Goal: Task Accomplishment & Management: Manage account settings

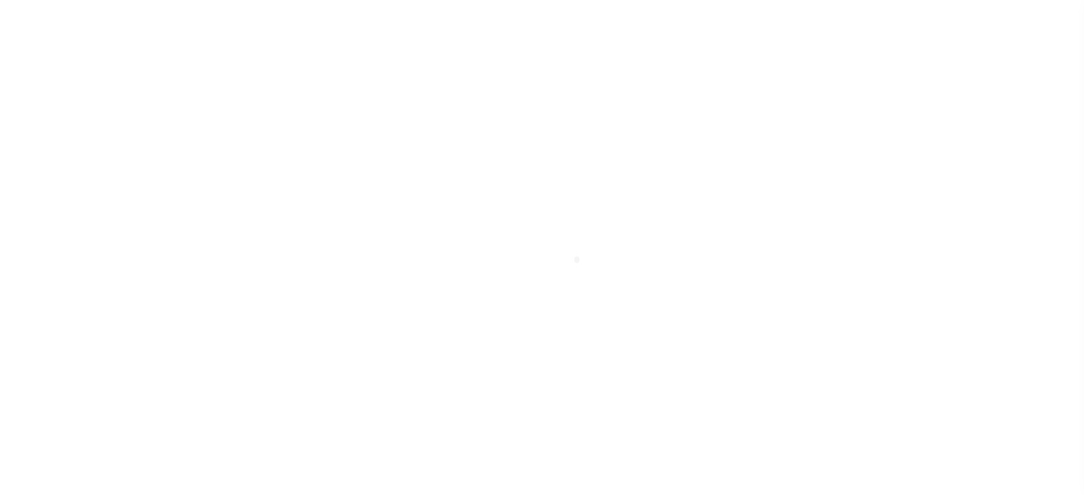
scroll to position [65, 0]
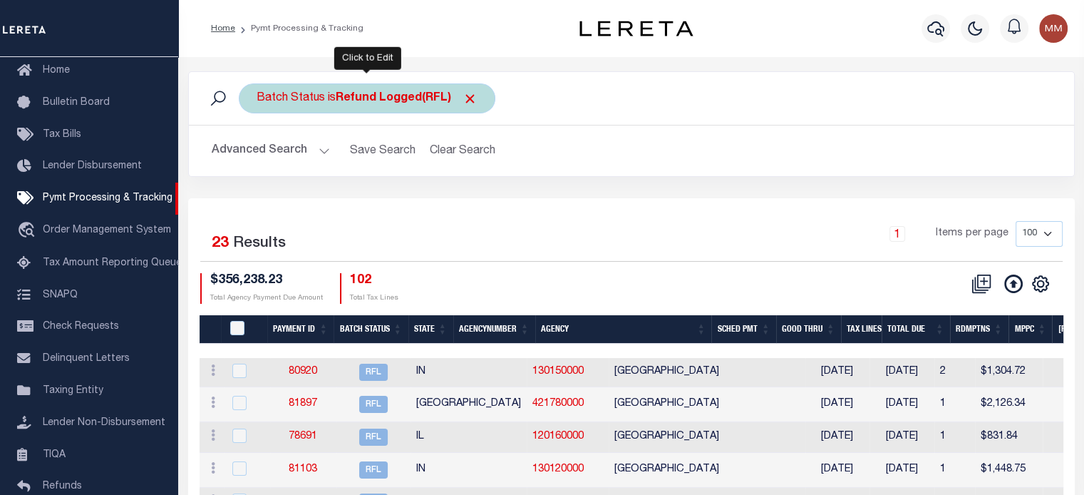
click at [356, 99] on b "Refund Logged(RFL)" at bounding box center [407, 98] width 142 height 11
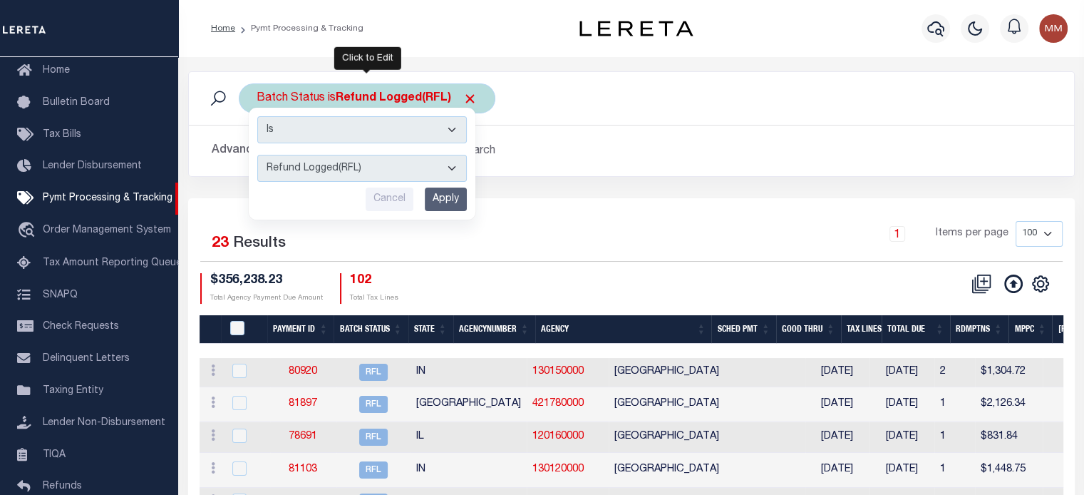
click at [332, 175] on select "Awaiting Funds (AWF) Cleared and Complete (CAC) New Check Needed (NCN) Payment …" at bounding box center [362, 168] width 210 height 27
select select "RFR"
click at [257, 155] on select "Awaiting Funds (AWF) Cleared and Complete (CAC) New Check Needed (NCN) Payment …" at bounding box center [362, 168] width 210 height 27
click at [444, 188] on input "Apply" at bounding box center [446, 200] width 42 height 24
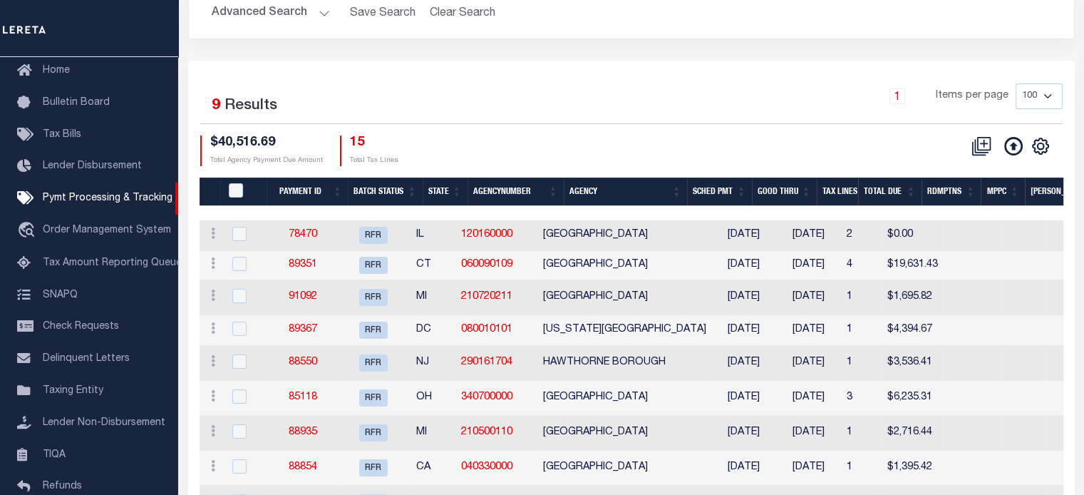
scroll to position [214, 0]
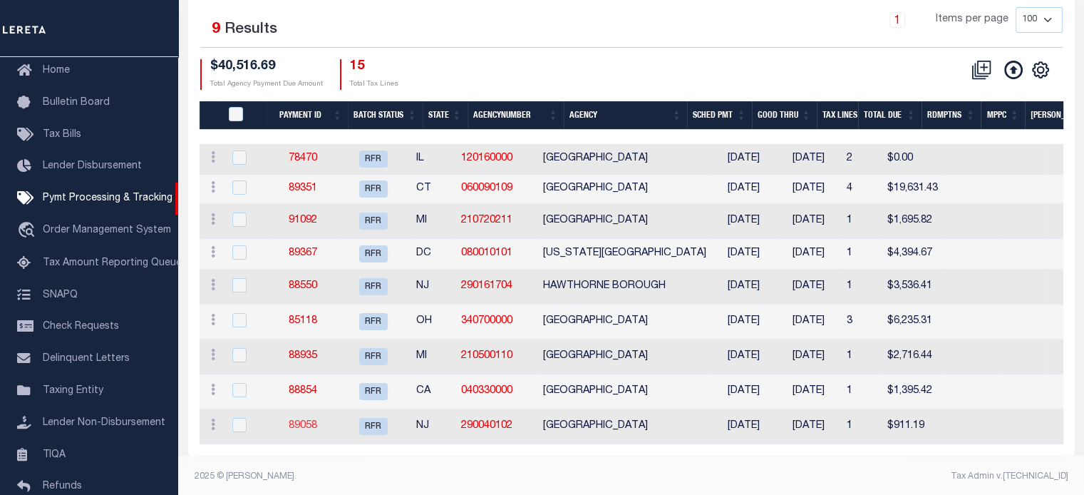
click at [317, 426] on link "89058" at bounding box center [303, 426] width 29 height 10
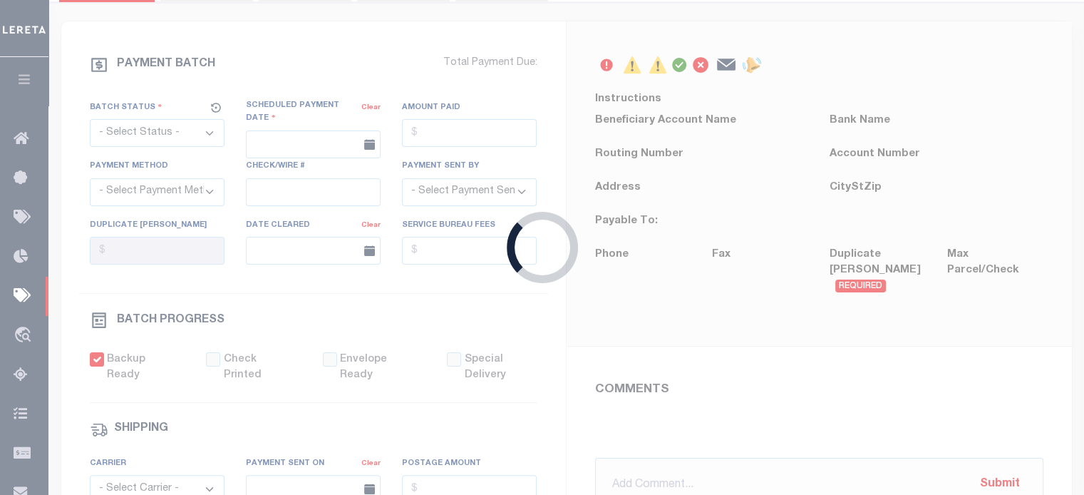
select select "RFR"
type input "[DATE]"
type input "$911.19"
select select "[PERSON_NAME]"
checkbox input "true"
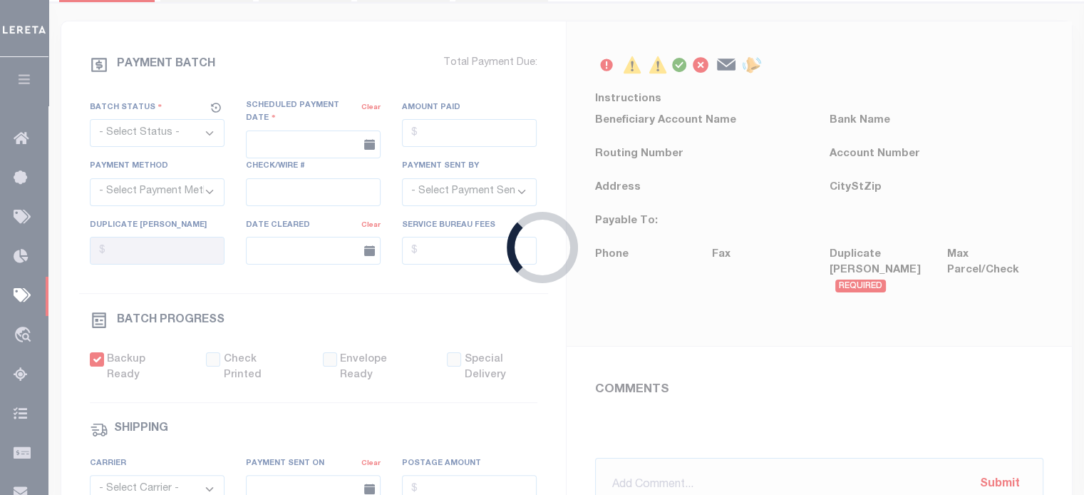
type input "N"
radio input "true"
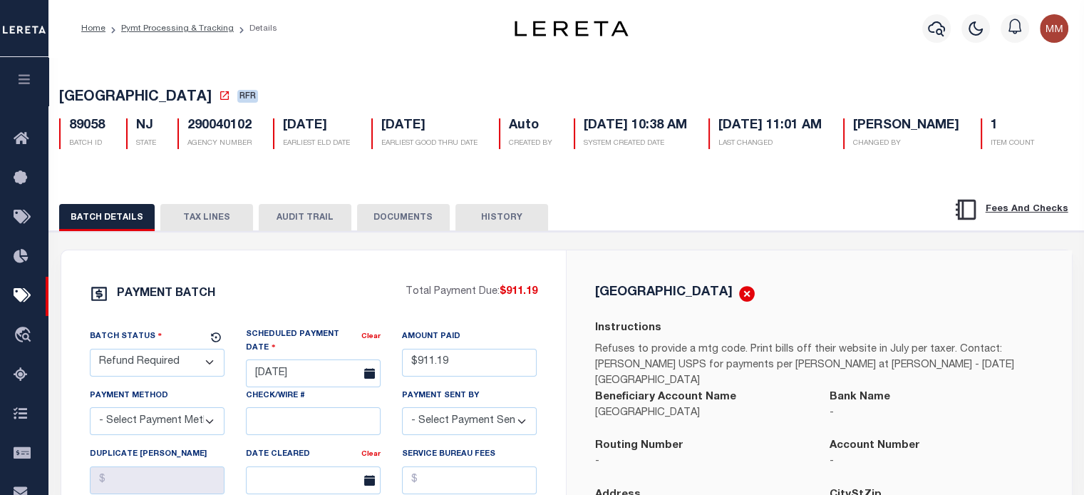
click at [213, 231] on button "TAX LINES" at bounding box center [206, 217] width 93 height 27
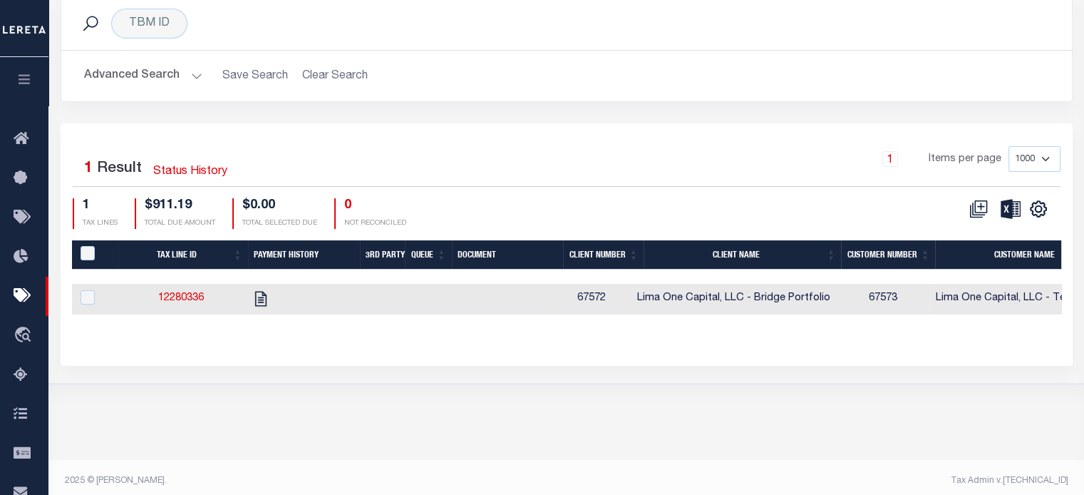
scroll to position [261, 0]
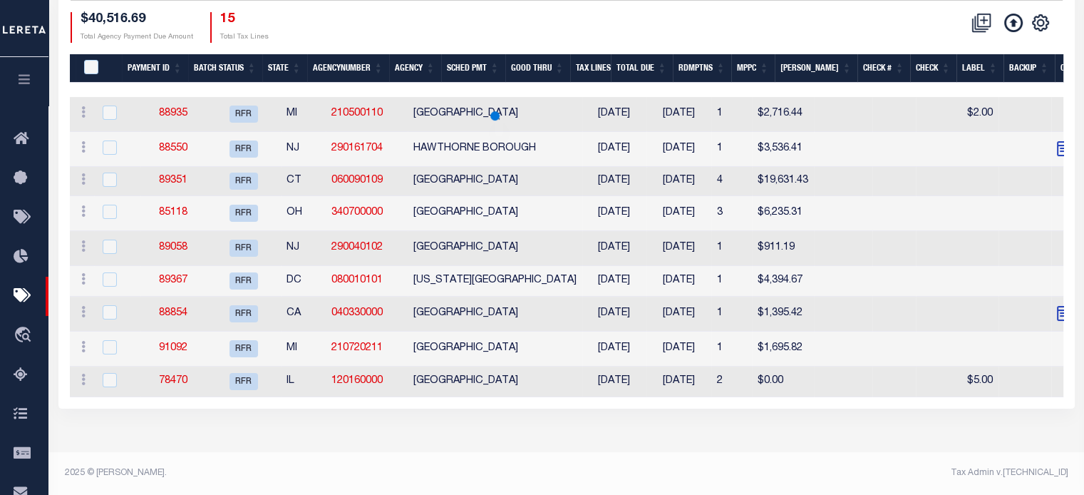
scroll to position [214, 0]
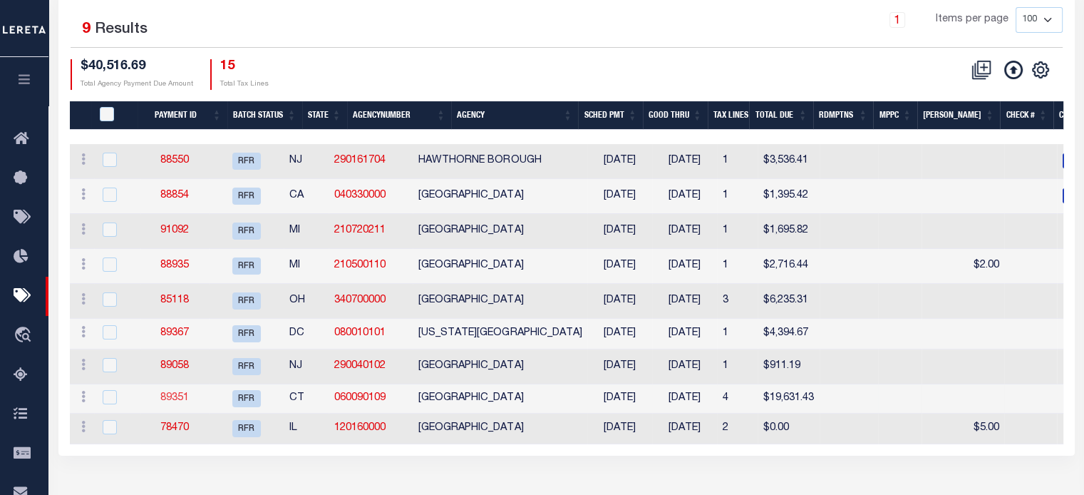
click at [189, 398] on link "89351" at bounding box center [174, 398] width 29 height 10
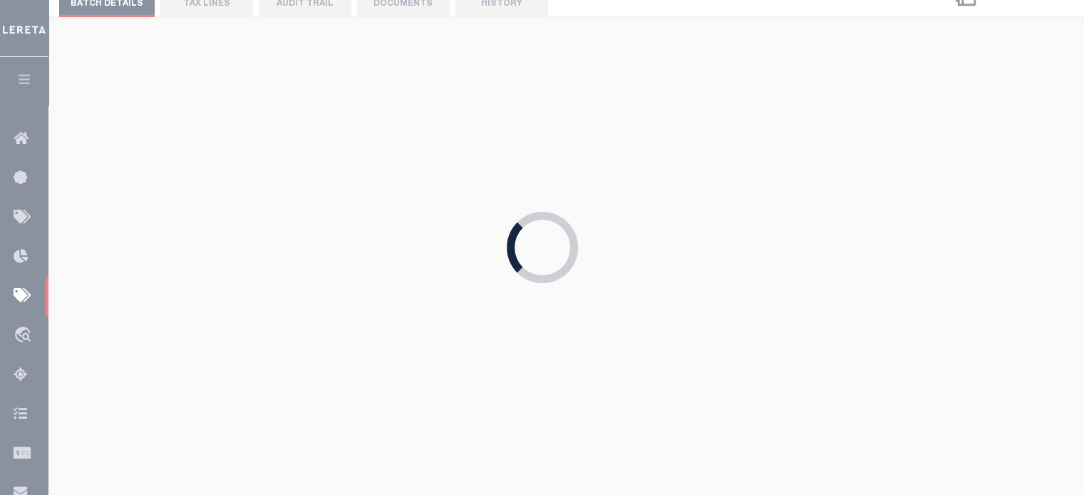
type input "07/23/2025"
select select
checkbox input "false"
select select
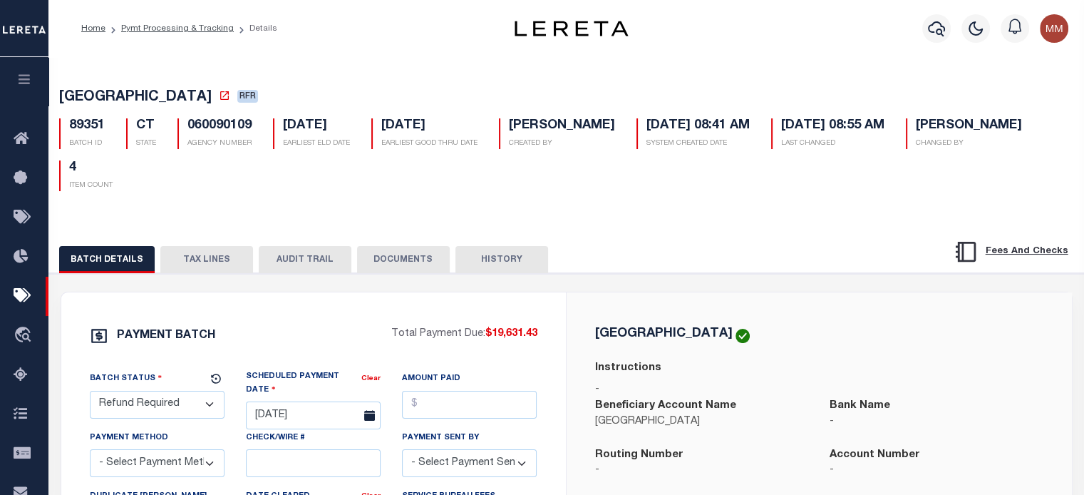
click at [212, 264] on button "TAX LINES" at bounding box center [206, 259] width 93 height 27
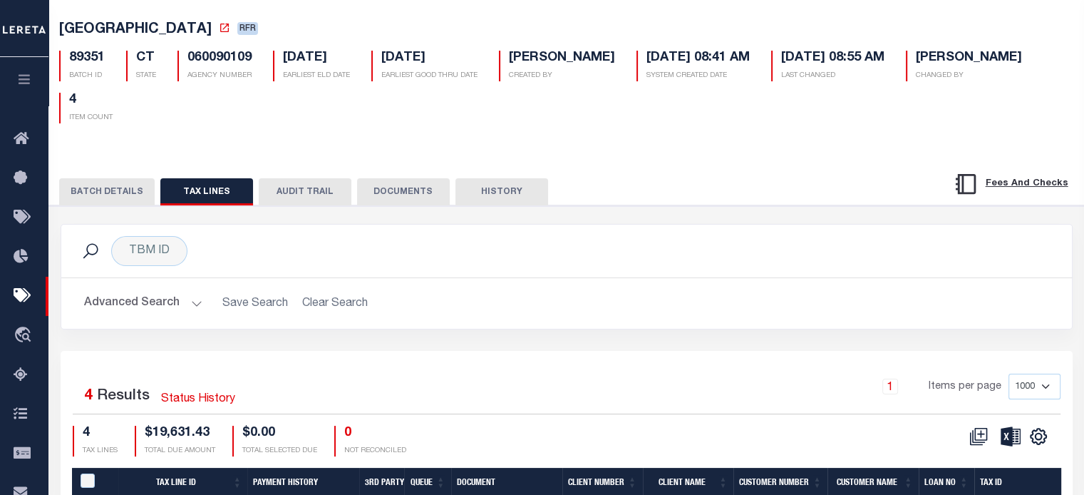
scroll to position [285, 0]
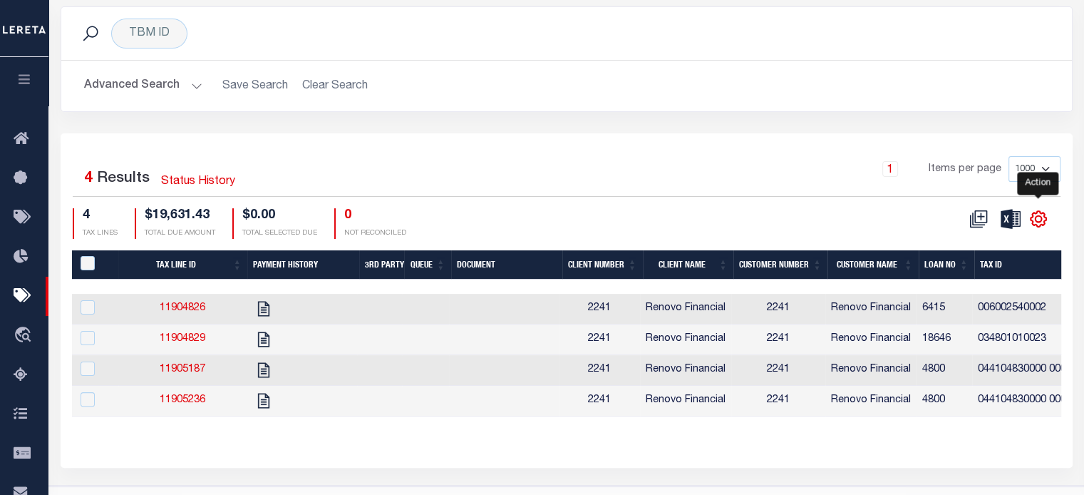
click at [1037, 220] on icon "" at bounding box center [1038, 219] width 19 height 19
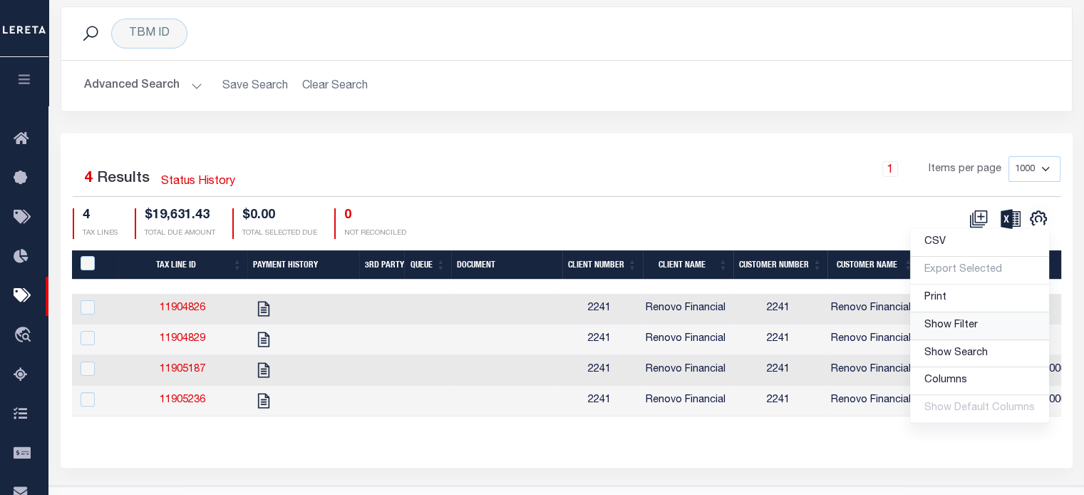
click at [962, 324] on span "Show Filter" at bounding box center [951, 325] width 53 height 10
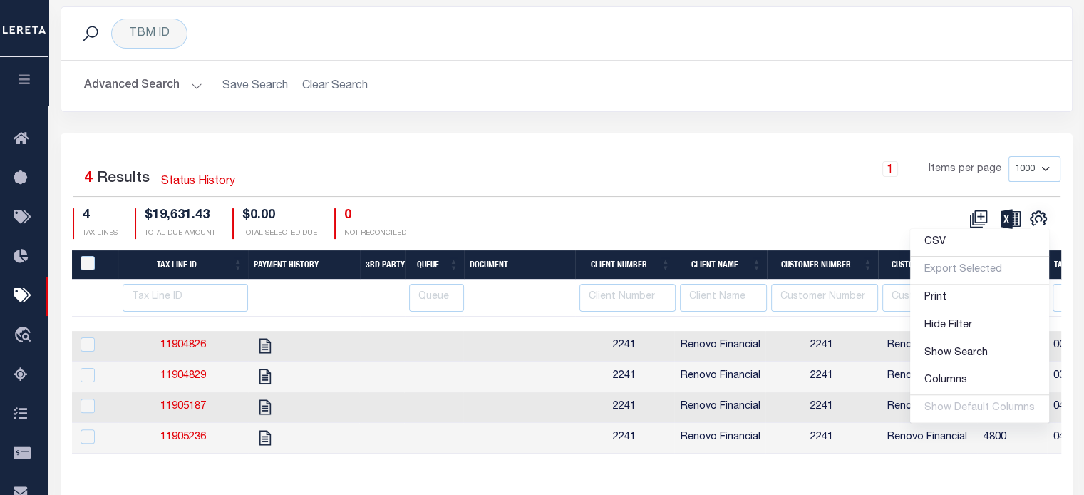
click at [874, 127] on div "TBM ID Search Advanced Search Save Search Clear Search Equals Equals Is Not Equ…" at bounding box center [567, 69] width 1034 height 127
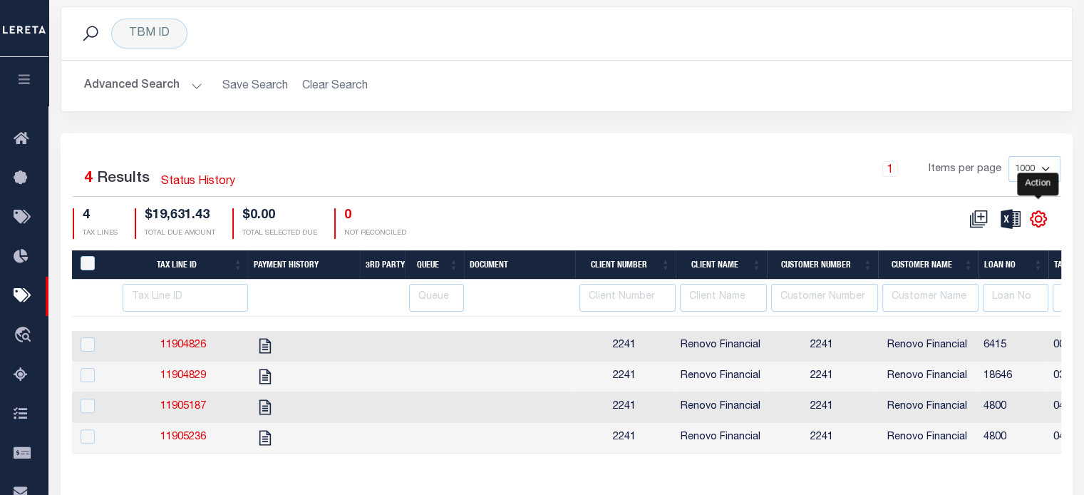
click at [1041, 219] on icon "" at bounding box center [1038, 219] width 6 height 6
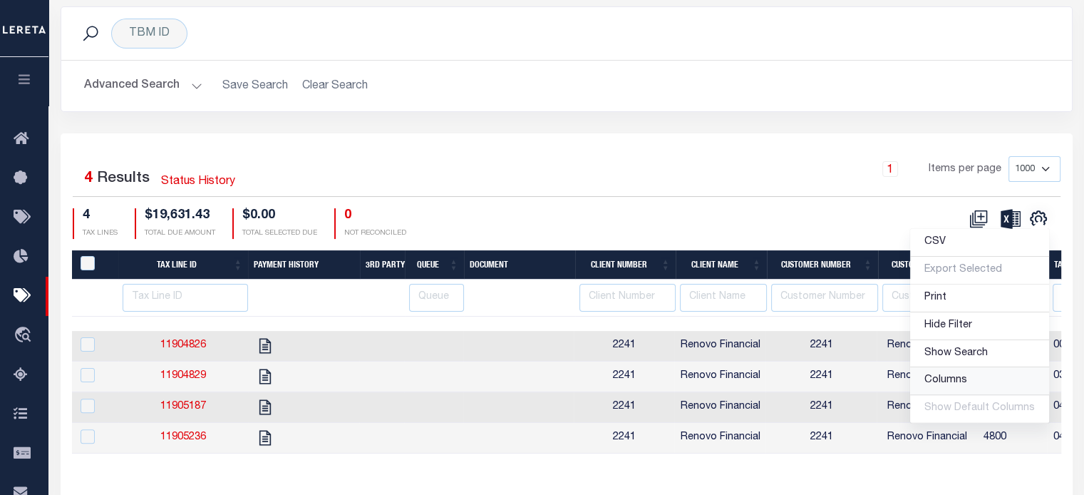
click at [950, 380] on span "Columns" at bounding box center [946, 380] width 43 height 10
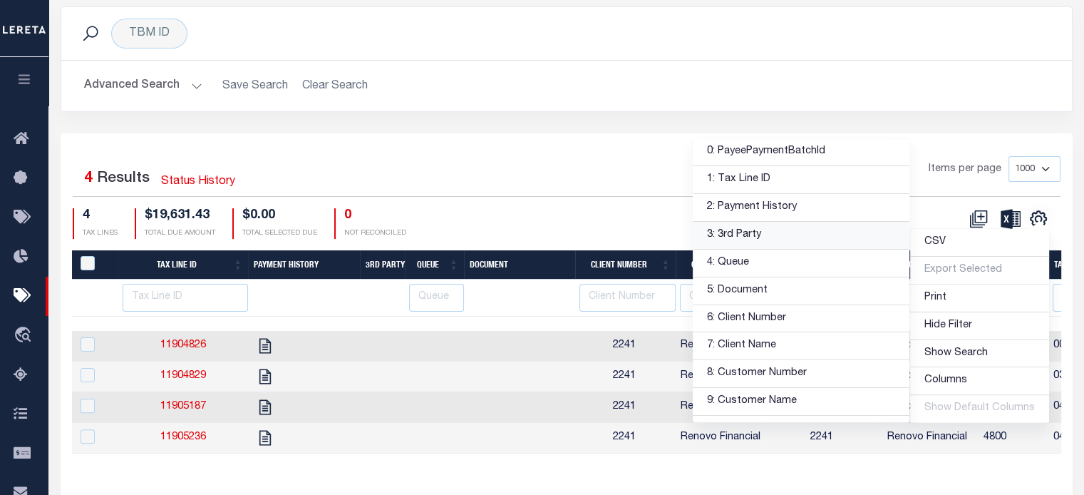
click at [773, 235] on link "3: 3rd Party" at bounding box center [801, 236] width 217 height 28
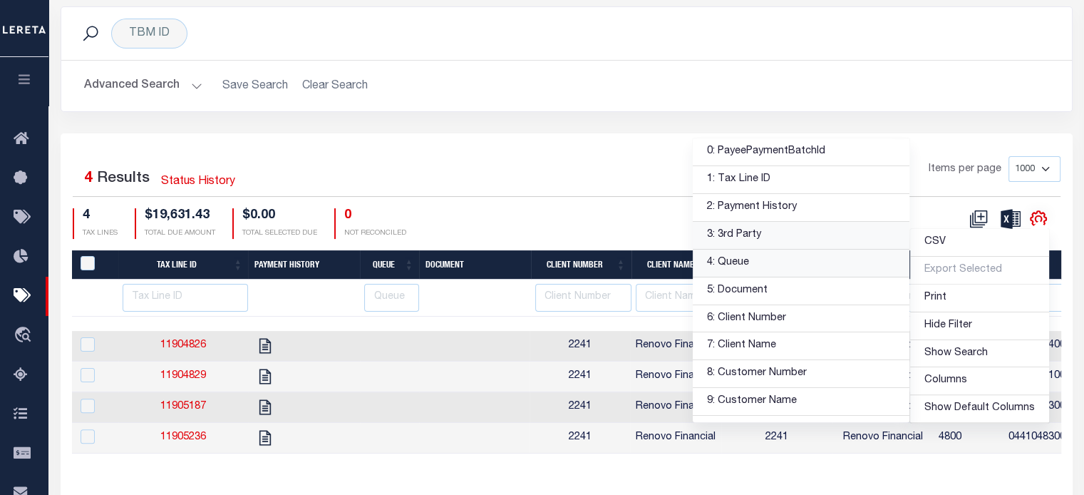
click at [776, 262] on link "4: Queue" at bounding box center [801, 264] width 217 height 28
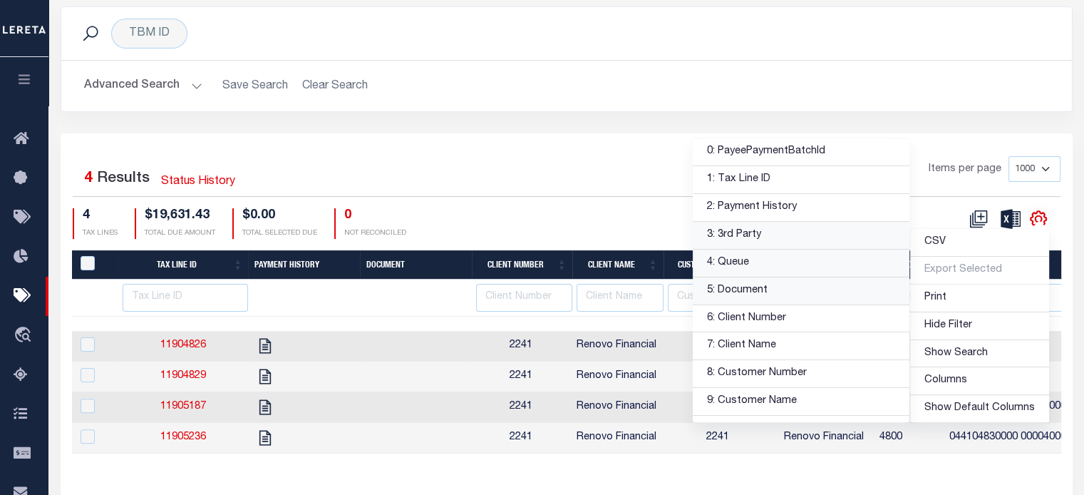
click at [768, 292] on link "5: Document" at bounding box center [801, 291] width 217 height 28
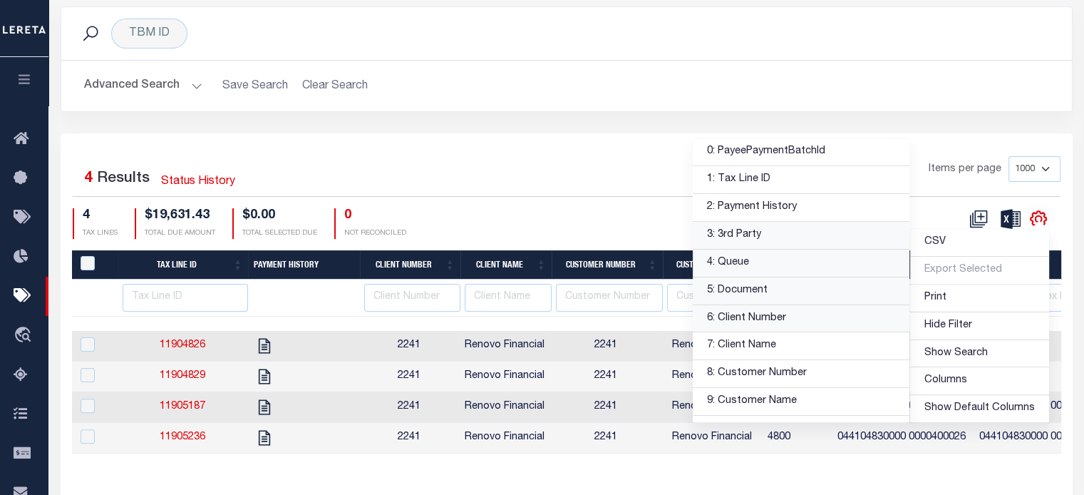
click at [776, 320] on link "6: Client Number" at bounding box center [801, 319] width 217 height 28
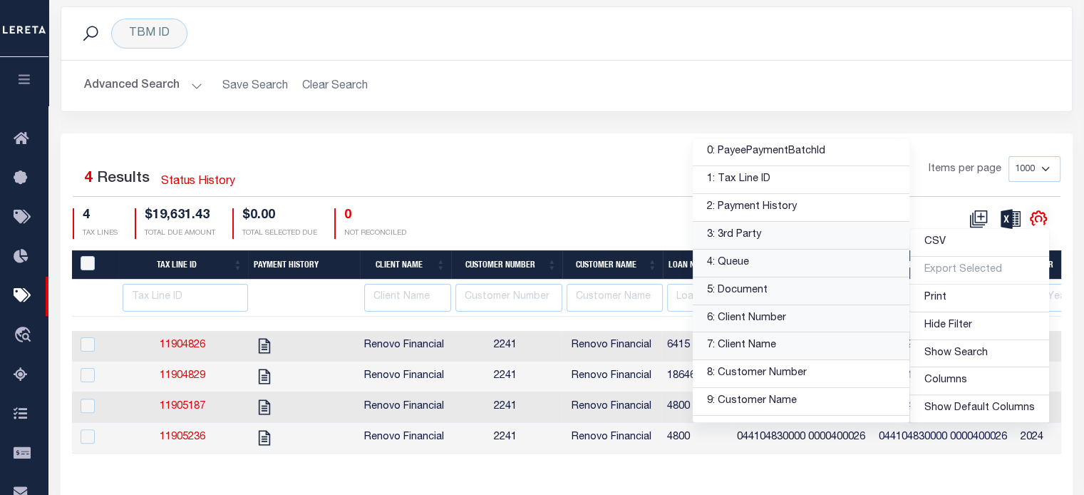
click at [776, 341] on link "7: Client Name" at bounding box center [801, 346] width 217 height 28
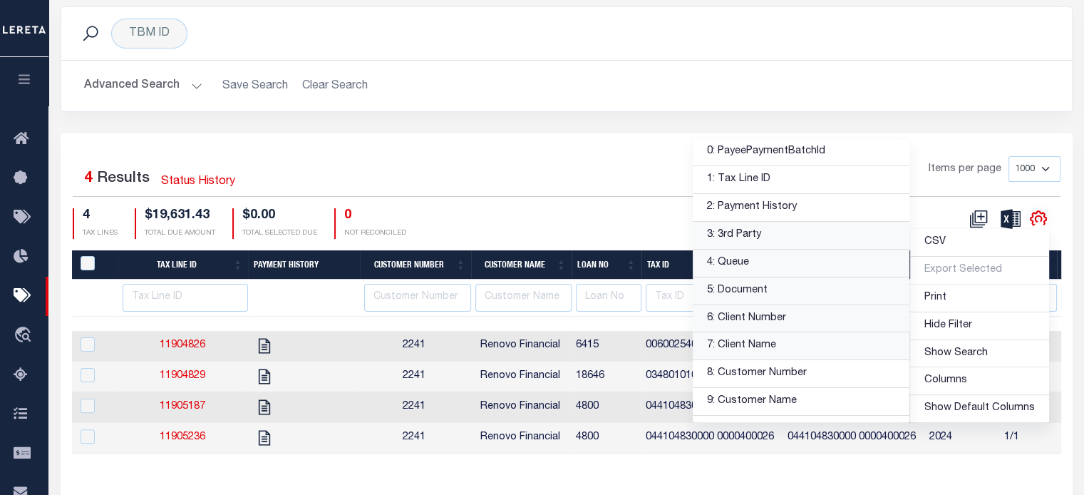
click at [970, 79] on h2 "Advanced Search Save Search Clear Search" at bounding box center [567, 86] width 988 height 28
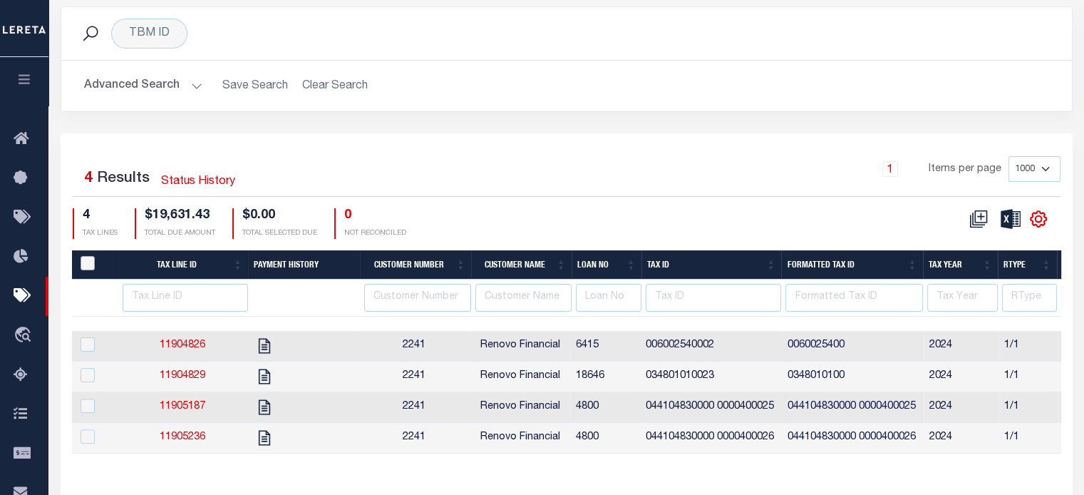
click at [88, 263] on input "PayeePaymentBatchId" at bounding box center [88, 263] width 14 height 14
checkbox input "true"
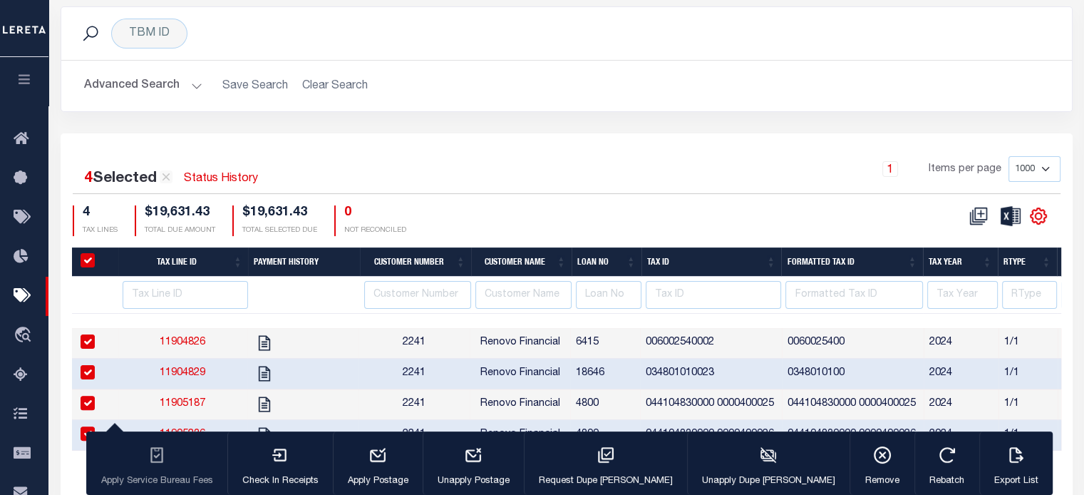
checkbox input "true"
click at [1039, 218] on icon "" at bounding box center [1038, 216] width 19 height 19
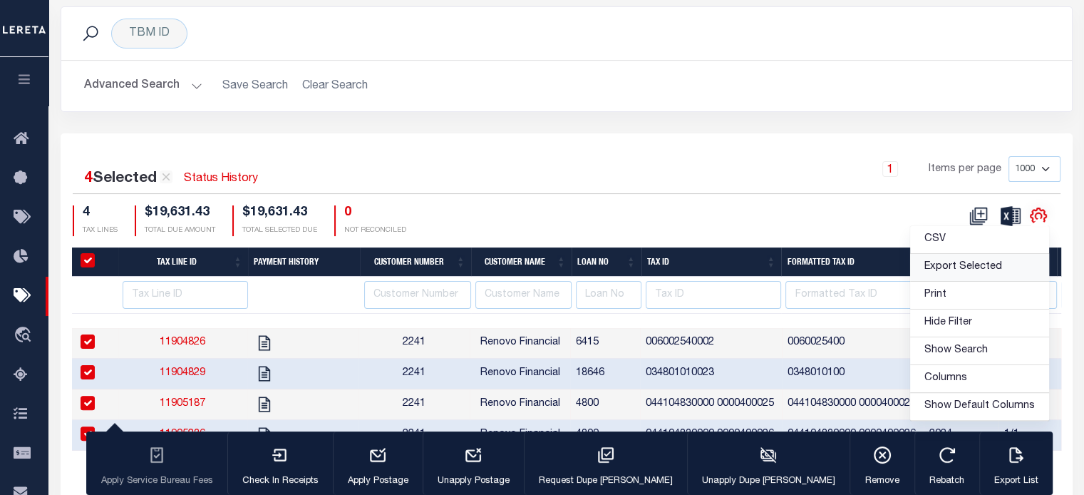
click at [955, 263] on span "Export Selected" at bounding box center [964, 267] width 78 height 10
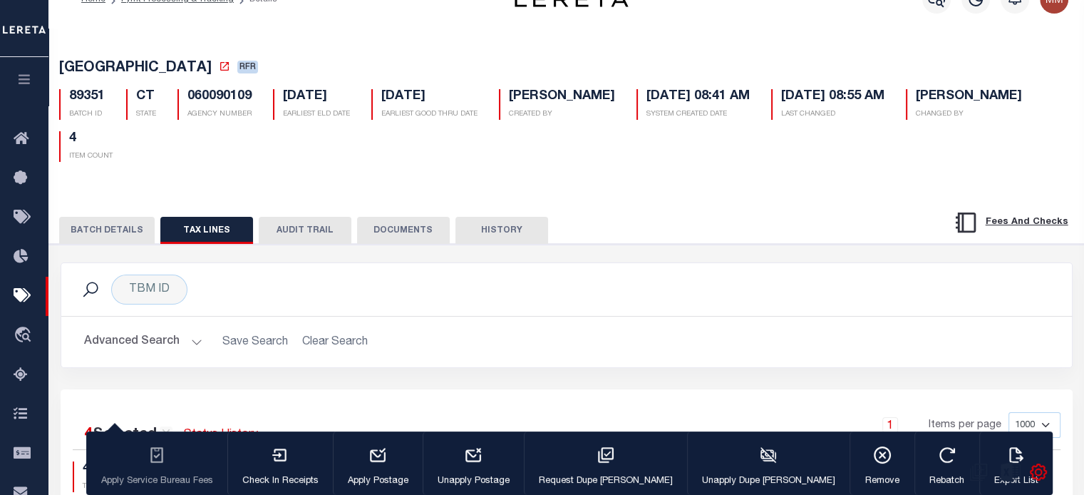
scroll to position [0, 0]
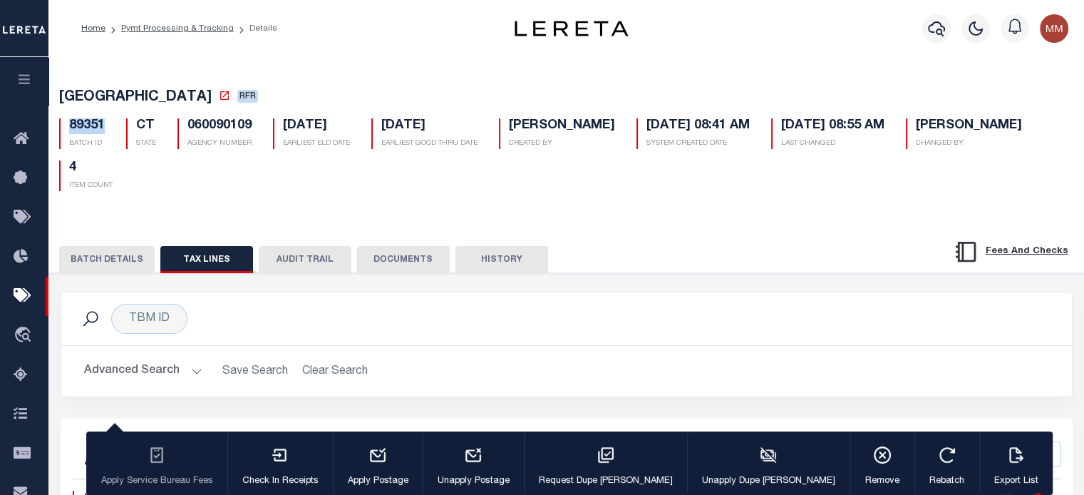
drag, startPoint x: 66, startPoint y: 126, endPoint x: 106, endPoint y: 132, distance: 40.3
click at [106, 132] on div "89351 BATCH ID" at bounding box center [81, 133] width 67 height 31
copy h5 "89351"
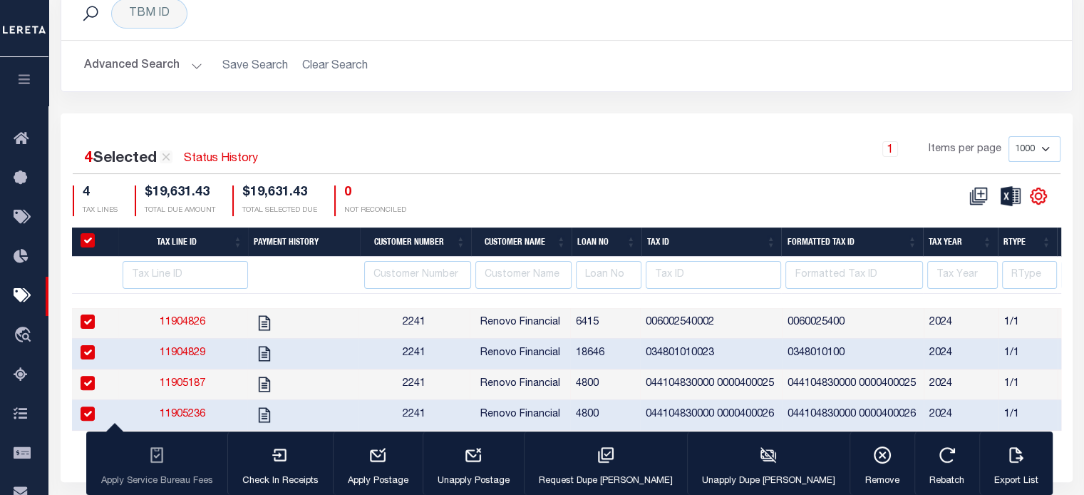
scroll to position [366, 0]
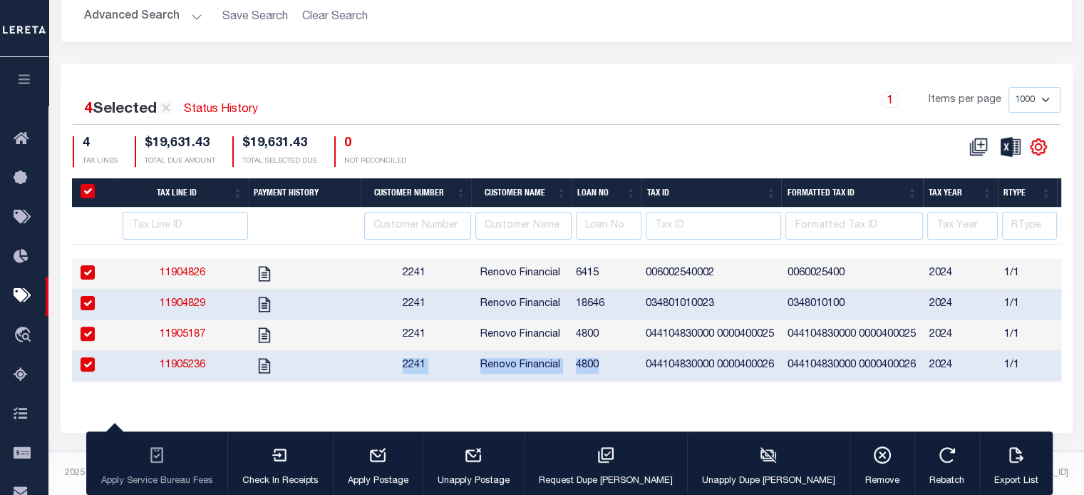
drag, startPoint x: 351, startPoint y: 371, endPoint x: 640, endPoint y: 363, distance: 288.9
click at [460, 382] on div "Tax Line ID Payment History Customer Number Customer Name Loan No Tax ID Format…" at bounding box center [567, 291] width 990 height 226
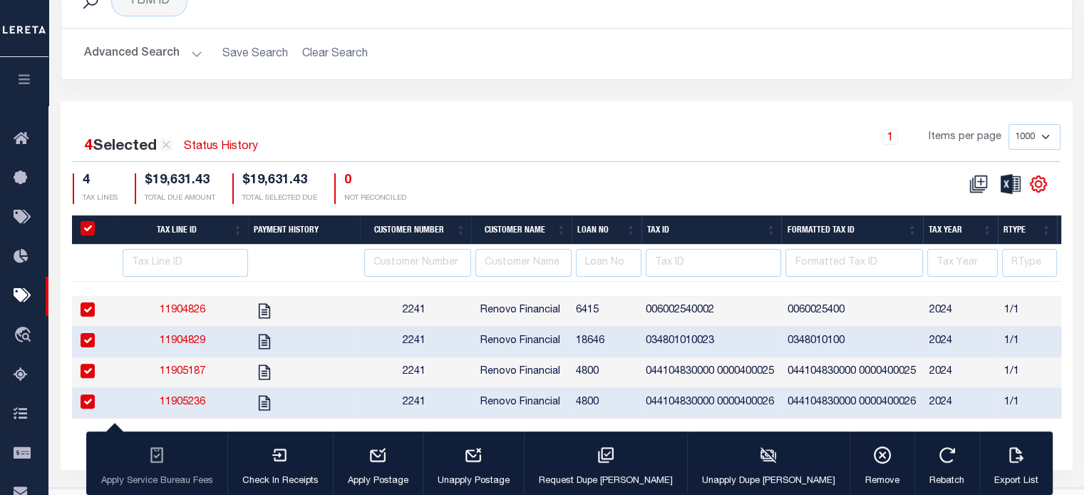
scroll to position [153, 0]
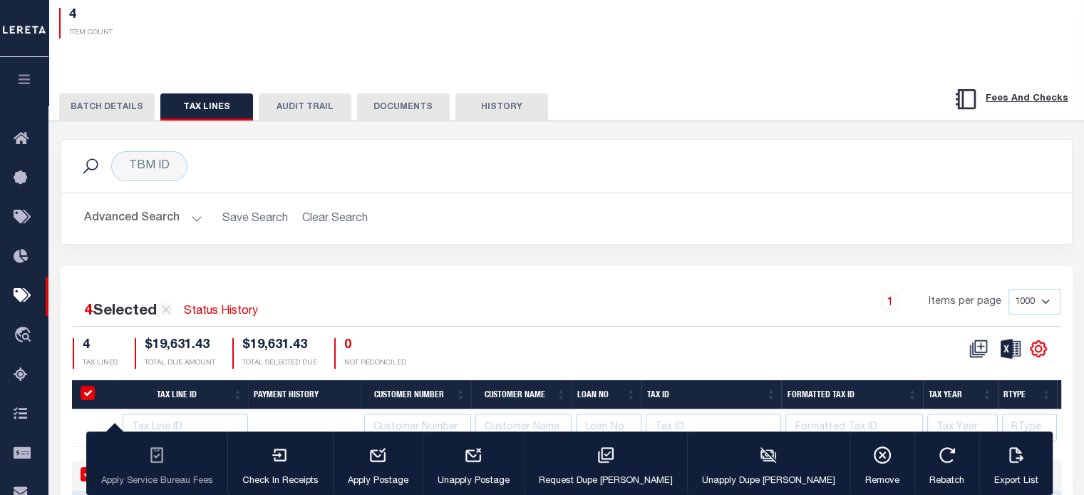
click at [103, 106] on button "BATCH DETAILS" at bounding box center [107, 106] width 96 height 27
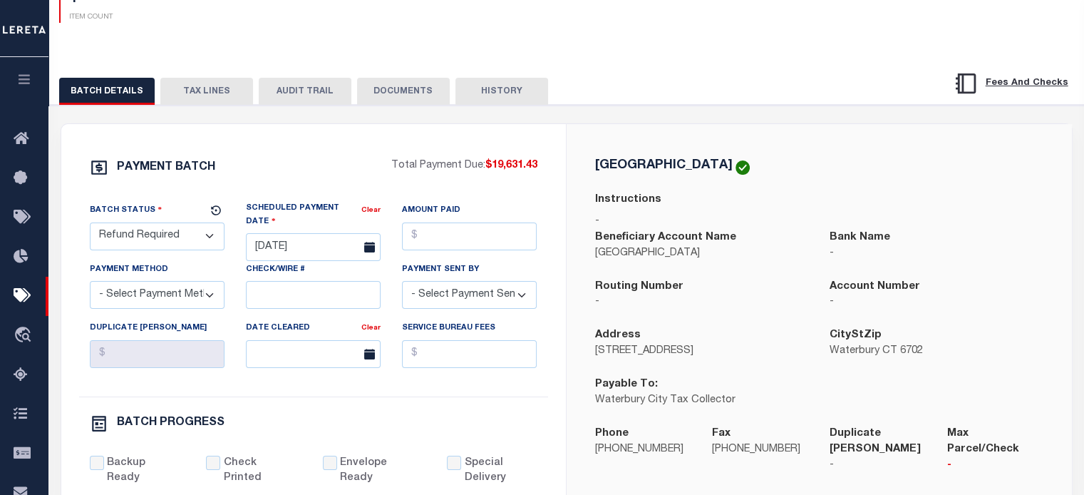
scroll to position [81, 0]
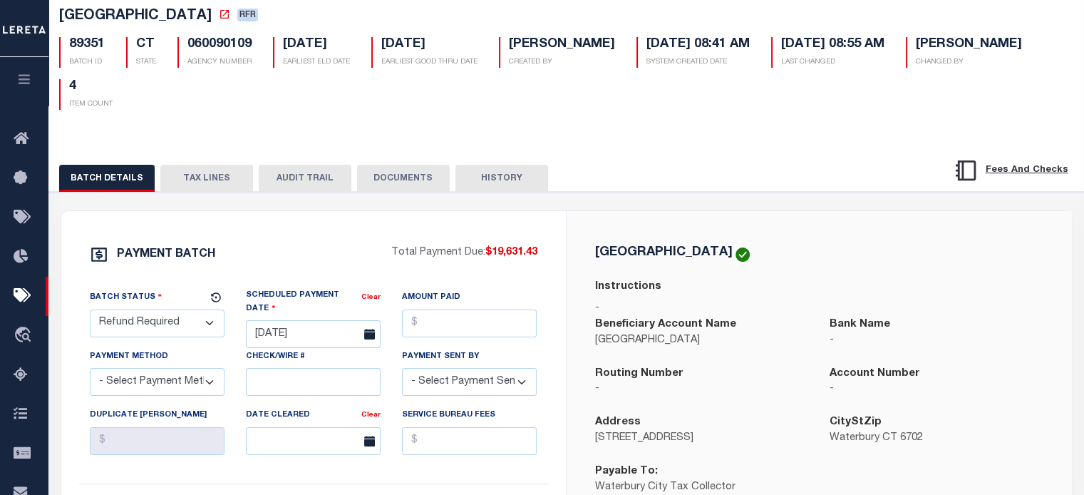
click at [180, 181] on button "TAX LINES" at bounding box center [206, 178] width 93 height 27
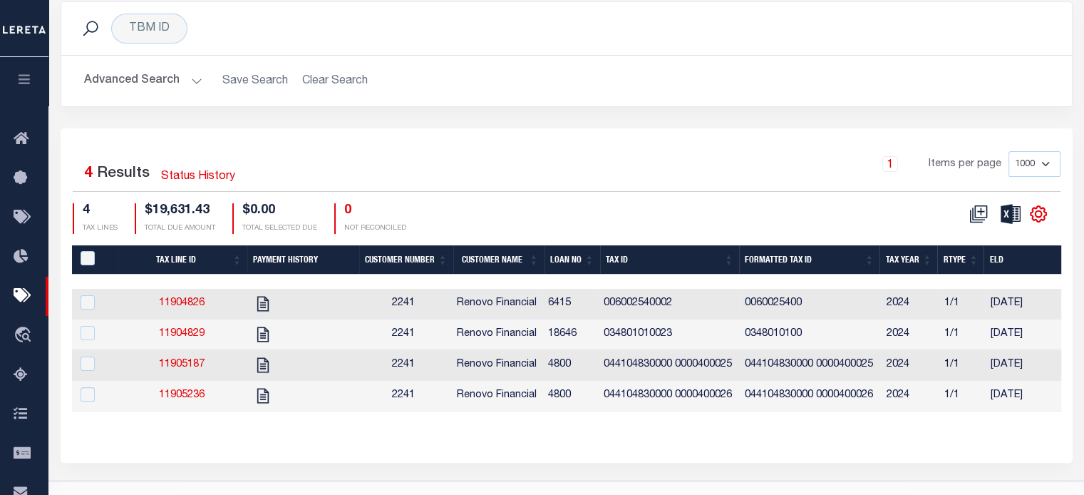
scroll to position [332, 0]
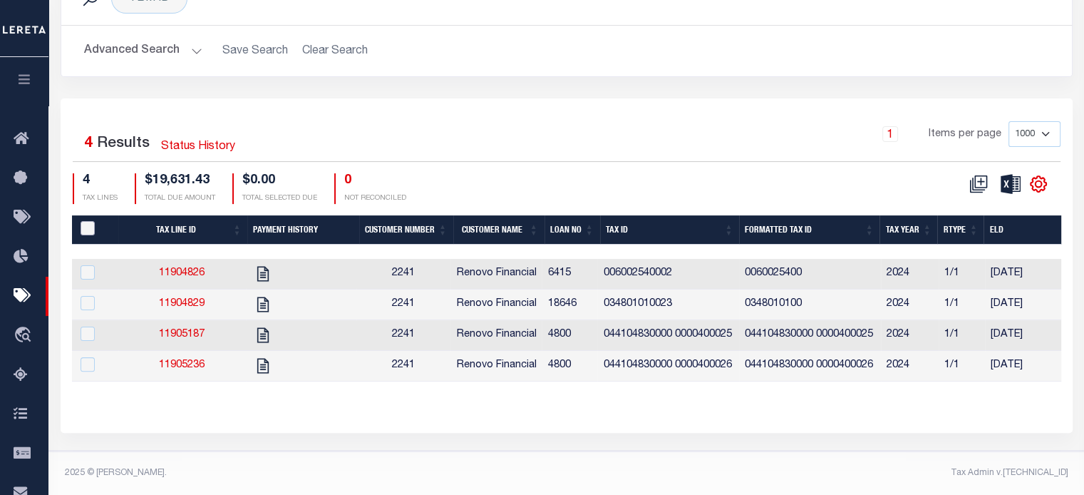
click at [82, 221] on input "PayeePaymentBatchId" at bounding box center [88, 228] width 14 height 14
checkbox input "true"
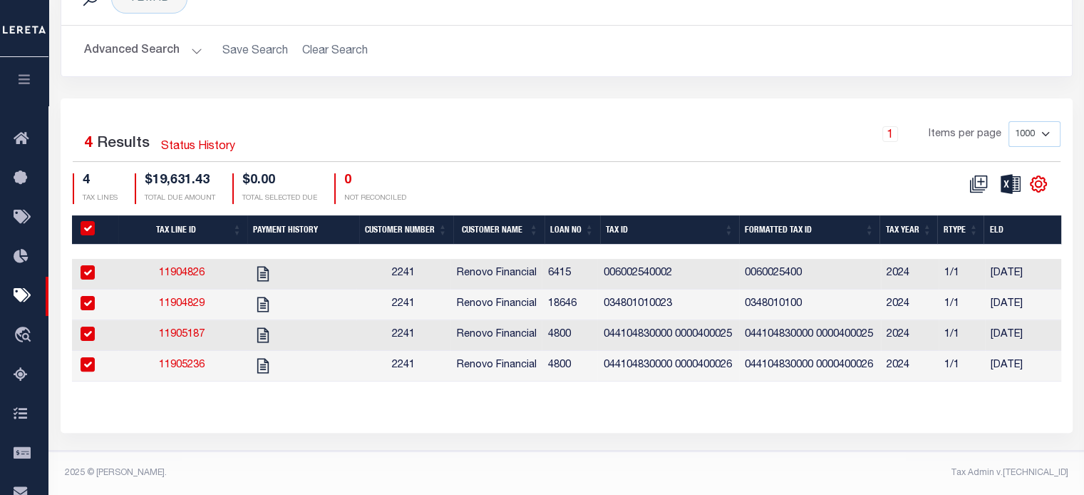
checkbox input "true"
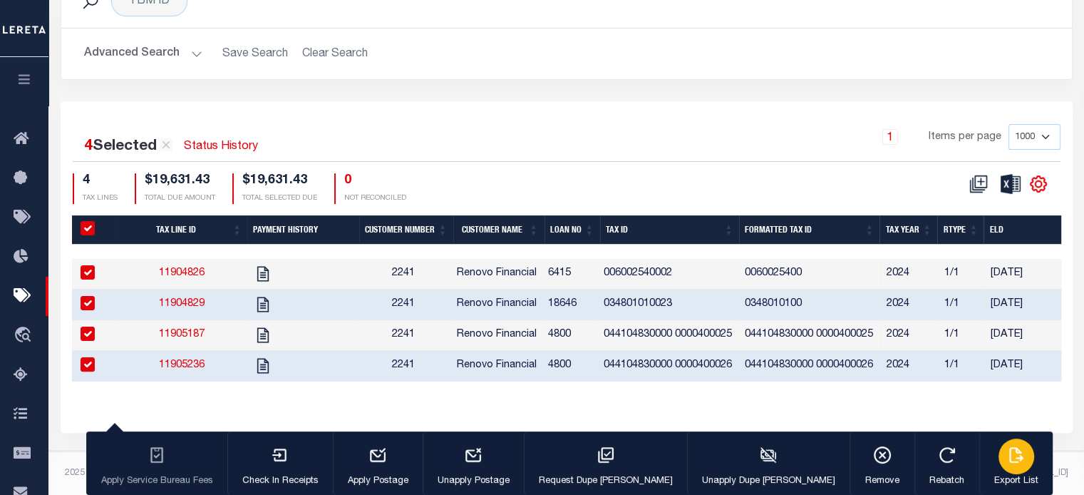
click at [999, 460] on div "button" at bounding box center [1017, 456] width 36 height 36
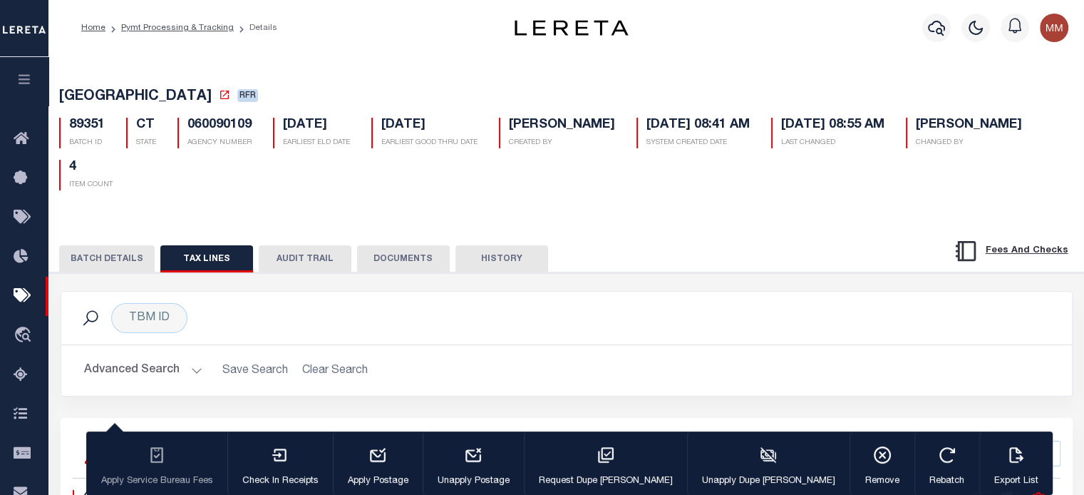
scroll to position [0, 0]
drag, startPoint x: 70, startPoint y: 130, endPoint x: 121, endPoint y: 129, distance: 51.4
click at [104, 129] on div "89351 BATCH ID" at bounding box center [81, 133] width 67 height 31
copy h5 "89351"
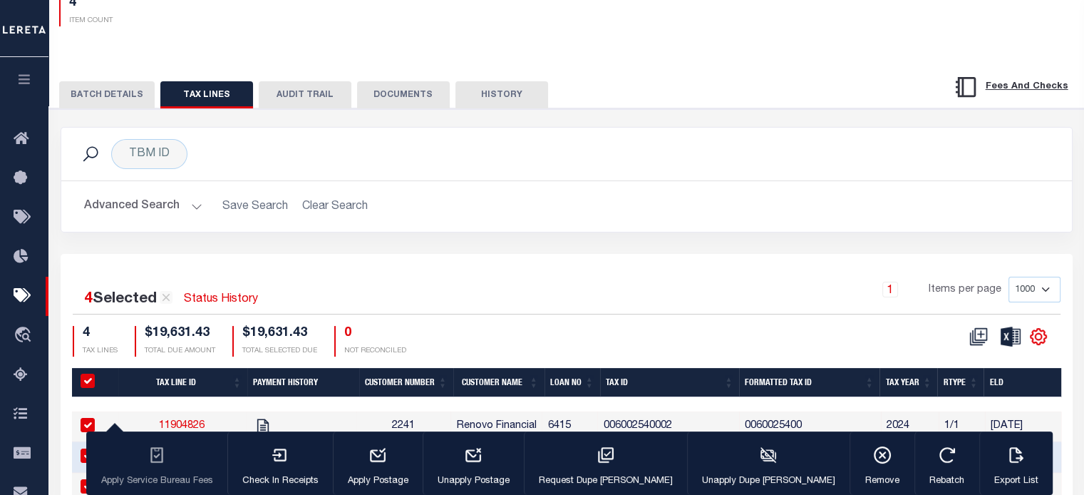
scroll to position [214, 0]
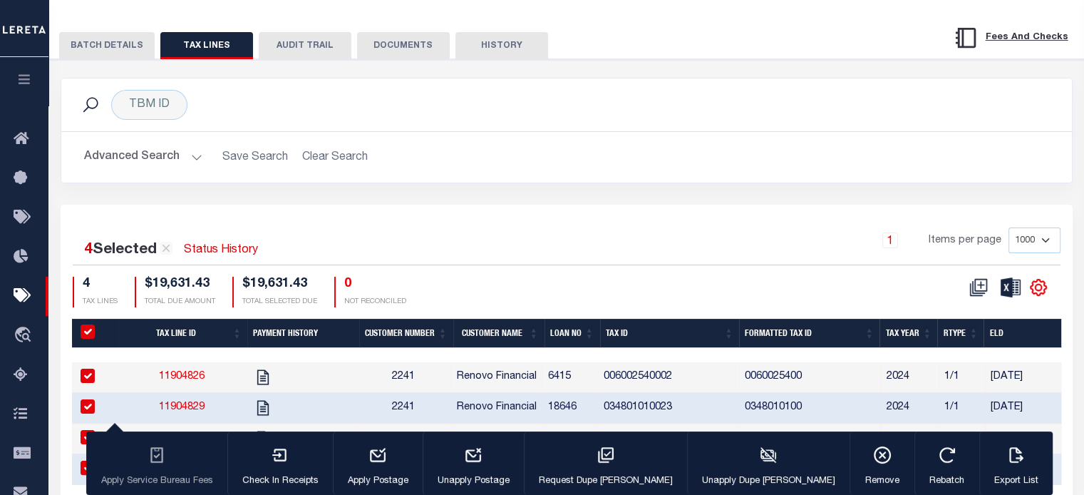
click at [107, 44] on button "BATCH DETAILS" at bounding box center [107, 45] width 96 height 27
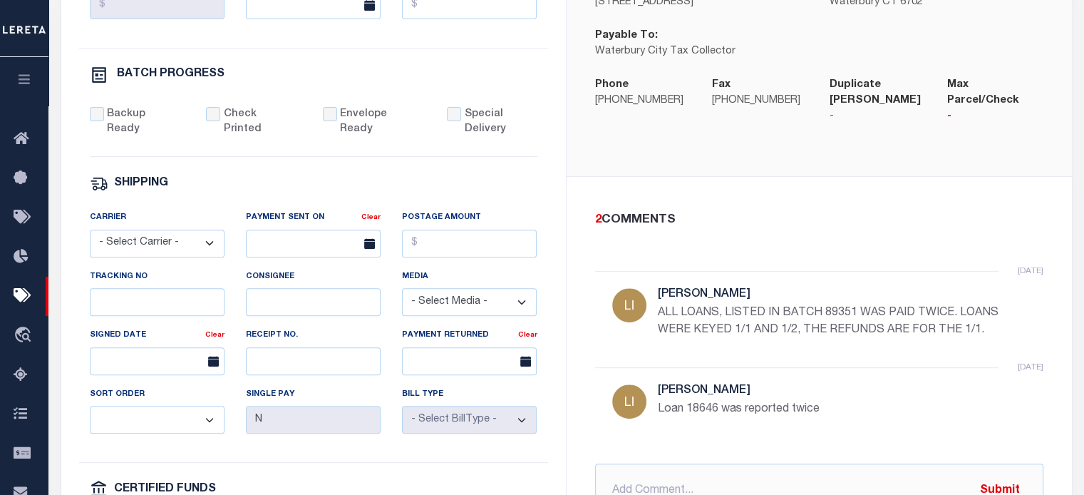
scroll to position [713, 0]
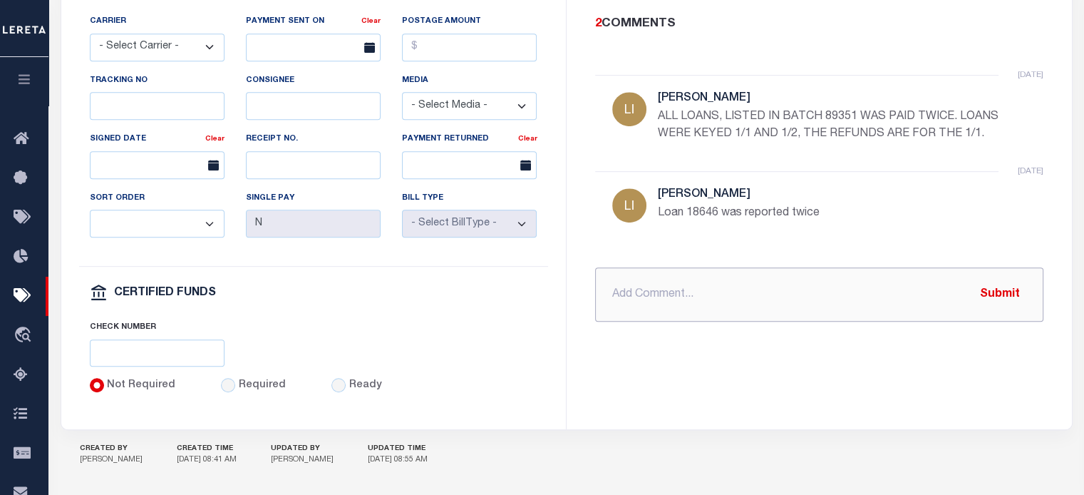
click at [665, 289] on input "text" at bounding box center [819, 294] width 448 height 54
paste input "WATERBURY CITY CT RDID 7486 $ 19631.43"
type input "PROCESSING REFUND WATERBURY CITY CT RDID 7486 $ 19631.43"
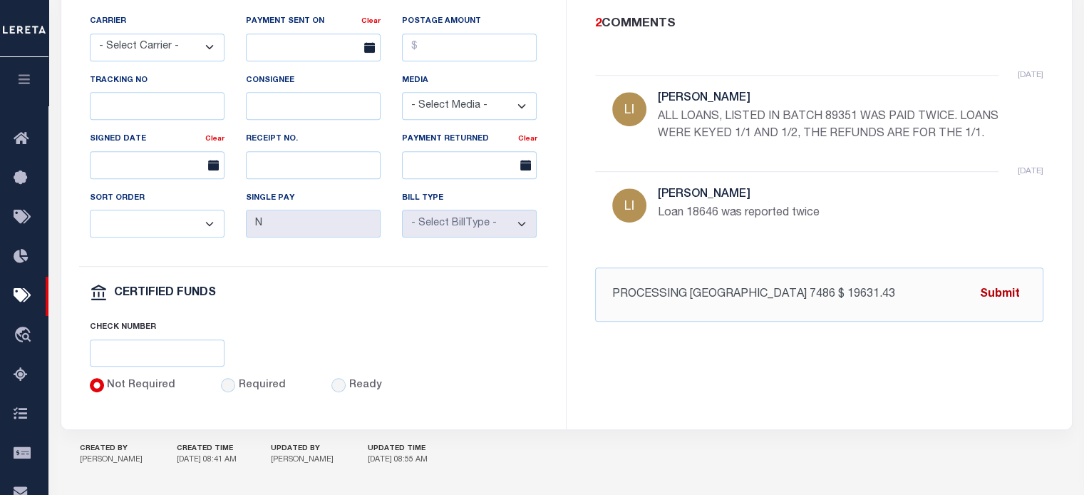
click at [1006, 279] on button "Submit" at bounding box center [1000, 293] width 58 height 29
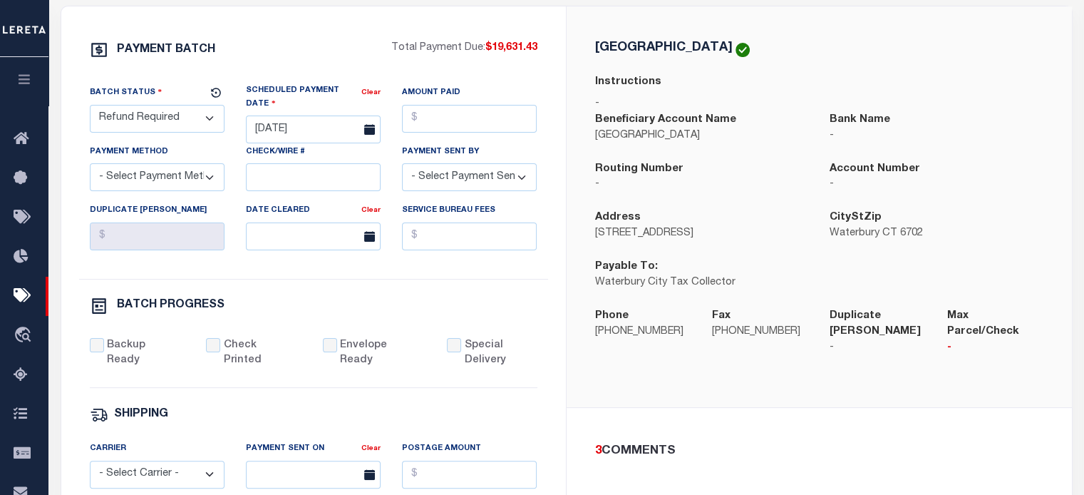
scroll to position [143, 0]
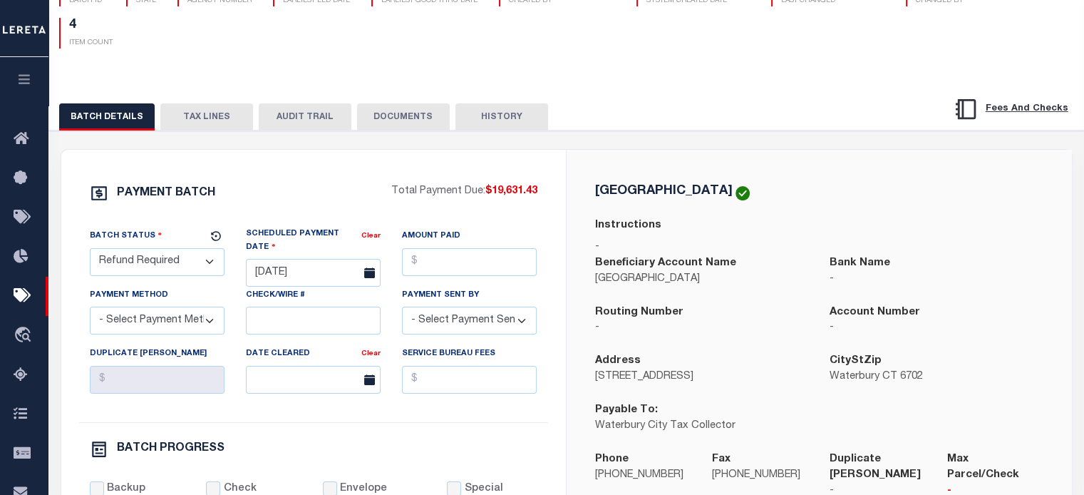
click at [159, 265] on select "- Select Status - Scheduled for Payment Ready For Payment Payment Sent Cleared …" at bounding box center [157, 262] width 135 height 28
click at [90, 250] on select "- Select Status - Scheduled for Payment Ready For Payment Payment Sent Cleared …" at bounding box center [157, 262] width 135 height 28
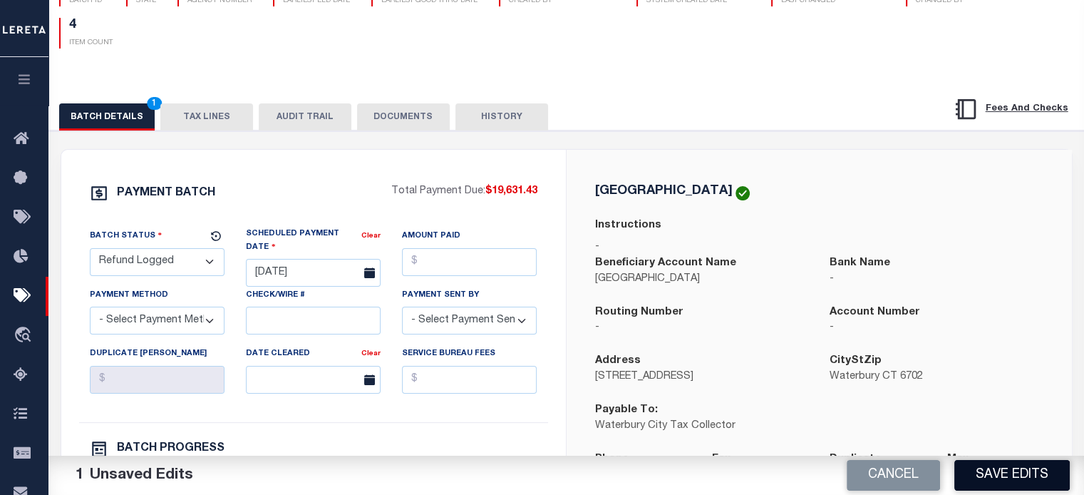
click at [1010, 477] on button "Save Edits" at bounding box center [1012, 475] width 115 height 31
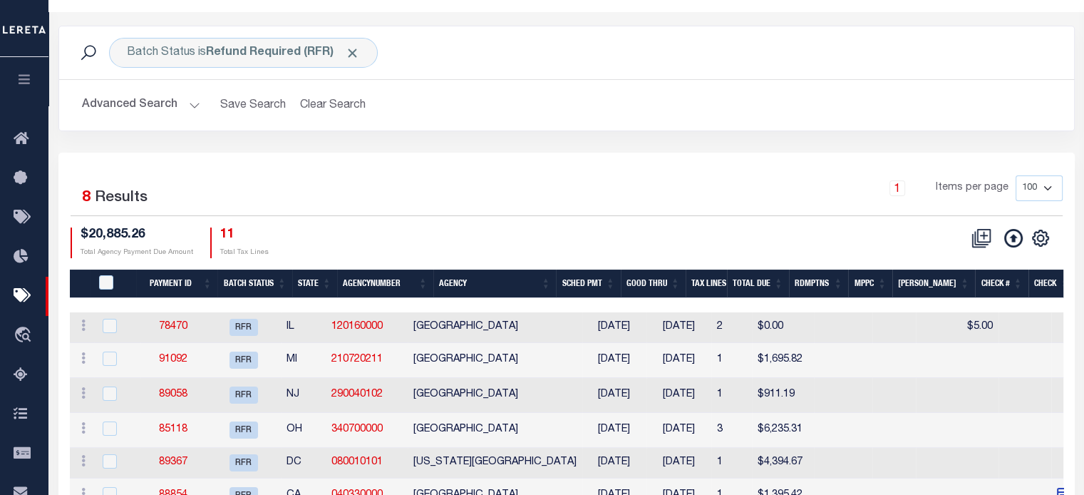
scroll to position [214, 0]
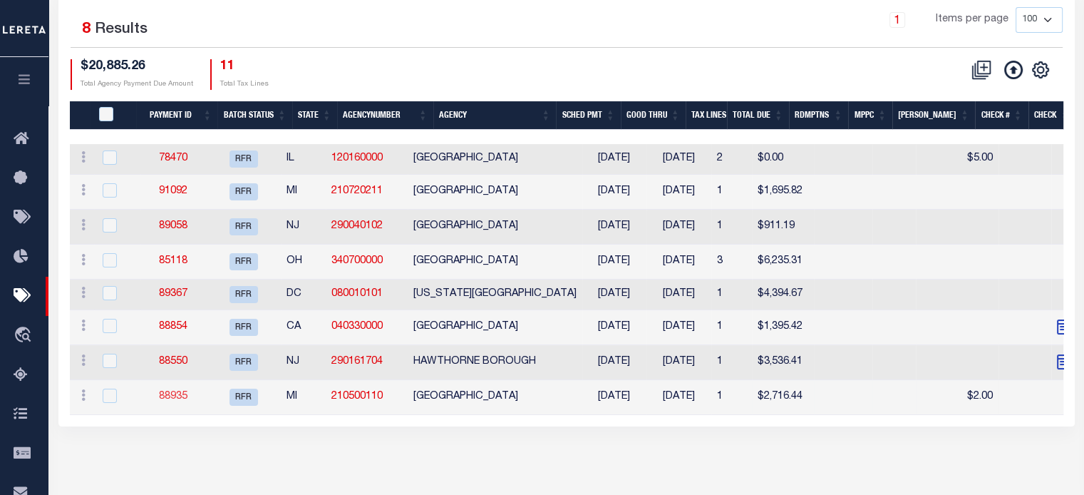
click at [178, 399] on link "88935" at bounding box center [173, 396] width 29 height 10
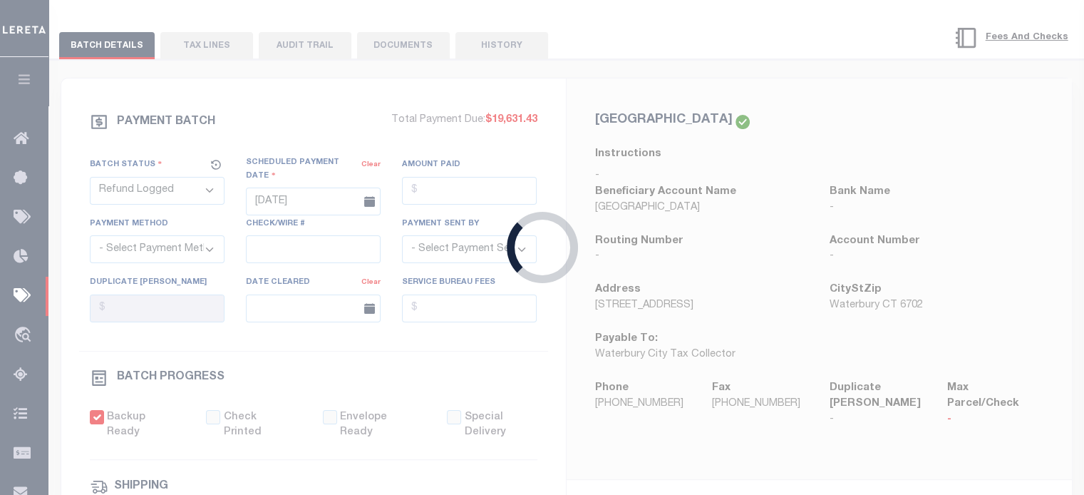
select select "RFR"
type input "[DATE]"
type input "$2,716.44"
select select "[PERSON_NAME]"
checkbox input "true"
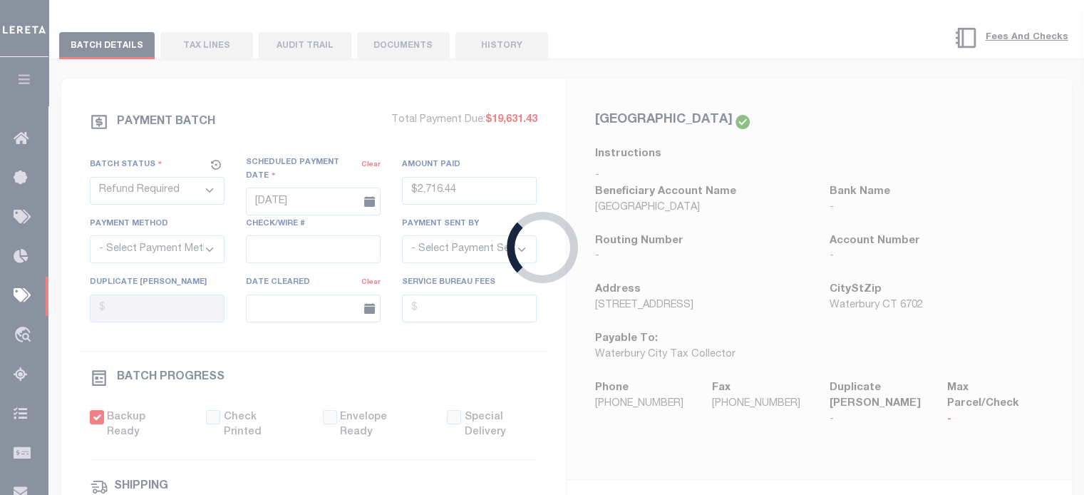
select select "1"
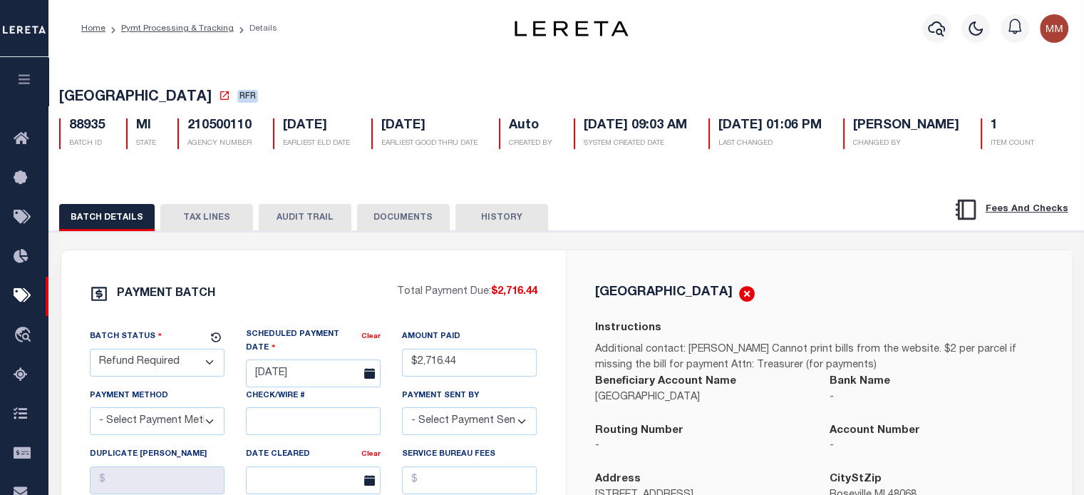
click at [202, 231] on button "TAX LINES" at bounding box center [206, 217] width 93 height 27
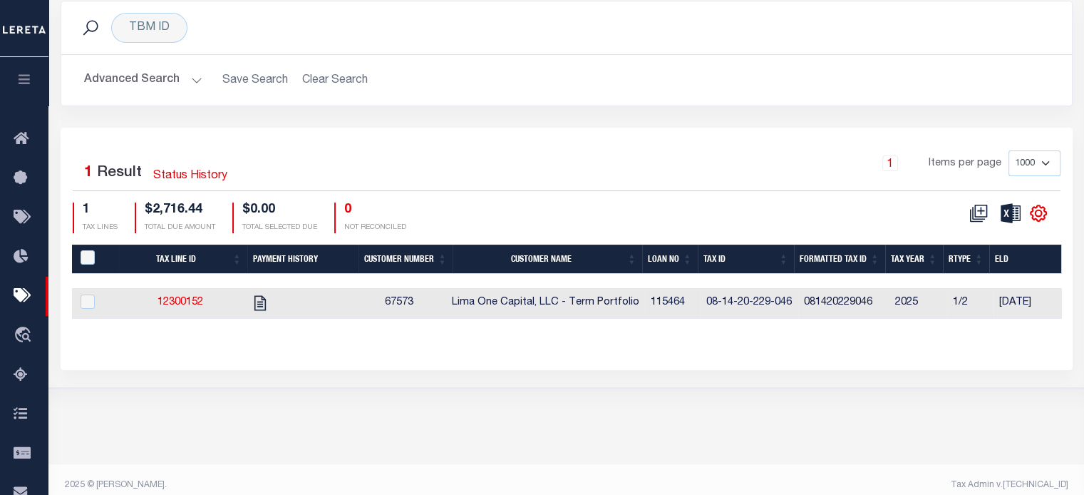
scroll to position [261, 0]
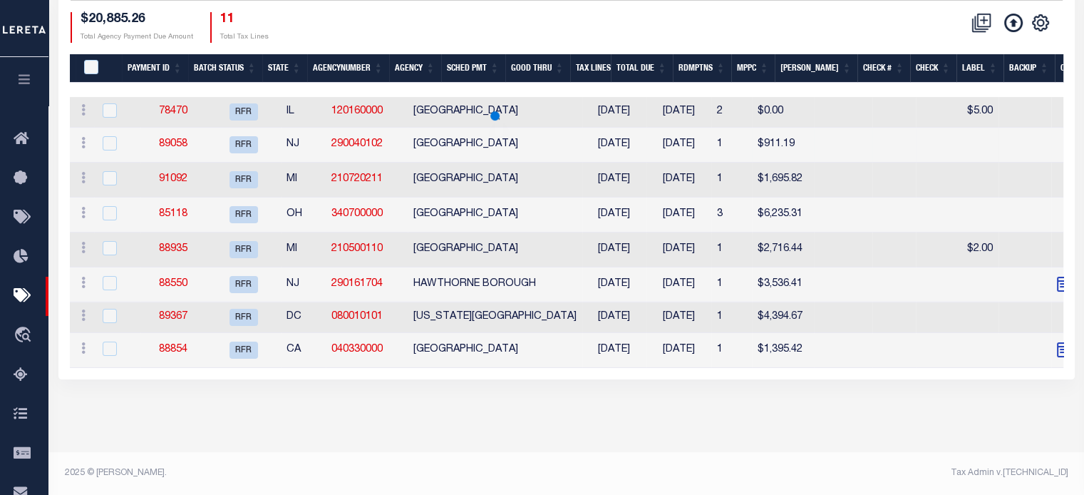
scroll to position [214, 0]
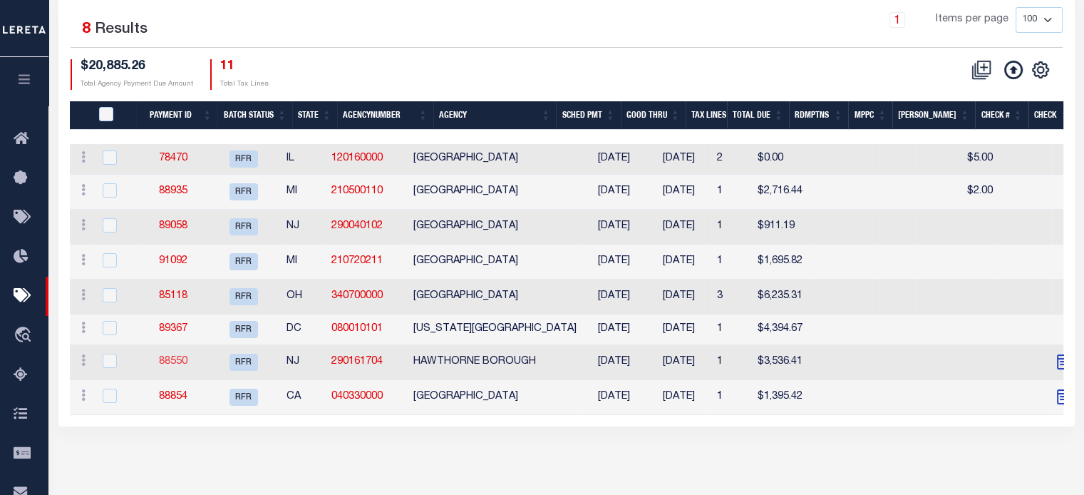
click at [178, 361] on link "88550" at bounding box center [173, 361] width 29 height 10
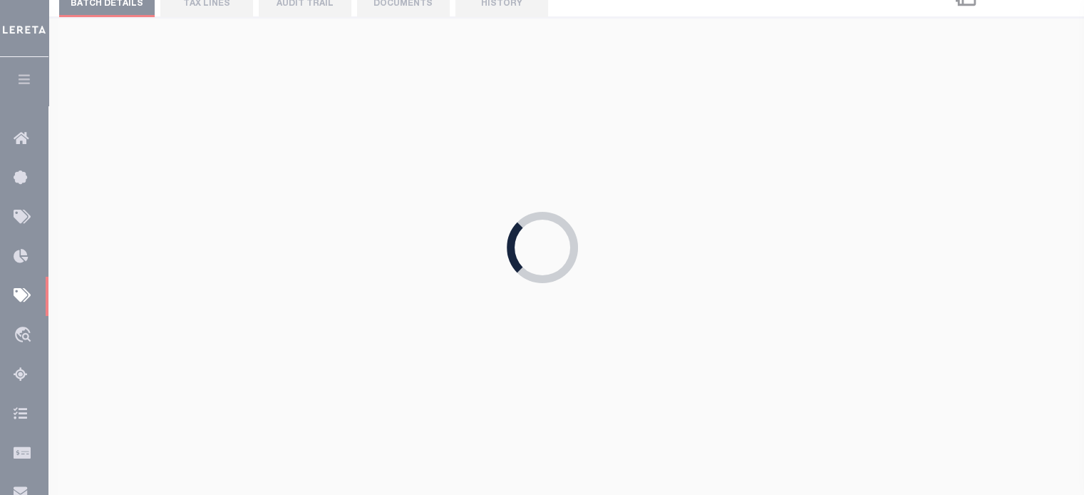
type input "08/28/2025"
type input "$3,536.41"
select select "CHK"
select select "[PERSON_NAME]"
checkbox input "true"
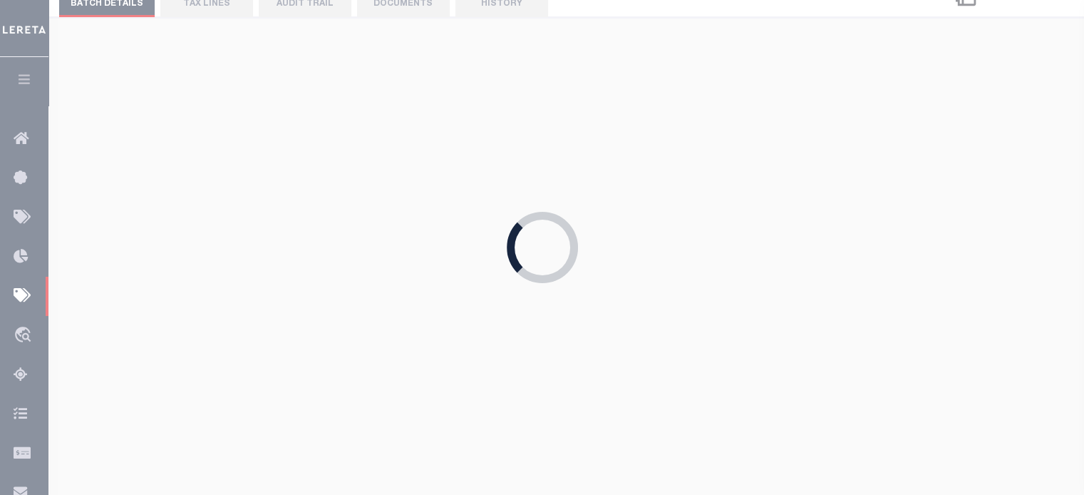
checkbox input "true"
select select "FDX"
type input "08/28/2025"
type input "$9.65"
type input "883942971121"
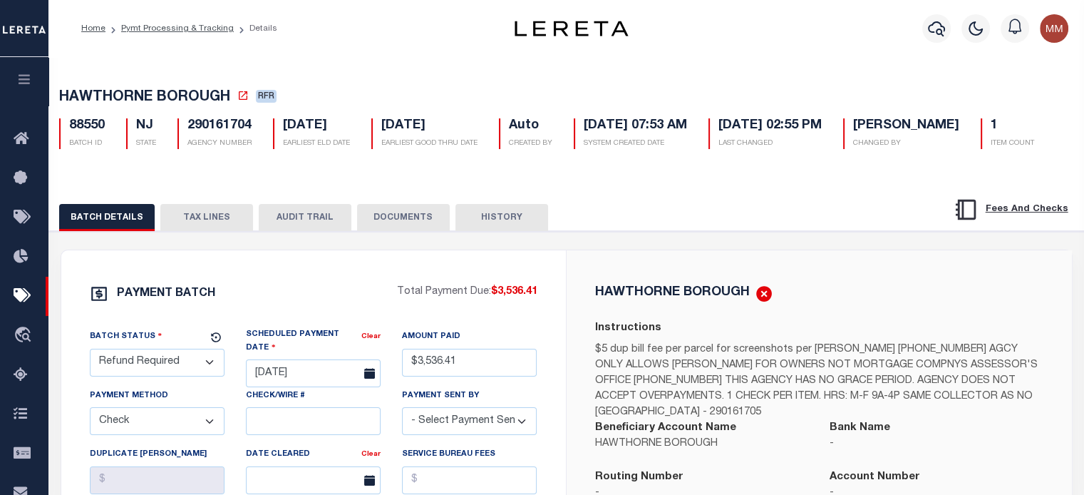
click at [200, 231] on button "TAX LINES" at bounding box center [206, 217] width 93 height 27
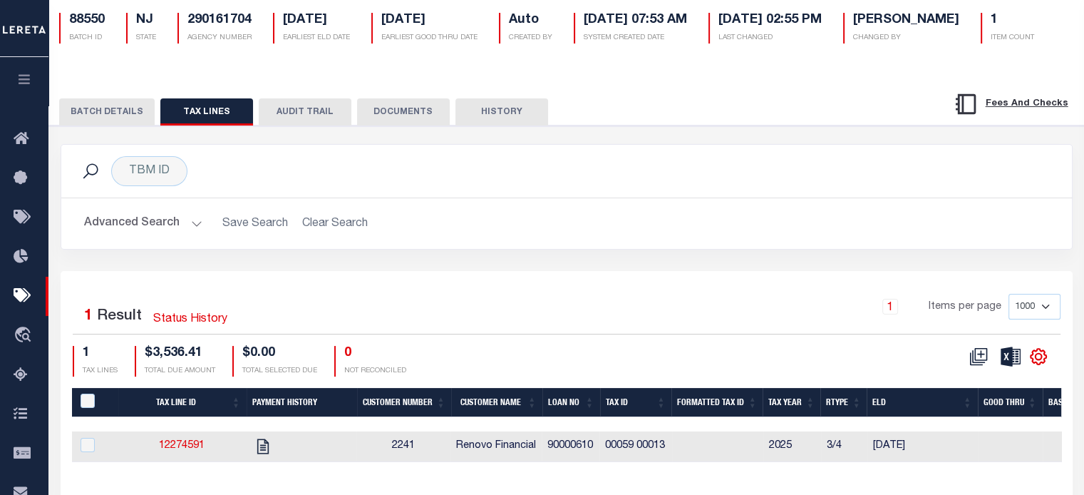
scroll to position [261, 0]
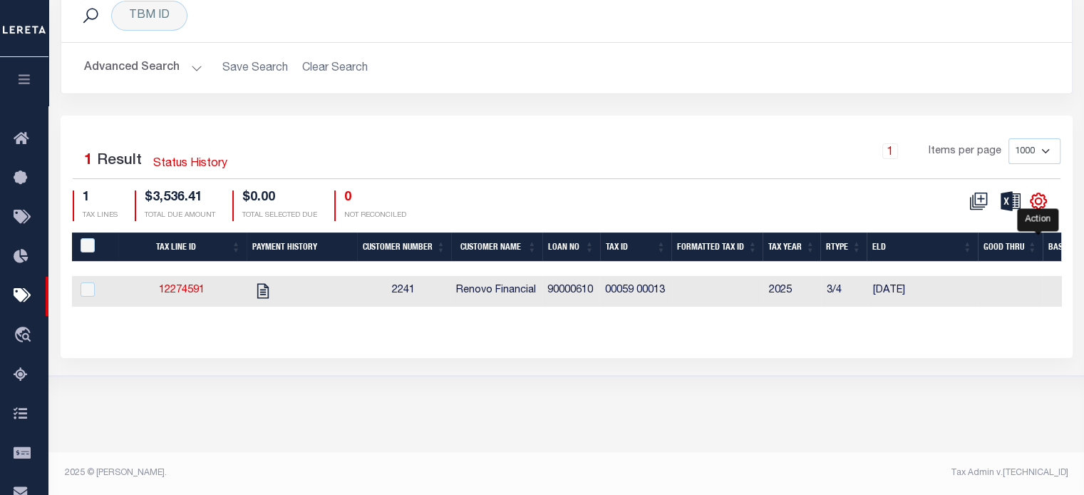
click at [1034, 210] on icon "" at bounding box center [1038, 201] width 19 height 19
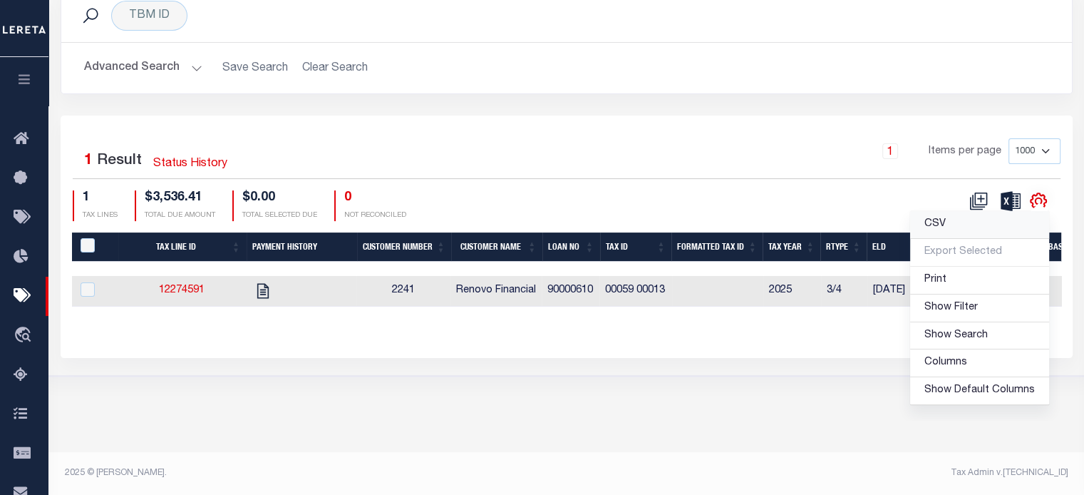
click at [951, 239] on link "CSV" at bounding box center [979, 225] width 139 height 28
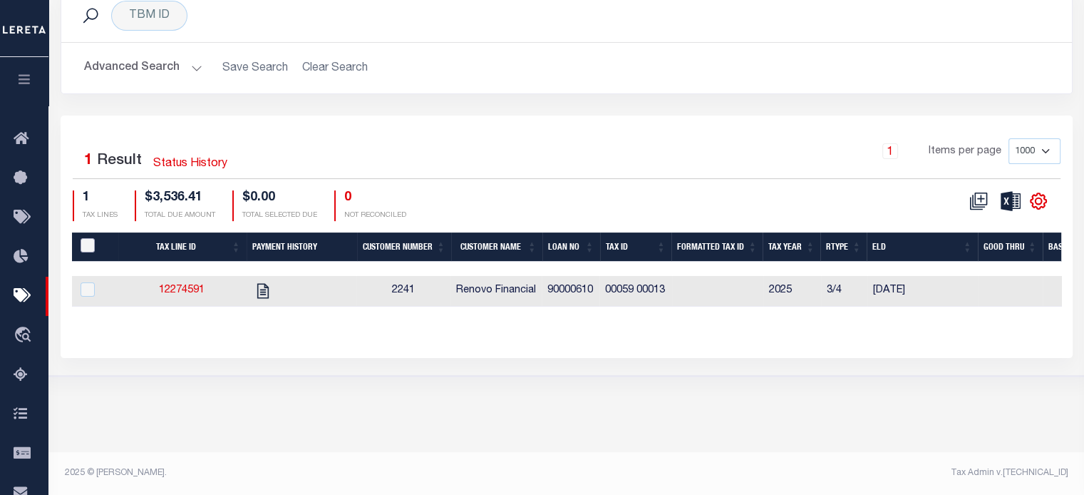
click at [86, 252] on input "PayeePaymentBatchId" at bounding box center [88, 245] width 14 height 14
checkbox input "true"
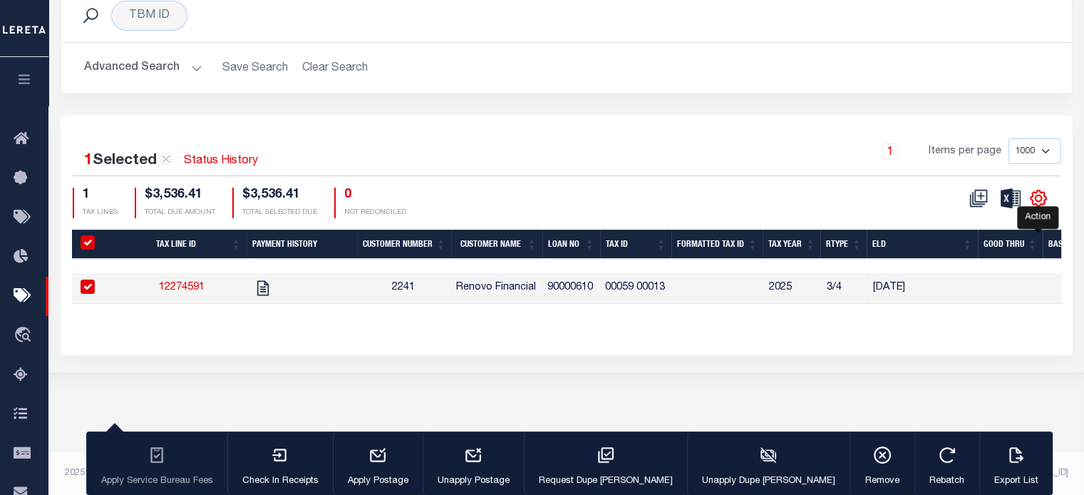
click at [1044, 207] on icon "" at bounding box center [1039, 199] width 16 height 16
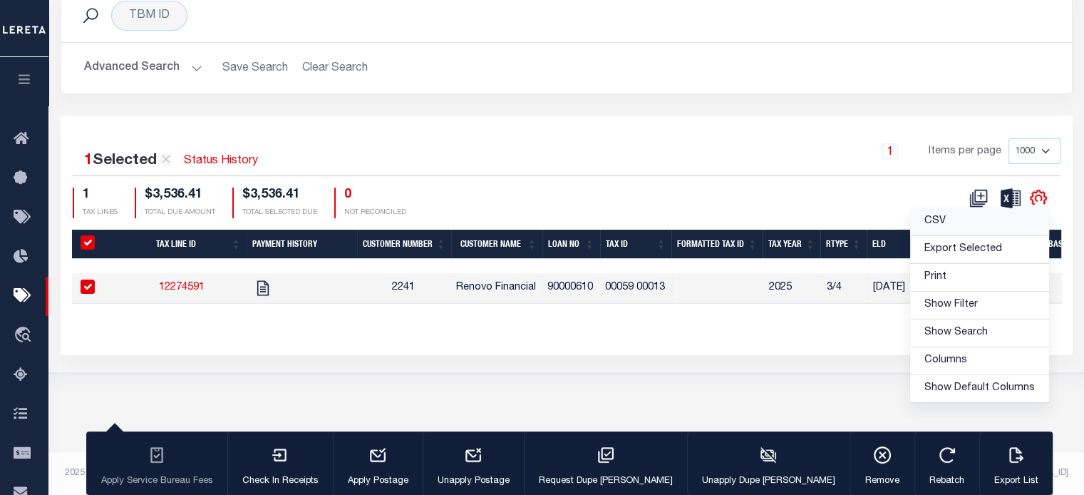
click at [933, 226] on span "CSV" at bounding box center [935, 221] width 21 height 10
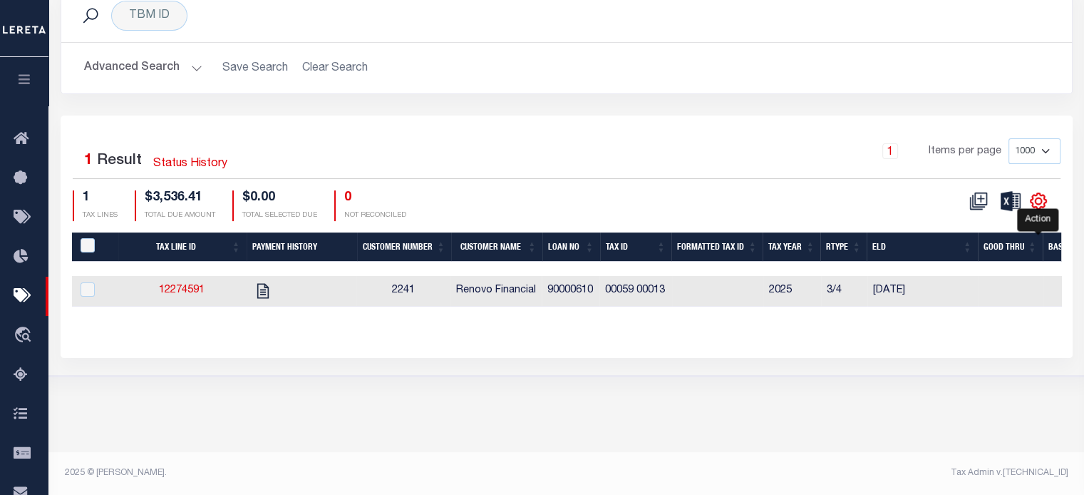
click at [1041, 205] on icon "" at bounding box center [1038, 201] width 6 height 6
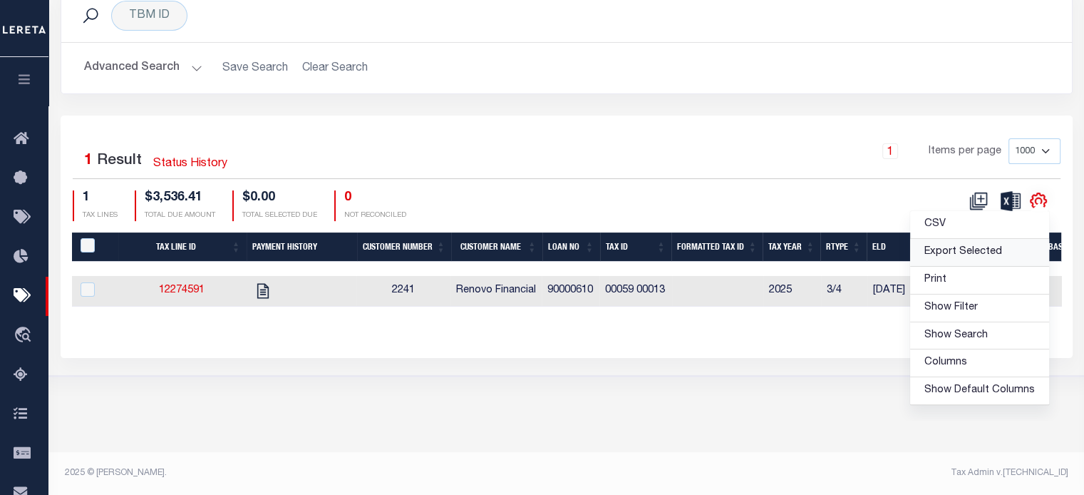
click at [994, 267] on link "Export Selected" at bounding box center [979, 253] width 139 height 28
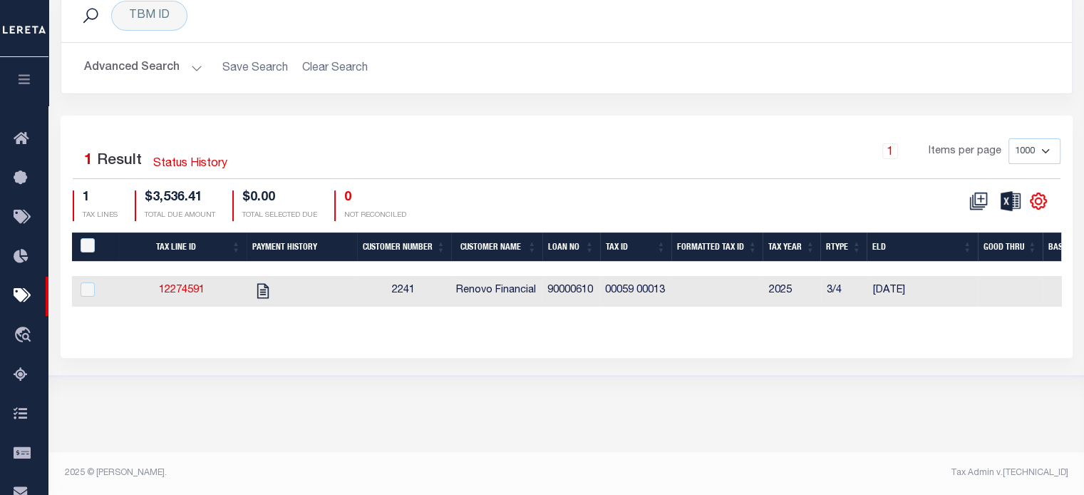
drag, startPoint x: 903, startPoint y: 156, endPoint x: 915, endPoint y: 235, distance: 79.5
click at [903, 115] on div "TBM ID Search Advanced Search Save Search Clear Search Equals Equals Is Not Equ…" at bounding box center [567, 52] width 1034 height 127
click at [88, 252] on input "PayeePaymentBatchId" at bounding box center [88, 245] width 14 height 14
checkbox input "true"
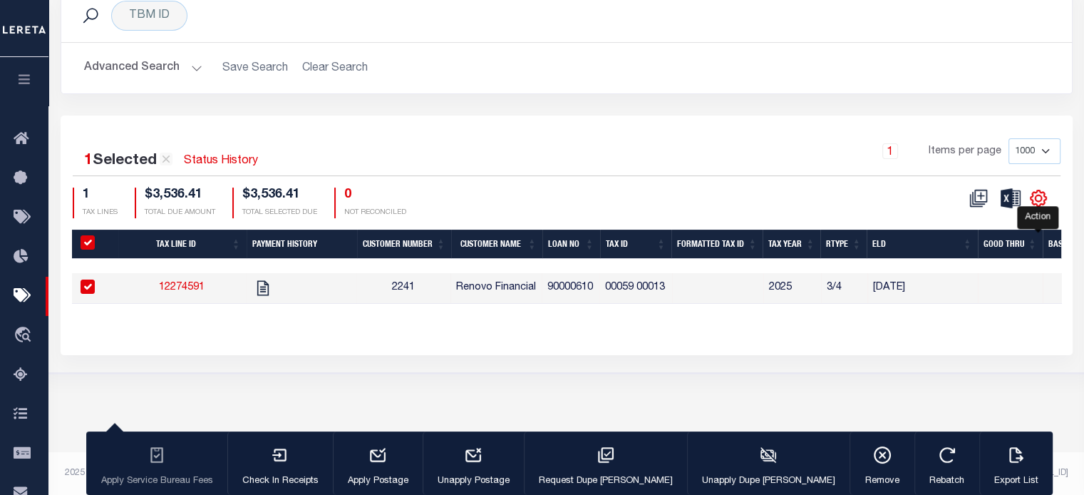
click at [1041, 202] on icon "" at bounding box center [1038, 198] width 6 height 6
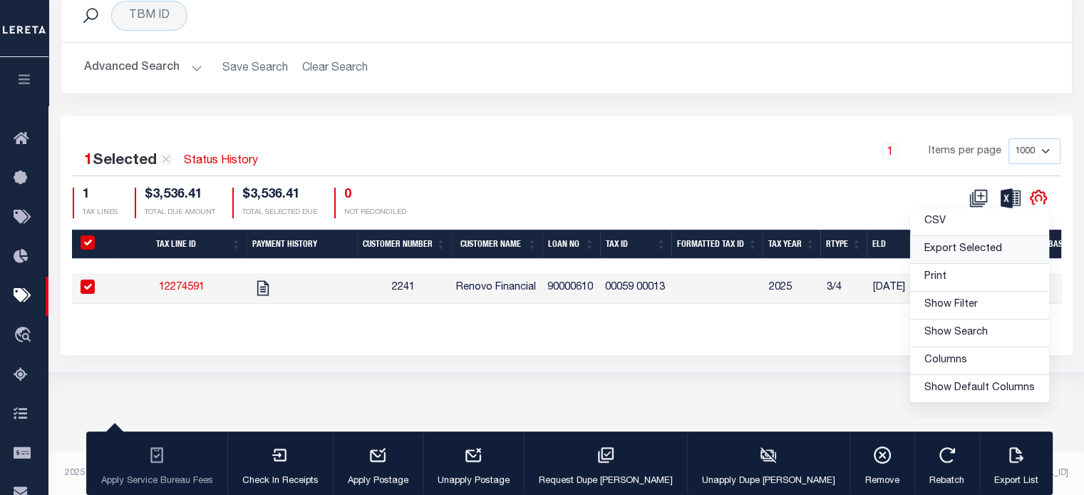
click at [980, 254] on span "Export Selected" at bounding box center [964, 249] width 78 height 10
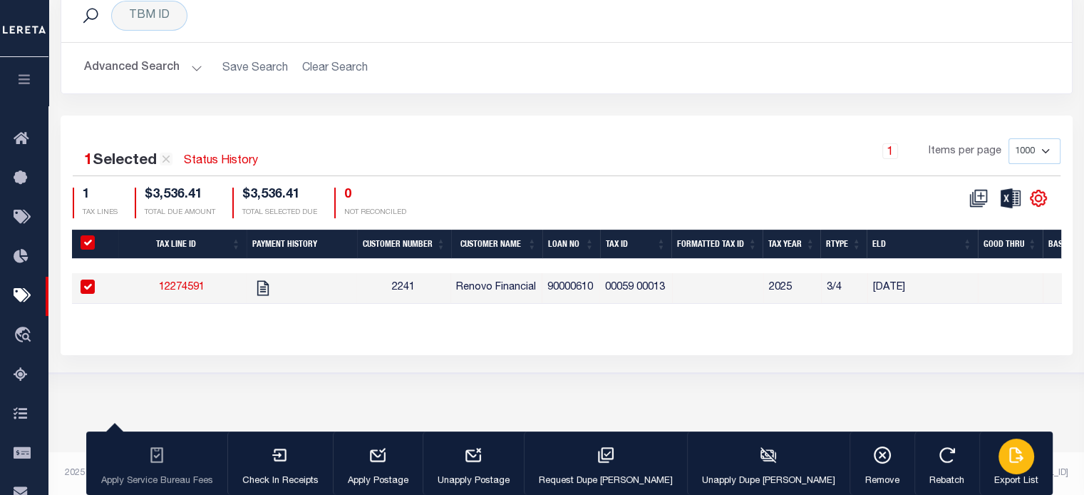
click at [999, 469] on div "button" at bounding box center [1017, 456] width 36 height 36
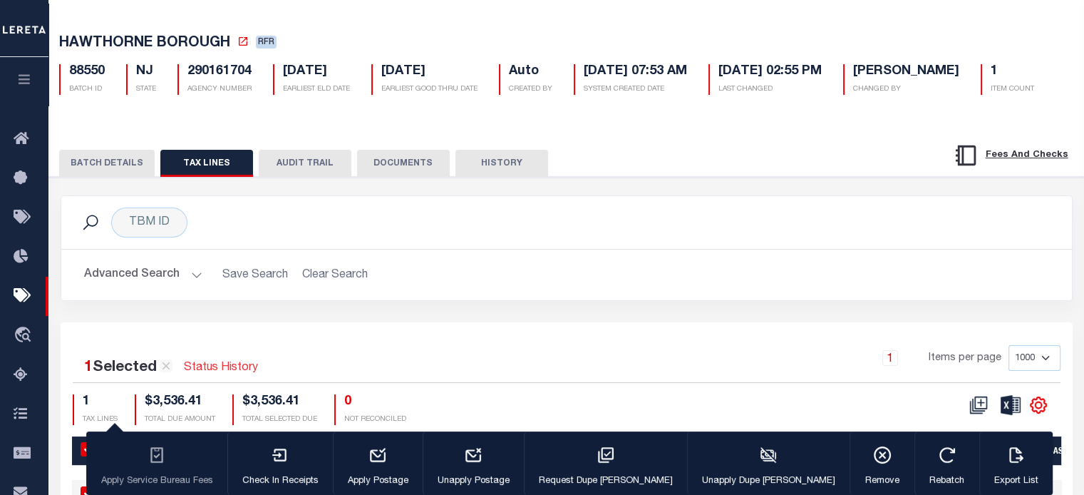
scroll to position [0, 0]
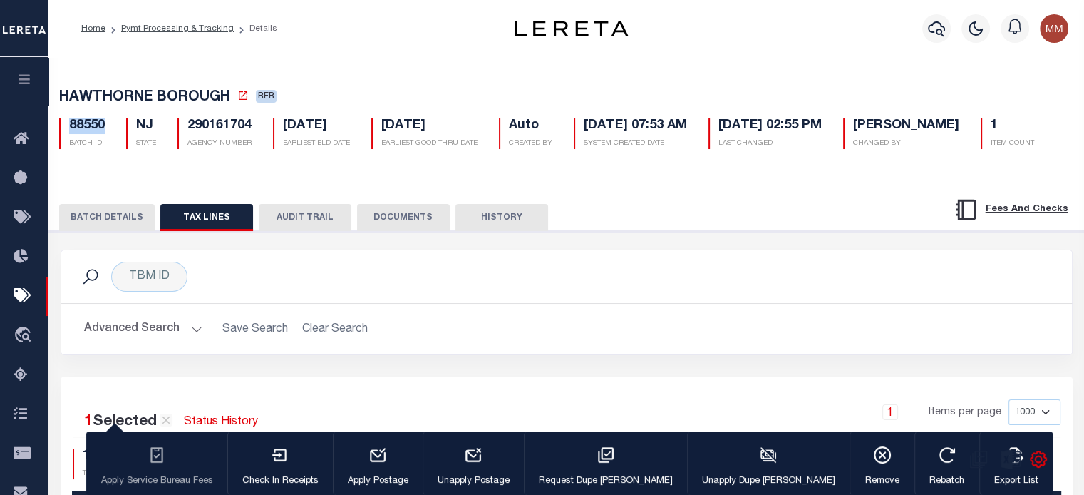
drag, startPoint x: 66, startPoint y: 129, endPoint x: 111, endPoint y: 130, distance: 44.9
click at [106, 130] on div "88550 BATCH ID" at bounding box center [81, 133] width 67 height 31
copy h5 "88550"
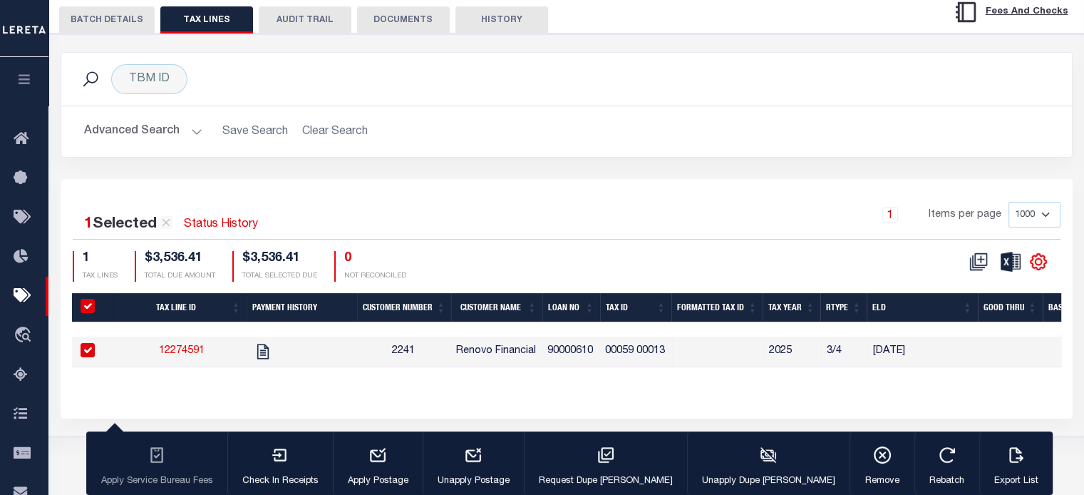
scroll to position [214, 0]
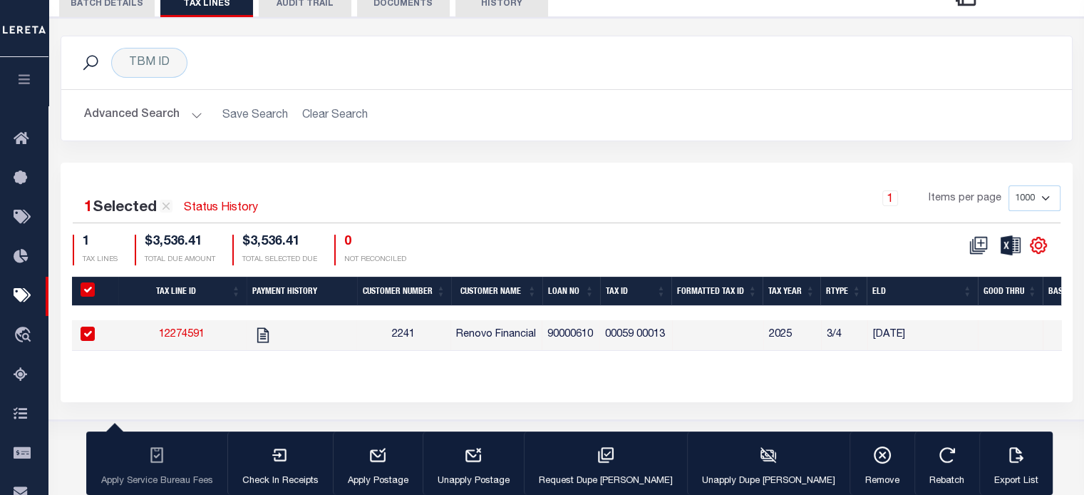
click at [110, 17] on button "BATCH DETAILS" at bounding box center [107, 3] width 96 height 27
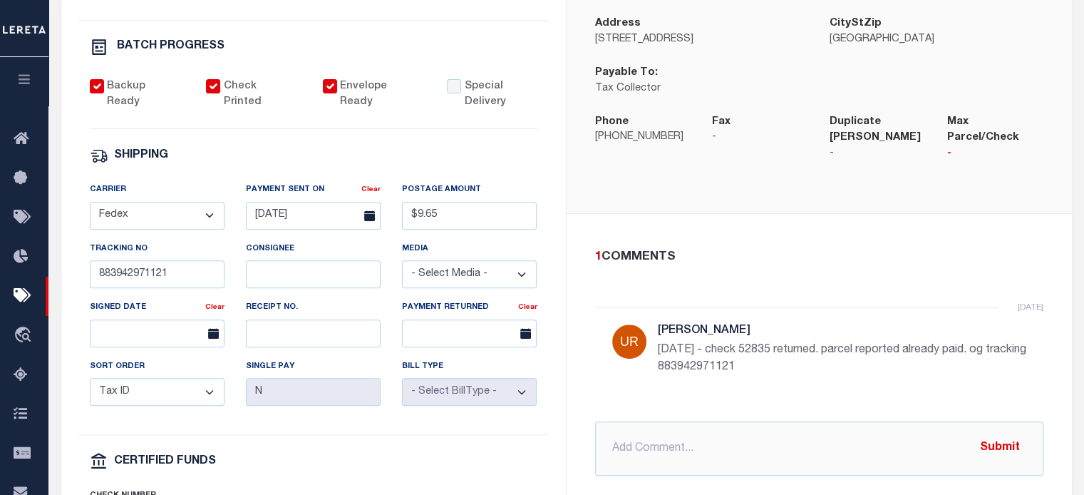
scroll to position [766, 0]
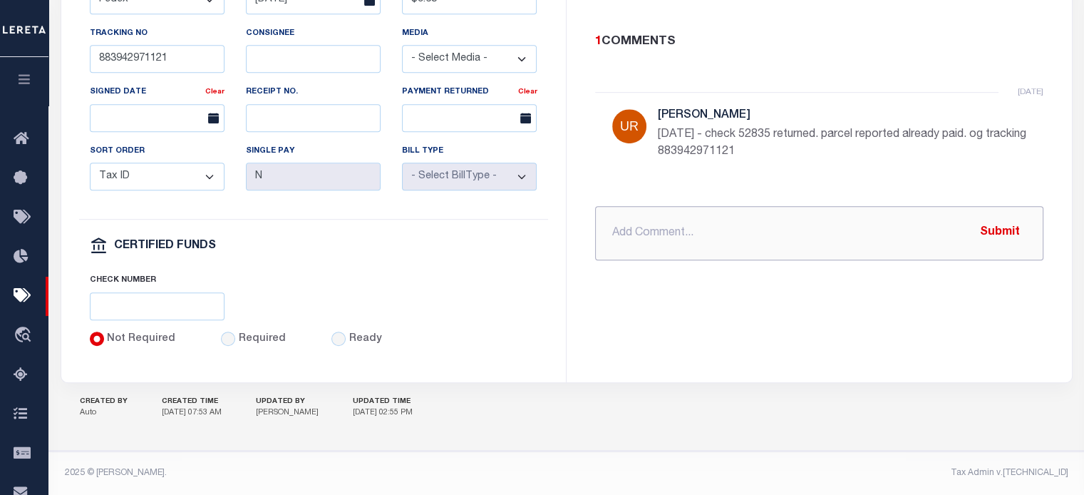
click at [688, 215] on input "text" at bounding box center [819, 233] width 448 height 54
paste input "HAWTHORNE BOROUGH NJ, RDID 7487 $ 3536.41"
type input "PROCESSING REFUND HAWTHORNE BOROUGH NJ, RDID 7487 $ 3536.41"
click at [992, 218] on button "Submit" at bounding box center [1000, 232] width 58 height 29
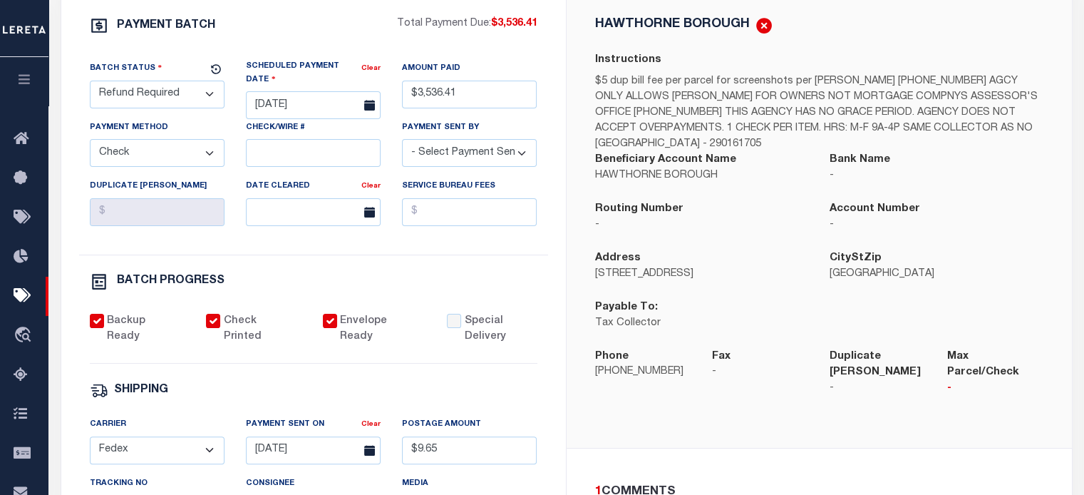
scroll to position [267, 0]
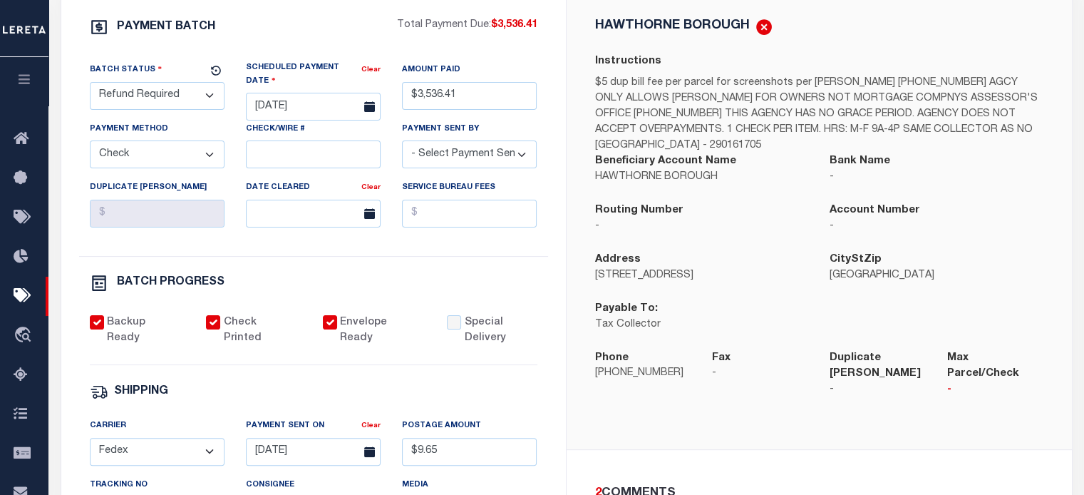
click at [152, 110] on select "- Select Status - Scheduled for Payment Ready For Payment Payment Sent Cleared …" at bounding box center [157, 96] width 135 height 28
click at [90, 110] on select "- Select Status - Scheduled for Payment Ready For Payment Payment Sent Cleared …" at bounding box center [157, 96] width 135 height 28
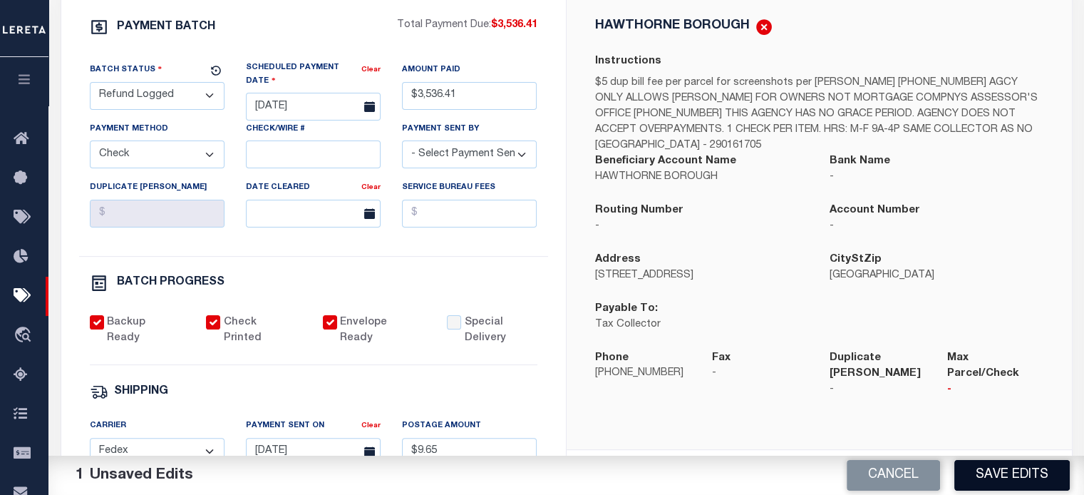
click at [998, 474] on button "Save Edits" at bounding box center [1012, 475] width 115 height 31
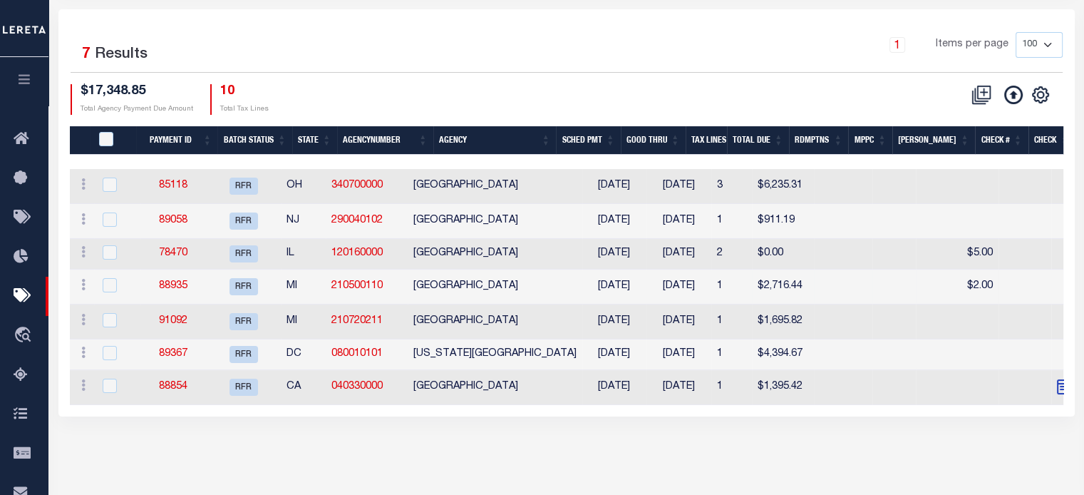
scroll to position [214, 0]
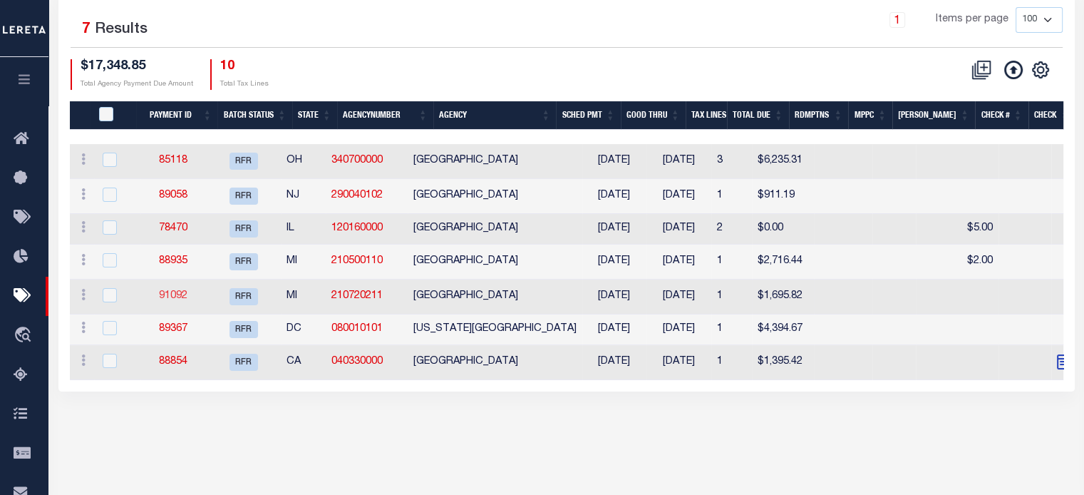
click at [185, 299] on link "91092" at bounding box center [173, 296] width 29 height 10
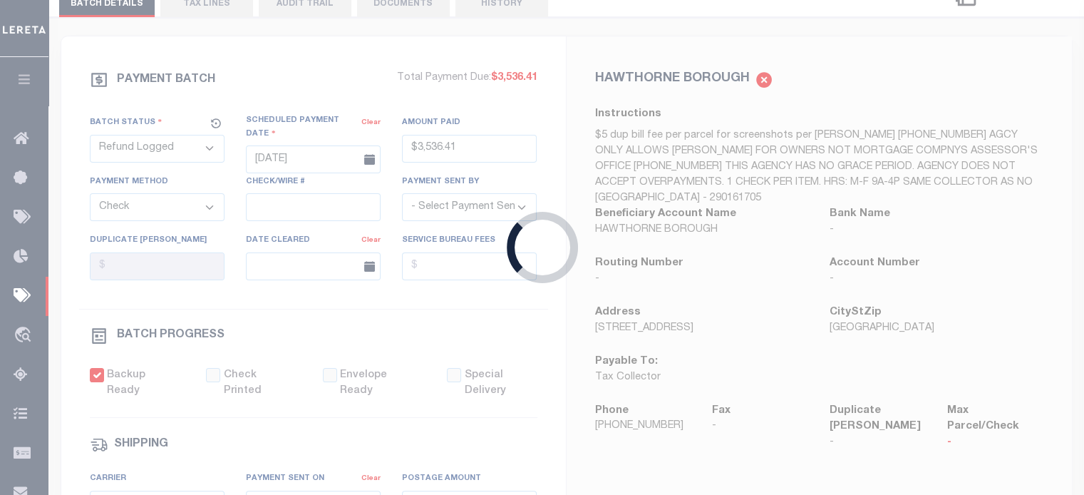
select select "RFR"
type input "[DATE]"
type input "$1,695.82"
select select
select select "[PERSON_NAME]"
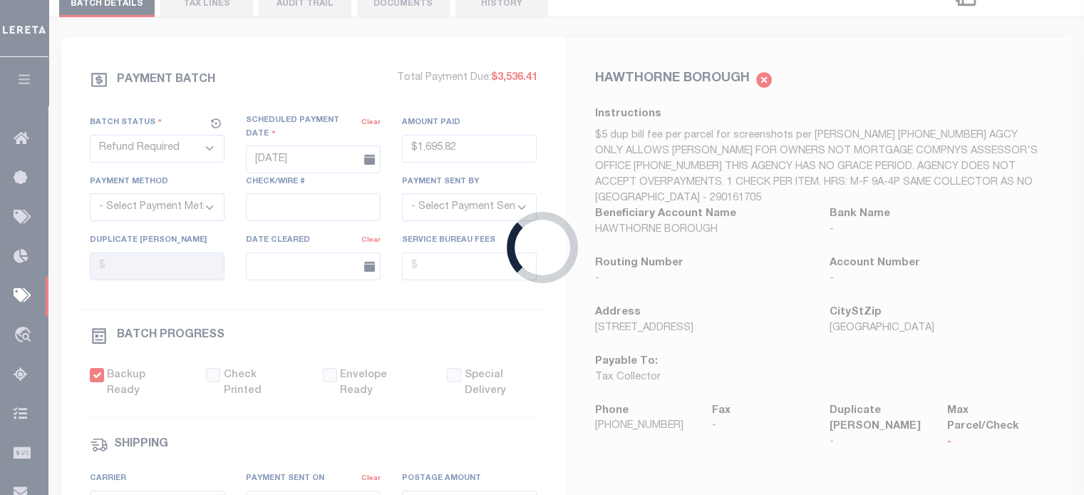
checkbox input "false"
select select
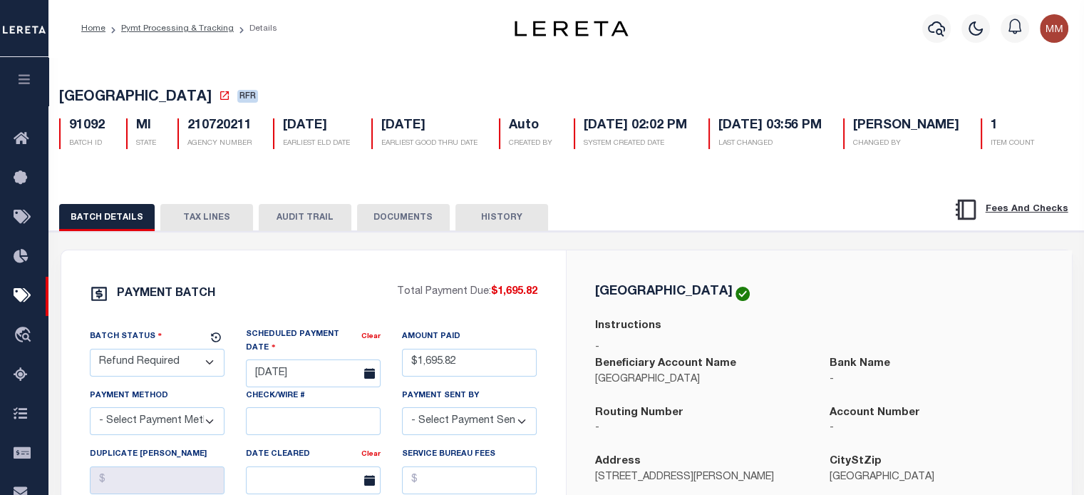
click at [192, 231] on button "TAX LINES" at bounding box center [206, 217] width 93 height 27
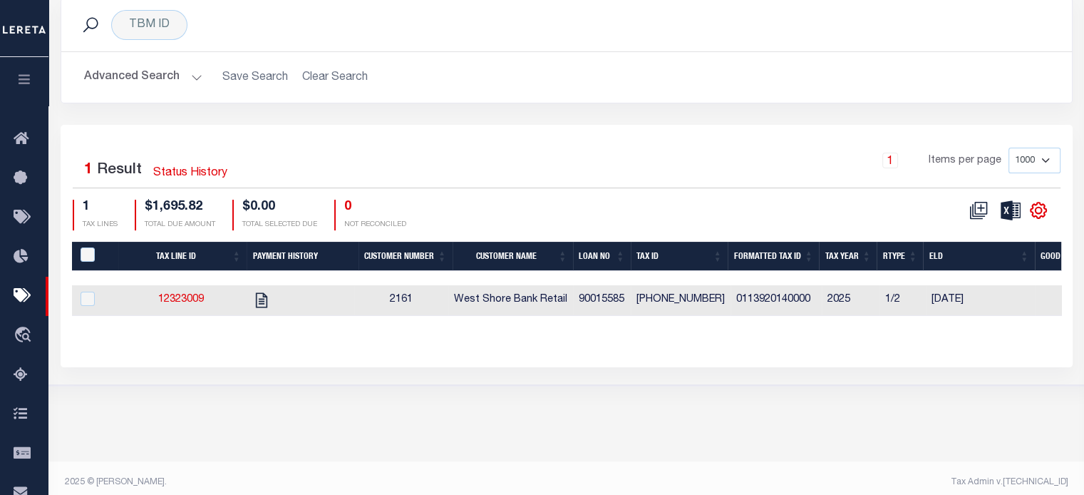
scroll to position [261, 0]
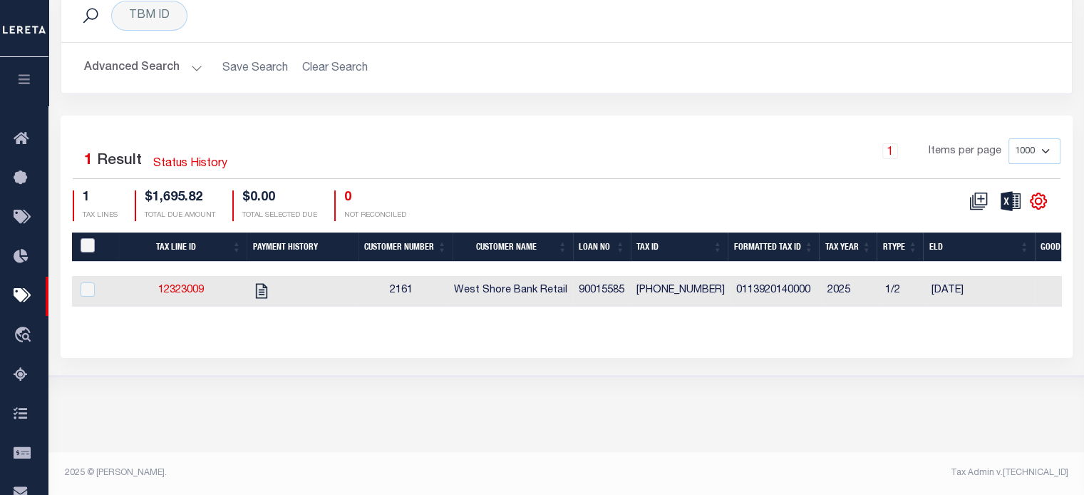
click at [85, 252] on input "PayeePaymentBatchId" at bounding box center [88, 245] width 14 height 14
checkbox input "true"
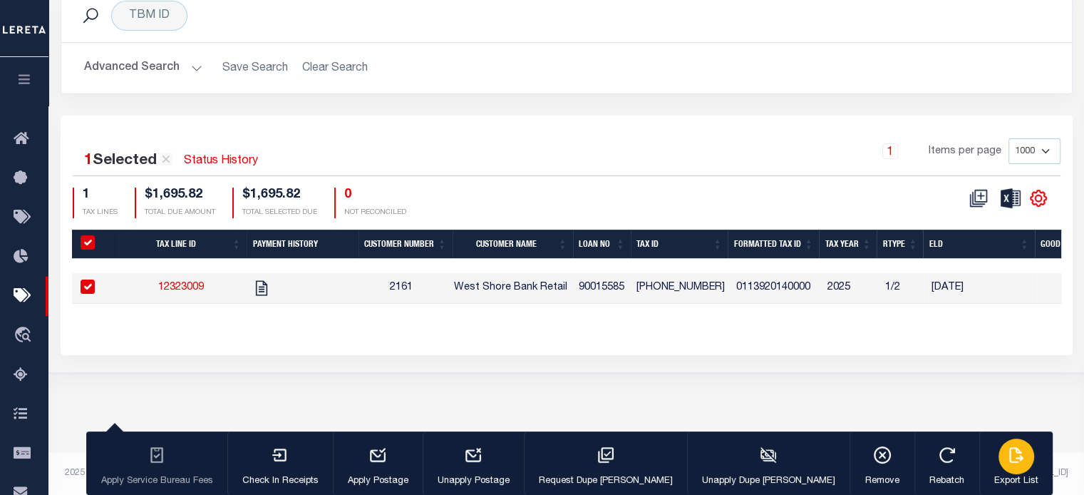
click at [999, 468] on div "button" at bounding box center [1017, 456] width 36 height 36
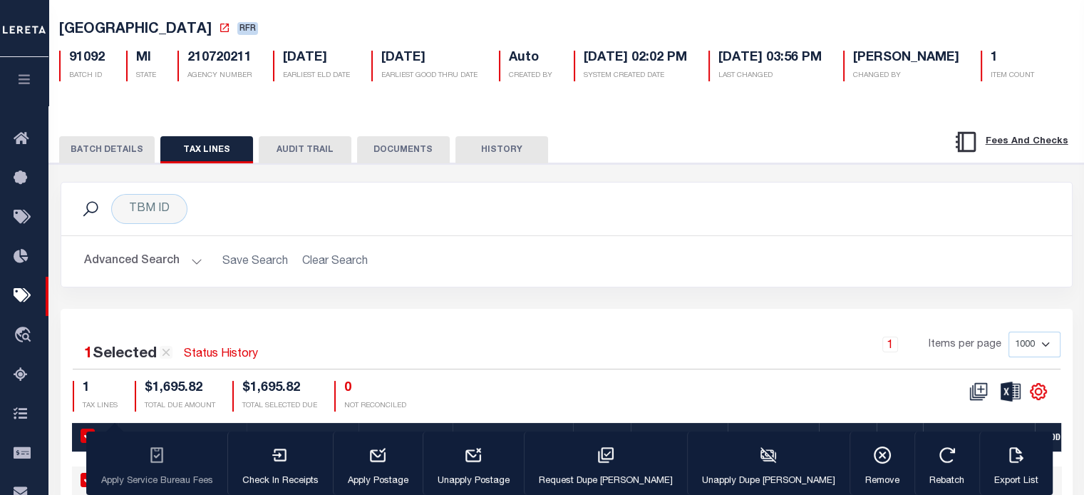
scroll to position [47, 0]
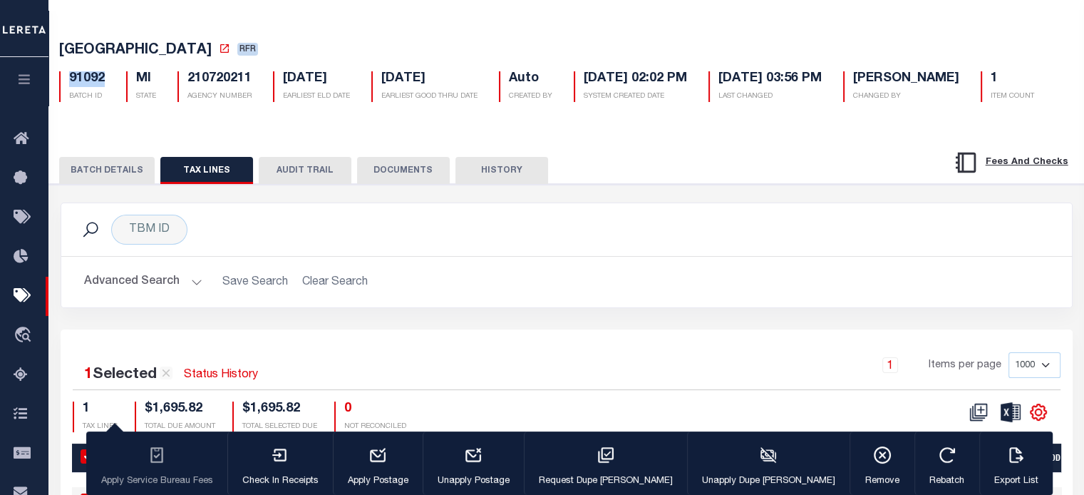
drag, startPoint x: 66, startPoint y: 80, endPoint x: 112, endPoint y: 86, distance: 46.1
click at [111, 80] on div "91092 BATCH ID" at bounding box center [81, 86] width 67 height 31
copy h5 "91092"
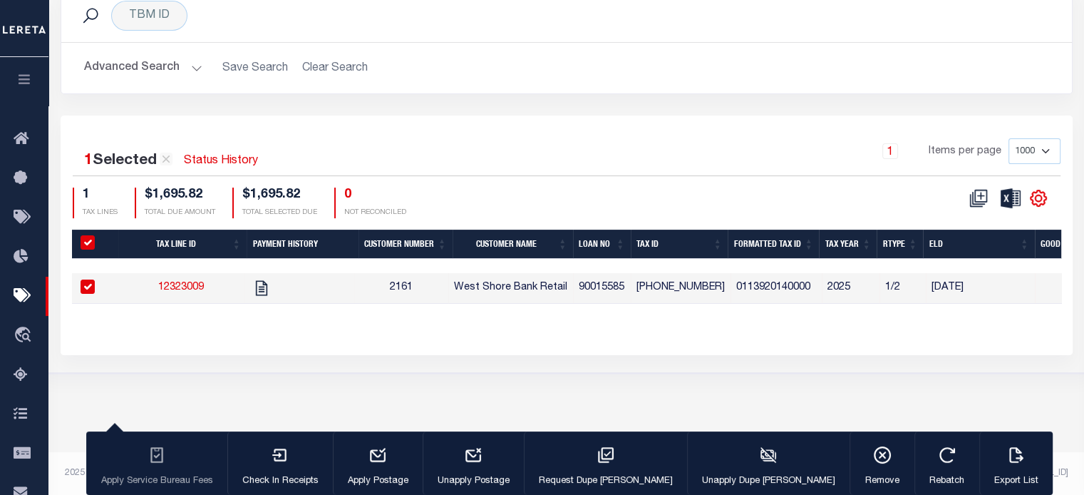
scroll to position [0, 0]
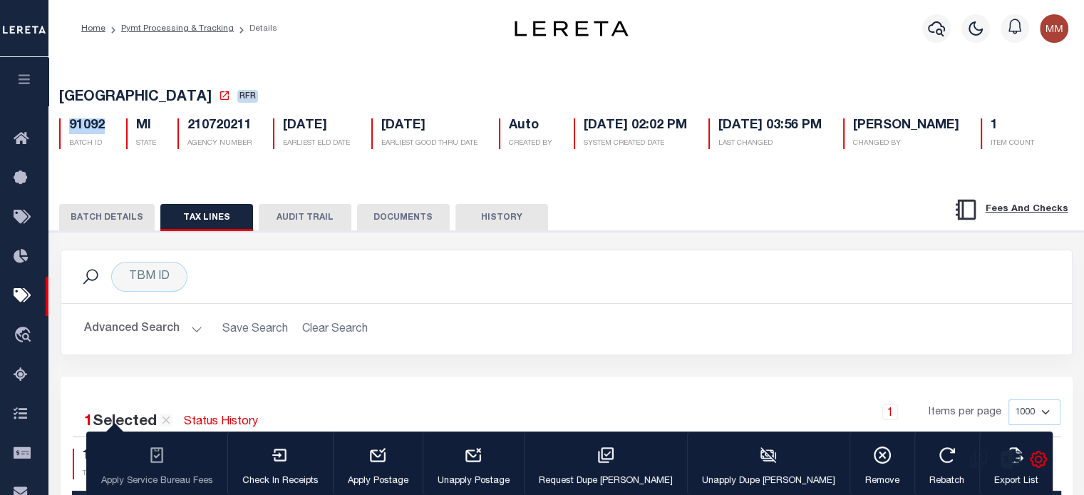
click at [929, 343] on h2 "Advanced Search Save Search Clear Search" at bounding box center [567, 329] width 988 height 28
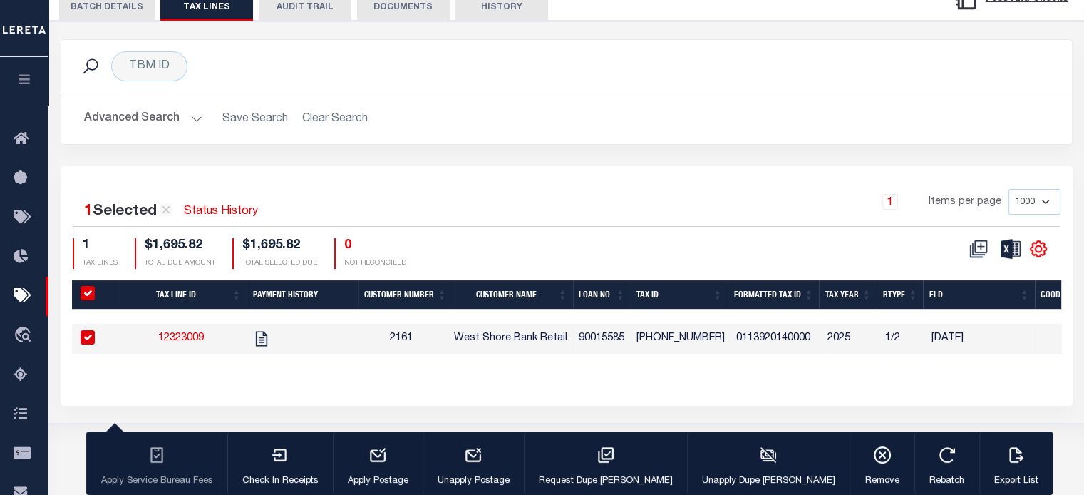
scroll to position [214, 0]
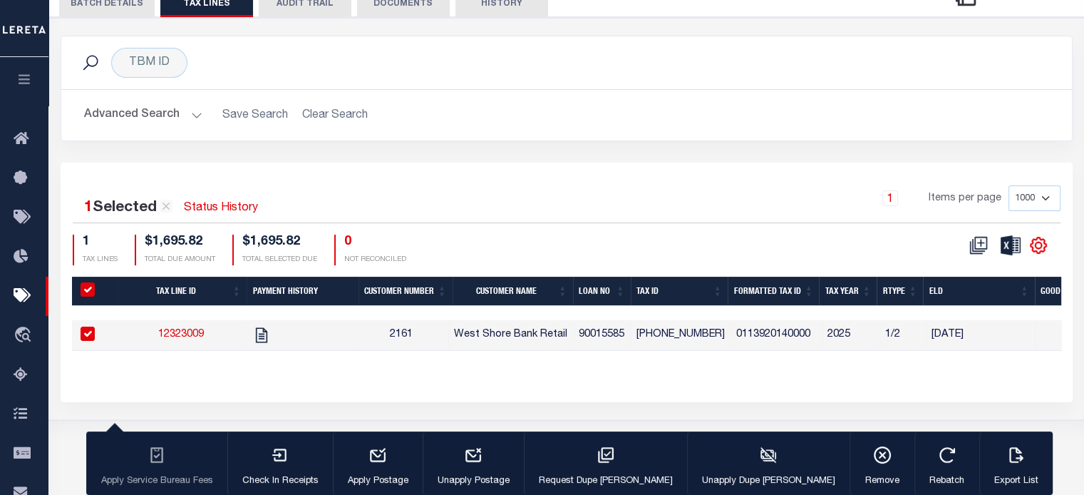
drag, startPoint x: 85, startPoint y: 334, endPoint x: 106, endPoint y: 337, distance: 20.9
click at [91, 297] on input "PayeePaymentBatchId" at bounding box center [88, 289] width 14 height 14
checkbox input "false"
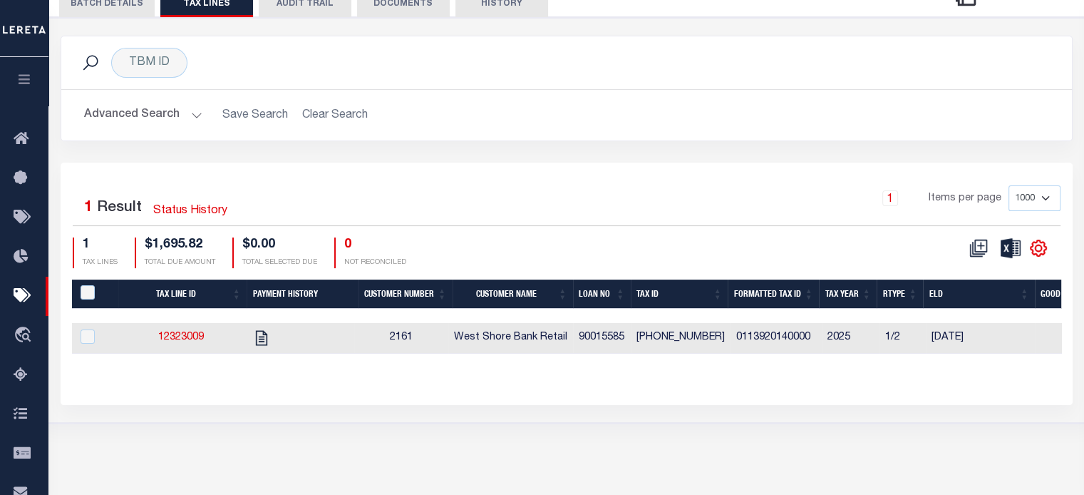
click at [108, 17] on button "BATCH DETAILS" at bounding box center [107, 3] width 96 height 27
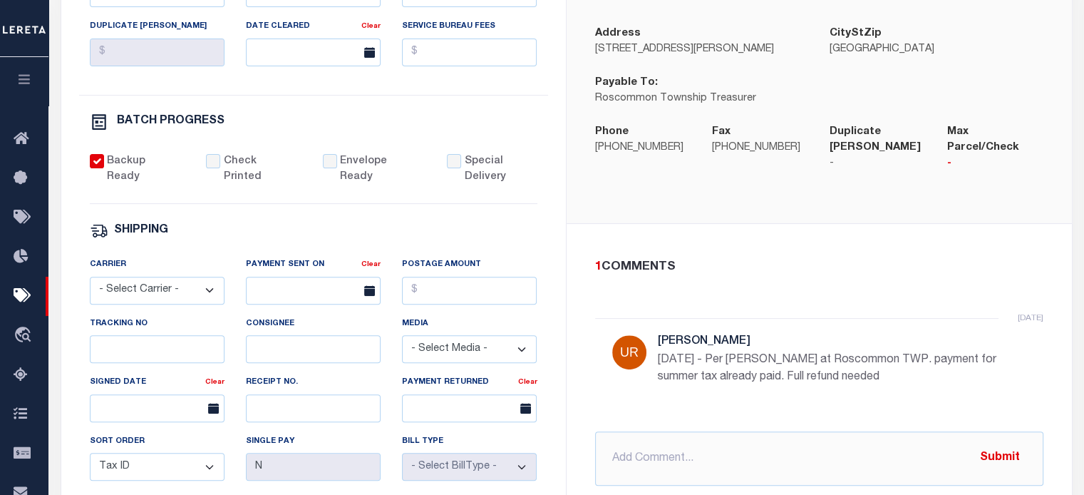
scroll to position [766, 0]
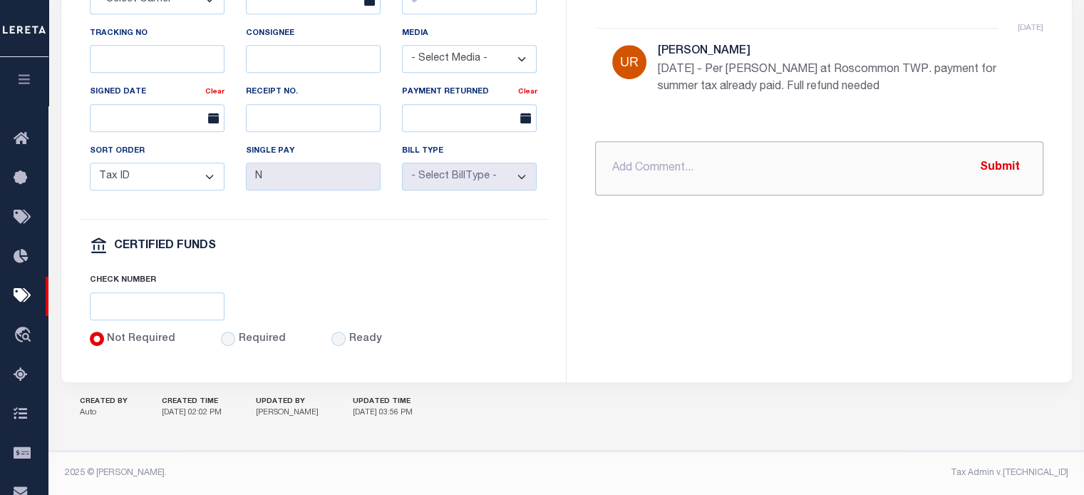
click at [667, 153] on input "text" at bounding box center [819, 168] width 448 height 54
paste input "ROSCOMMON TOWNSHIP MI RDID 7488 $ 1695.82"
type input "PROCESSING REFUND ROSCOMMON TOWNSHIP MI RDID 7488 $ 1695.82"
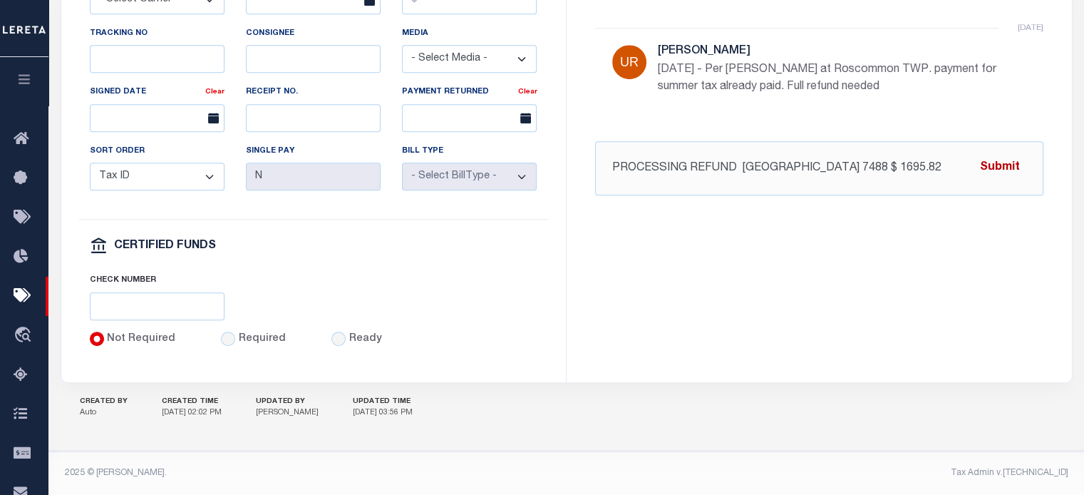
click at [1012, 153] on button "Submit" at bounding box center [1000, 167] width 58 height 29
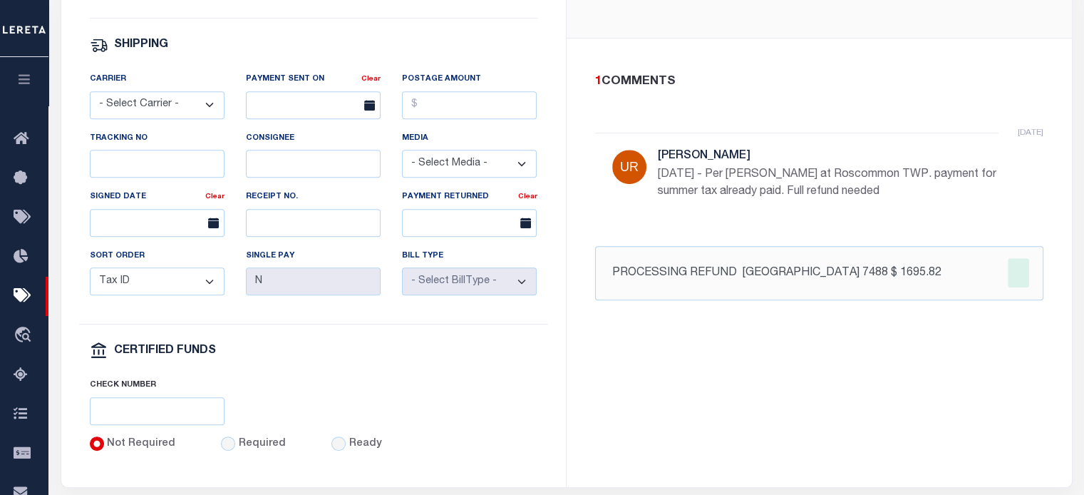
scroll to position [195, 0]
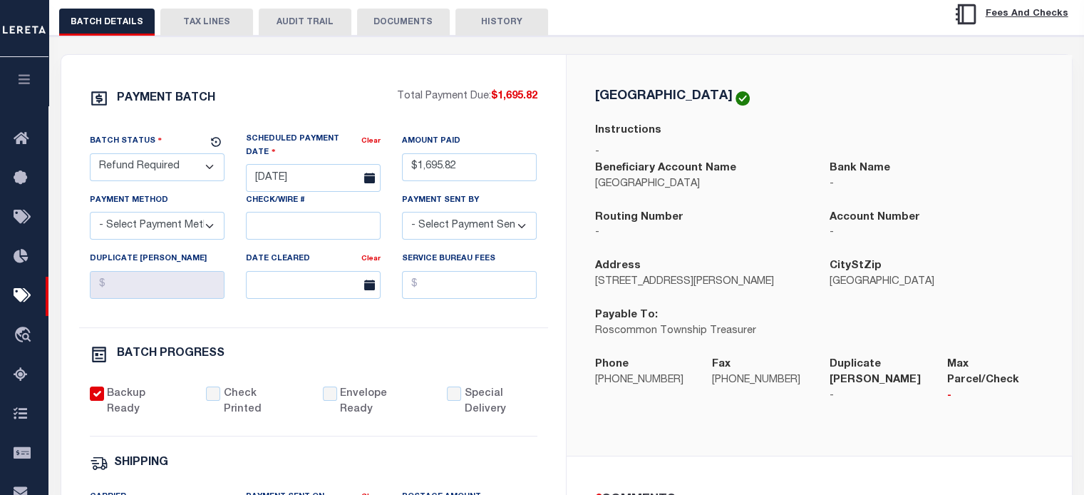
click at [152, 181] on select "- Select Status - Scheduled for Payment Ready For Payment Payment Sent Cleared …" at bounding box center [157, 167] width 135 height 28
click at [90, 181] on select "- Select Status - Scheduled for Payment Ready For Payment Payment Sent Cleared …" at bounding box center [157, 167] width 135 height 28
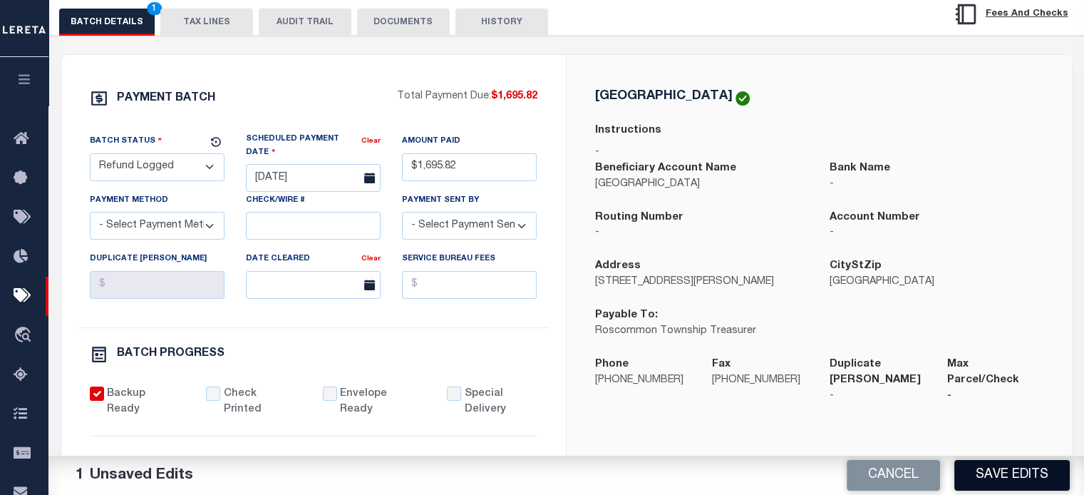
click at [1023, 472] on button "Save Edits" at bounding box center [1012, 475] width 115 height 31
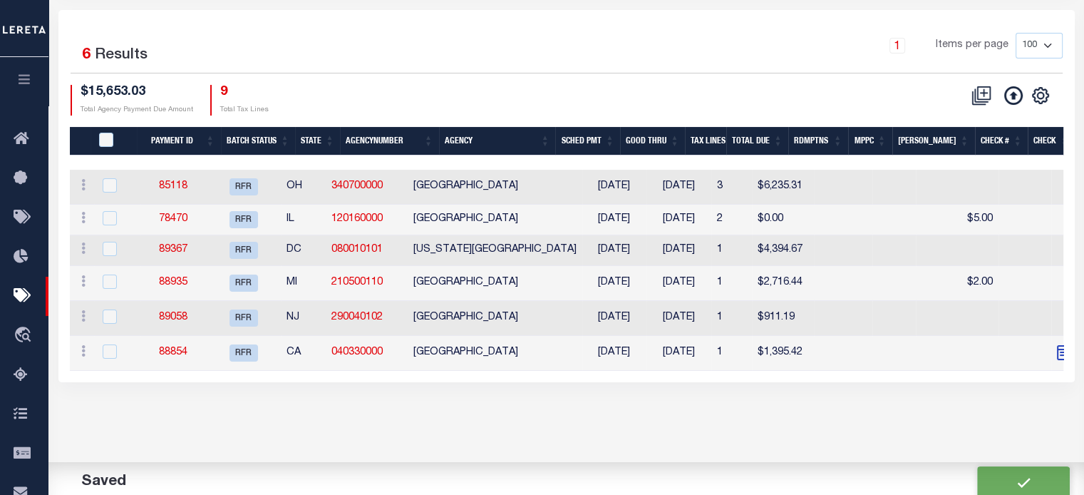
scroll to position [214, 0]
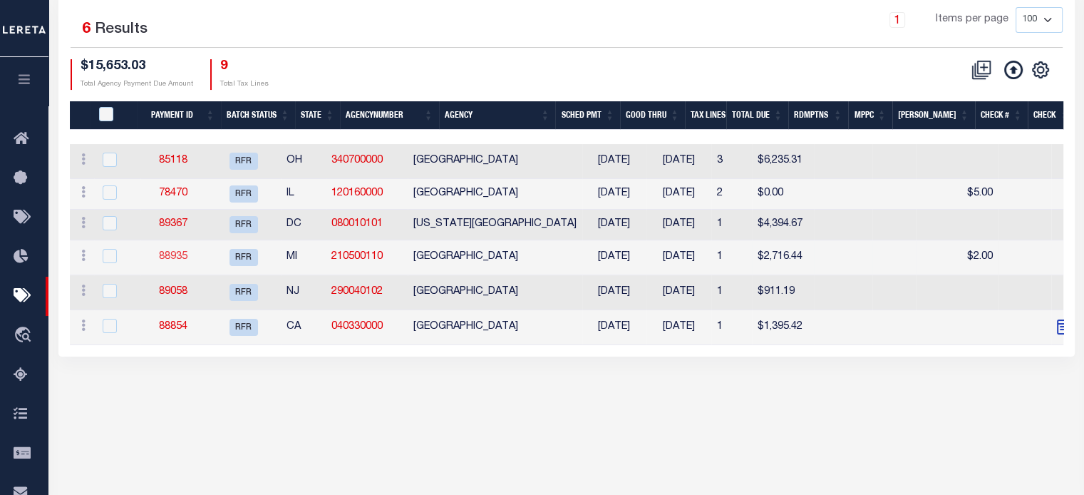
click at [188, 254] on link "88935" at bounding box center [173, 257] width 29 height 10
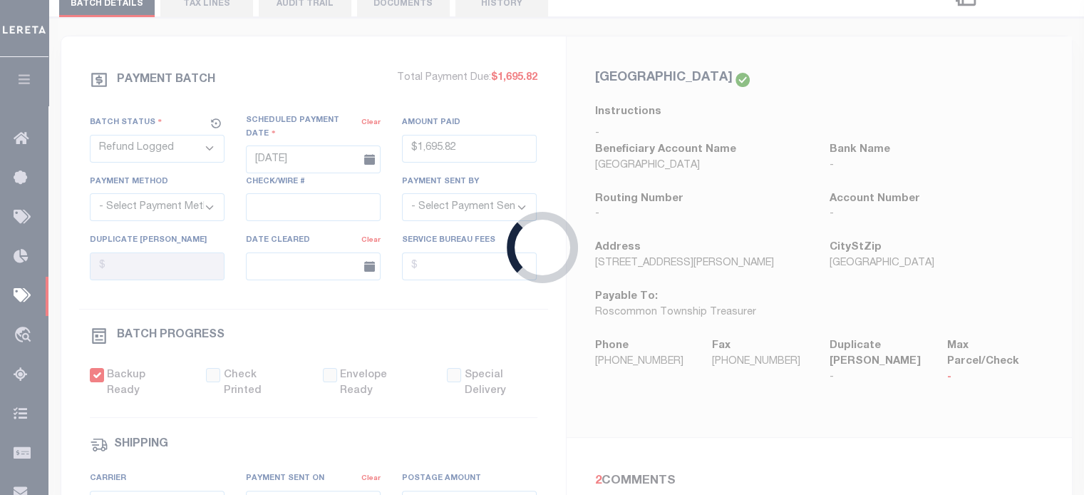
select select "RFR"
type input "[DATE]"
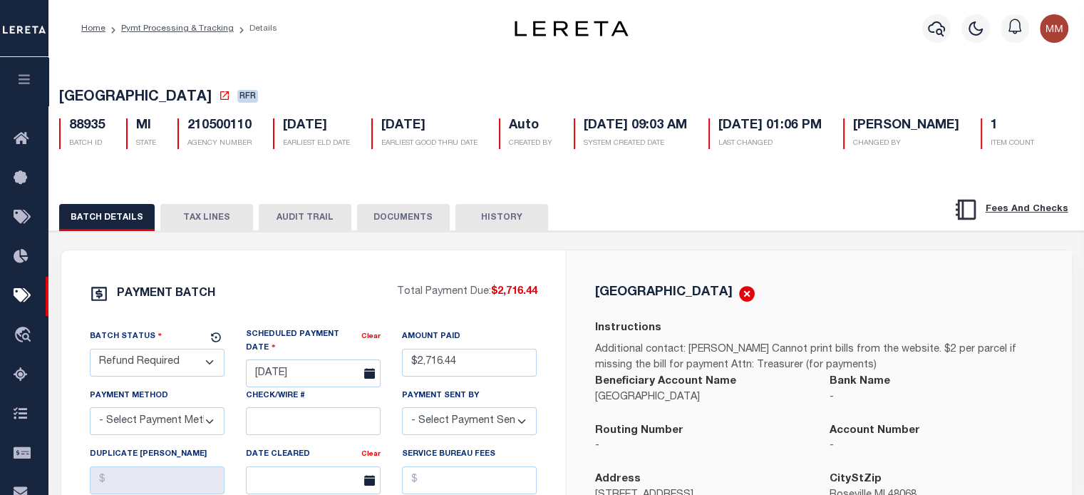
click at [211, 231] on button "TAX LINES" at bounding box center [206, 217] width 93 height 27
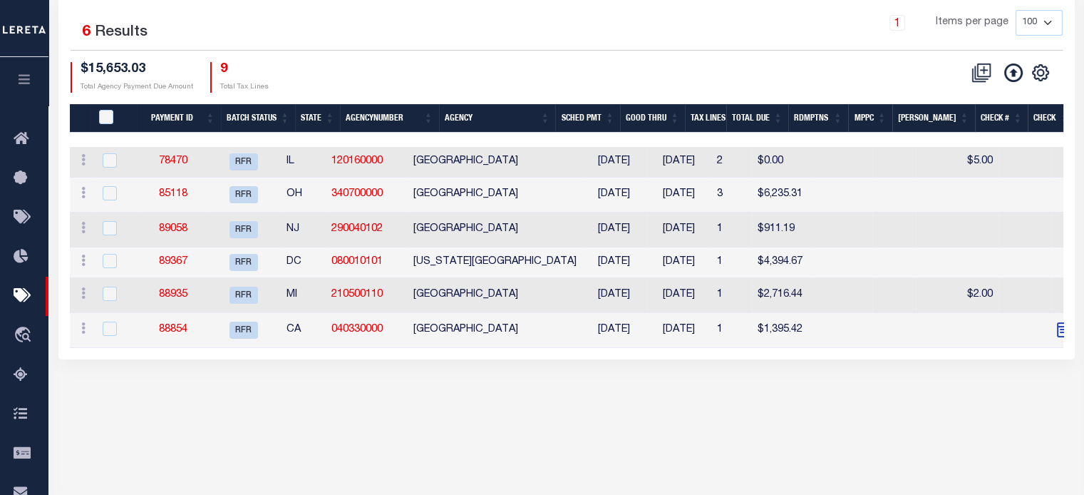
scroll to position [214, 0]
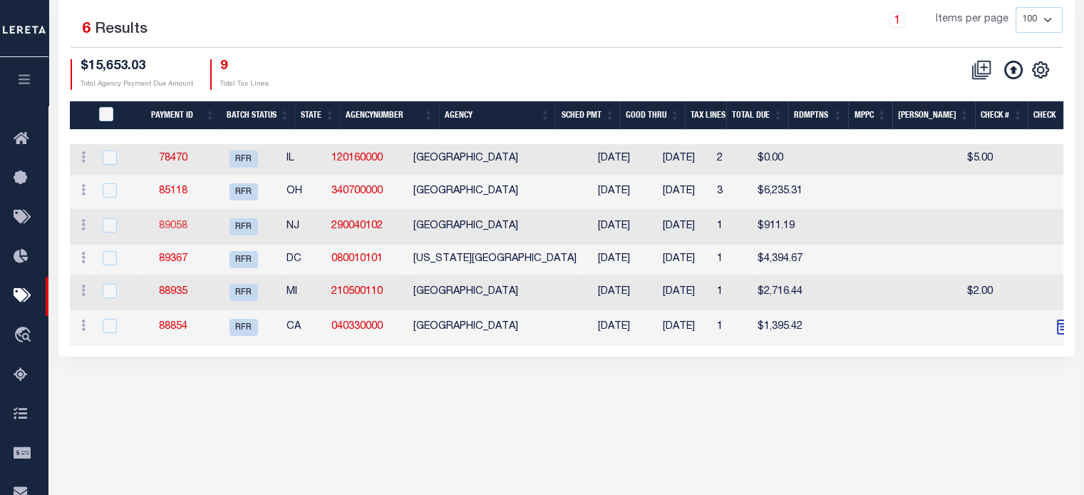
click at [188, 226] on link "89058" at bounding box center [173, 226] width 29 height 10
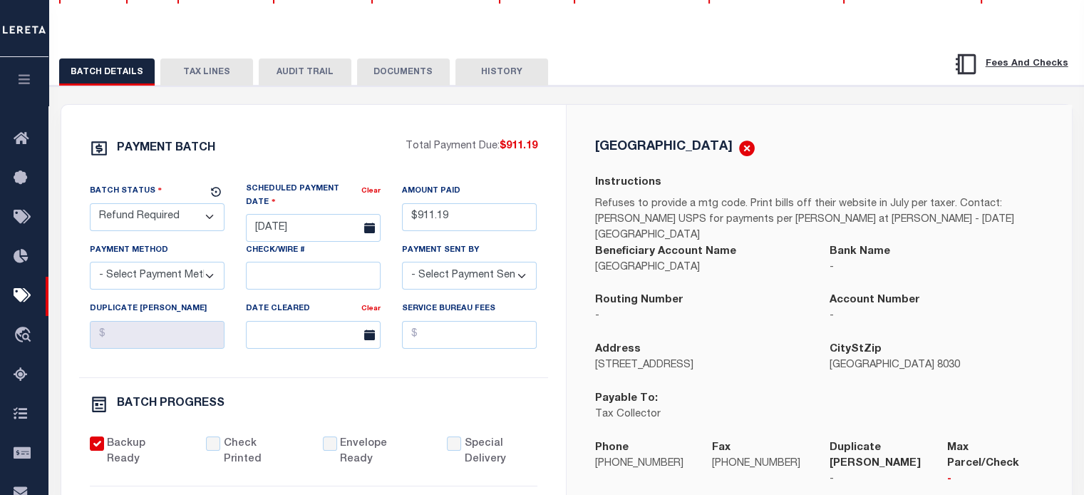
scroll to position [143, 0]
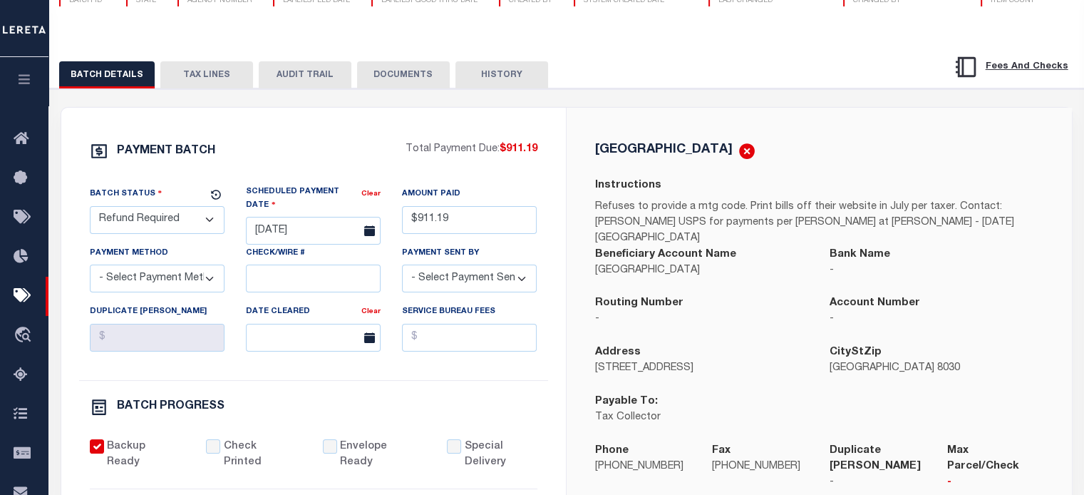
click at [196, 88] on button "TAX LINES" at bounding box center [206, 74] width 93 height 27
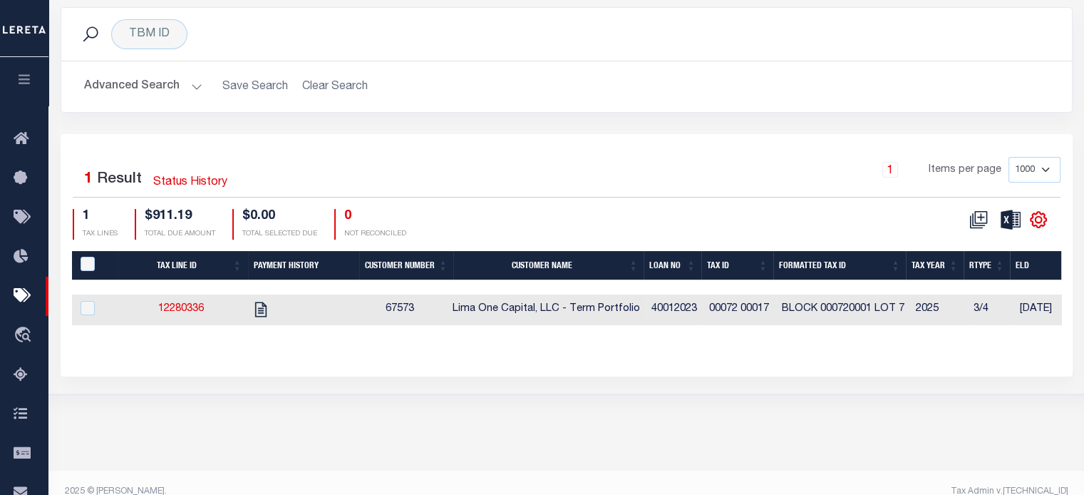
scroll to position [261, 0]
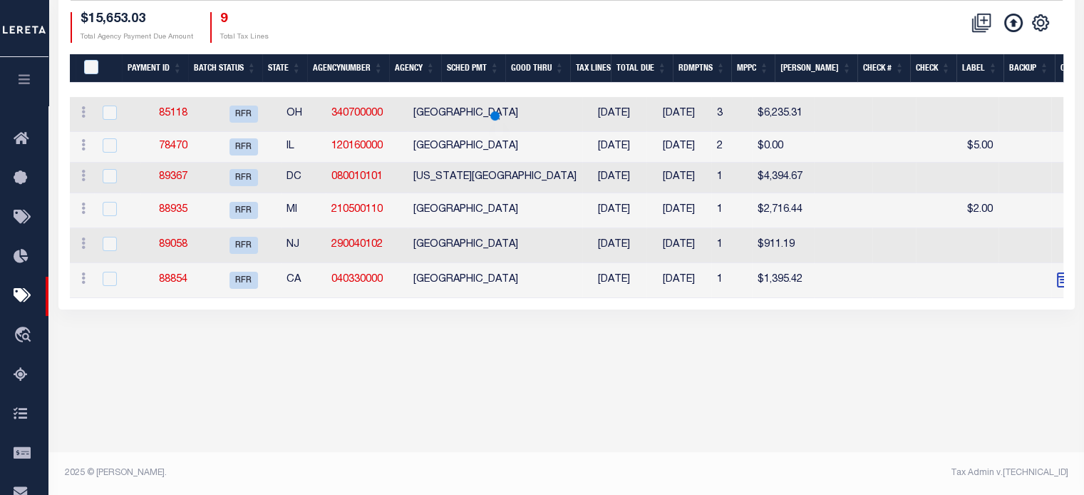
scroll to position [214, 0]
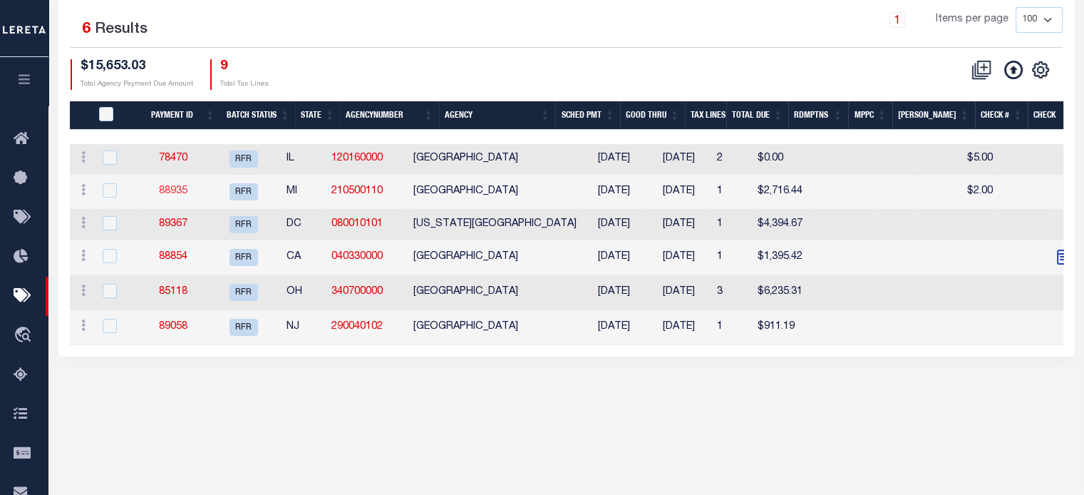
click at [178, 190] on link "88935" at bounding box center [173, 191] width 29 height 10
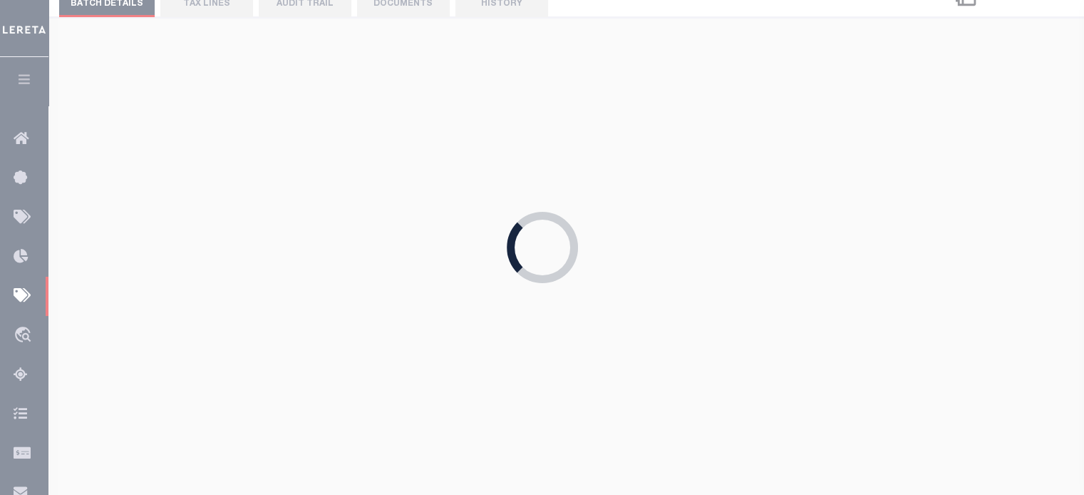
type input "$2,716.44"
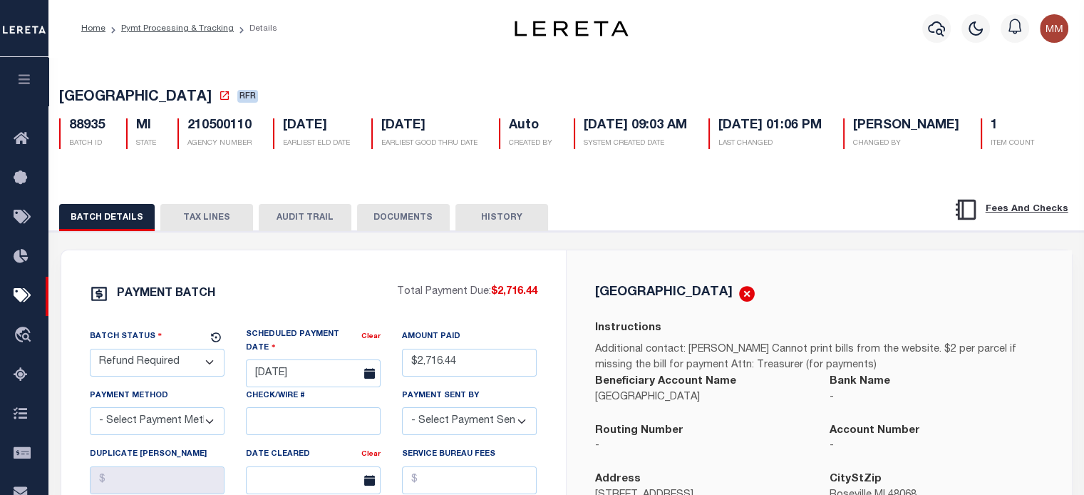
click at [195, 231] on button "TAX LINES" at bounding box center [206, 217] width 93 height 27
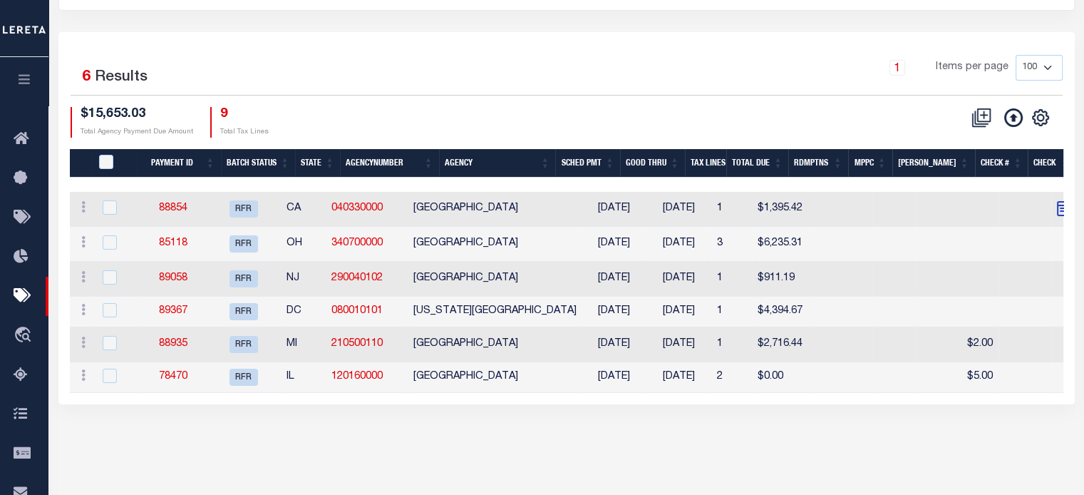
scroll to position [214, 0]
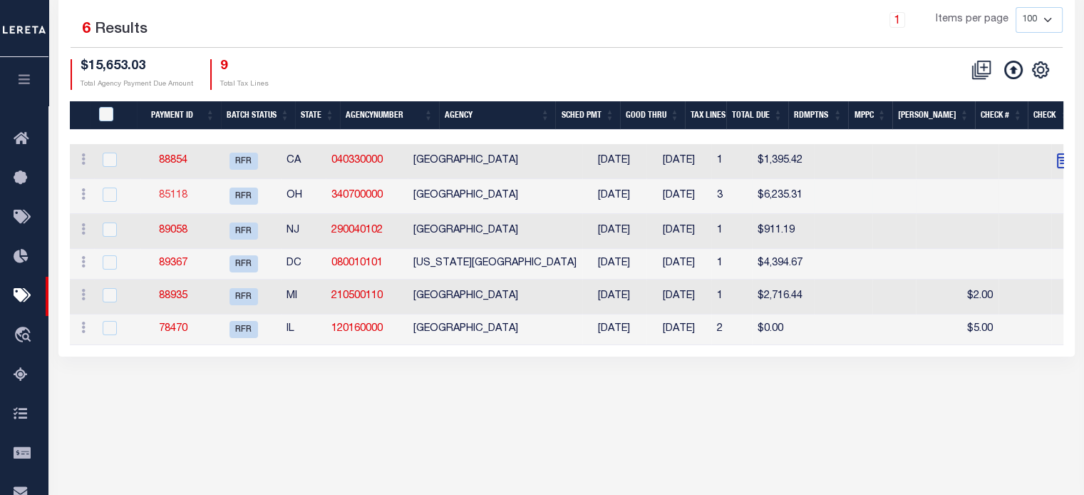
click at [188, 192] on link "85118" at bounding box center [173, 195] width 29 height 10
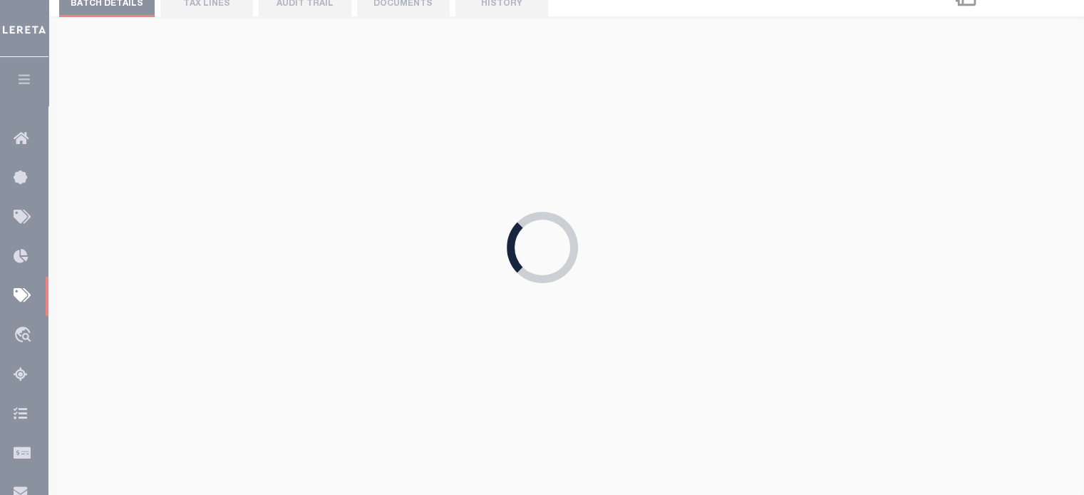
type input "03/04/2025"
type input "$6,235.31"
select select "[PERSON_NAME]"
select select
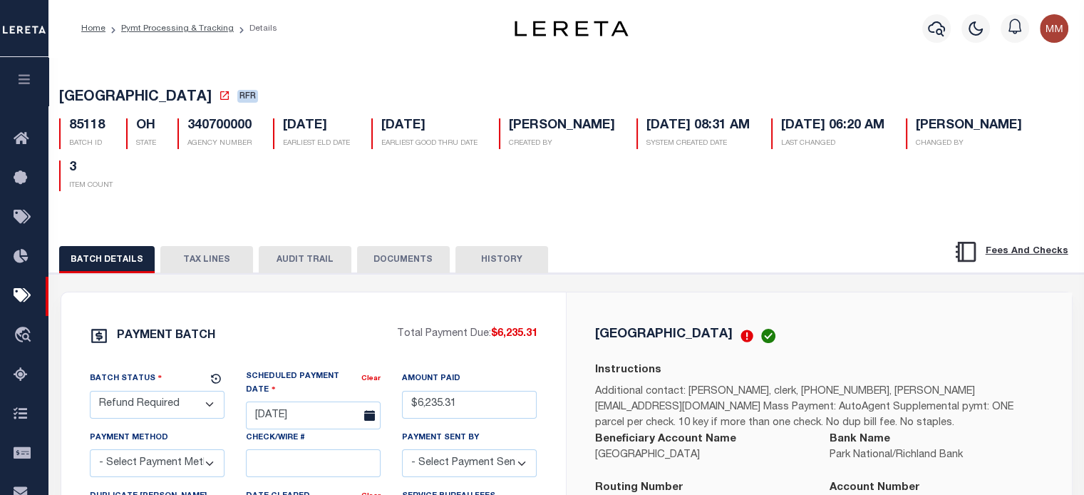
drag, startPoint x: 205, startPoint y: 260, endPoint x: 555, endPoint y: 216, distance: 352.1
click at [205, 260] on button "TAX LINES" at bounding box center [206, 259] width 93 height 27
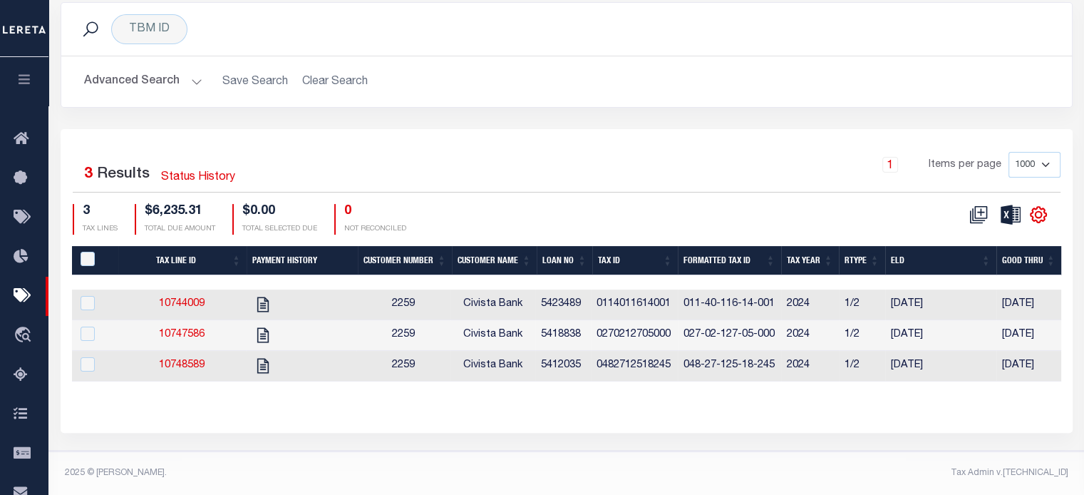
scroll to position [301, 0]
click at [89, 252] on input "PayeePaymentBatchId" at bounding box center [88, 259] width 14 height 14
checkbox input "true"
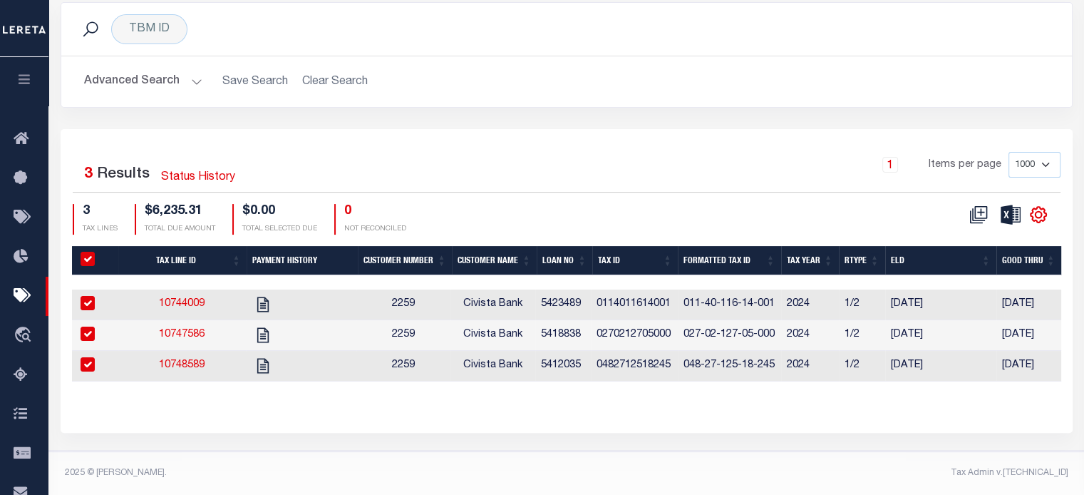
checkbox input "true"
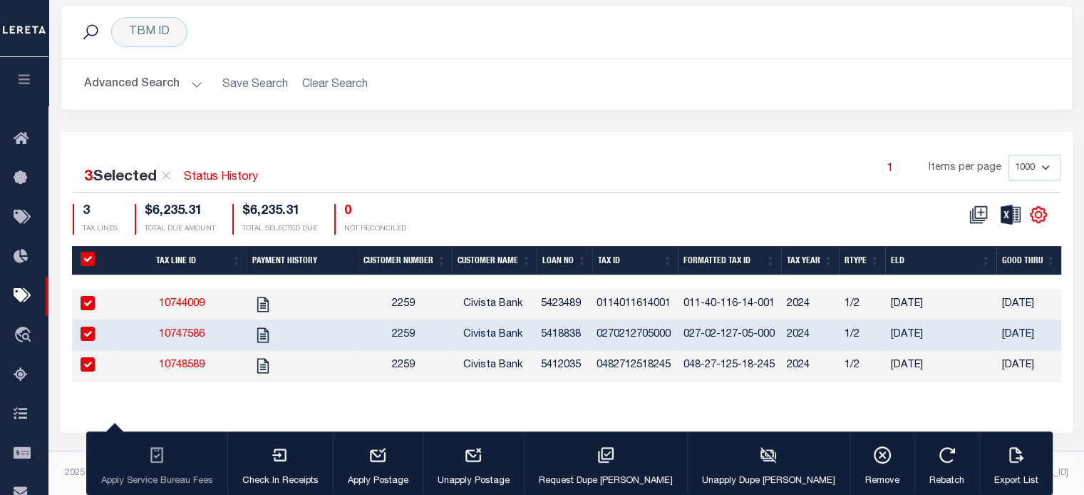
scroll to position [299, 0]
click at [980, 436] on button "Export List" at bounding box center [1016, 463] width 73 height 64
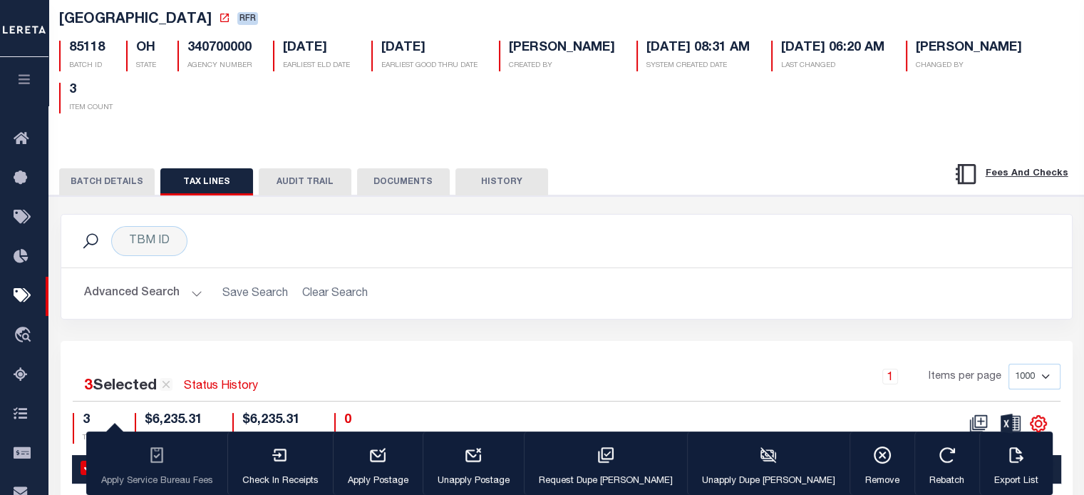
scroll to position [14, 0]
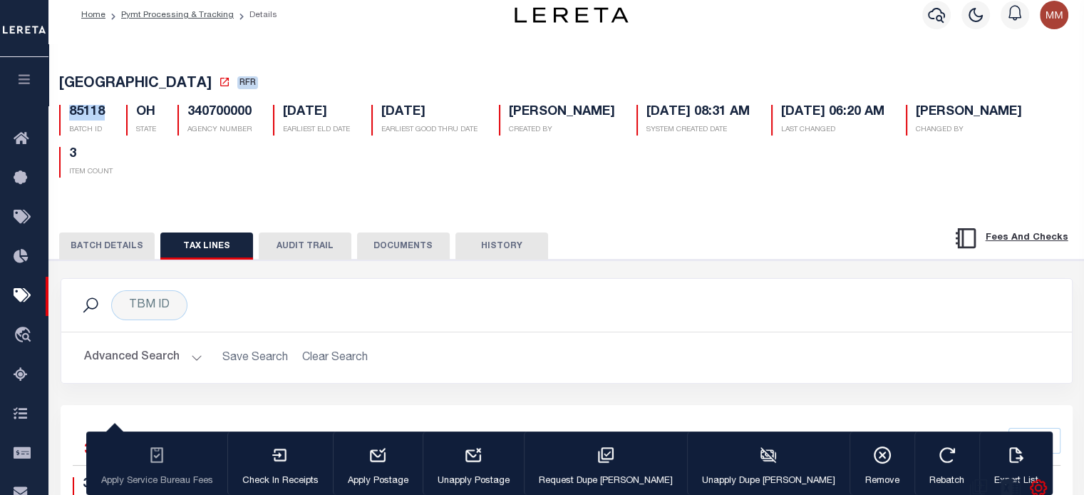
drag, startPoint x: 69, startPoint y: 113, endPoint x: 374, endPoint y: 120, distance: 305.2
click at [113, 111] on div "85118 BATCH ID" at bounding box center [81, 120] width 67 height 31
copy h5 "85118"
click at [100, 247] on button "BATCH DETAILS" at bounding box center [107, 245] width 96 height 27
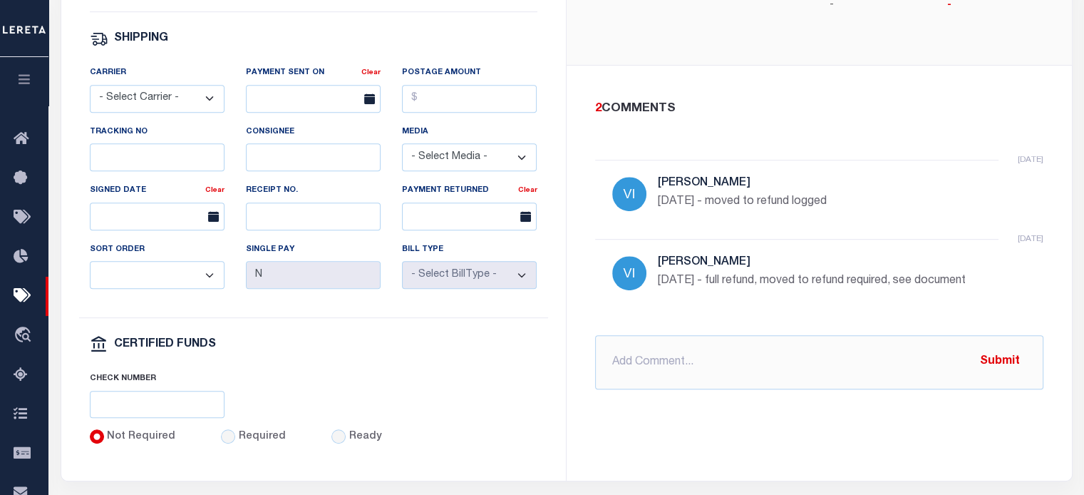
scroll to position [726, 0]
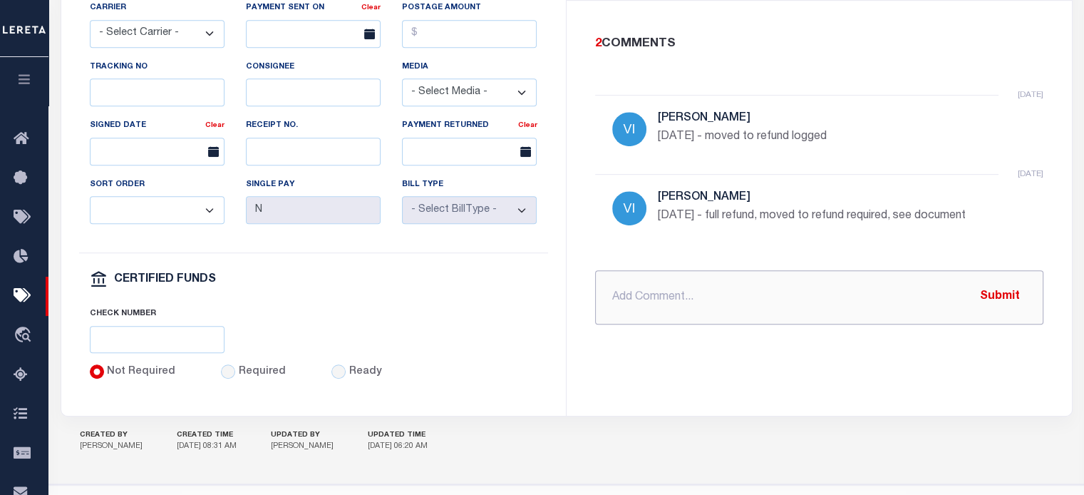
click at [646, 283] on input "text" at bounding box center [819, 297] width 448 height 54
type input "P"
paste input "RICHLAND COUNTY OH, RDID 7489 $ 6235.31"
type input "PROCESSING REFUND RICHLAND COUNTY OH, RDID 7489 $ 6235.31"
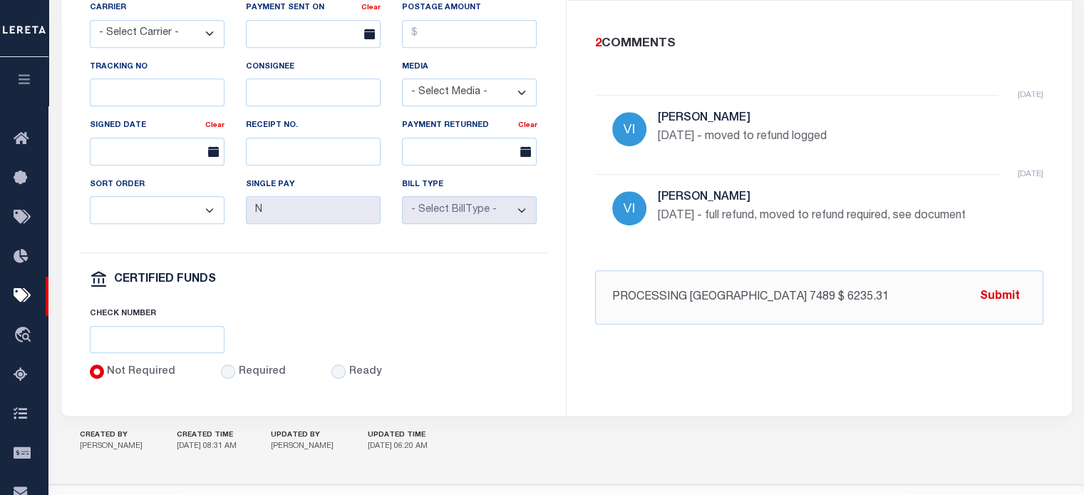
scroll to position [0, 0]
click at [998, 284] on button "Submit" at bounding box center [1000, 296] width 58 height 29
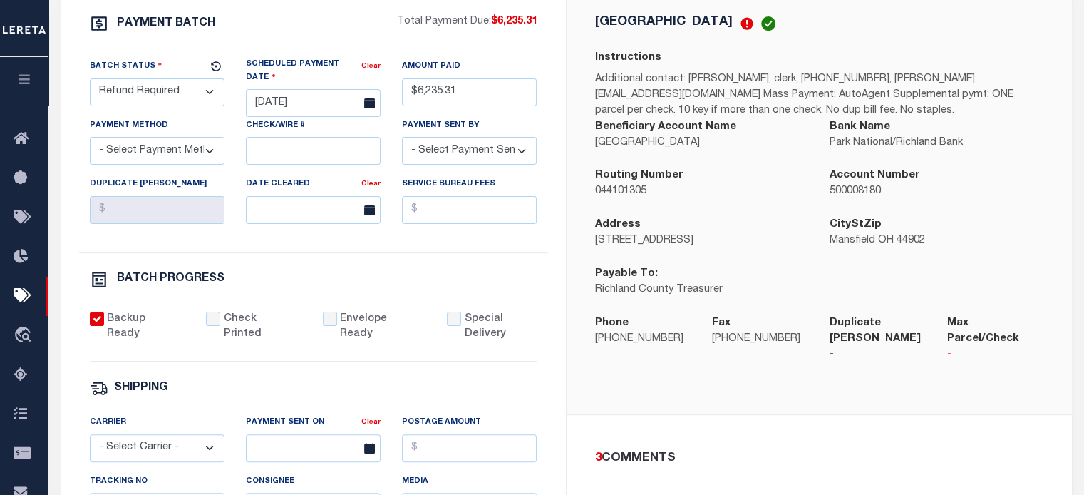
scroll to position [227, 0]
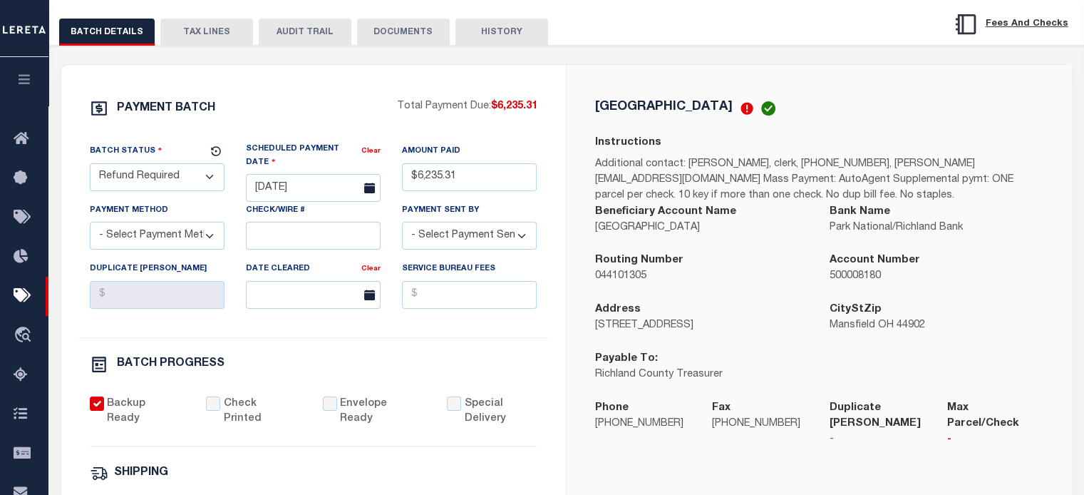
click at [171, 180] on select "- Select Status - Scheduled for Payment Ready For Payment Payment Sent Cleared …" at bounding box center [157, 177] width 135 height 28
click at [90, 165] on select "- Select Status - Scheduled for Payment Ready For Payment Payment Sent Cleared …" at bounding box center [157, 177] width 135 height 28
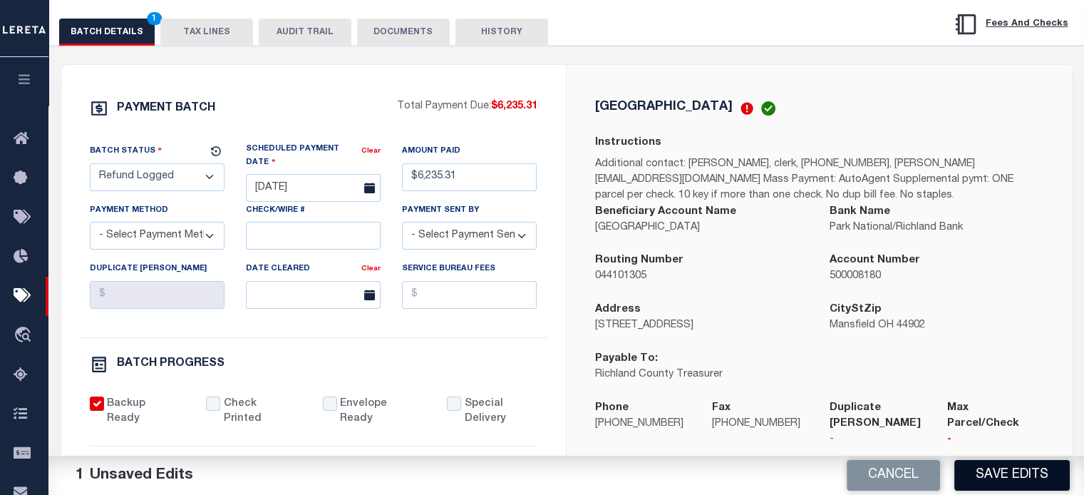
click at [1008, 477] on button "Save Edits" at bounding box center [1012, 475] width 115 height 31
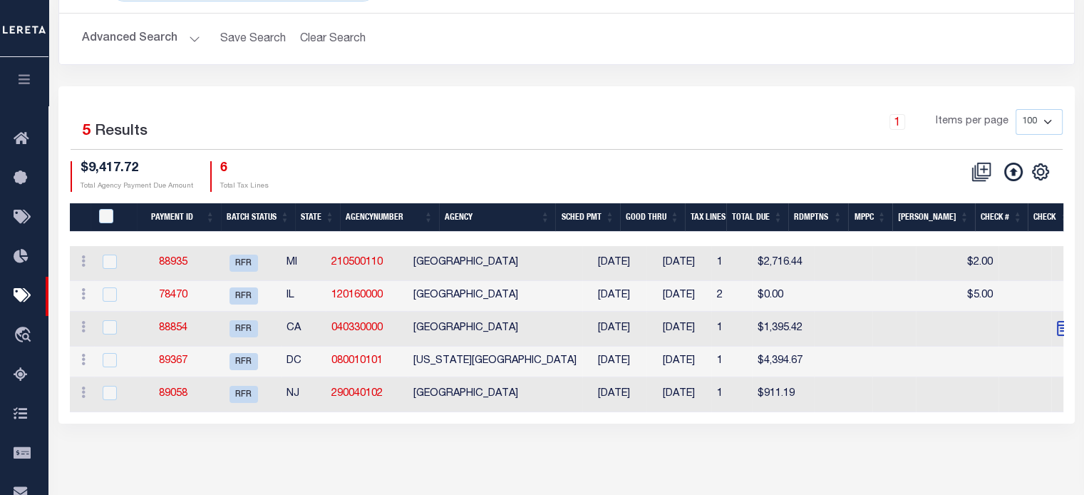
scroll to position [143, 0]
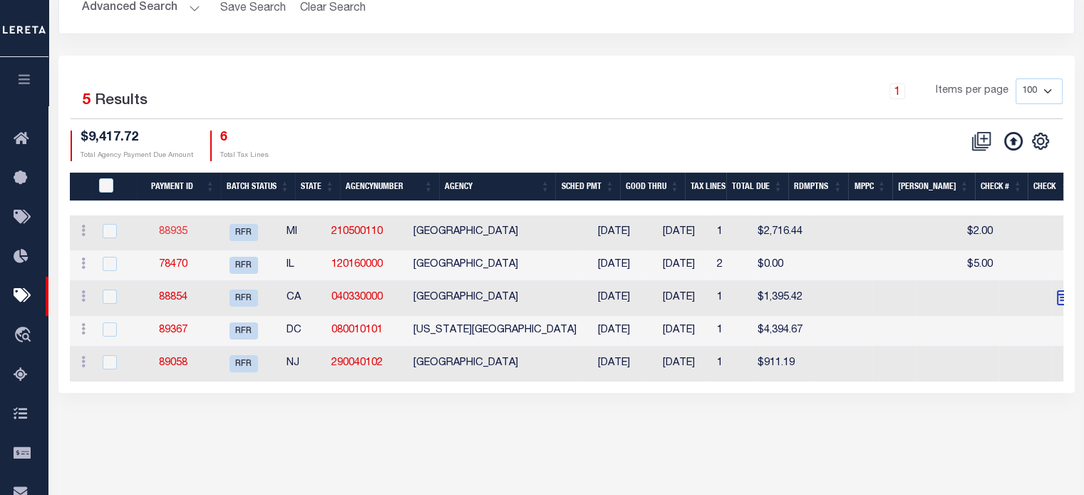
click at [179, 230] on link "88935" at bounding box center [173, 232] width 29 height 10
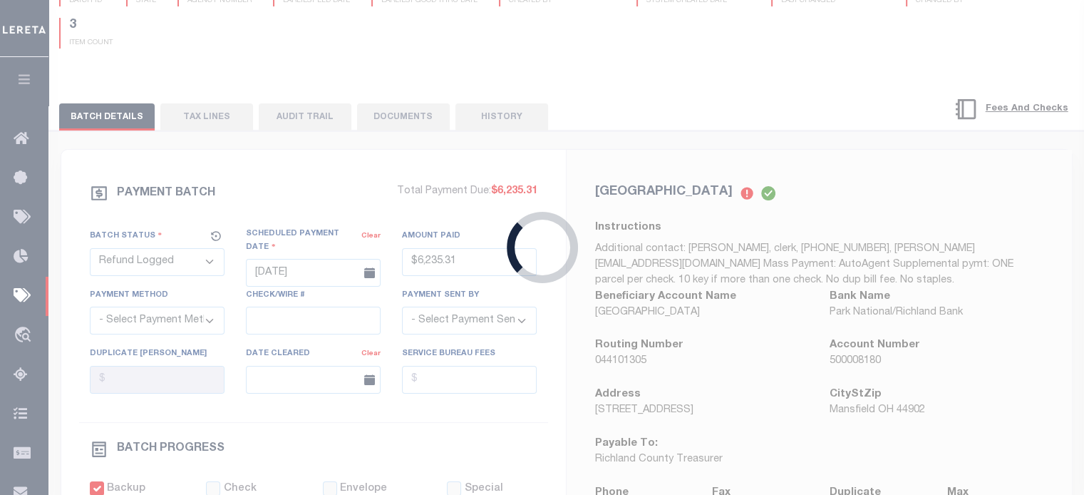
select select "RFR"
type input "[DATE]"
type input "$2,716.44"
select select "[PERSON_NAME]"
select select "1"
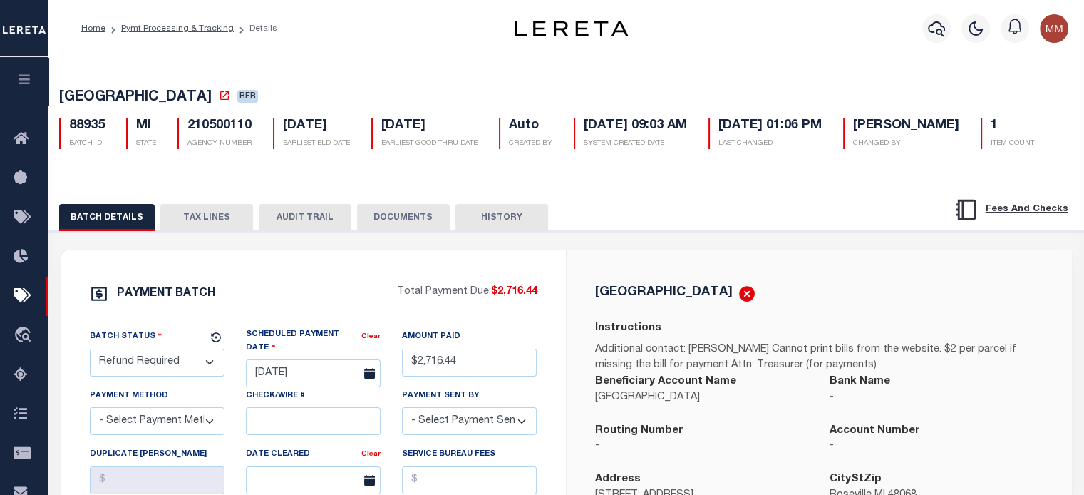
click at [208, 231] on button "TAX LINES" at bounding box center [206, 217] width 93 height 27
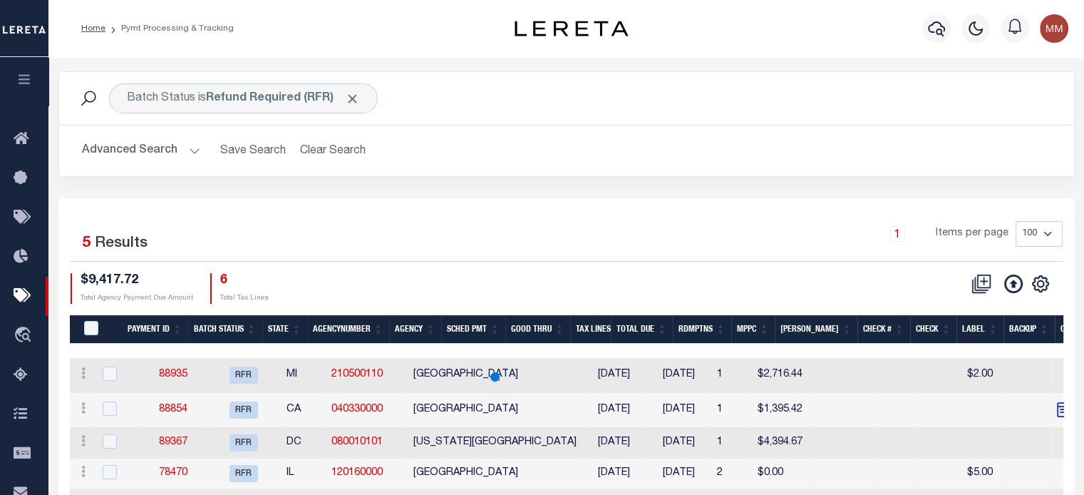
scroll to position [143, 0]
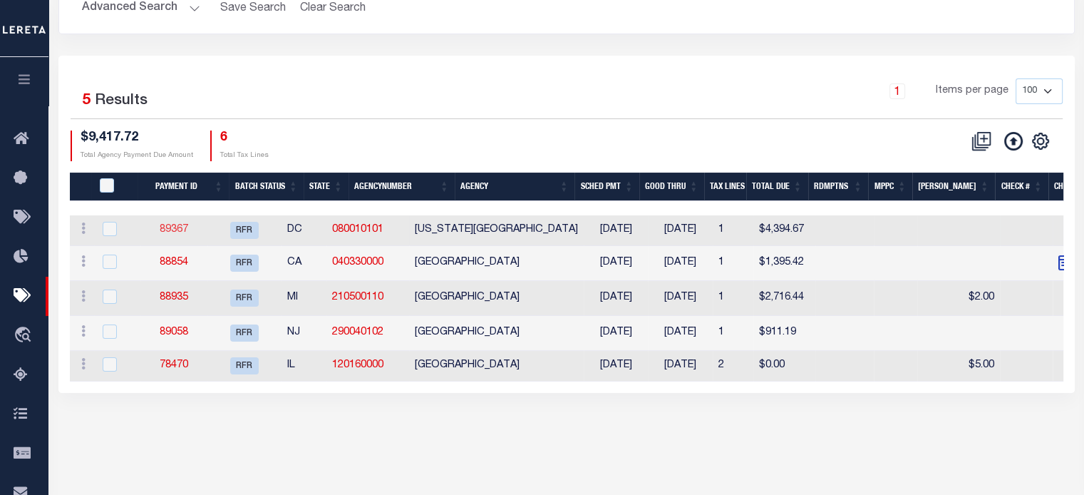
click at [188, 229] on link "89367" at bounding box center [174, 230] width 29 height 10
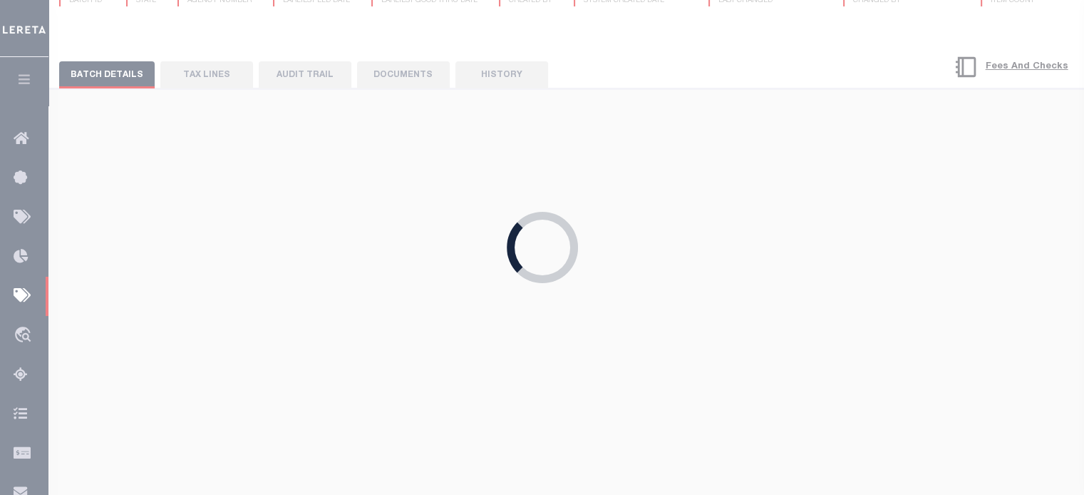
type input "09/11/2025"
type input "$4,394.67"
checkbox input "false"
select select
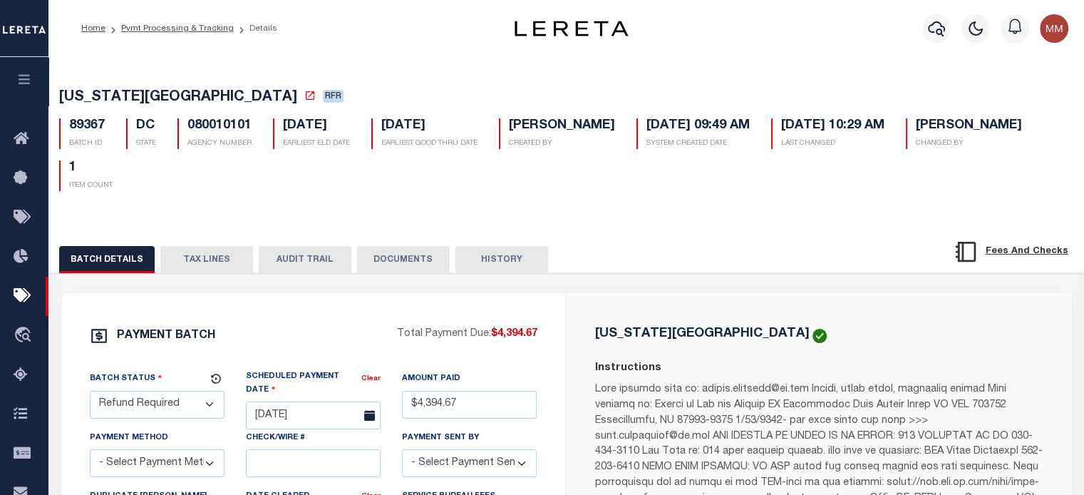
click at [190, 257] on button "TAX LINES" at bounding box center [206, 259] width 93 height 27
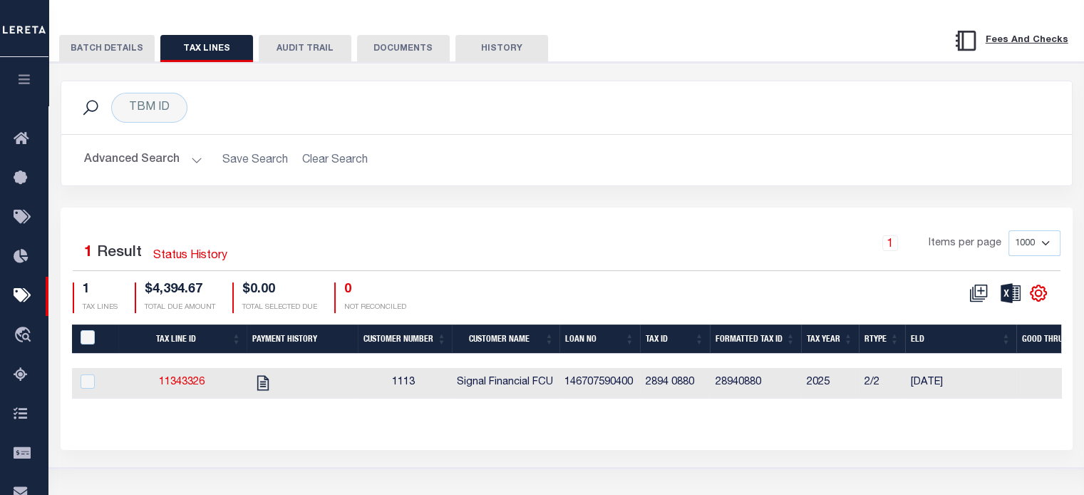
scroll to position [214, 0]
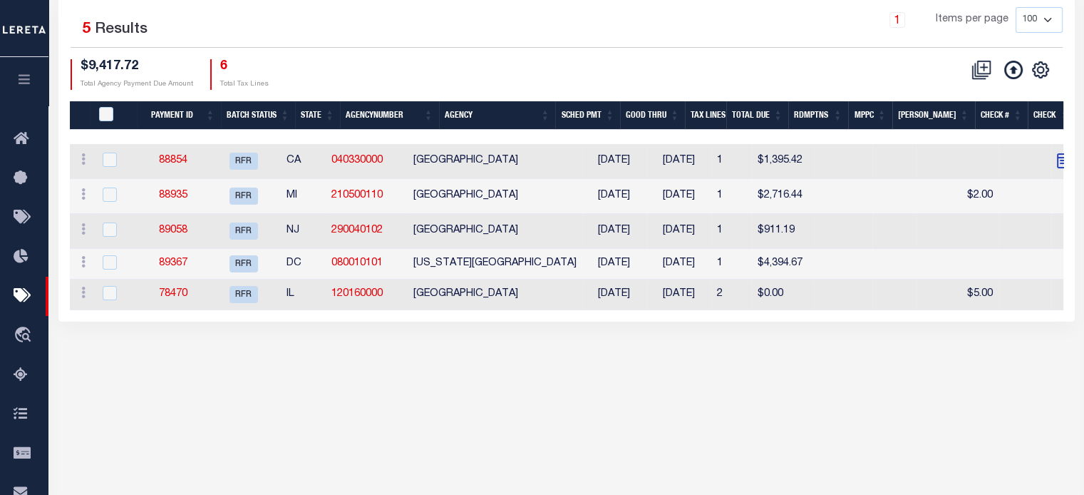
scroll to position [143, 0]
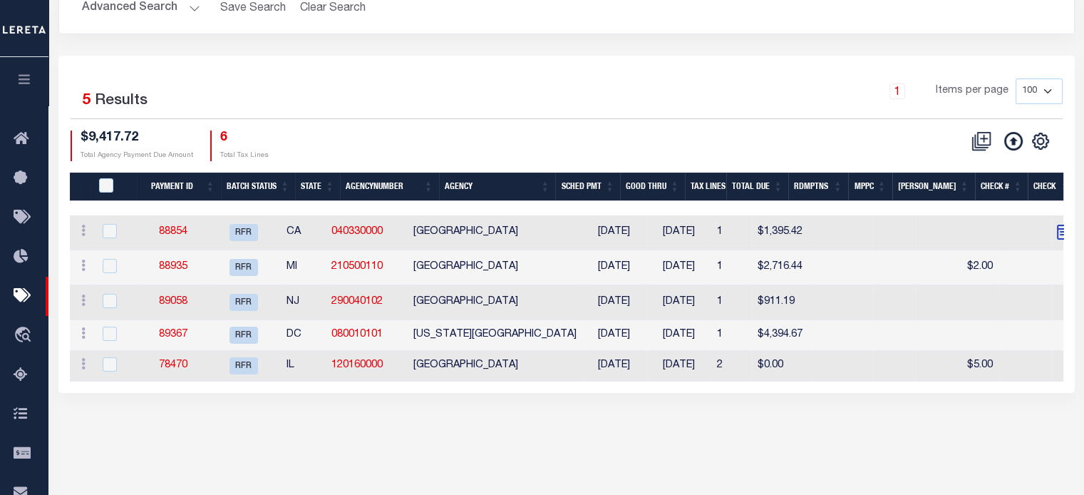
click at [465, 183] on th "Agency" at bounding box center [497, 187] width 117 height 29
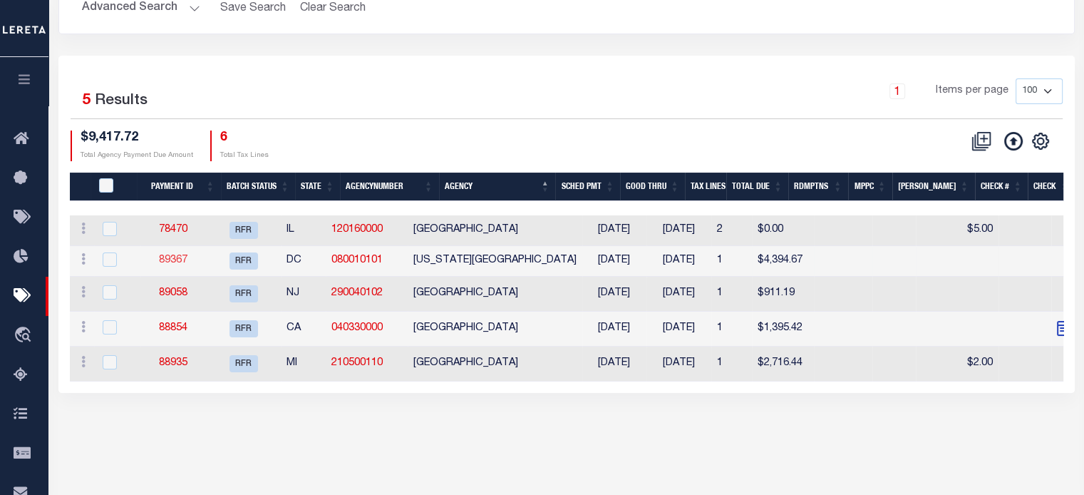
click at [183, 257] on link "89367" at bounding box center [173, 260] width 29 height 10
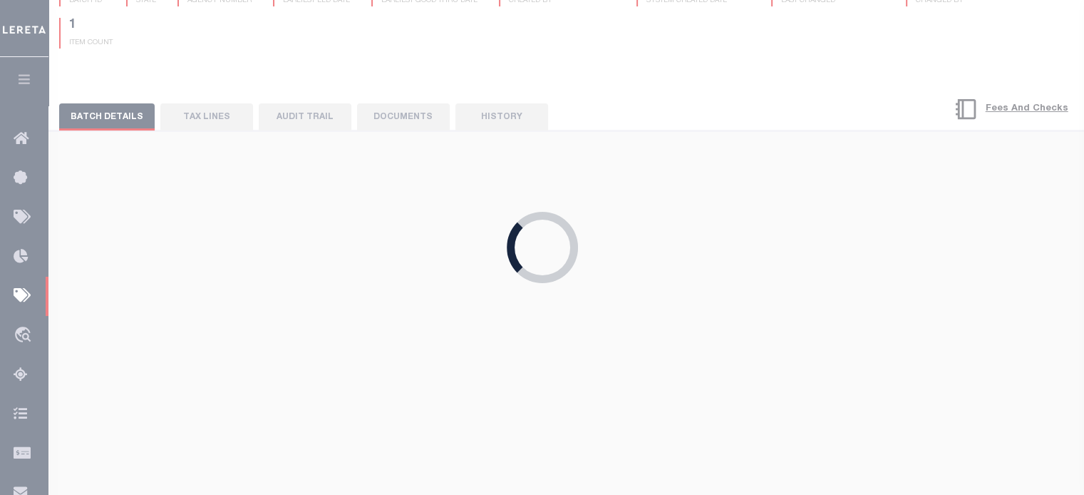
type input "$4,394.67"
select select
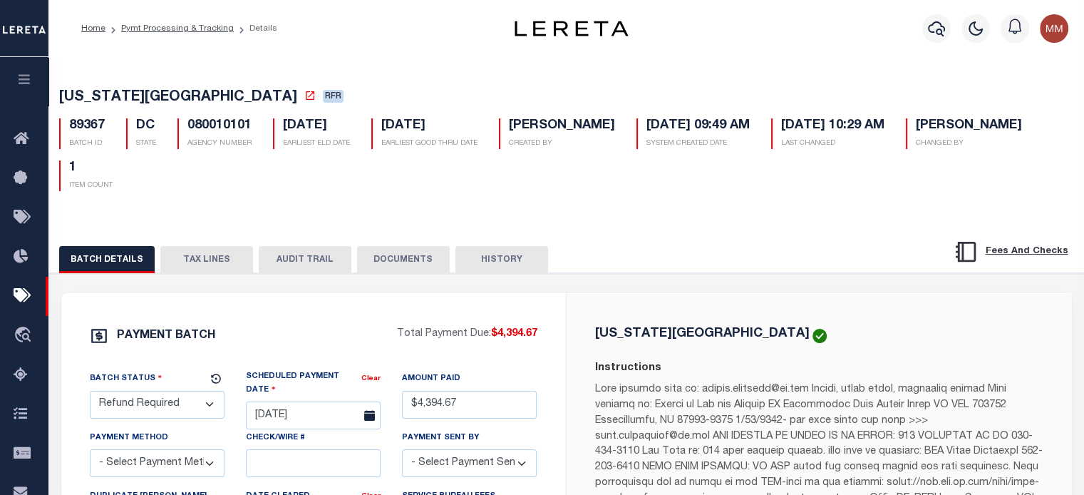
click at [196, 257] on button "TAX LINES" at bounding box center [206, 259] width 93 height 27
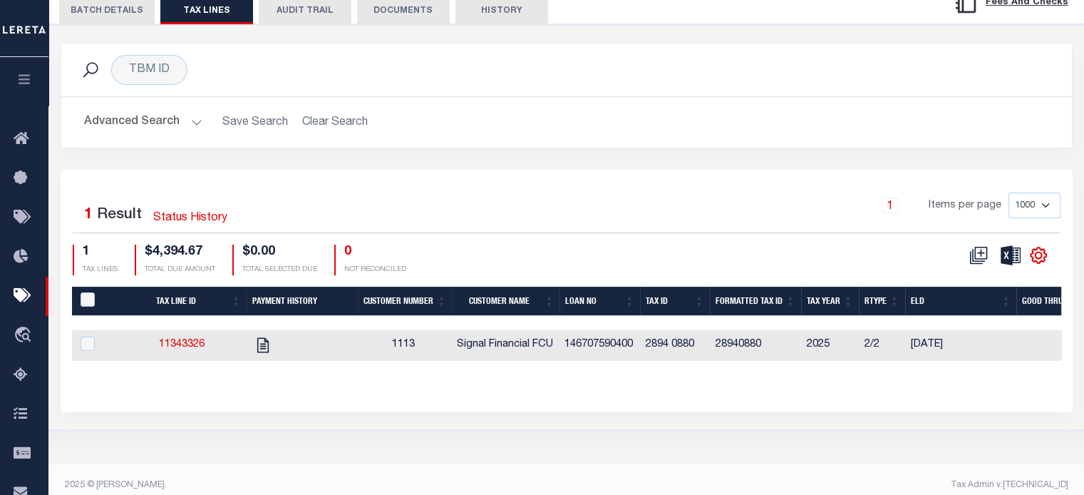
scroll to position [261, 0]
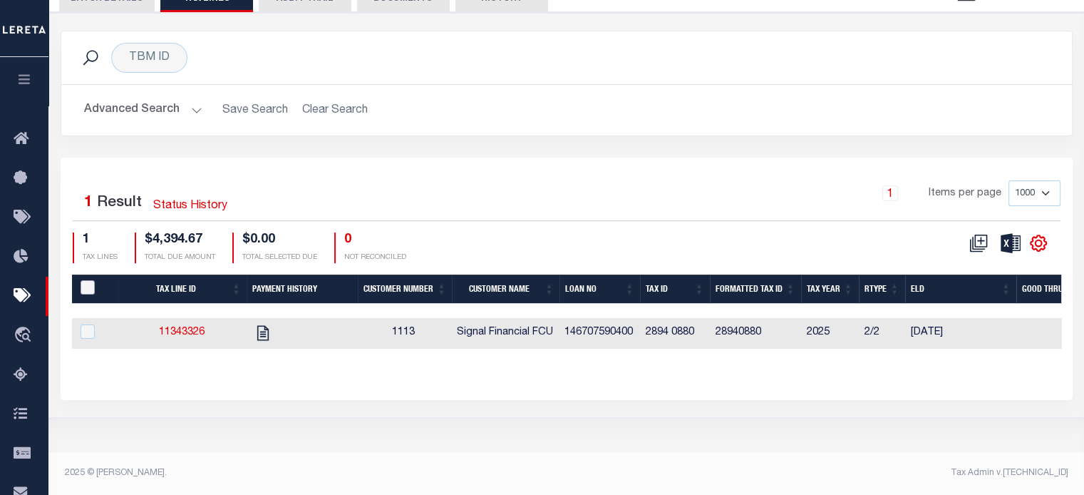
click at [85, 288] on input "PayeePaymentBatchId" at bounding box center [88, 287] width 14 height 14
checkbox input "true"
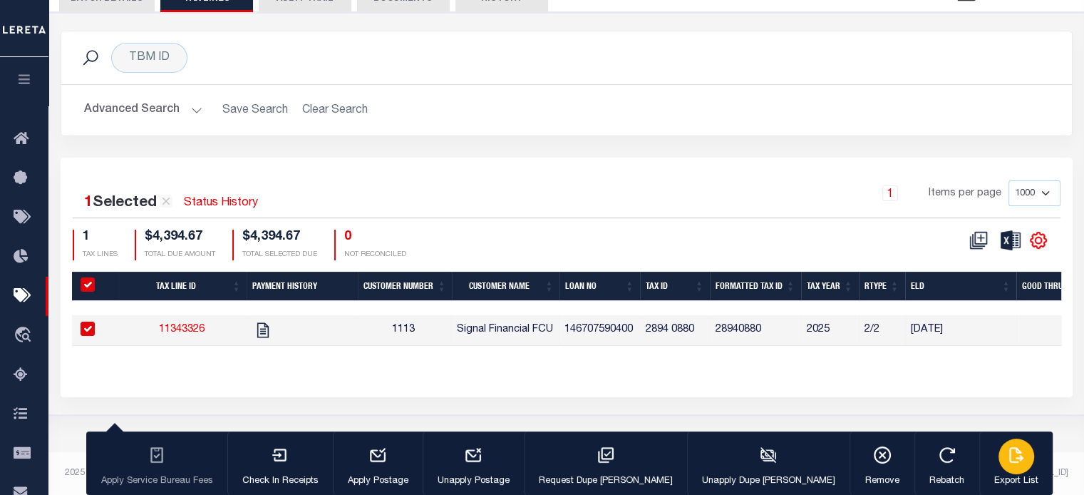
click at [999, 456] on div "button" at bounding box center [1017, 456] width 36 height 36
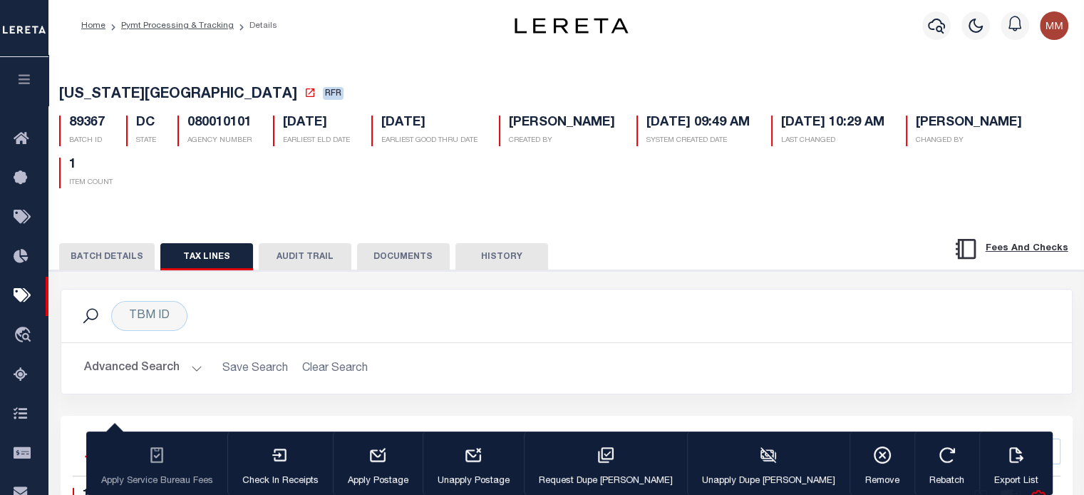
scroll to position [0, 0]
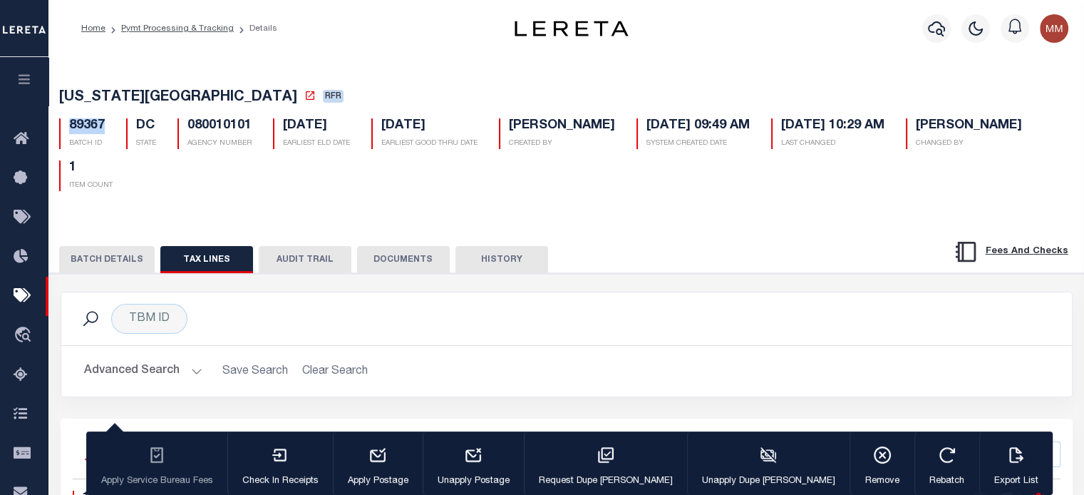
drag, startPoint x: 67, startPoint y: 127, endPoint x: 641, endPoint y: 216, distance: 580.8
click at [110, 127] on div "89367 BATCH ID" at bounding box center [81, 133] width 67 height 31
copy h5 "89367"
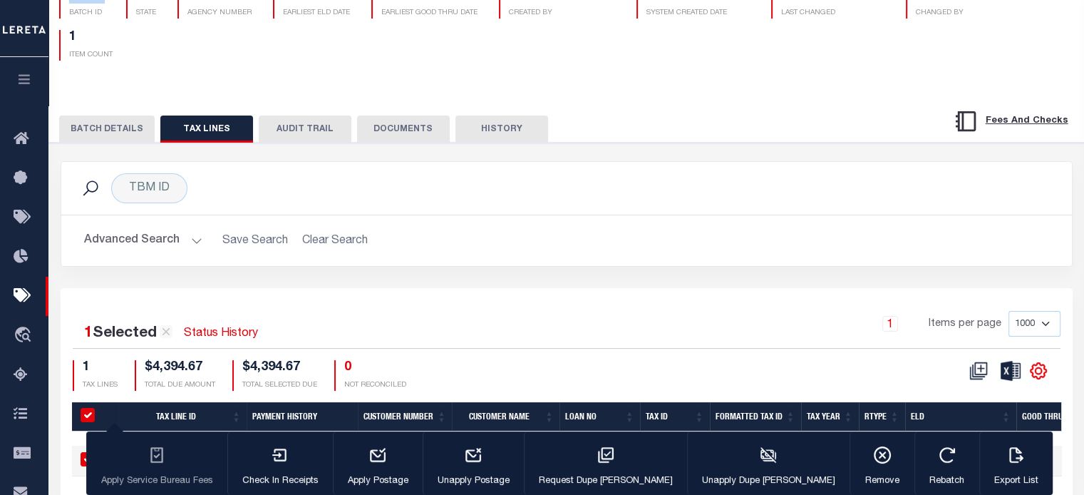
scroll to position [214, 0]
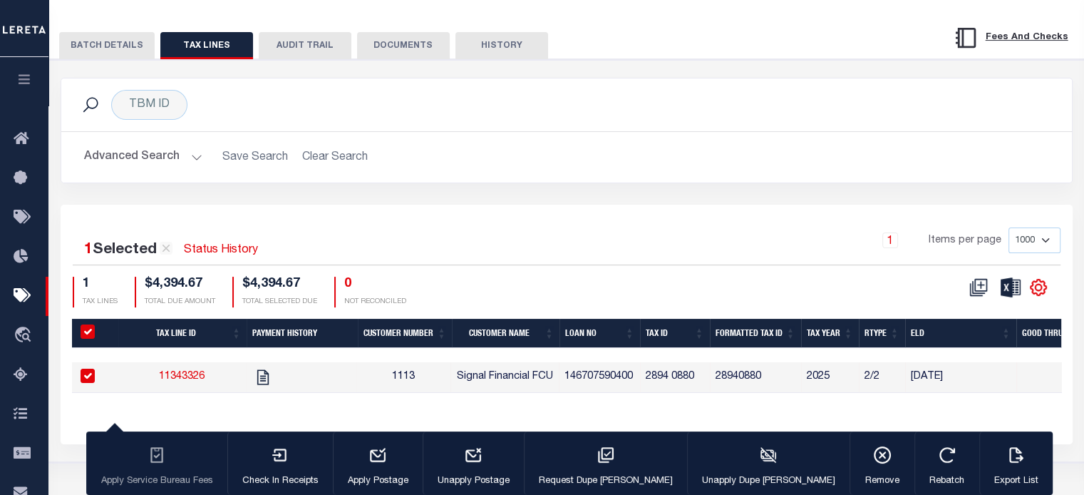
click at [106, 52] on button "BATCH DETAILS" at bounding box center [107, 45] width 96 height 27
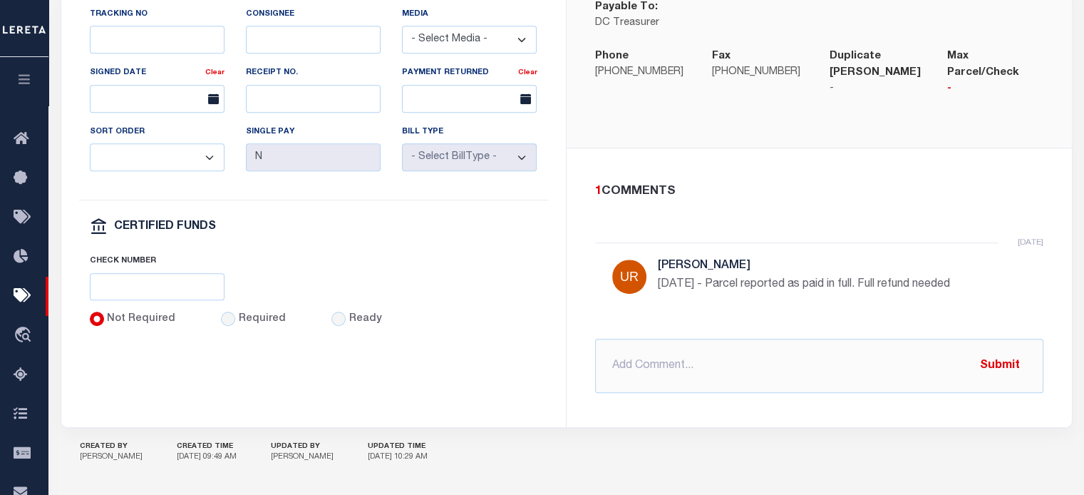
scroll to position [794, 0]
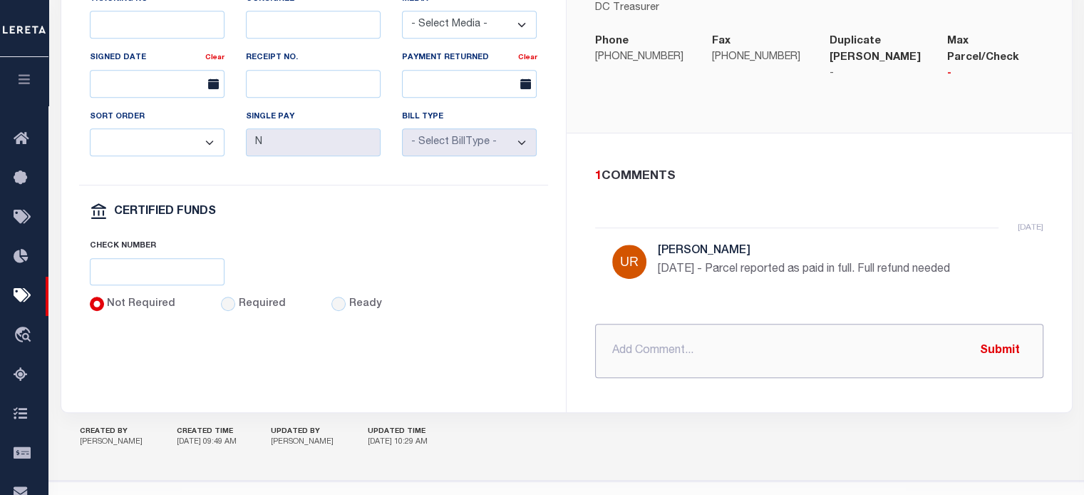
click at [717, 324] on input "text" at bounding box center [819, 351] width 448 height 54
paste input "DISTRICT OF COLUMBIA, DC RDID 7490 $ 4394.67"
click at [611, 324] on input "DISTRICT OF COLUMBIA, DC RDID 7490 $ 4394.67" at bounding box center [819, 351] width 448 height 54
type input "PROCESSING REFUND DISTRICT OF COLUMBIA, DC RDID 7490 $ 4394.67"
click at [1011, 336] on button "Submit" at bounding box center [1000, 350] width 58 height 29
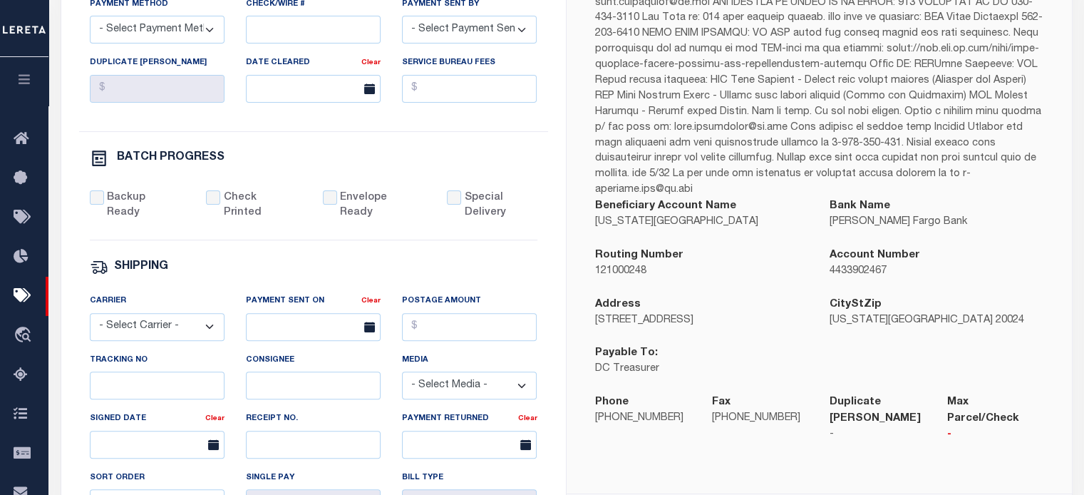
scroll to position [224, 0]
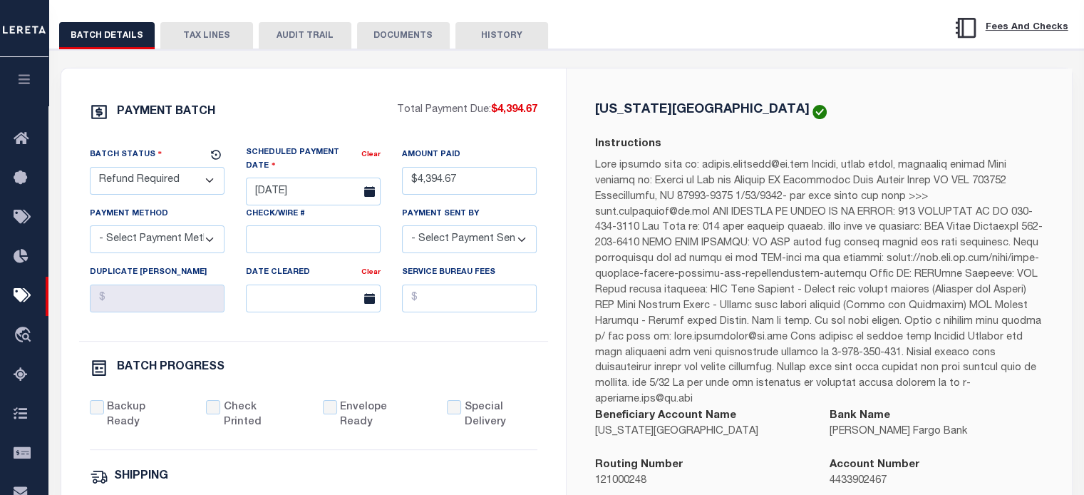
click at [160, 179] on select "- Select Status - Scheduled for Payment Ready For Payment Payment Sent Cleared …" at bounding box center [157, 181] width 135 height 28
click at [90, 169] on select "- Select Status - Scheduled for Payment Ready For Payment Payment Sent Cleared …" at bounding box center [157, 181] width 135 height 28
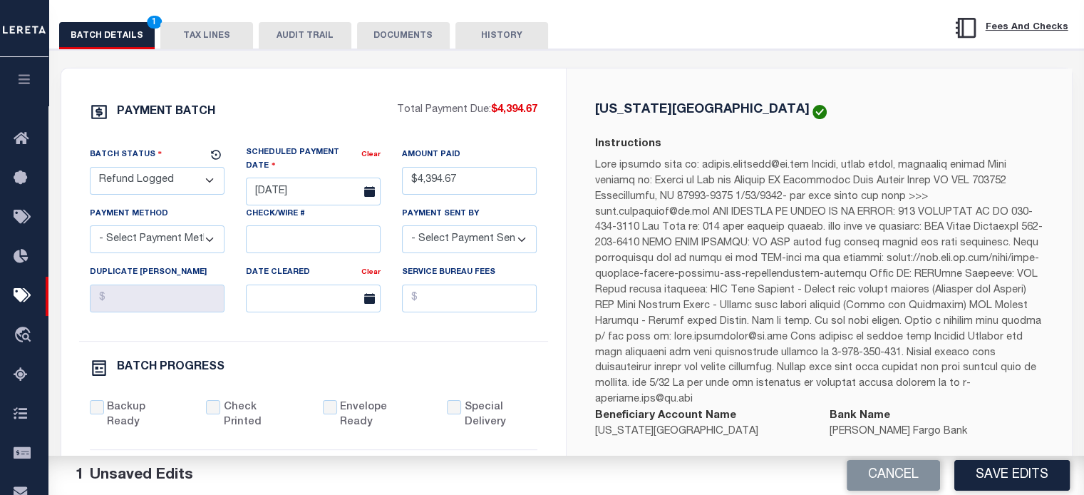
click at [1035, 468] on button "Save Edits" at bounding box center [1012, 475] width 115 height 31
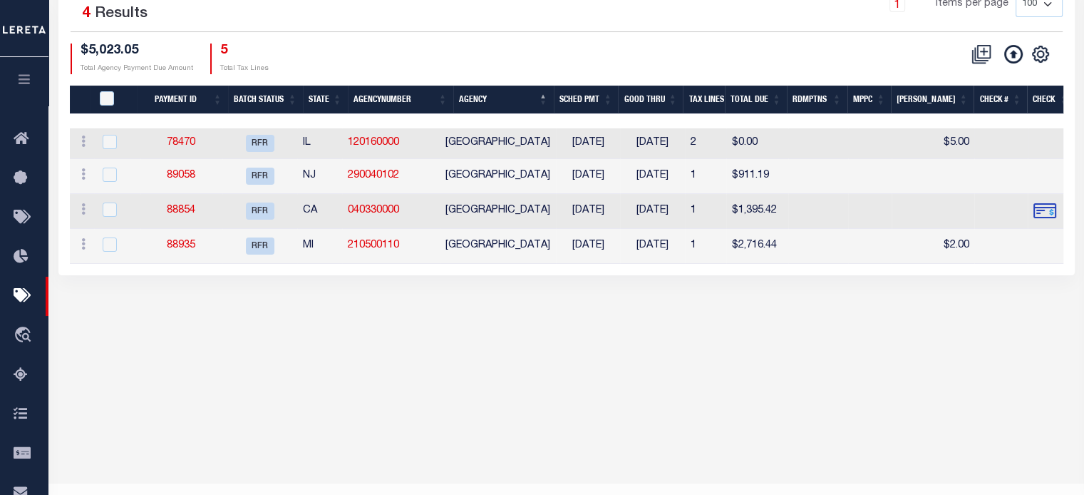
scroll to position [261, 0]
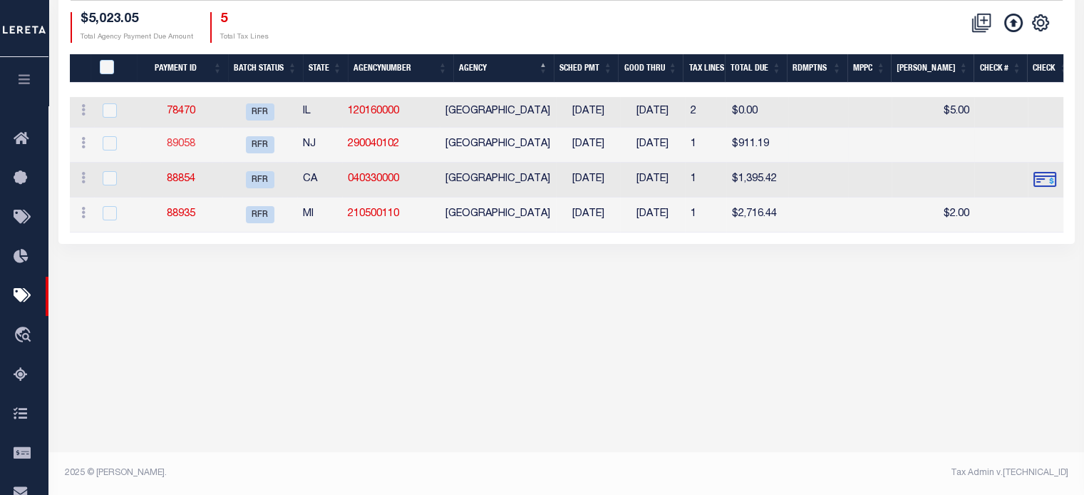
click at [190, 149] on link "89058" at bounding box center [181, 144] width 29 height 10
select select "RFR"
type input "[DATE]"
type input "$911.19"
checkbox input "true"
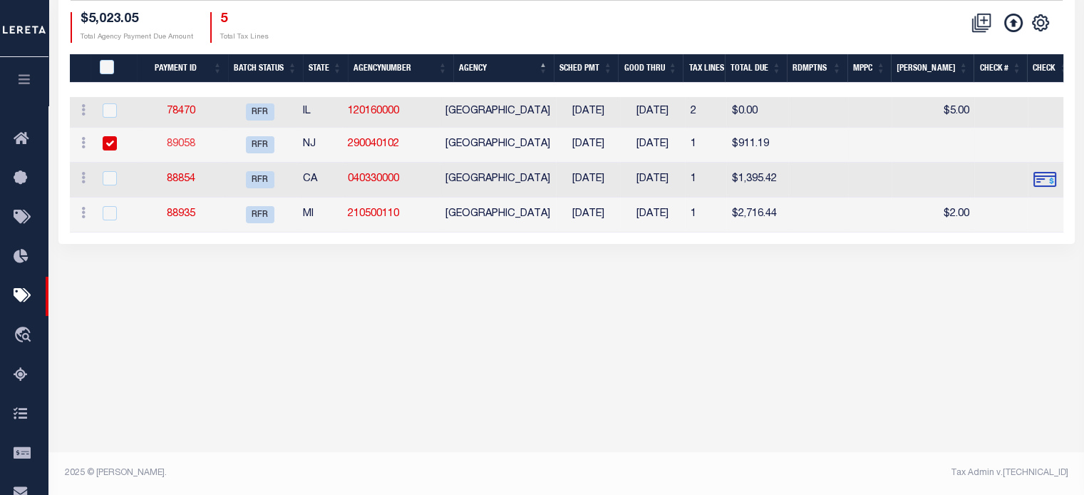
select select "1"
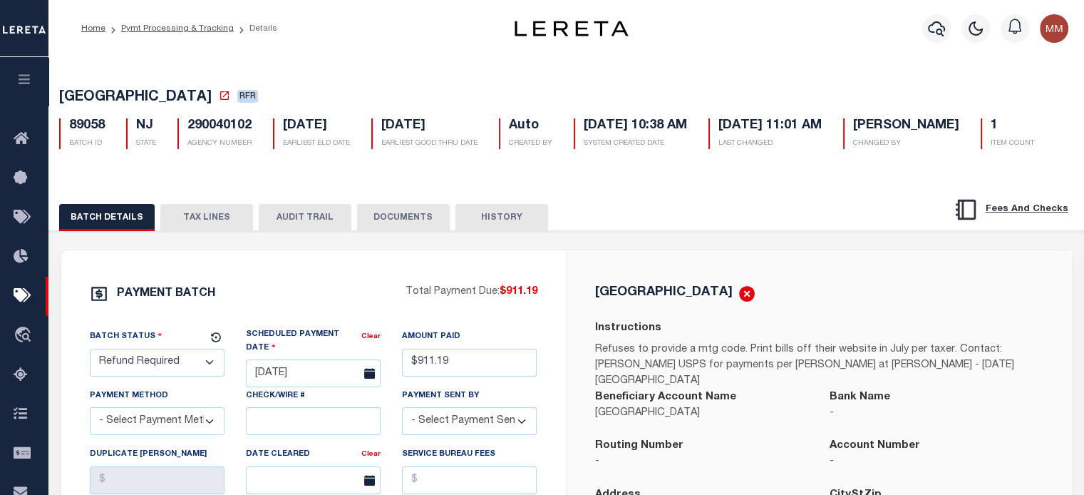
click at [198, 231] on button "TAX LINES" at bounding box center [206, 217] width 93 height 27
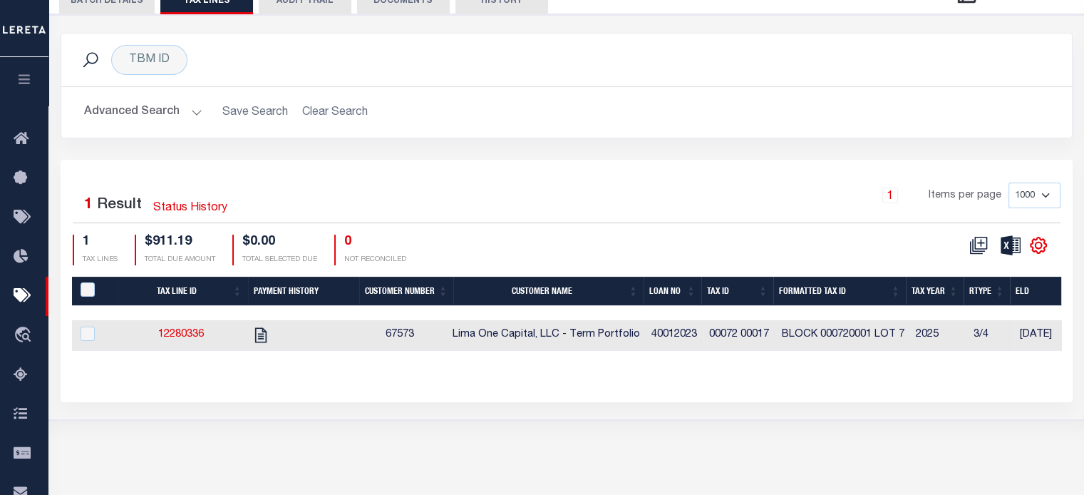
scroll to position [261, 0]
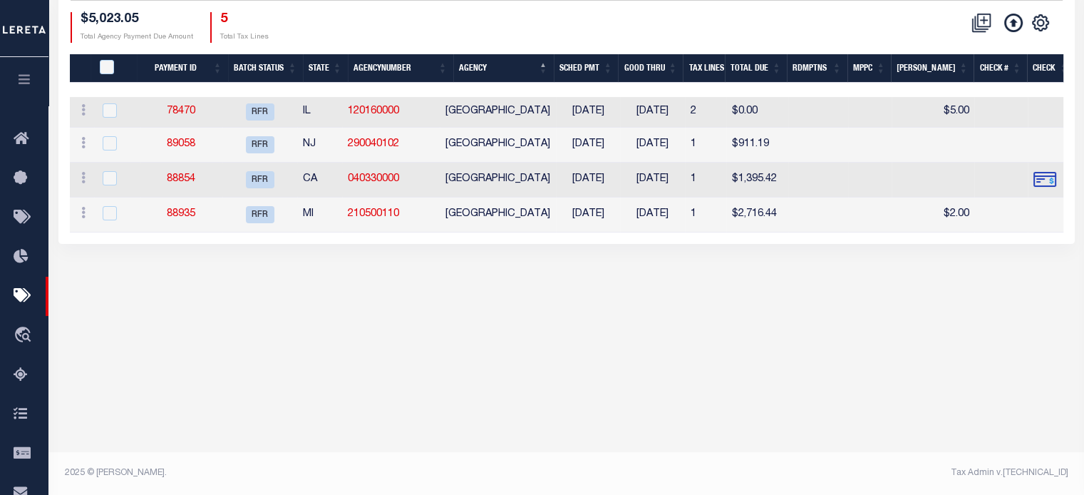
scroll to position [258, 0]
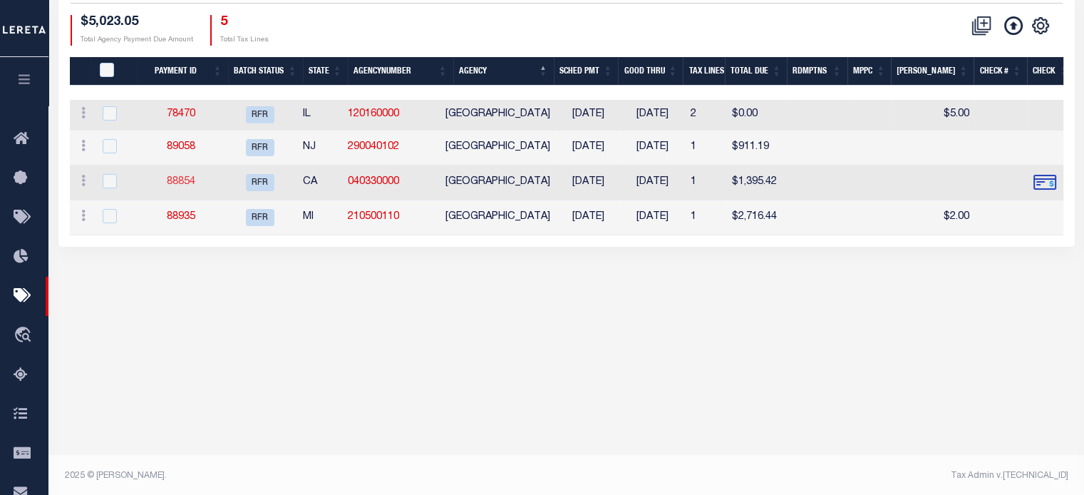
click at [194, 183] on link "88854" at bounding box center [181, 182] width 29 height 10
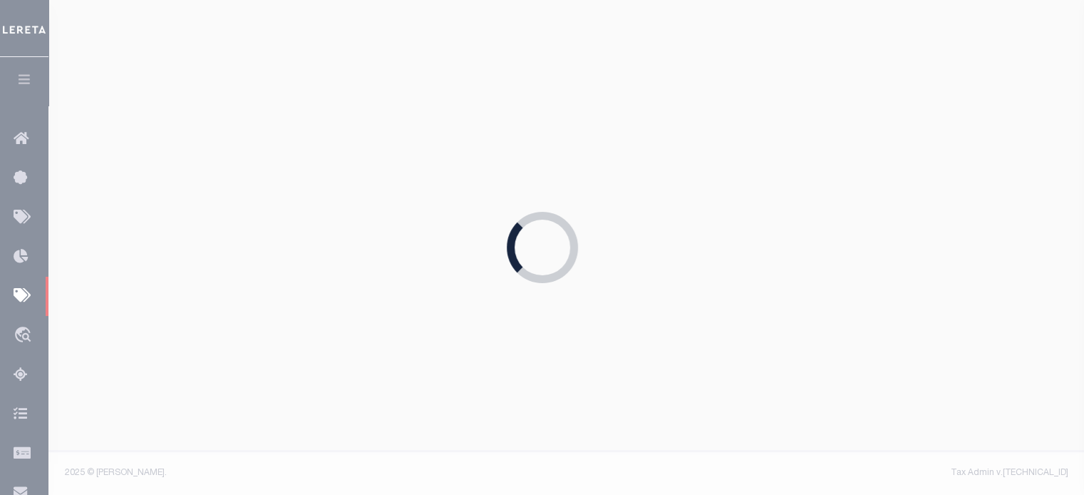
type input "09/13/2025"
type input "$1,395.42"
checkbox input "true"
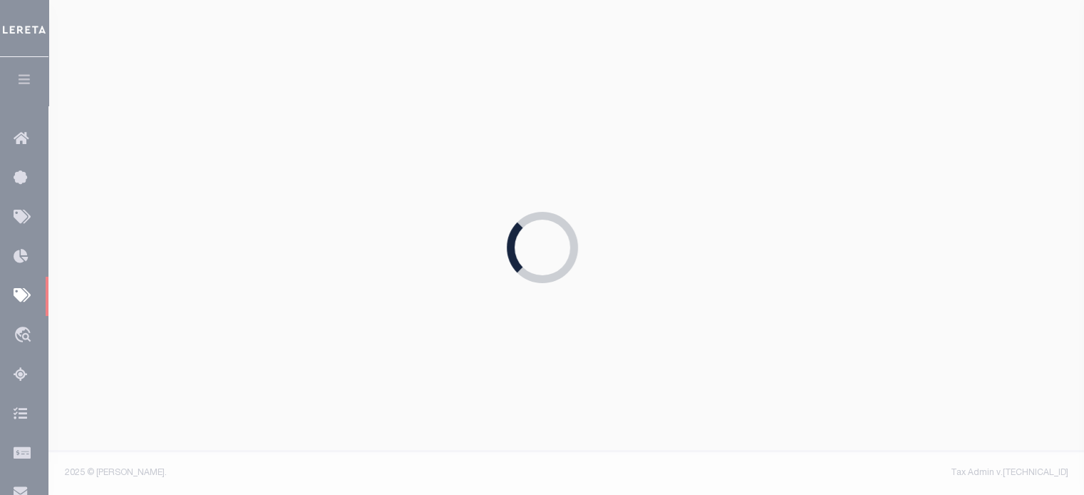
select select "FDX"
type input "08/28/2025"
type input "$72.35"
type input "883942973238"
type input "D.Brown"
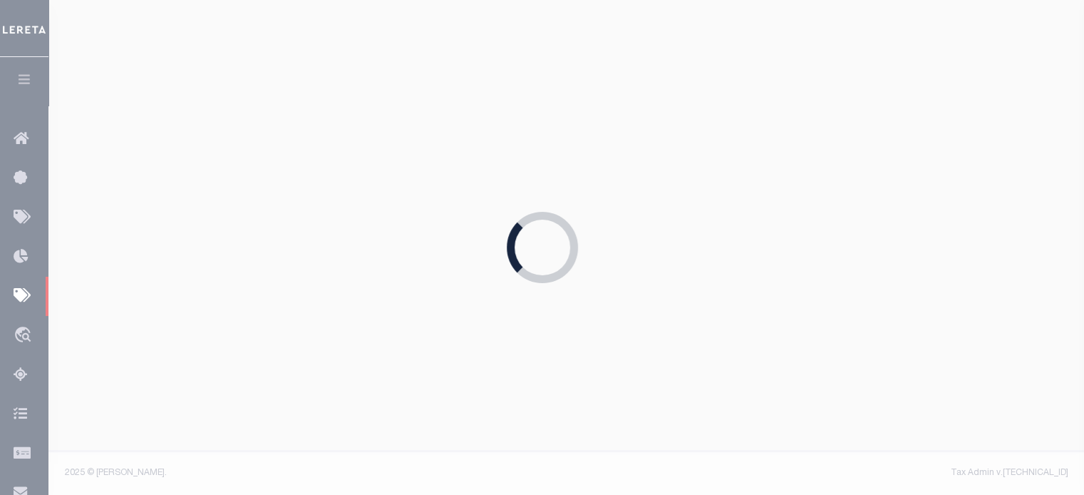
type input "08/29/2025"
type input "1"
click at [194, 183] on div "Loading..." at bounding box center [542, 247] width 1084 height 495
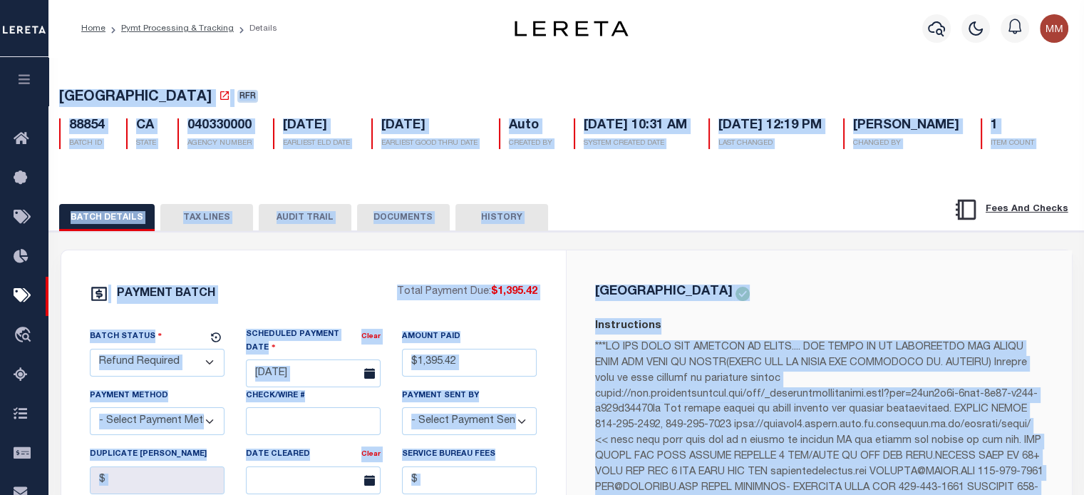
drag, startPoint x: 228, startPoint y: 262, endPoint x: 491, endPoint y: 221, distance: 265.6
click at [228, 231] on button "TAX LINES" at bounding box center [206, 217] width 93 height 27
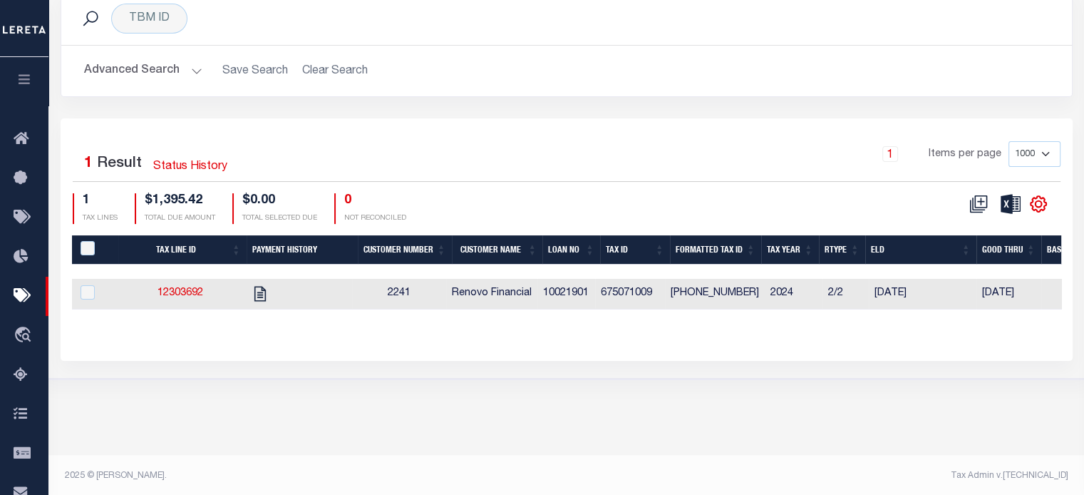
scroll to position [261, 0]
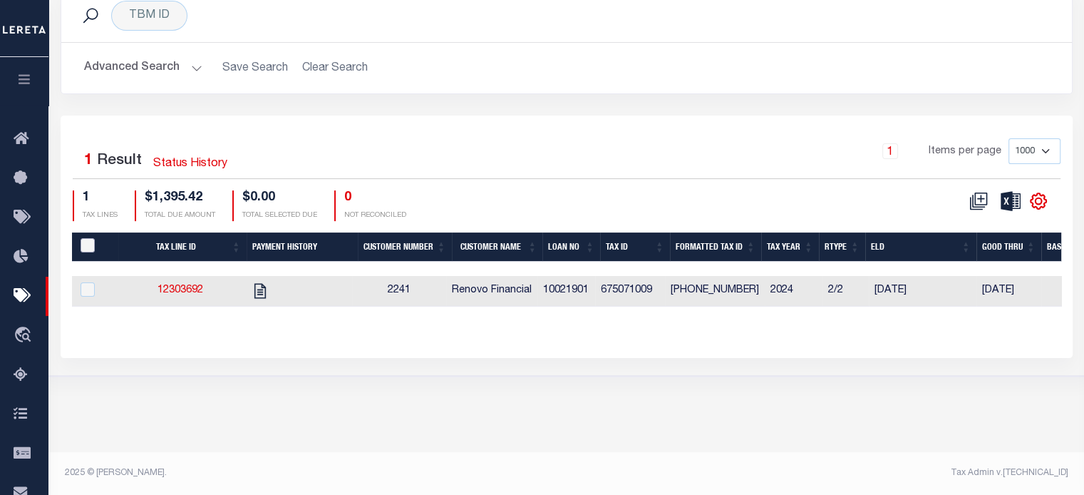
click at [88, 252] on input "PayeePaymentBatchId" at bounding box center [88, 245] width 14 height 14
checkbox input "true"
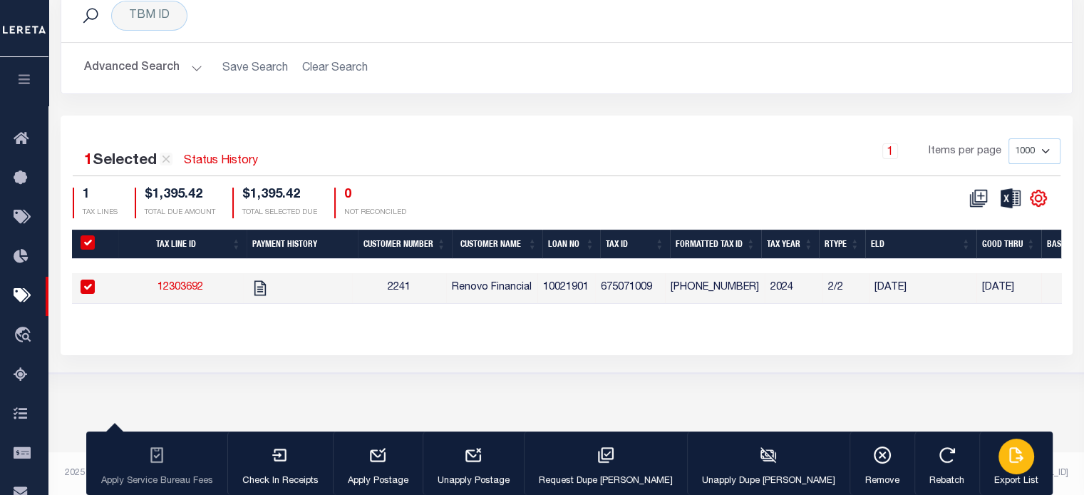
click at [1007, 458] on icon "button" at bounding box center [1016, 455] width 19 height 19
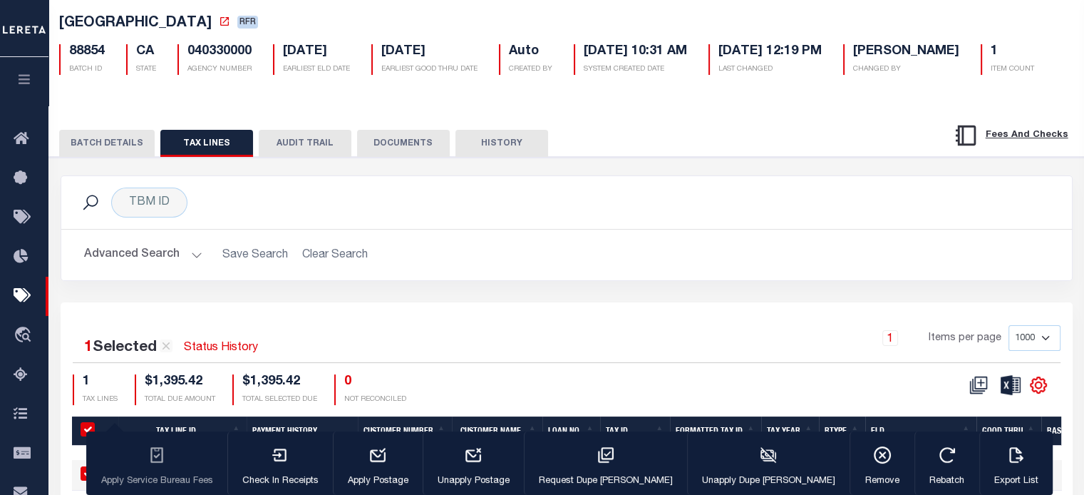
scroll to position [47, 0]
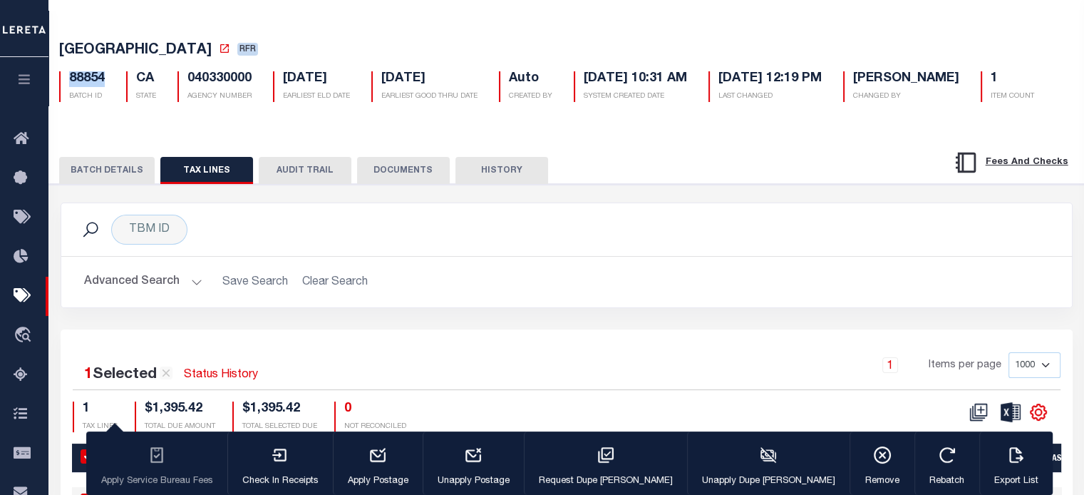
drag, startPoint x: 67, startPoint y: 82, endPoint x: 106, endPoint y: 83, distance: 39.2
click at [106, 83] on div "88854 BATCH ID" at bounding box center [81, 86] width 67 height 31
copy h5 "88854"
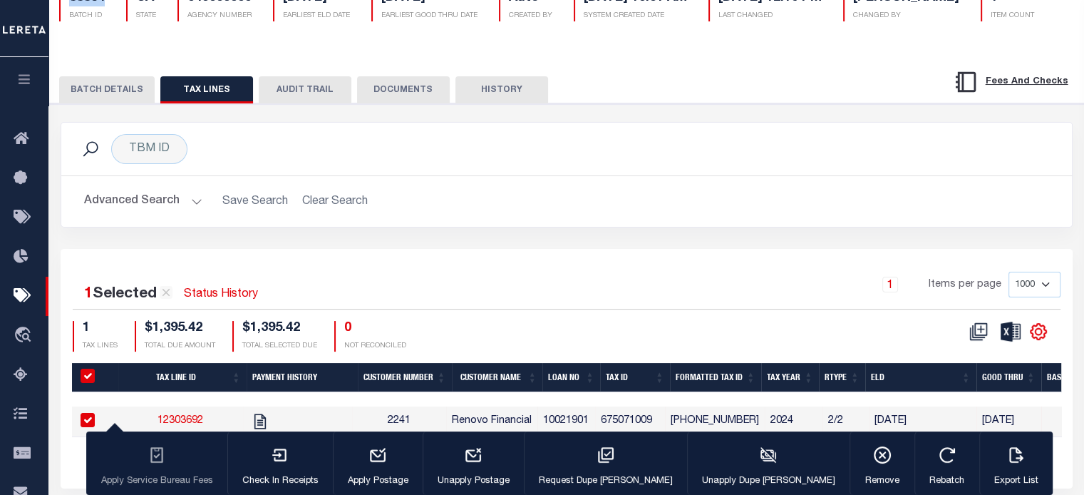
scroll to position [190, 0]
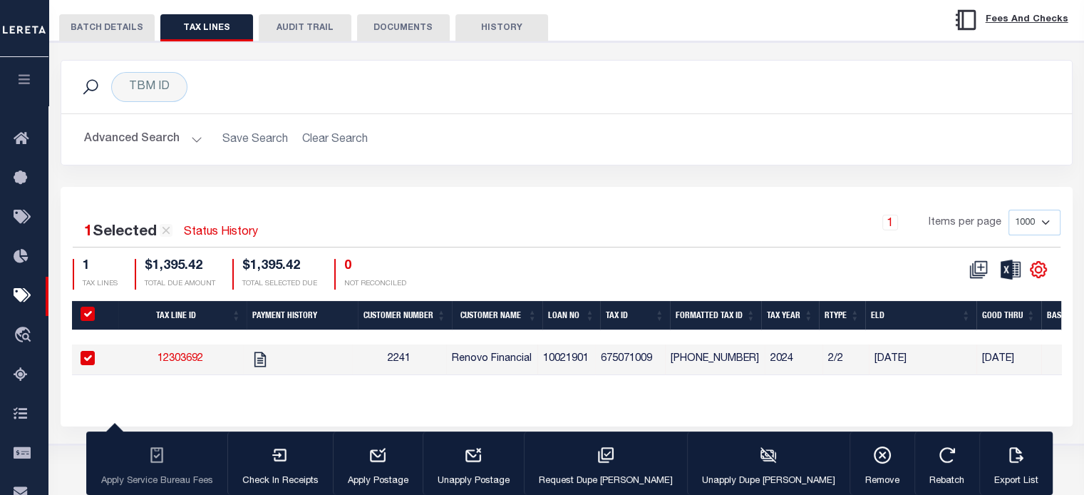
click at [120, 41] on button "BATCH DETAILS" at bounding box center [107, 27] width 96 height 27
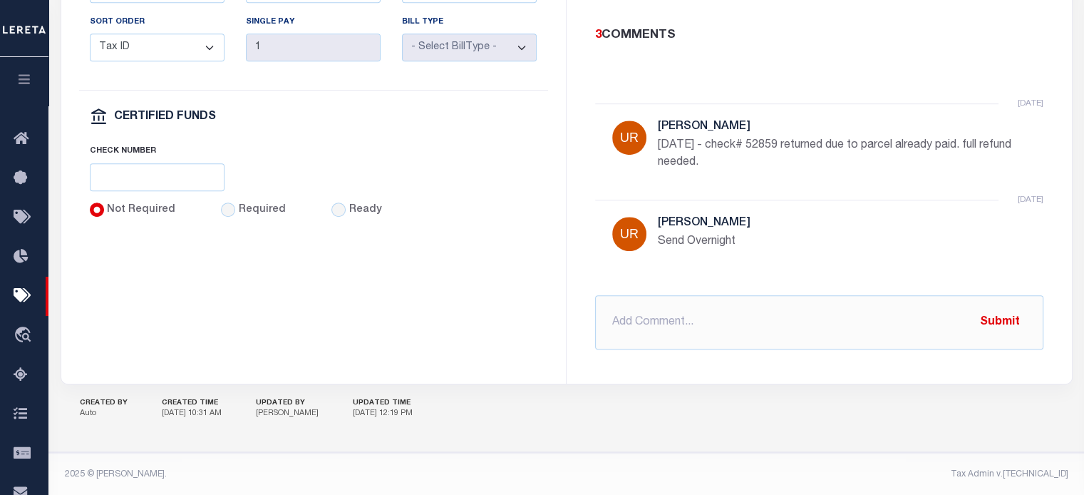
scroll to position [893, 0]
click at [821, 324] on input "text" at bounding box center [819, 321] width 448 height 54
paste input "RIVERSIDE COUNTY CA, RDID 7491 $ 1395.42"
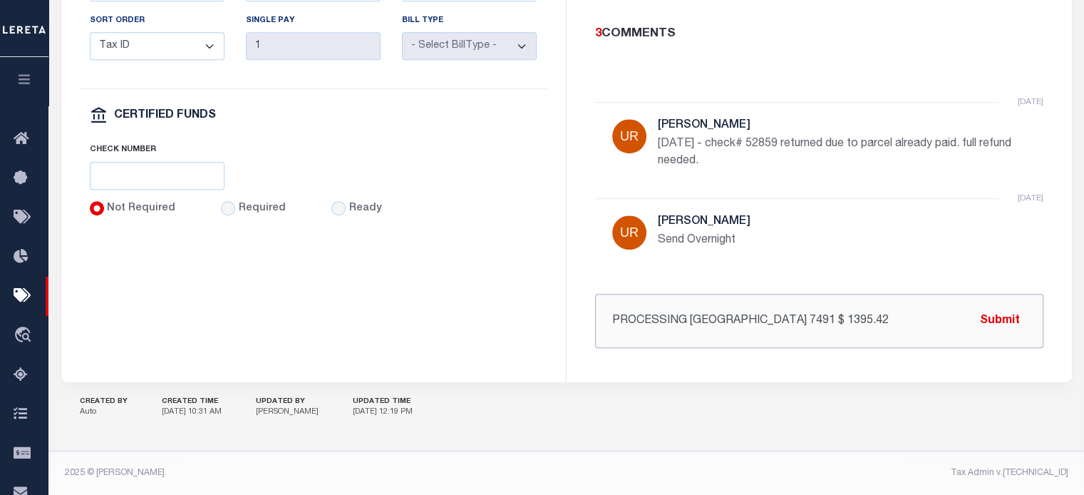
scroll to position [0, 19]
type input "PROCESSING REFUND RIVERSIDE COUNTY CA, RDID 7491 $ 1395.42"
click at [997, 323] on button "Submit" at bounding box center [1000, 320] width 58 height 29
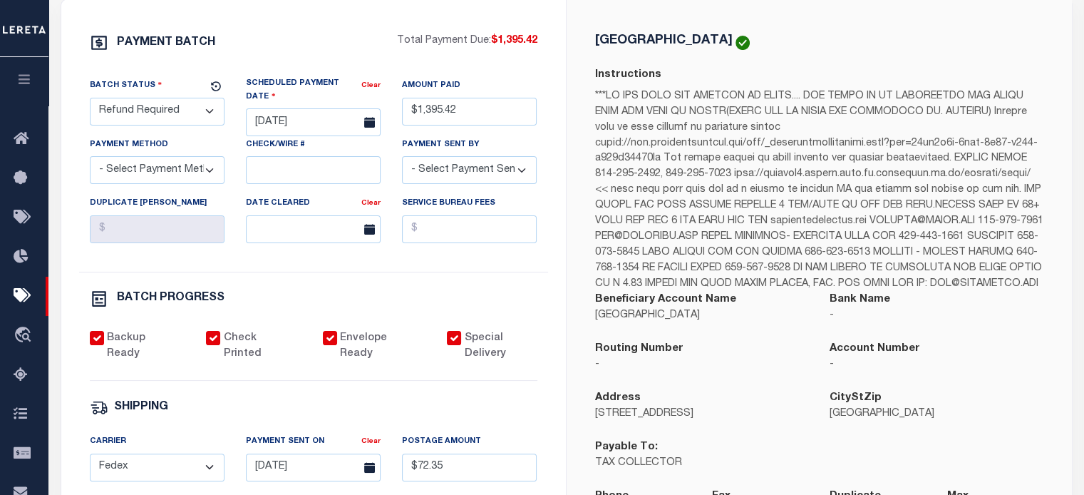
scroll to position [251, 0]
click at [155, 125] on select "- Select Status - Scheduled for Payment Ready For Payment Payment Sent Cleared …" at bounding box center [157, 112] width 135 height 28
click at [90, 125] on select "- Select Status - Scheduled for Payment Ready For Payment Payment Sent Cleared …" at bounding box center [157, 112] width 135 height 28
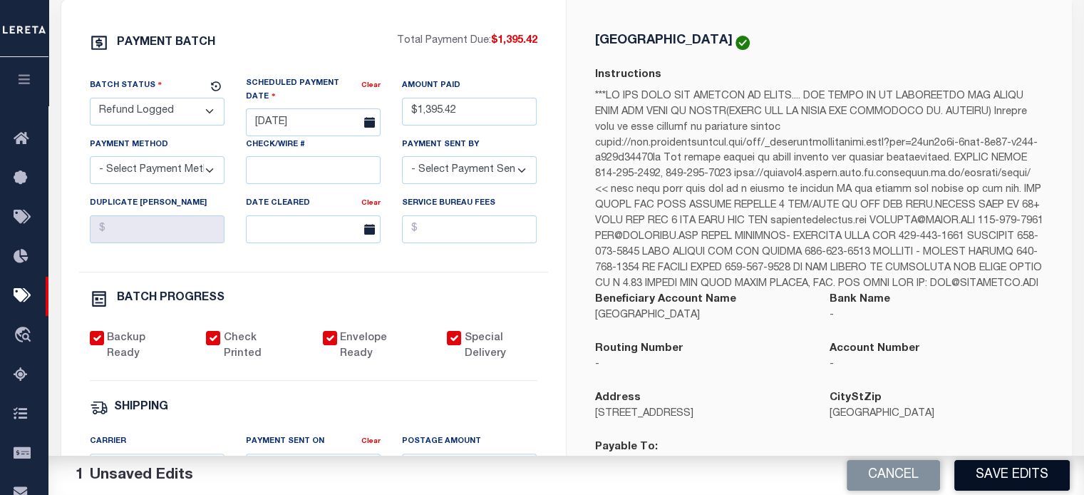
click at [1007, 470] on button "Save Edits" at bounding box center [1012, 475] width 115 height 31
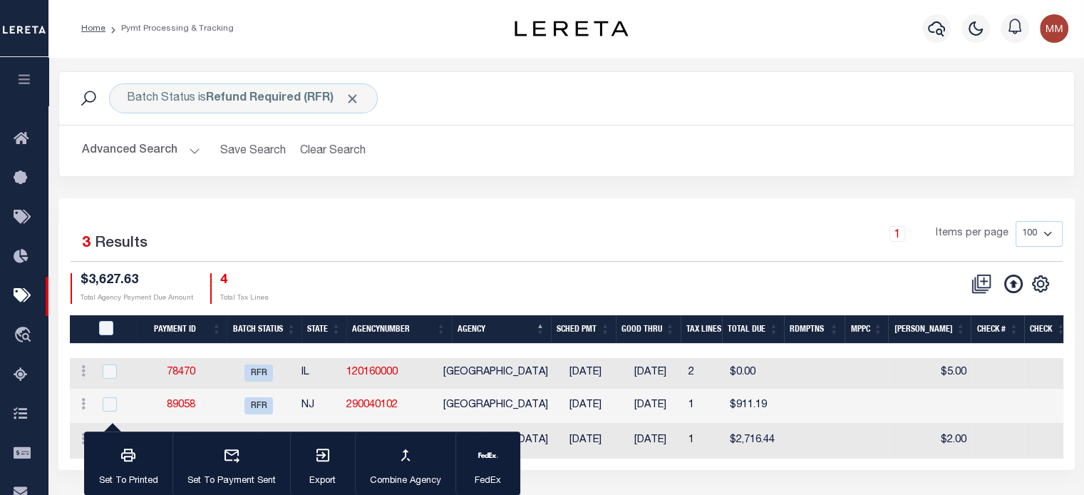
scroll to position [214, 0]
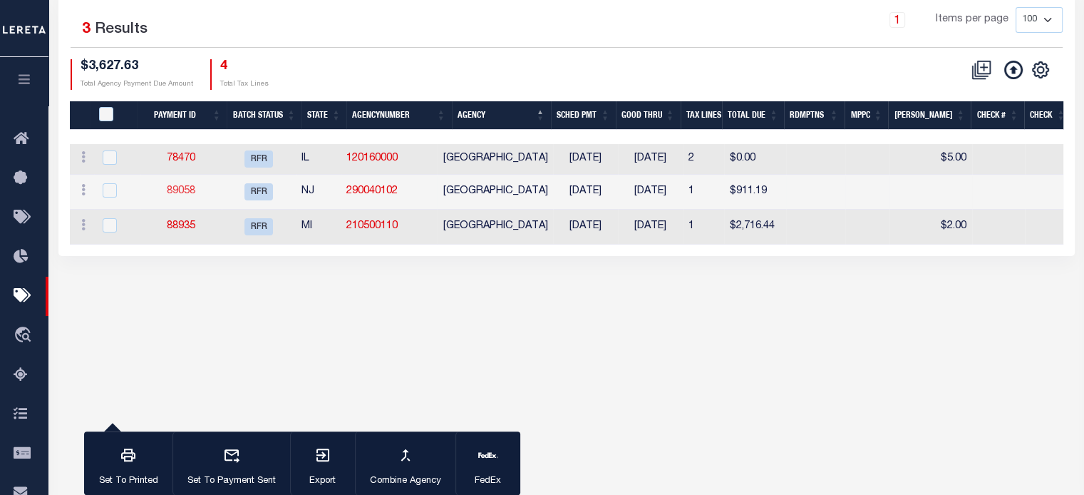
click at [192, 192] on link "89058" at bounding box center [181, 191] width 29 height 10
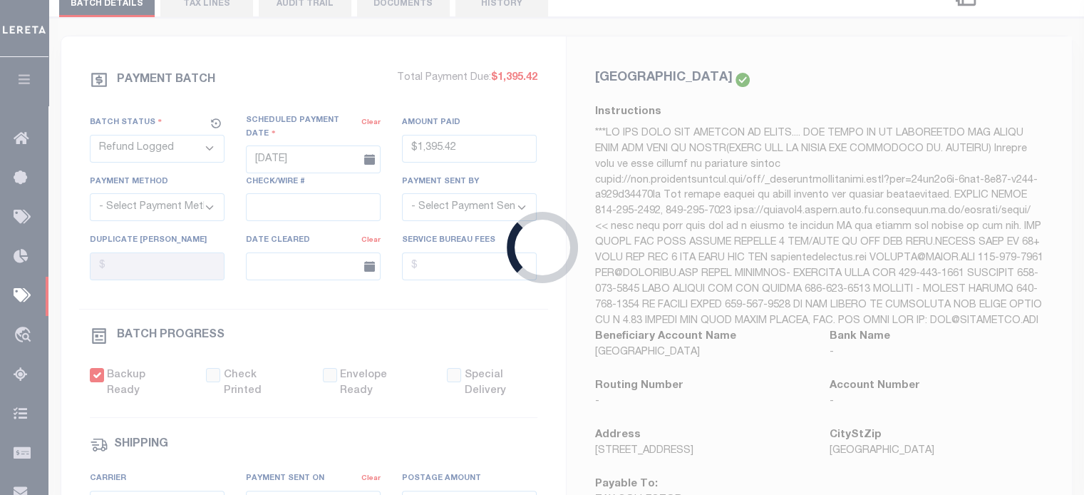
select select "RFR"
type input "[DATE]"
type input "$911.19"
checkbox input "false"
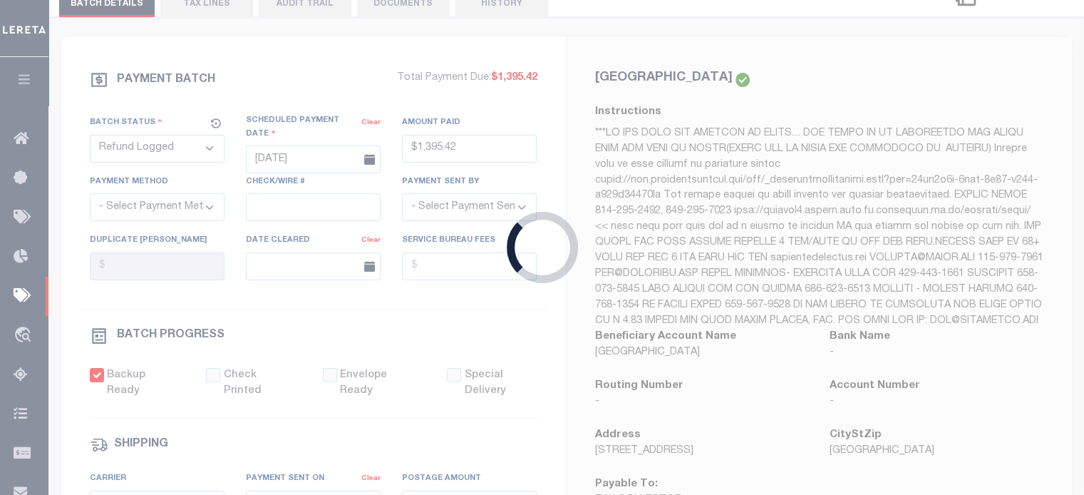
checkbox input "false"
select select
type input "N"
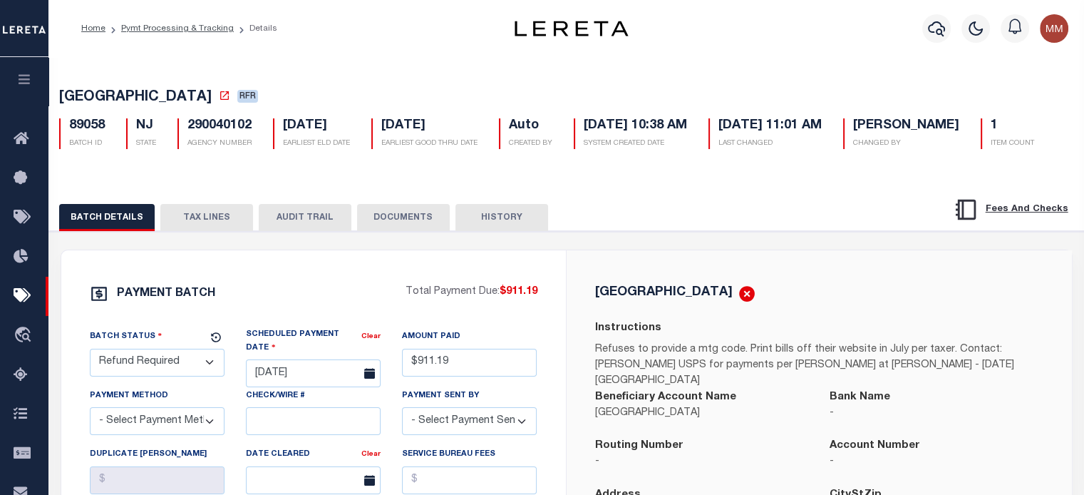
click at [216, 231] on button "TAX LINES" at bounding box center [206, 217] width 93 height 27
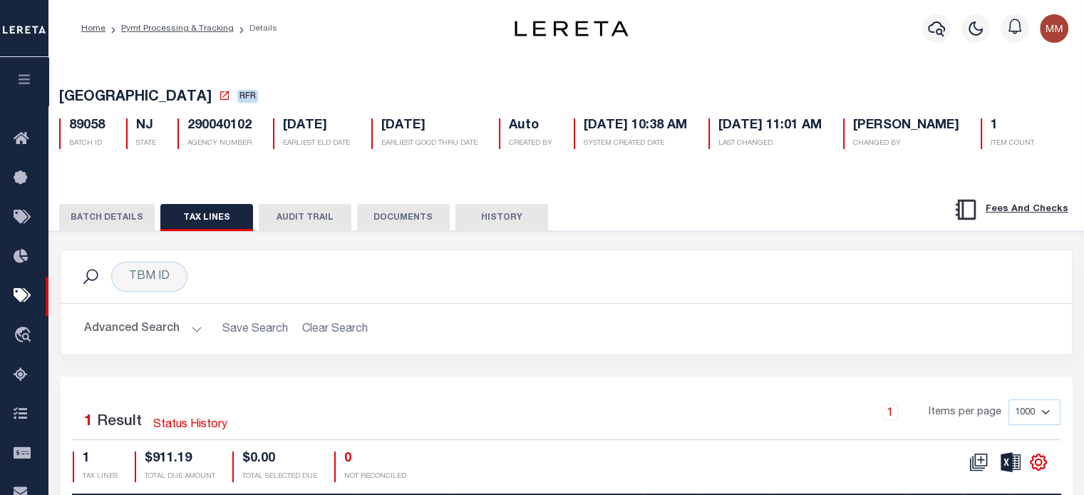
scroll to position [261, 0]
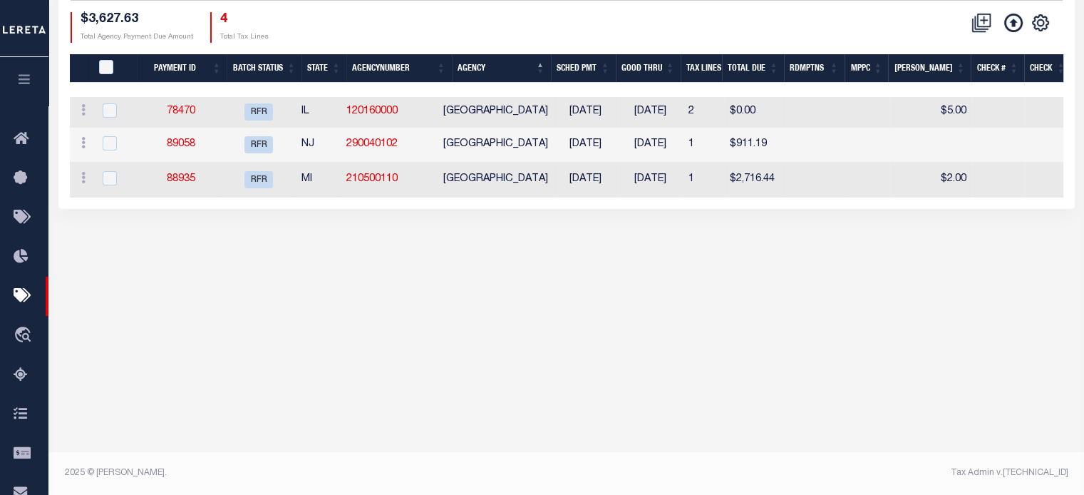
scroll to position [214, 0]
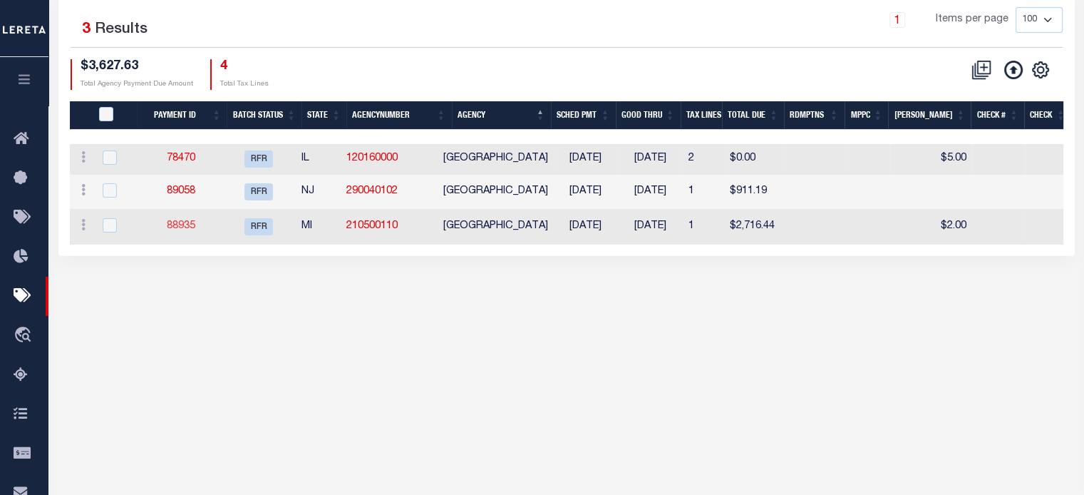
click at [195, 230] on link "88935" at bounding box center [181, 226] width 29 height 10
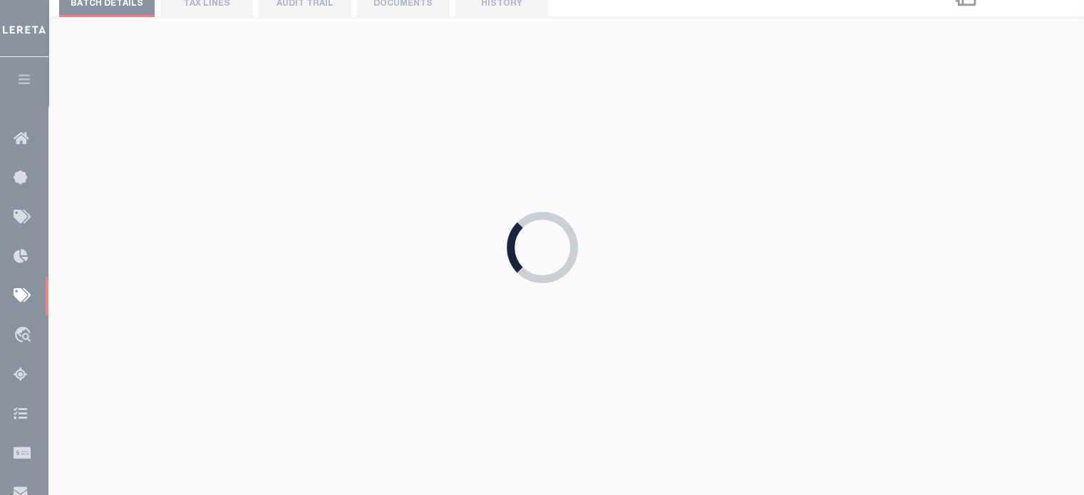
type input "$2,716.44"
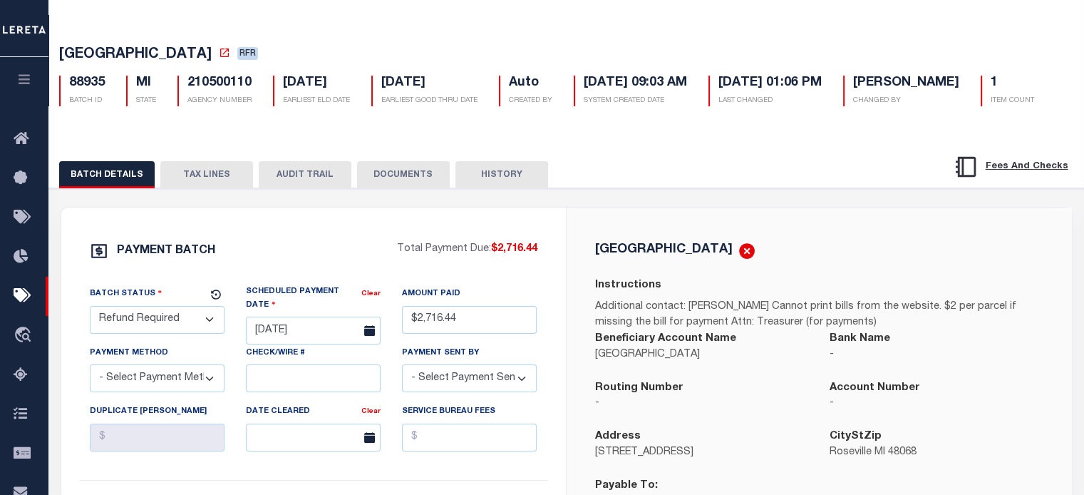
scroll to position [20, 0]
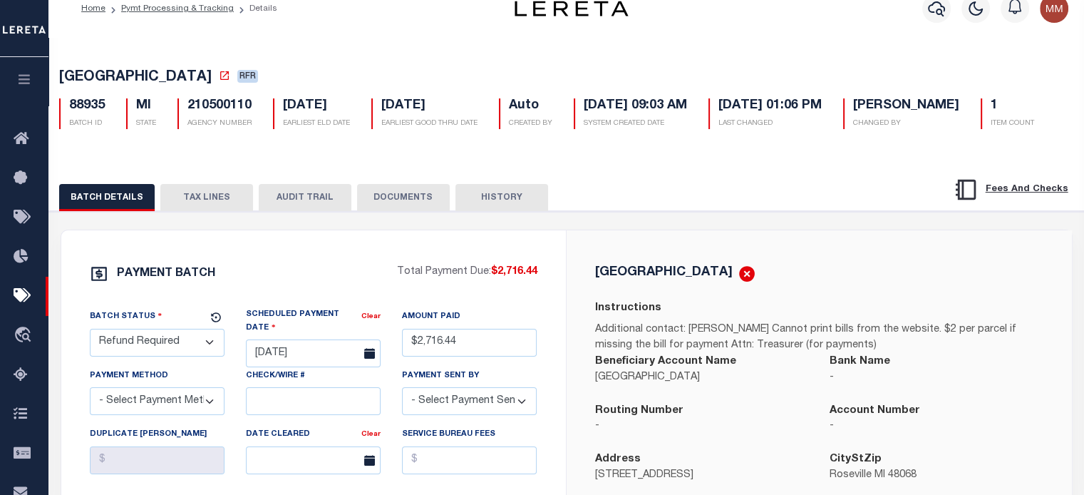
click at [194, 211] on button "TAX LINES" at bounding box center [206, 197] width 93 height 27
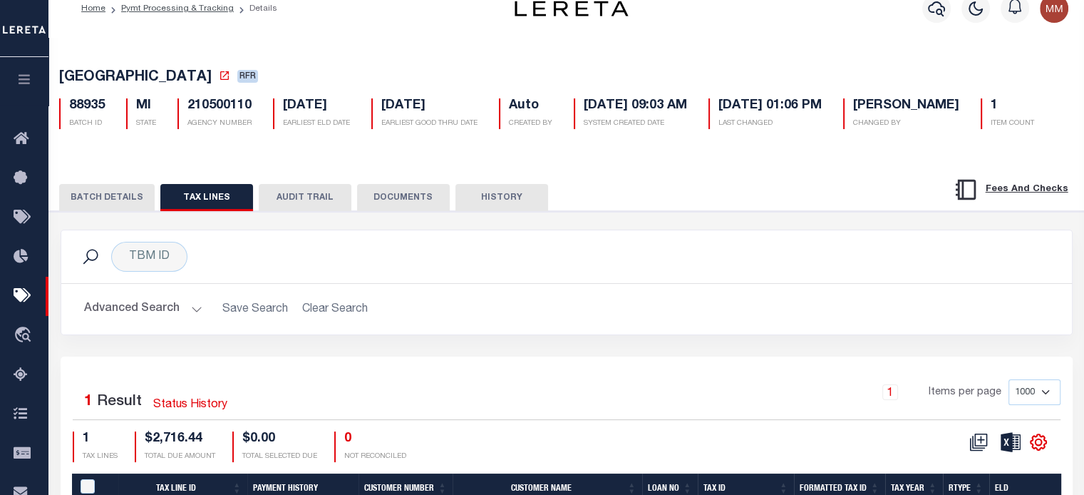
scroll to position [234, 0]
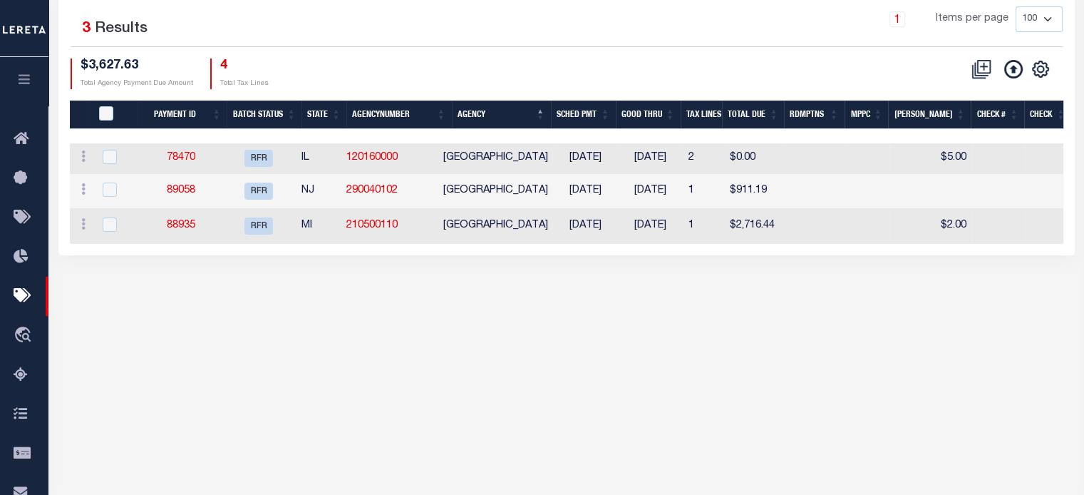
scroll to position [214, 0]
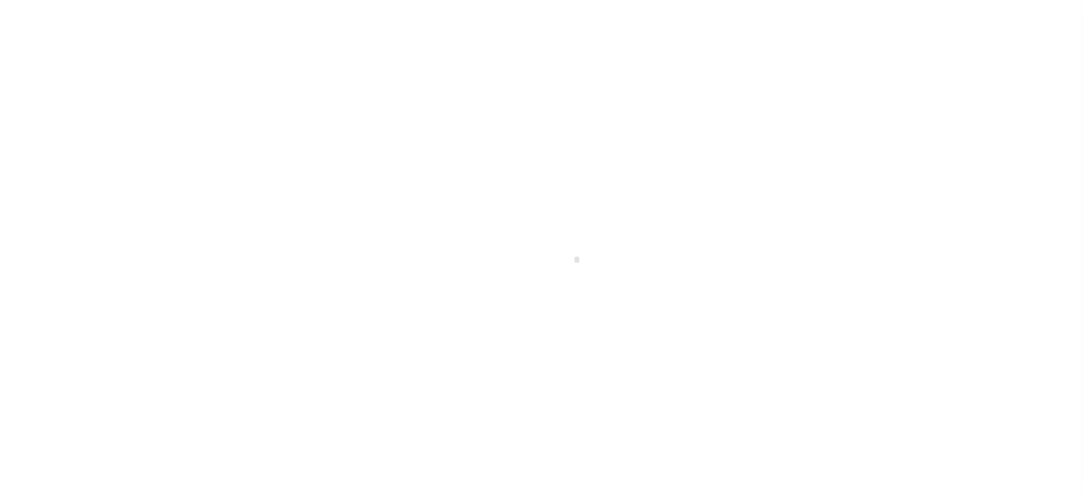
scroll to position [202, 0]
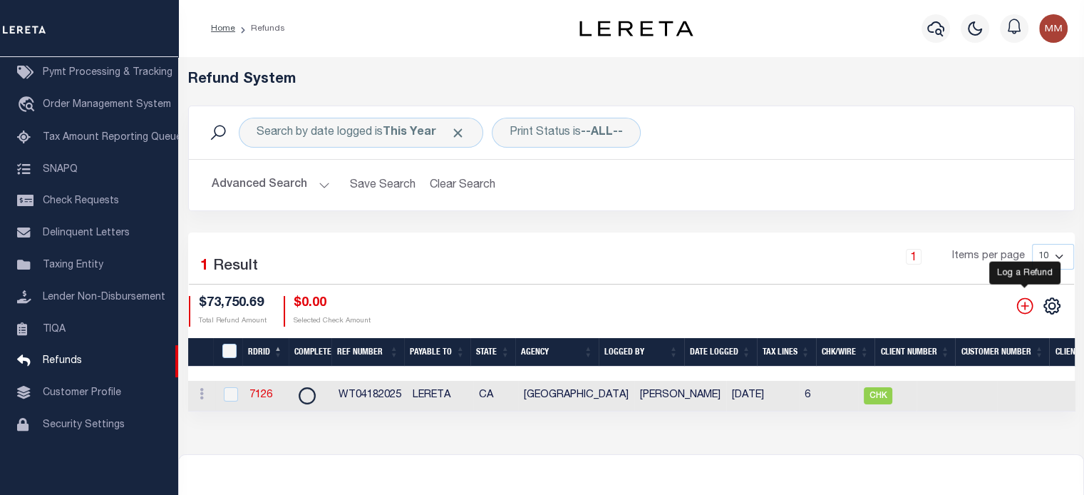
click at [1024, 306] on icon "" at bounding box center [1025, 305] width 16 height 16
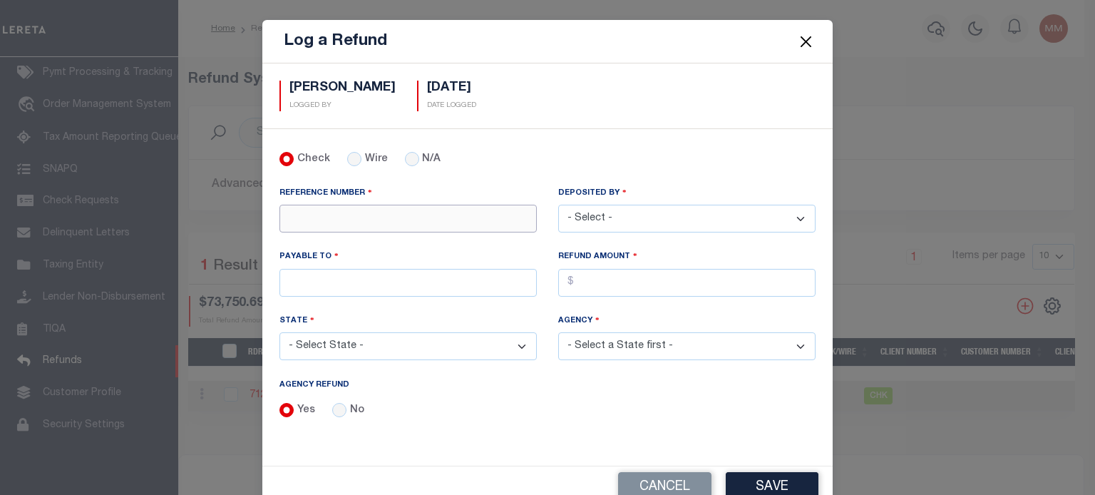
click at [389, 219] on input "REFERENCE NUMBER" at bounding box center [407, 219] width 257 height 28
click at [405, 159] on input "N/A" at bounding box center [412, 159] width 14 height 14
radio input "true"
click at [320, 214] on input "REFERENCE NUMBER" at bounding box center [407, 219] width 257 height 28
click at [334, 408] on input "No" at bounding box center [339, 410] width 14 height 14
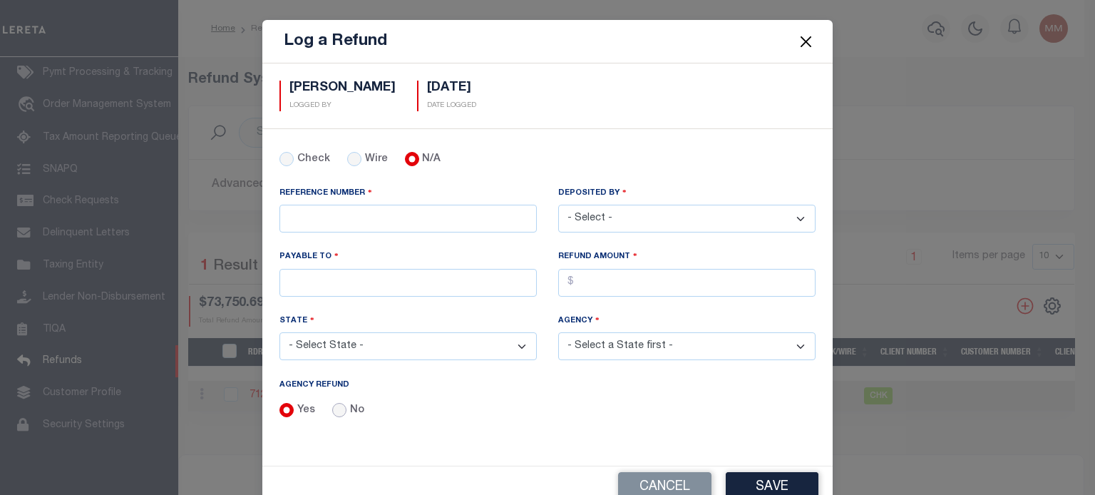
radio input "true"
drag, startPoint x: 311, startPoint y: 219, endPoint x: 301, endPoint y: 226, distance: 12.3
click at [307, 221] on input "REFERENCE NUMBER" at bounding box center [407, 219] width 257 height 28
type input "PP 89351"
drag, startPoint x: 607, startPoint y: 220, endPoint x: 601, endPoint y: 225, distance: 8.1
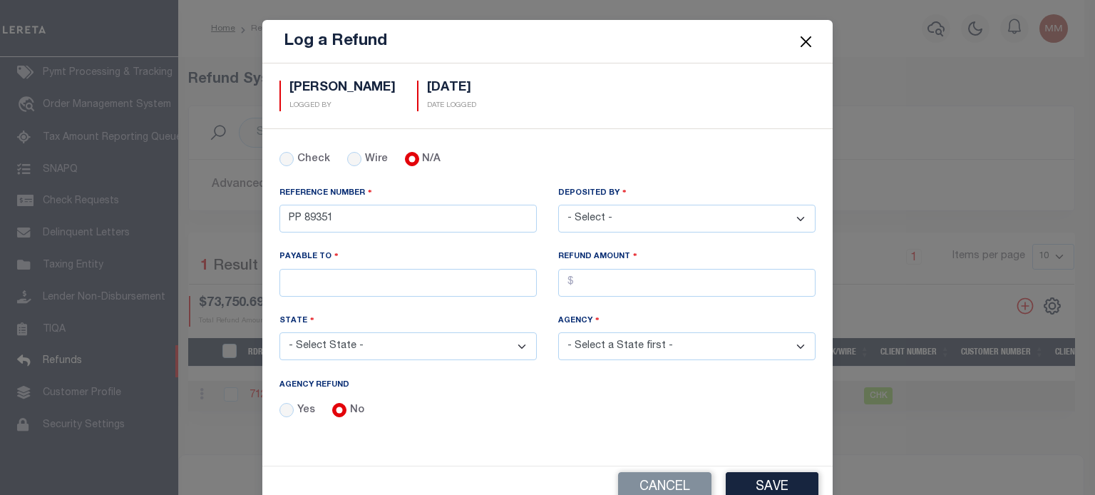
click at [607, 221] on select "- Select - [PERSON_NAME] [PERSON_NAME] [PERSON_NAME] [PERSON_NAME] [PERSON_NAME…" at bounding box center [686, 219] width 257 height 28
select select "[PERSON_NAME]"
click at [558, 205] on select "- Select - [PERSON_NAME] [PERSON_NAME] [PERSON_NAME] [PERSON_NAME] [PERSON_NAME…" at bounding box center [686, 219] width 257 height 28
click at [344, 284] on input "PAYABLE TO" at bounding box center [407, 283] width 257 height 28
type input "RENOVO MANAGEMENT COMPANY"
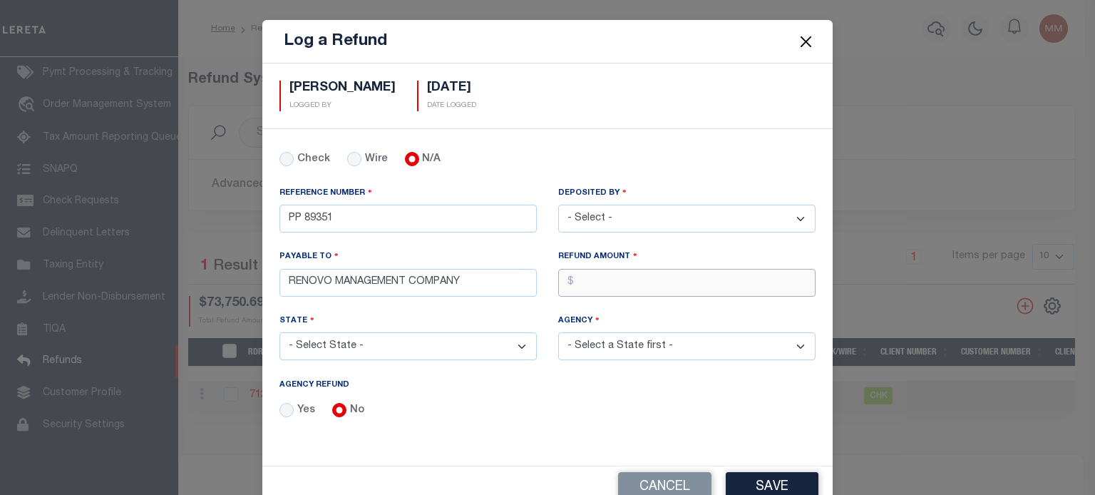
click at [585, 286] on input "AGENCY REFUND" at bounding box center [686, 283] width 257 height 28
type input "$19,631.43"
click at [331, 343] on select "- Select State - [US_STATE] AL AR AZ CA CO [GEOGRAPHIC_DATA] [GEOGRAPHIC_DATA] …" at bounding box center [407, 346] width 257 height 28
select select "CT"
click at [279, 332] on select "- Select State - [US_STATE] AL AR AZ CA CO [GEOGRAPHIC_DATA] [GEOGRAPHIC_DATA] …" at bounding box center [407, 346] width 257 height 28
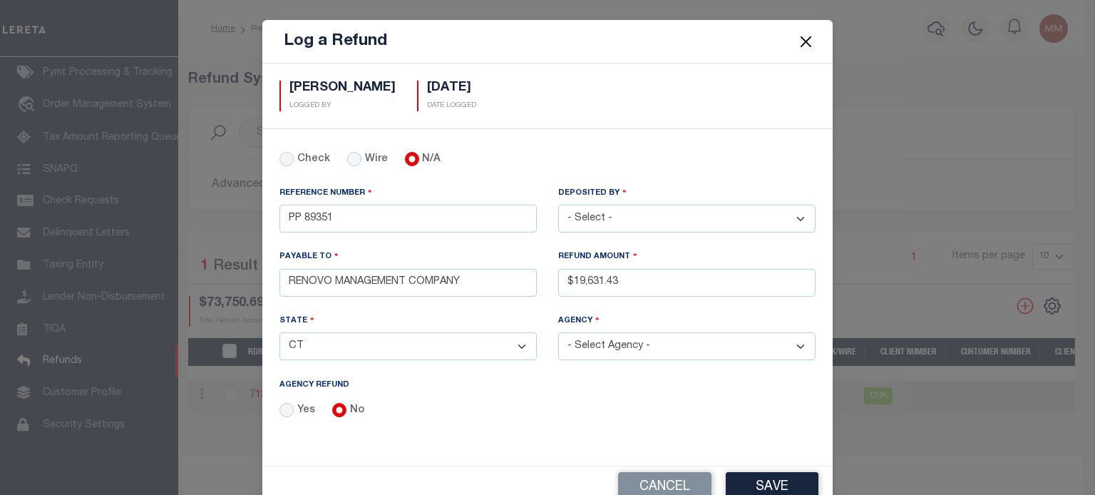
click at [599, 346] on select "- Select Agency - [GEOGRAPHIC_DATA] [GEOGRAPHIC_DATA] [GEOGRAPHIC_DATA] [GEOGRA…" at bounding box center [686, 346] width 257 height 28
select select "60050112"
click at [558, 332] on select "- Select Agency - [GEOGRAPHIC_DATA] [GEOGRAPHIC_DATA] [GEOGRAPHIC_DATA] [GEOGRA…" at bounding box center [686, 346] width 257 height 28
click at [772, 481] on button "Save" at bounding box center [772, 487] width 93 height 31
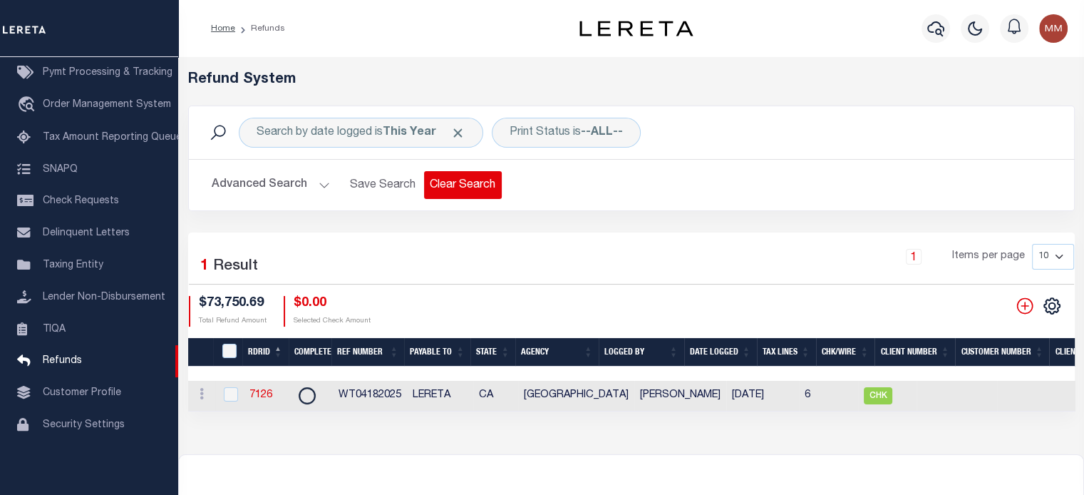
click at [451, 188] on button "Clear Search" at bounding box center [463, 185] width 78 height 28
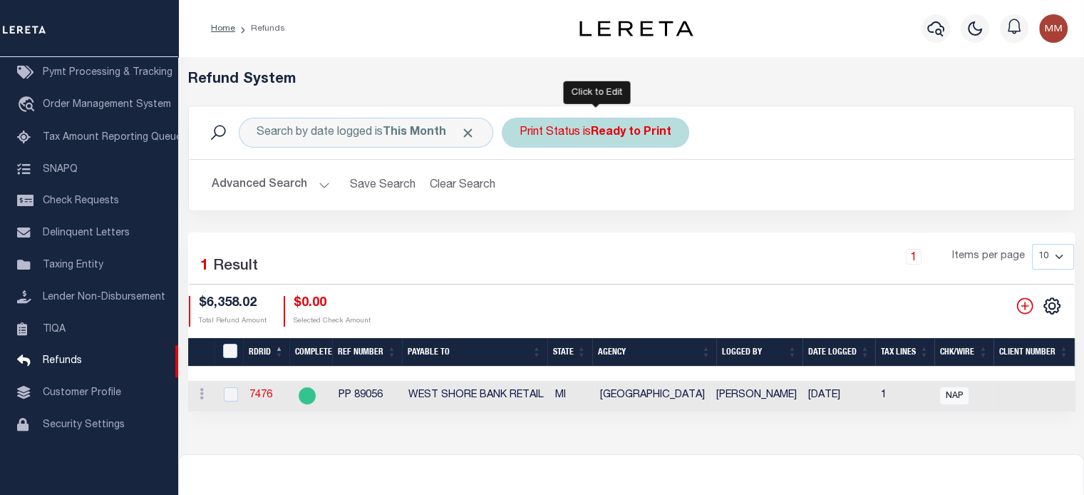
click at [634, 136] on b "Ready to Print" at bounding box center [631, 132] width 81 height 11
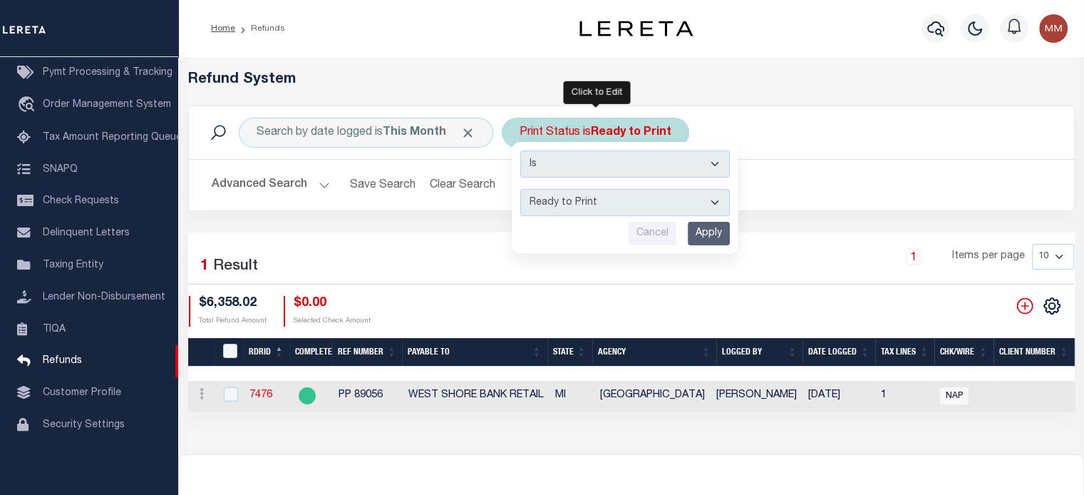
click at [650, 206] on select "--ALL-- Ready to Write Ready to Print Printed" at bounding box center [625, 202] width 210 height 27
click at [603, 202] on select "--ALL-- Ready to Write Ready to Print Printed" at bounding box center [625, 202] width 210 height 27
select select "All"
click at [520, 189] on select "--ALL-- Ready to Write Ready to Print Printed" at bounding box center [625, 202] width 210 height 27
click at [726, 232] on input "Apply" at bounding box center [709, 234] width 42 height 24
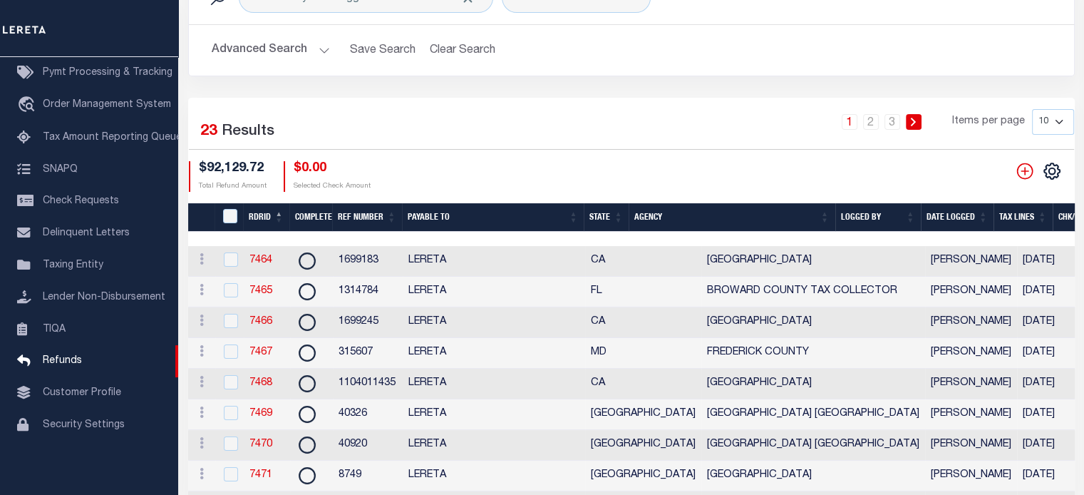
scroll to position [71, 0]
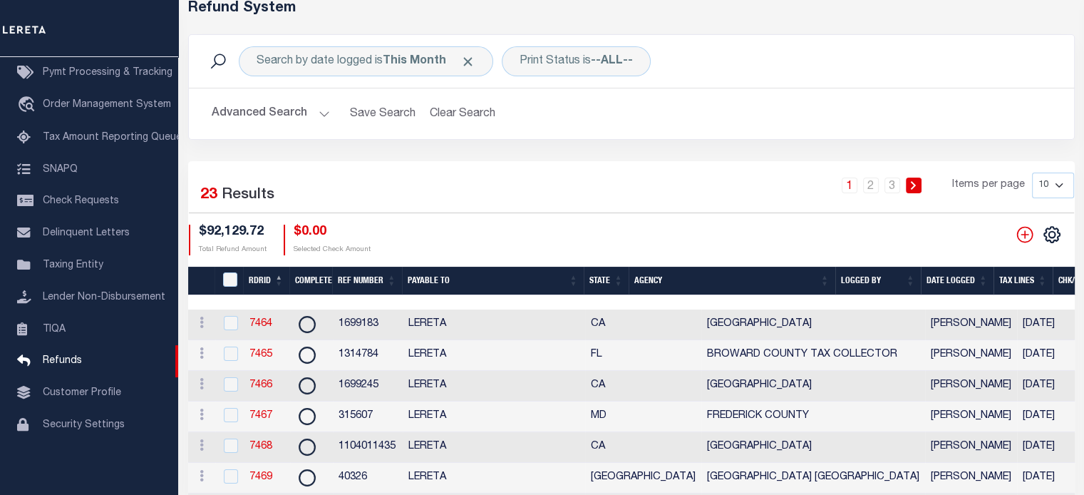
click at [1052, 188] on select "10 25 50 100" at bounding box center [1053, 186] width 42 height 26
select select "100"
click at [1032, 173] on select "10 25 50 100" at bounding box center [1053, 186] width 42 height 26
click at [948, 276] on th "Date Logged" at bounding box center [961, 281] width 73 height 29
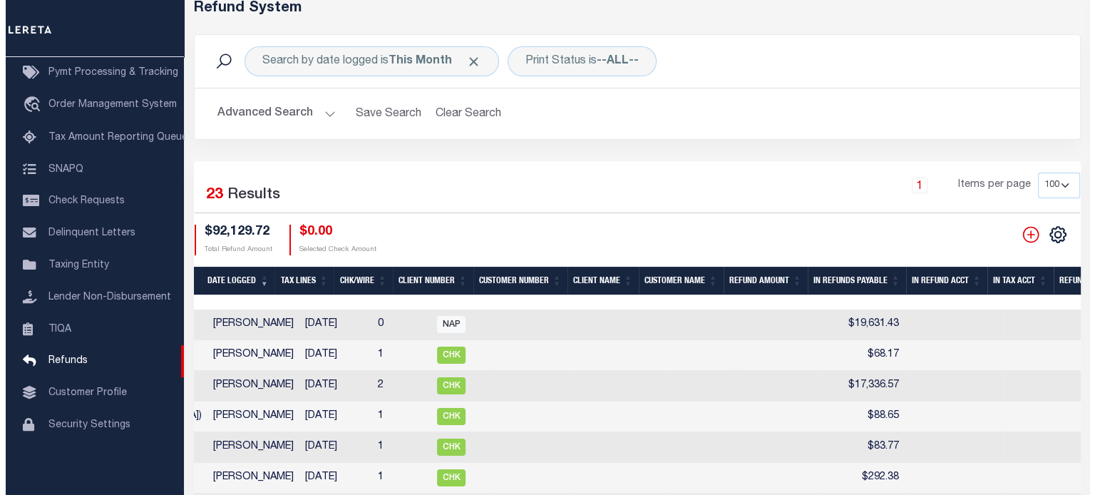
scroll to position [0, 874]
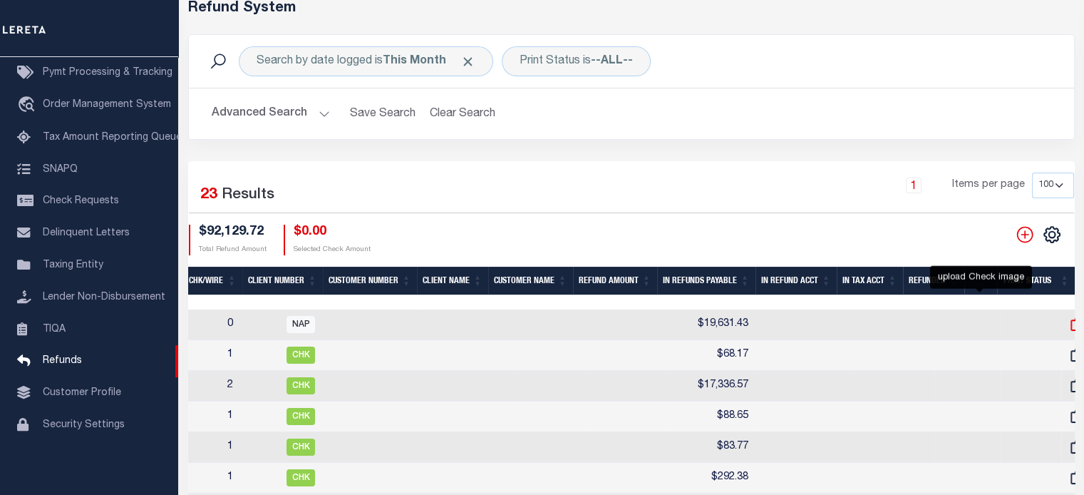
click at [1071, 323] on icon at bounding box center [1079, 324] width 16 height 13
checkbox input "true"
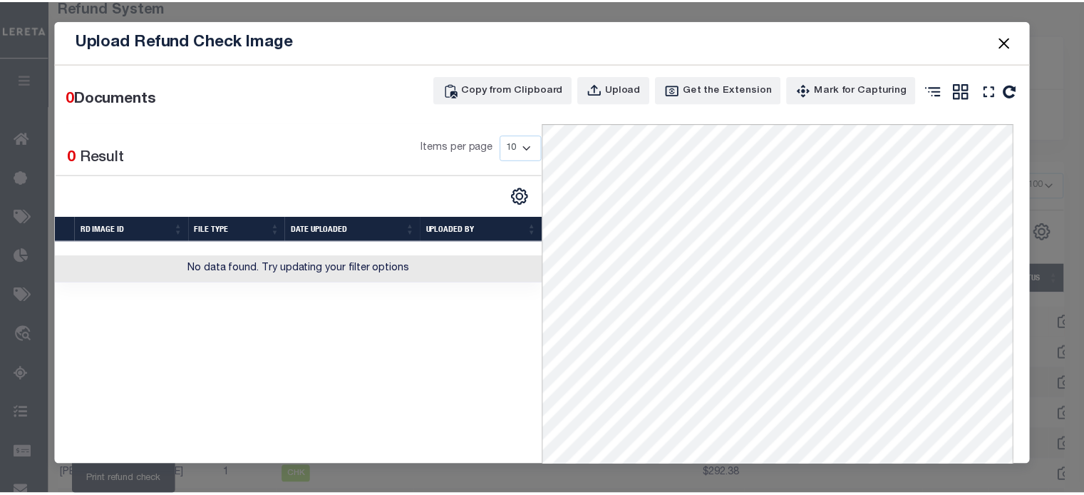
scroll to position [0, 744]
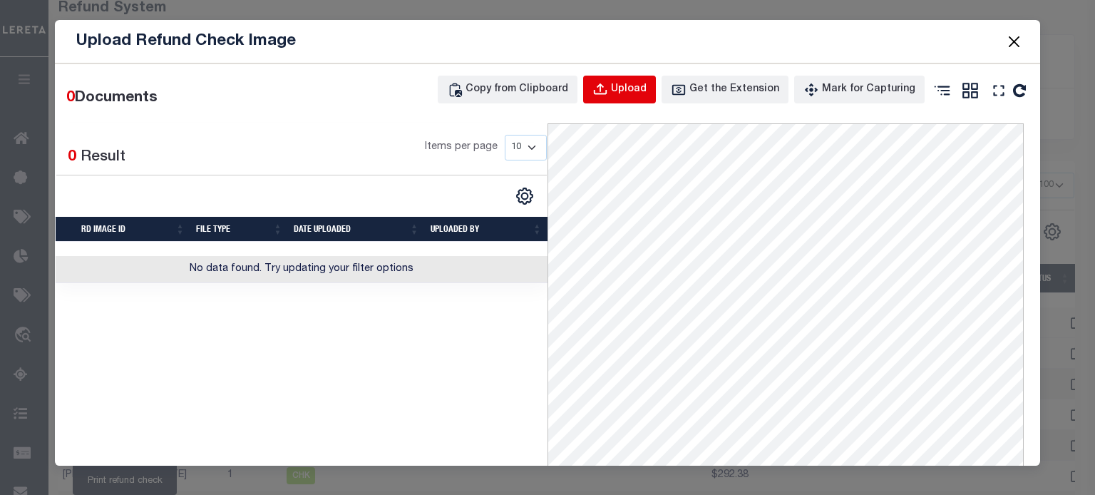
click at [632, 92] on div "Upload" at bounding box center [629, 90] width 36 height 16
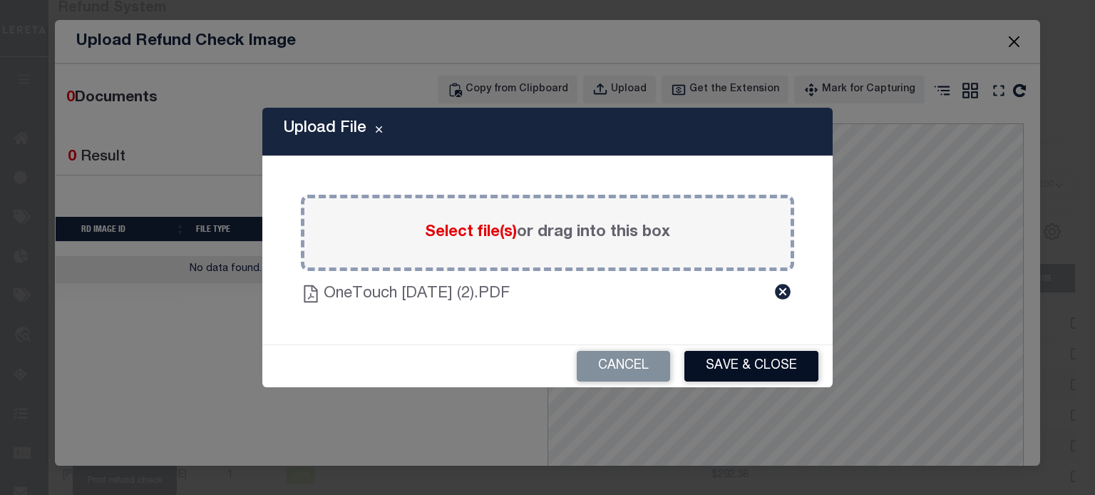
click at [730, 364] on button "Save & Close" at bounding box center [751, 366] width 134 height 31
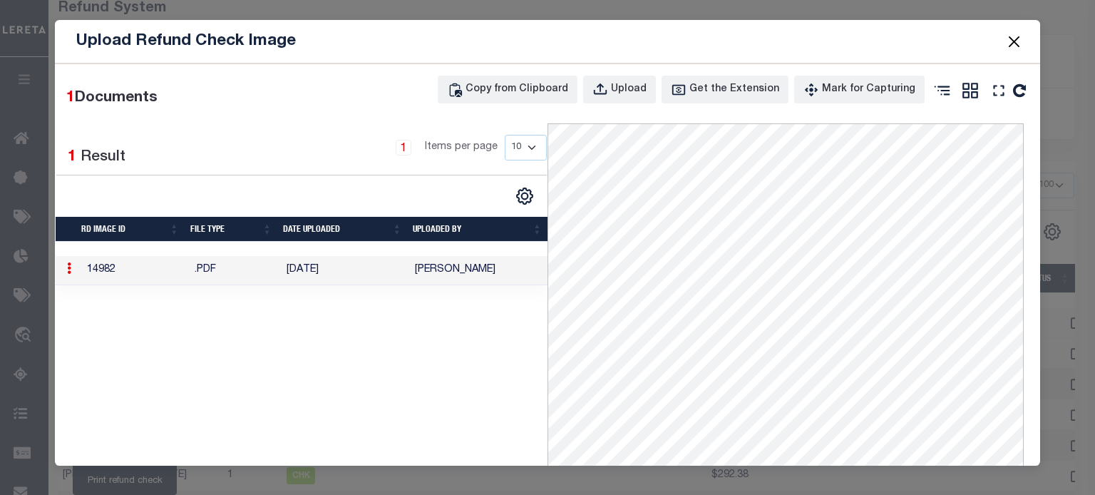
click at [1017, 34] on button "Close" at bounding box center [1014, 41] width 19 height 19
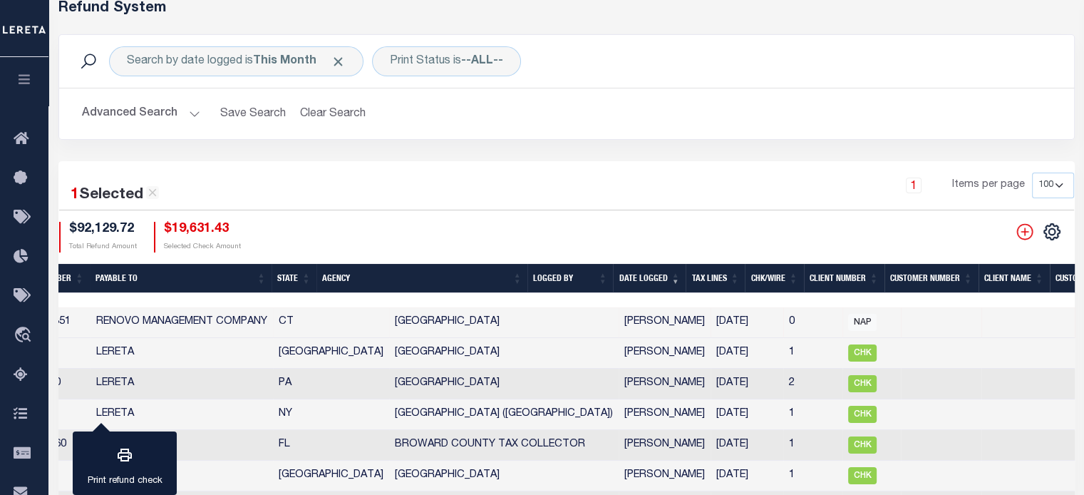
scroll to position [0, 0]
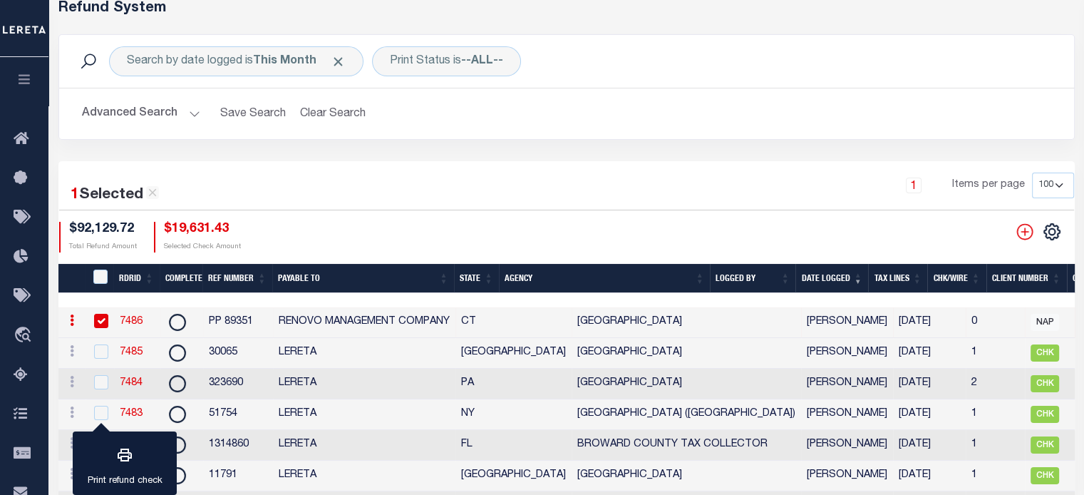
click at [137, 317] on link "7486" at bounding box center [131, 322] width 23 height 10
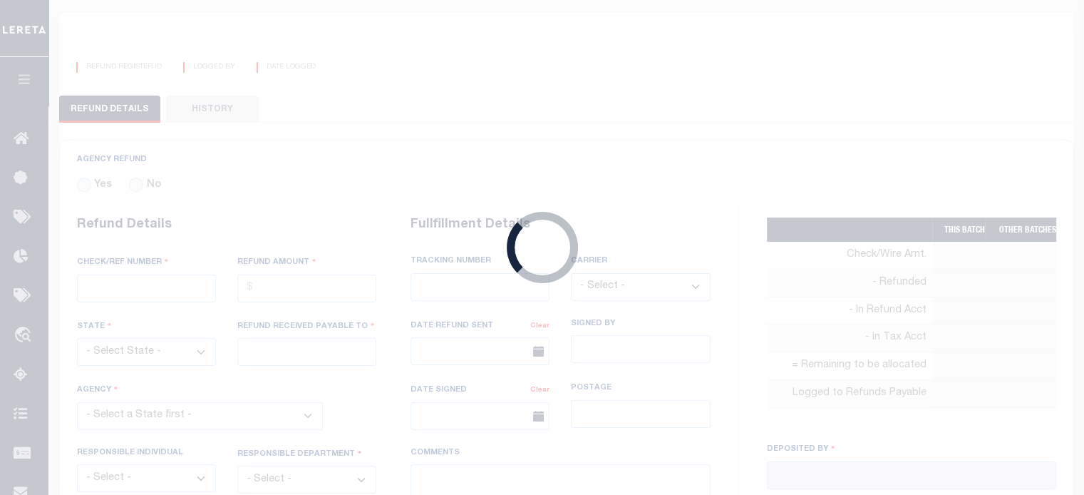
radio input "true"
type input "PP 89351"
type input "$19,631.43"
select select "CT"
type input "RENOVO MANAGEMENT COMPANY"
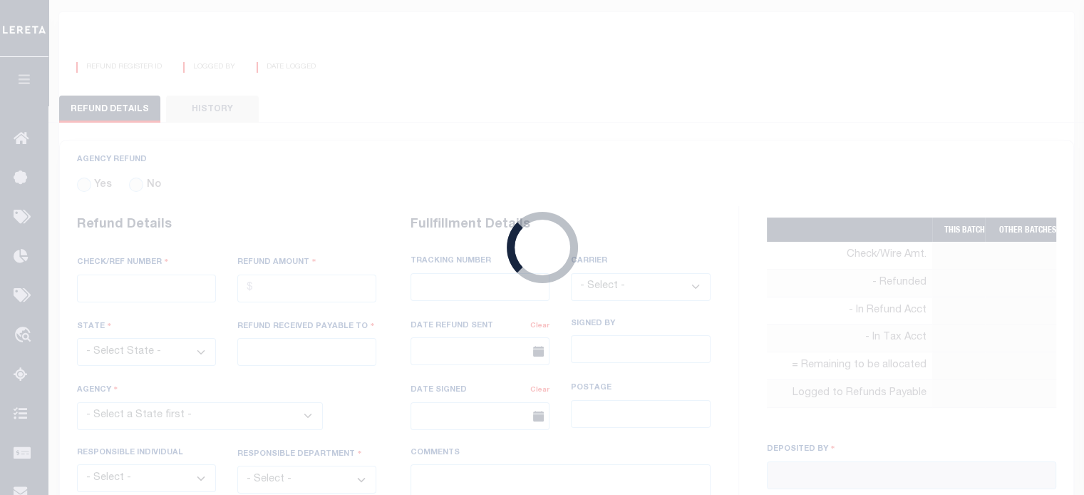
select select
type input "[PERSON_NAME]"
type input "[DATE]"
select select "60050112"
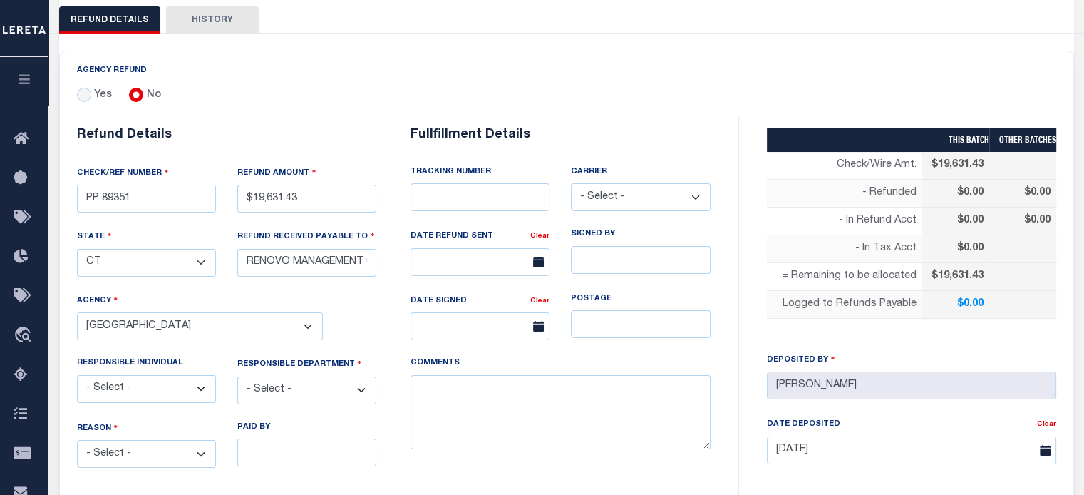
scroll to position [203, 0]
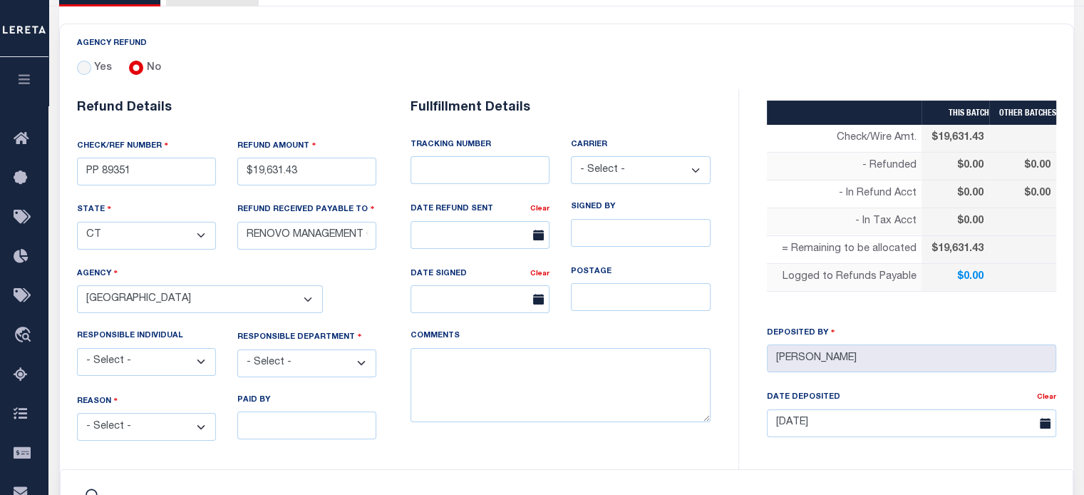
click at [125, 416] on select "- Select - Change In Value Discount Applied Duplicate Payment Exemption Applied…" at bounding box center [146, 427] width 139 height 28
select select "OVP"
click at [77, 413] on select "- Select - Change In Value Discount Applied Duplicate Payment Exemption Applied…" at bounding box center [146, 427] width 139 height 28
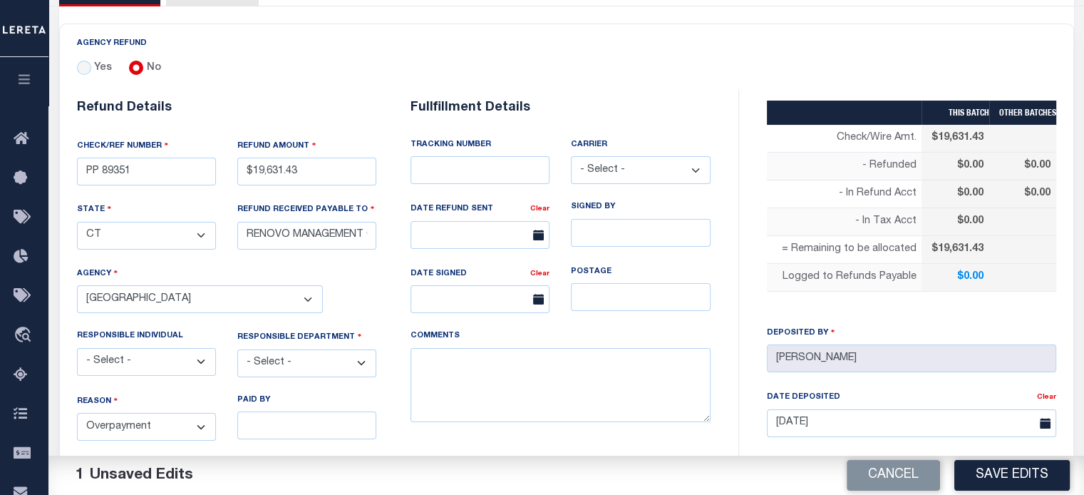
click at [263, 356] on select "- Select - 3rd Party Accounting AI Collector Customer Customer Service FactR JA…" at bounding box center [306, 363] width 139 height 28
select select "OTH"
click at [237, 349] on select "- Select - 3rd Party Accounting AI Collector Customer Customer Service FactR JA…" at bounding box center [306, 363] width 139 height 28
click at [504, 374] on textarea "COMMENTS" at bounding box center [561, 385] width 300 height 75
type textarea "THIS IS FROM THE RFR REPORT"
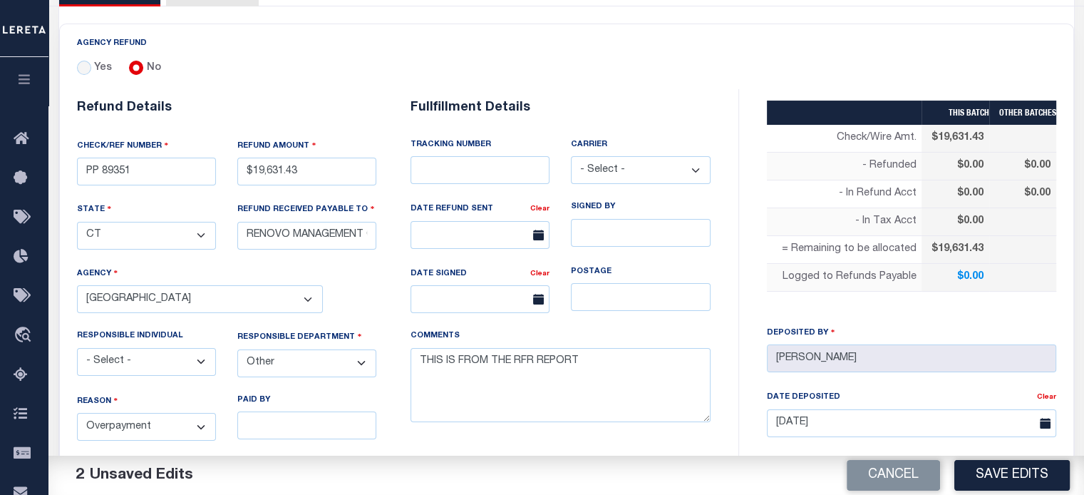
click at [1010, 476] on button "Save Edits" at bounding box center [1012, 475] width 115 height 31
type input "$19,631.43"
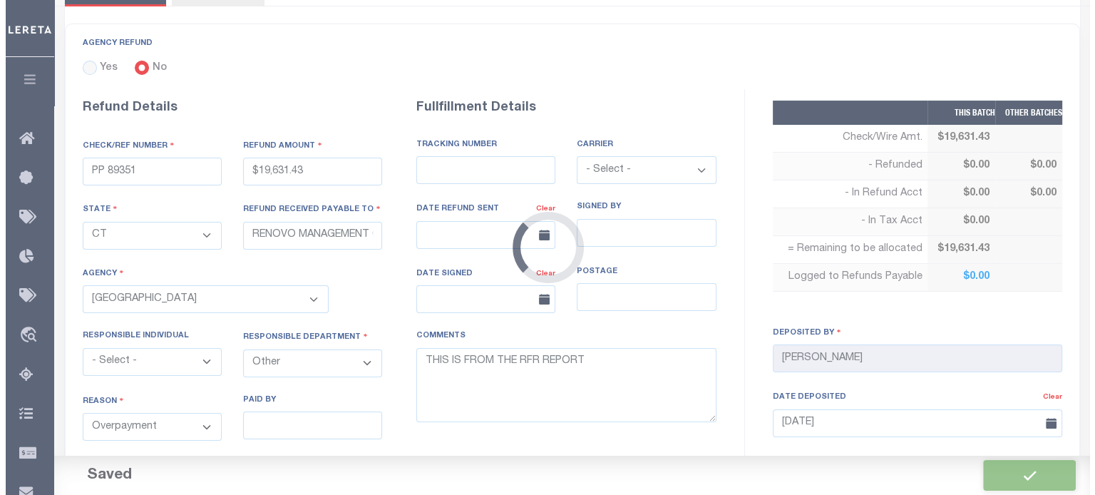
scroll to position [560, 0]
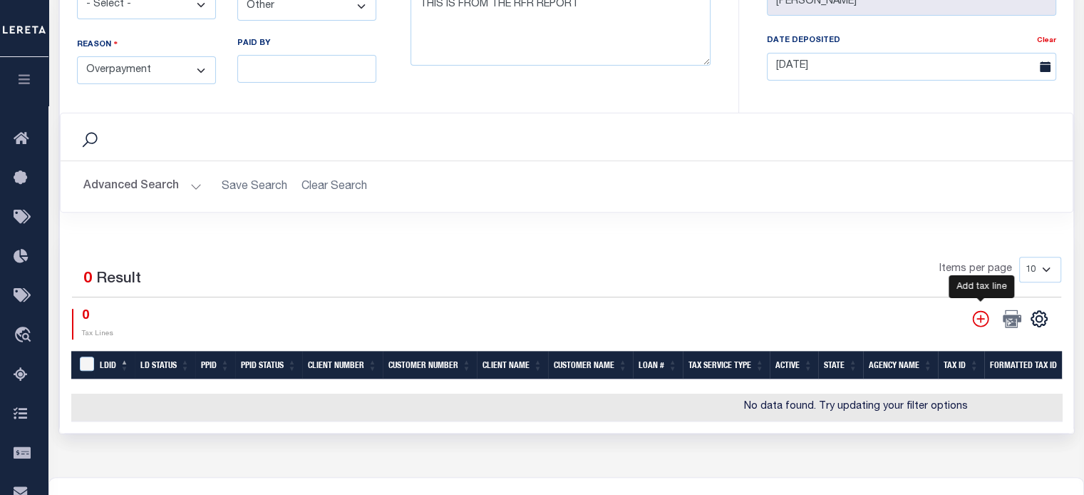
click at [976, 314] on icon "" at bounding box center [981, 318] width 19 height 19
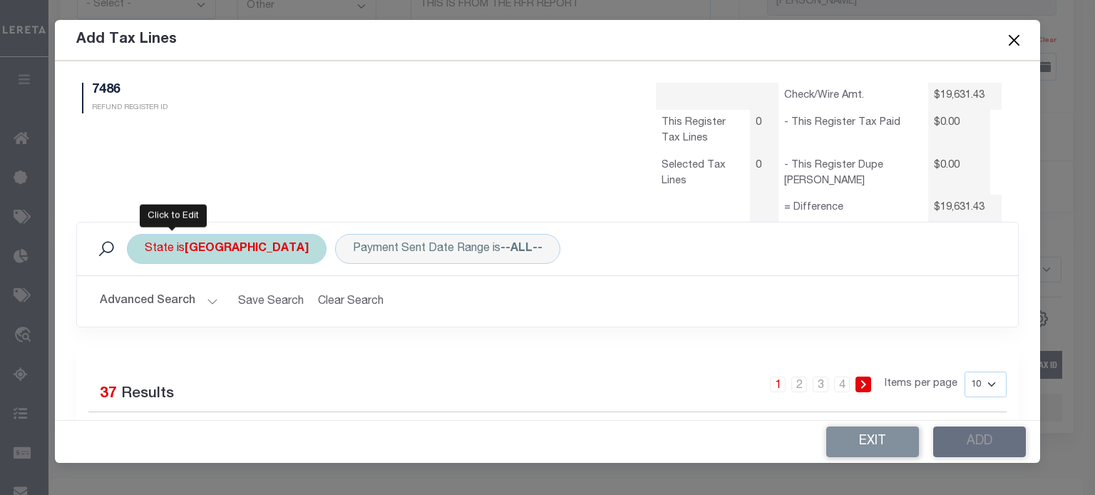
click at [159, 252] on div "State is [GEOGRAPHIC_DATA]" at bounding box center [227, 249] width 200 height 30
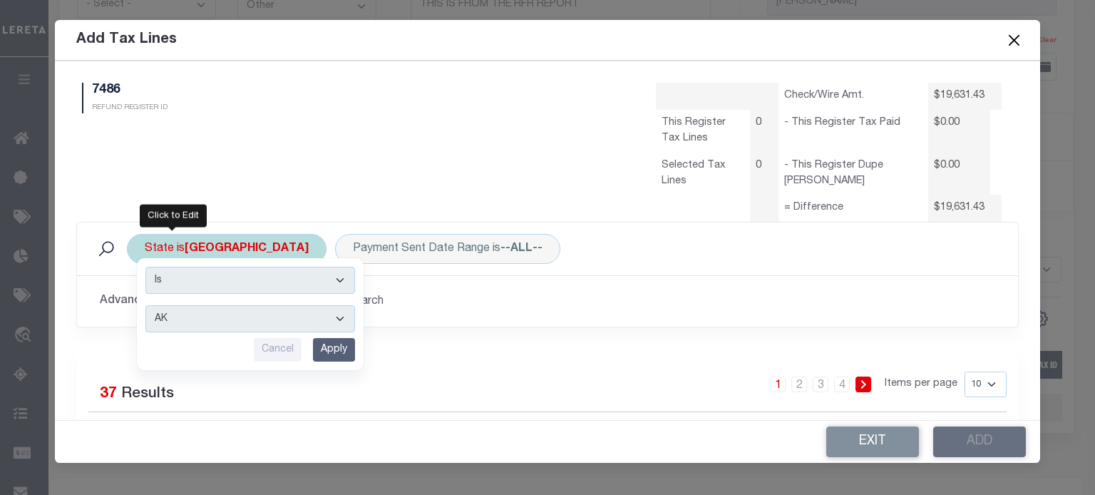
drag, startPoint x: 173, startPoint y: 317, endPoint x: 175, endPoint y: 309, distance: 8.1
click at [173, 317] on select "AK AL AR AZ CA CO CT DC DE FL [GEOGRAPHIC_DATA] GU HI IA ID IL IN KS [GEOGRAPHI…" at bounding box center [250, 318] width 210 height 27
select select "CT"
click at [145, 305] on select "AK AL AR AZ CA CO CT DC DE FL [GEOGRAPHIC_DATA] GU HI IA ID IL IN KS [GEOGRAPHI…" at bounding box center [250, 318] width 210 height 27
drag, startPoint x: 327, startPoint y: 348, endPoint x: 295, endPoint y: 336, distance: 33.6
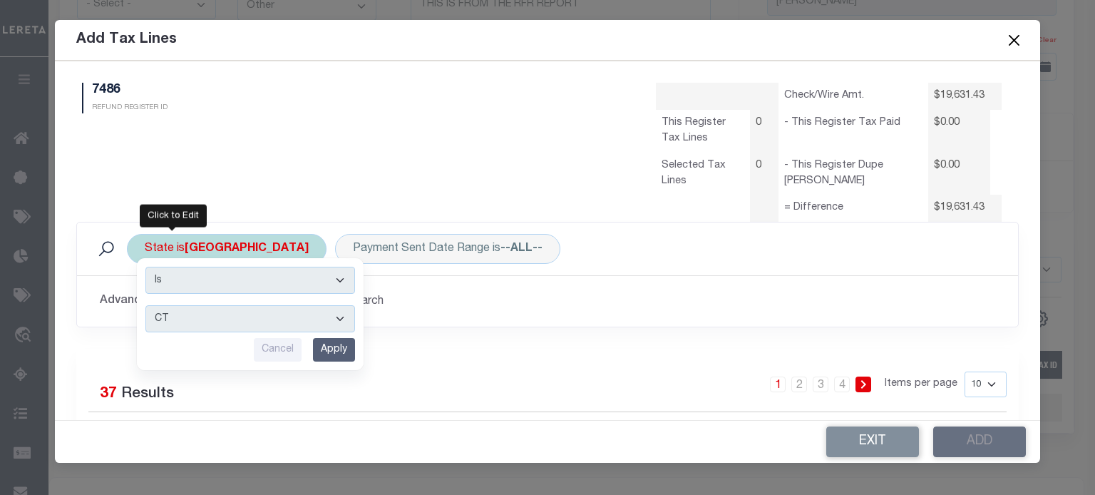
click at [327, 346] on input "Apply" at bounding box center [334, 350] width 42 height 24
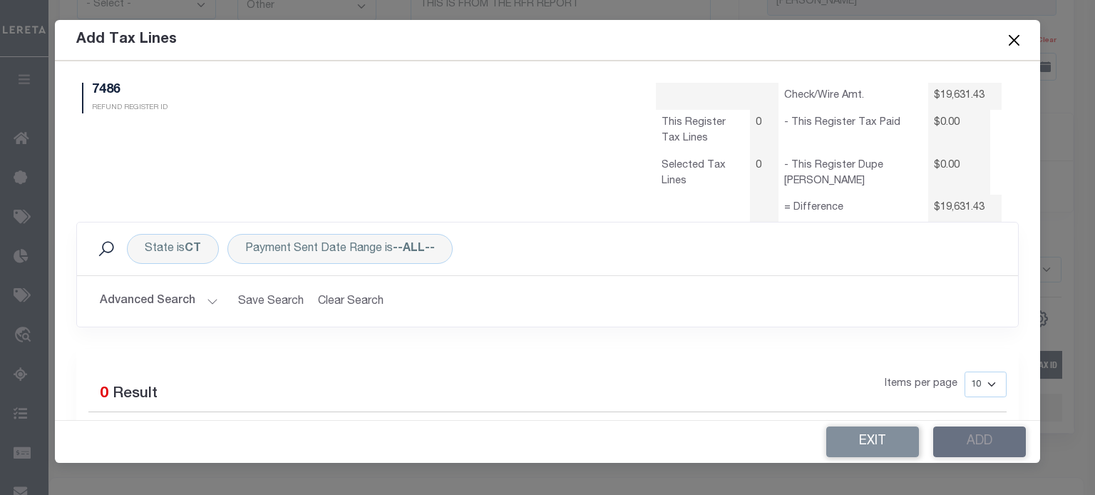
click at [168, 304] on button "Advanced Search" at bounding box center [159, 301] width 118 height 28
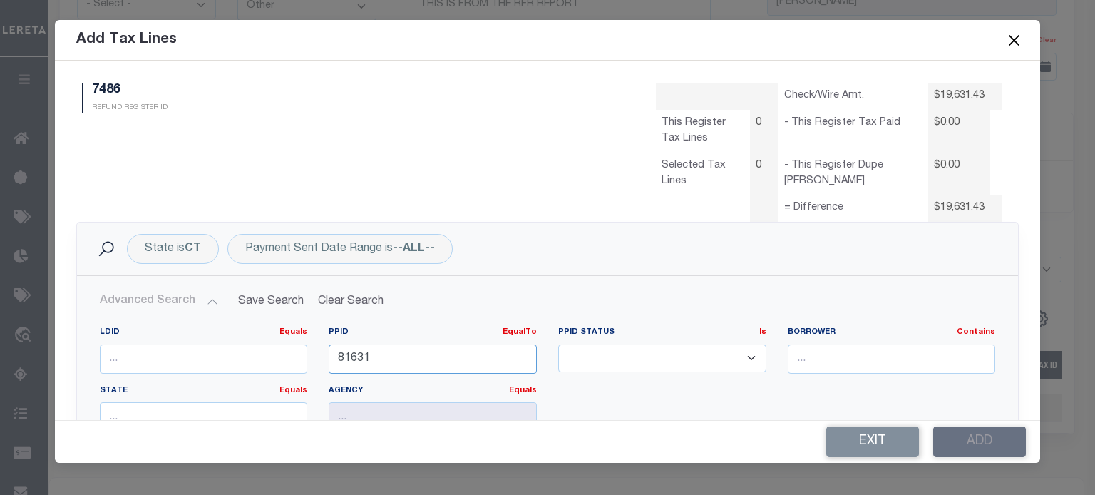
drag, startPoint x: 212, startPoint y: 346, endPoint x: -88, endPoint y: 298, distance: 304.0
click at [0, 298] on html "Home Refunds Details Profile Sign out" at bounding box center [547, 45] width 1095 height 1211
type input "89351"
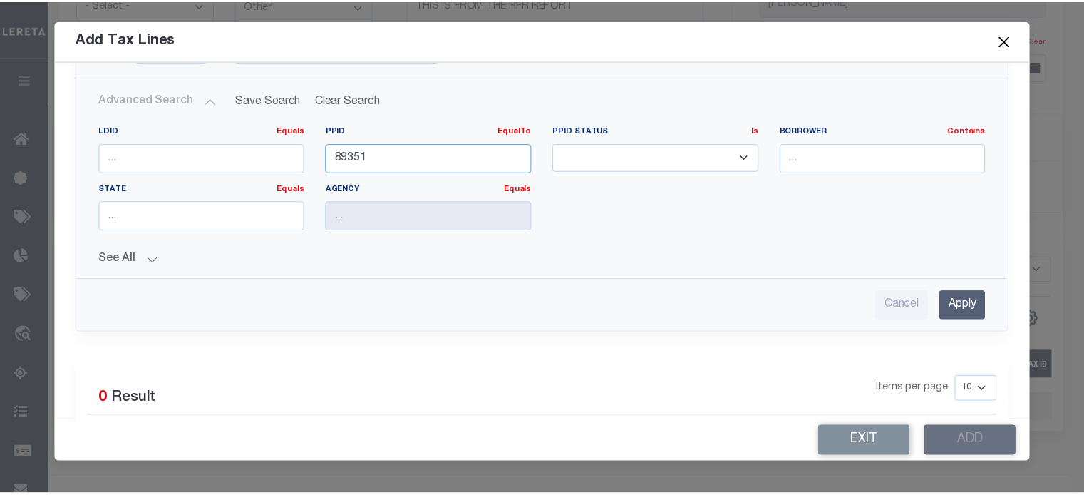
scroll to position [214, 0]
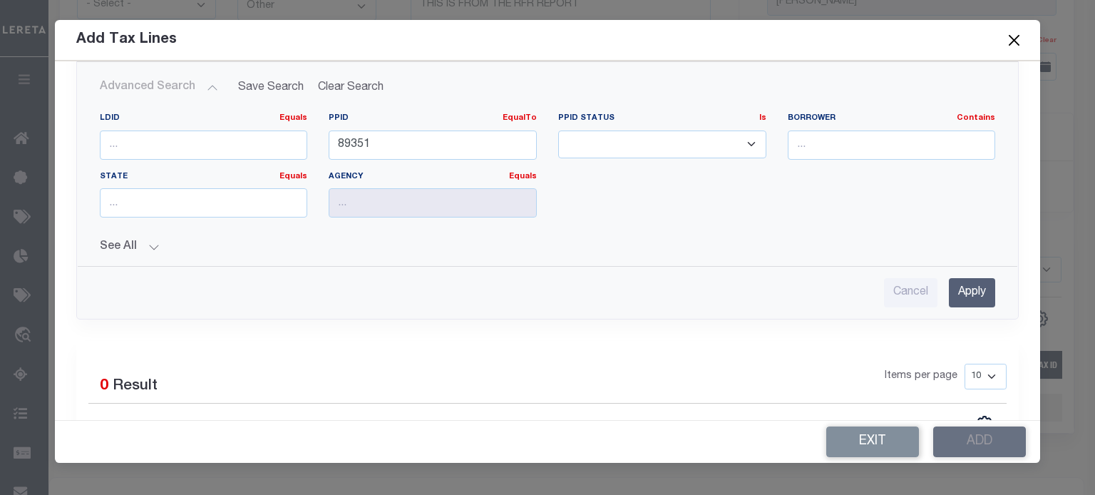
drag, startPoint x: 978, startPoint y: 305, endPoint x: 960, endPoint y: 293, distance: 21.6
click at [977, 299] on input "Apply" at bounding box center [972, 292] width 46 height 29
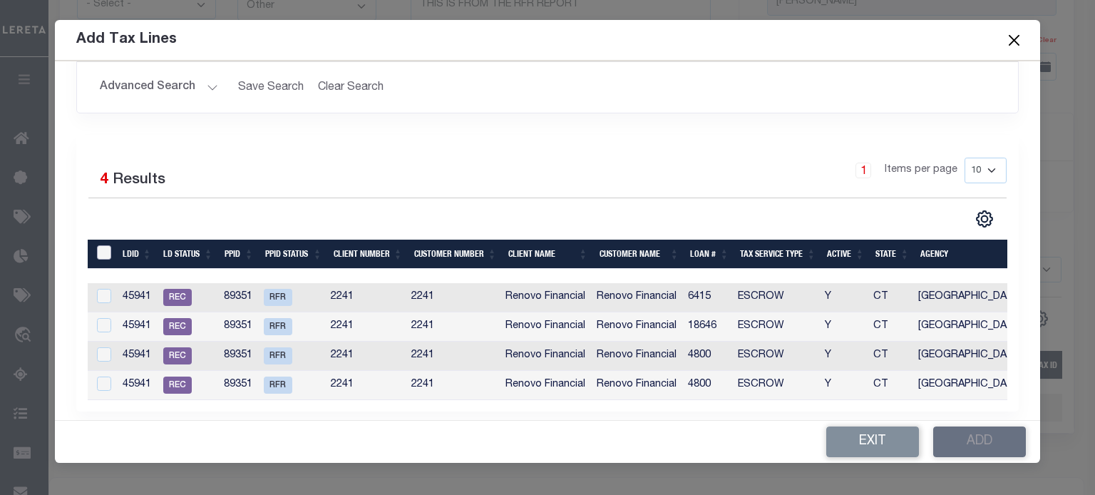
click at [101, 247] on input "LDBatchId" at bounding box center [104, 252] width 14 height 14
checkbox input "true"
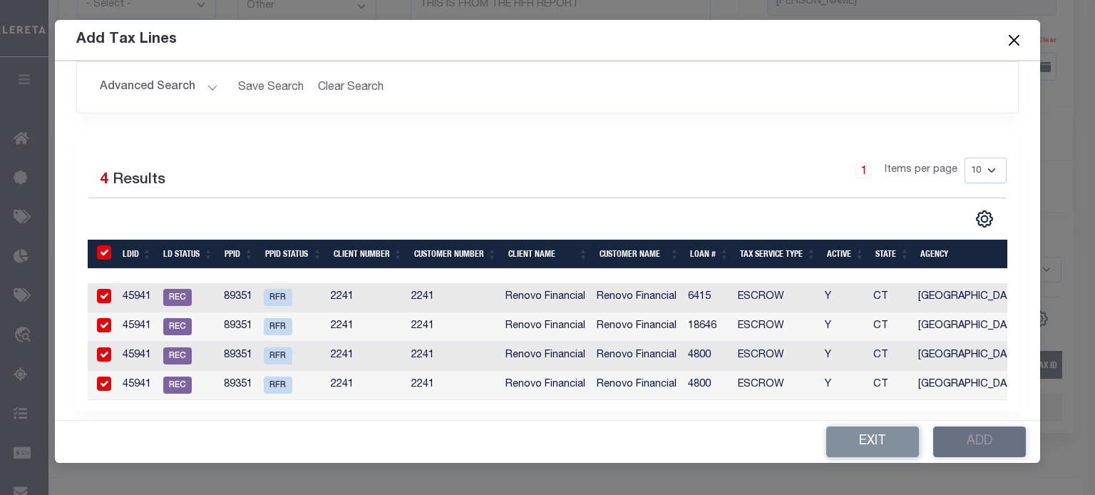
checkbox input "true"
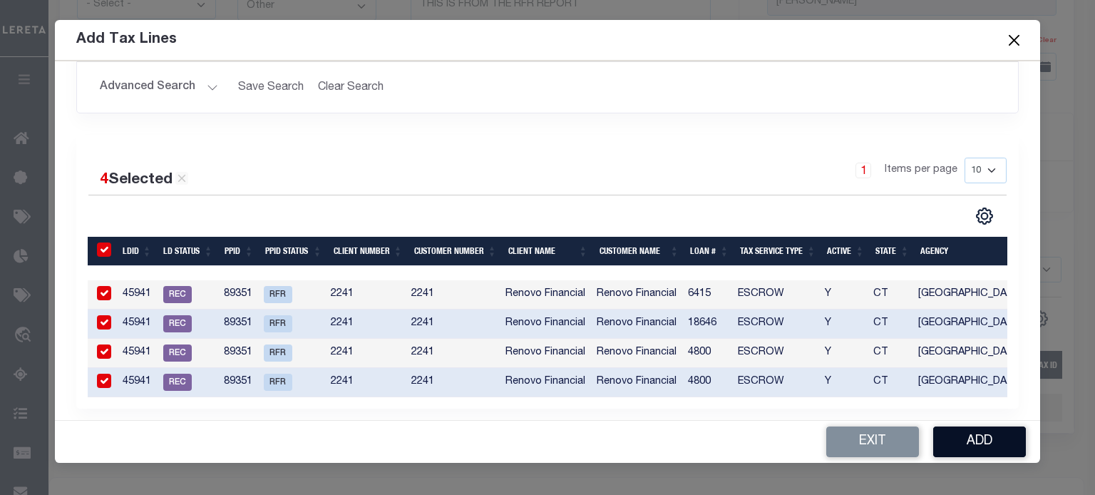
click at [988, 435] on button "Add" at bounding box center [979, 441] width 93 height 31
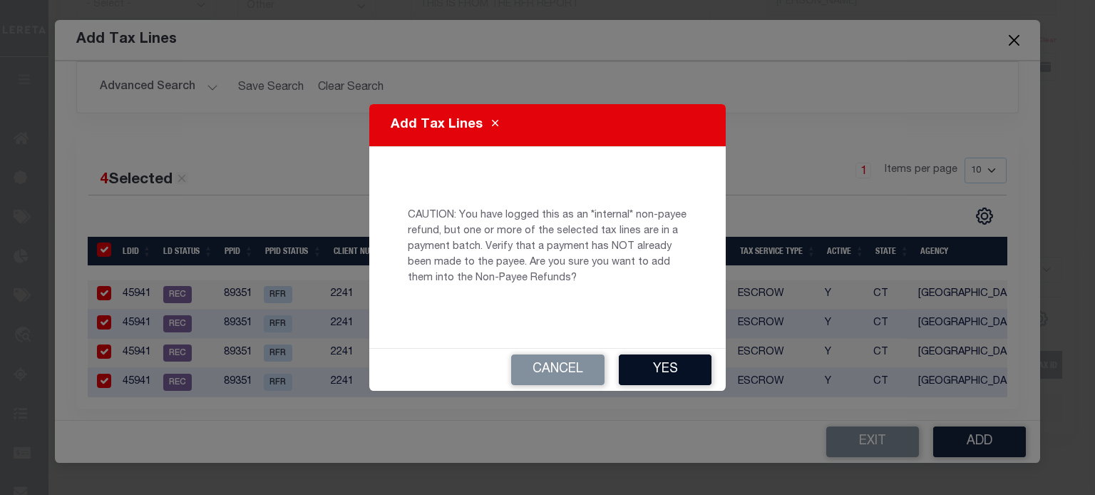
click at [672, 369] on button "Yes" at bounding box center [665, 369] width 93 height 31
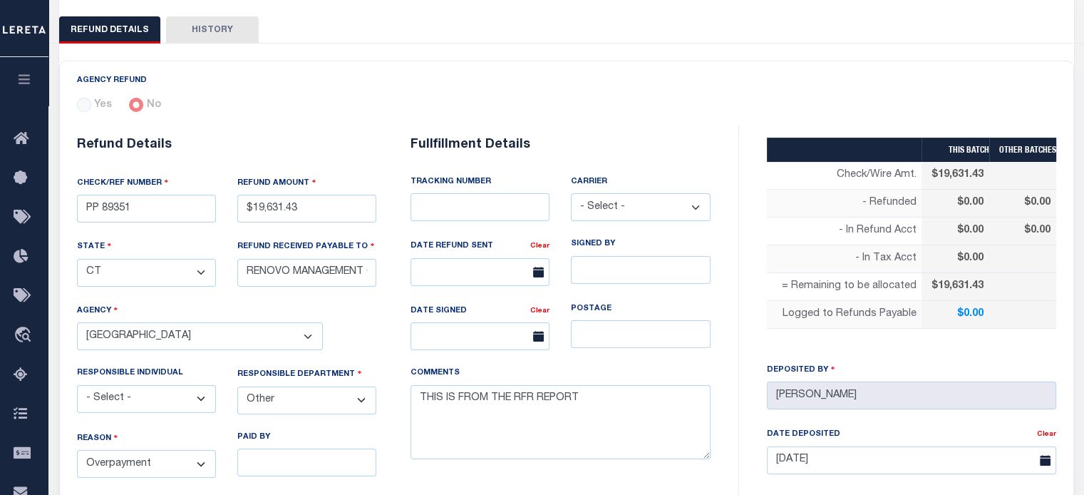
scroll to position [165, 0]
select select "100"
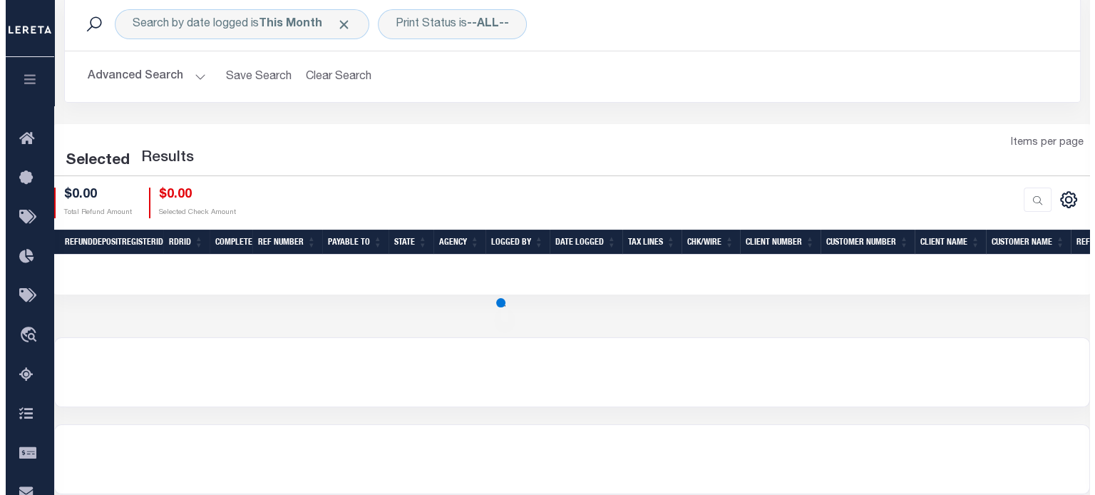
scroll to position [71, 0]
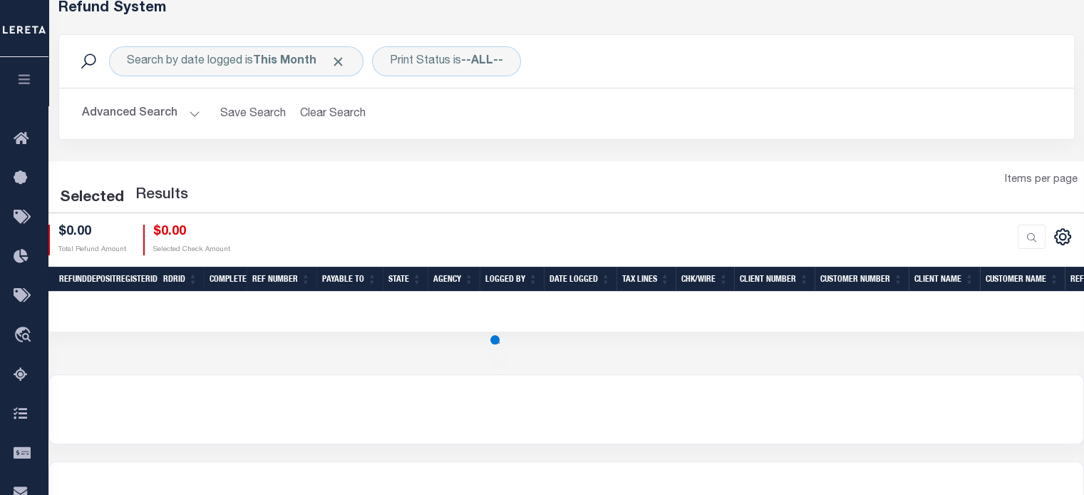
select select "100"
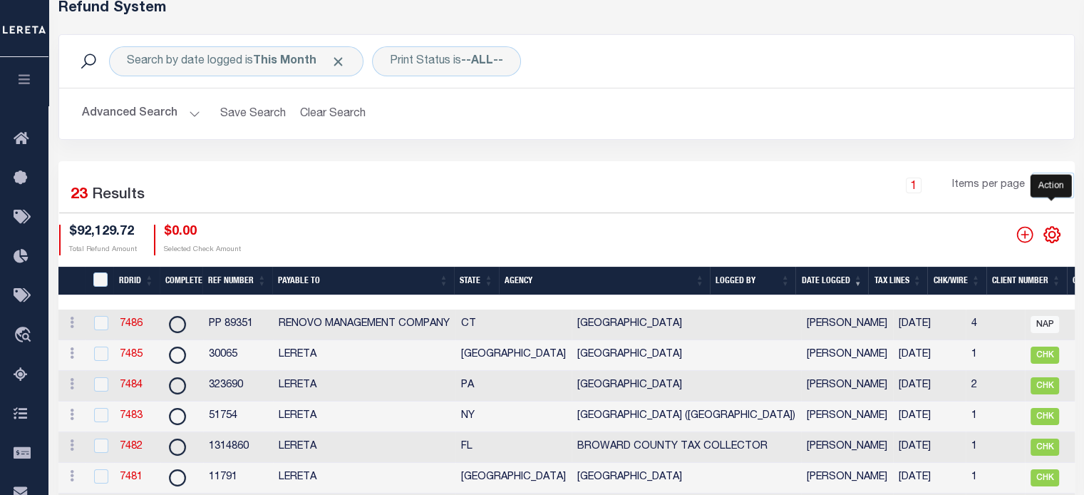
click at [1047, 230] on icon "" at bounding box center [1052, 234] width 19 height 19
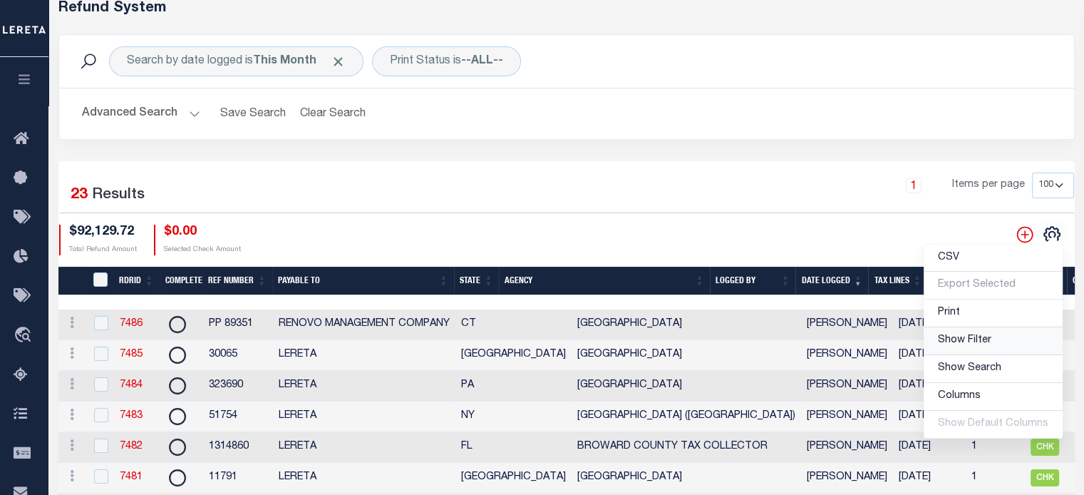
click at [981, 337] on span "Show Filter" at bounding box center [964, 340] width 53 height 10
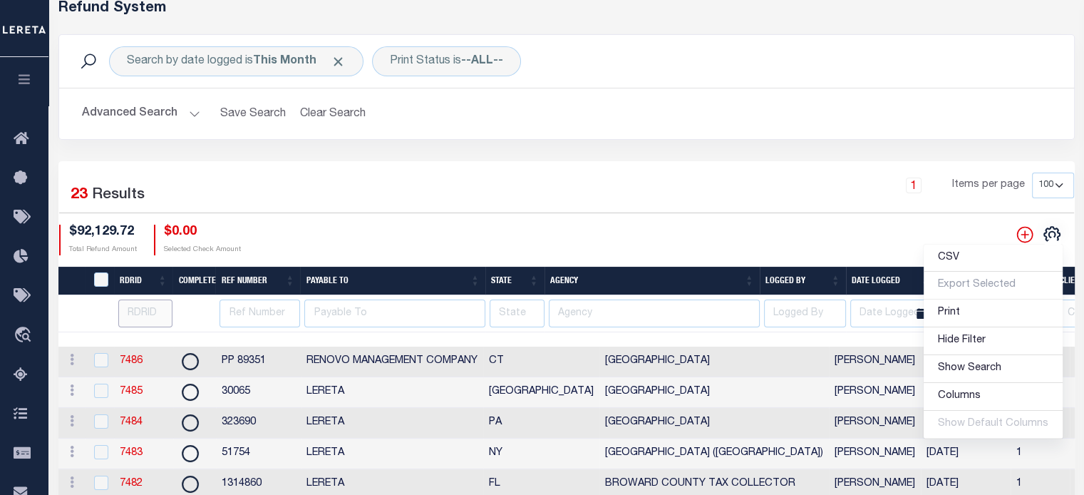
click at [145, 312] on input "number" at bounding box center [145, 313] width 55 height 28
type input "7350"
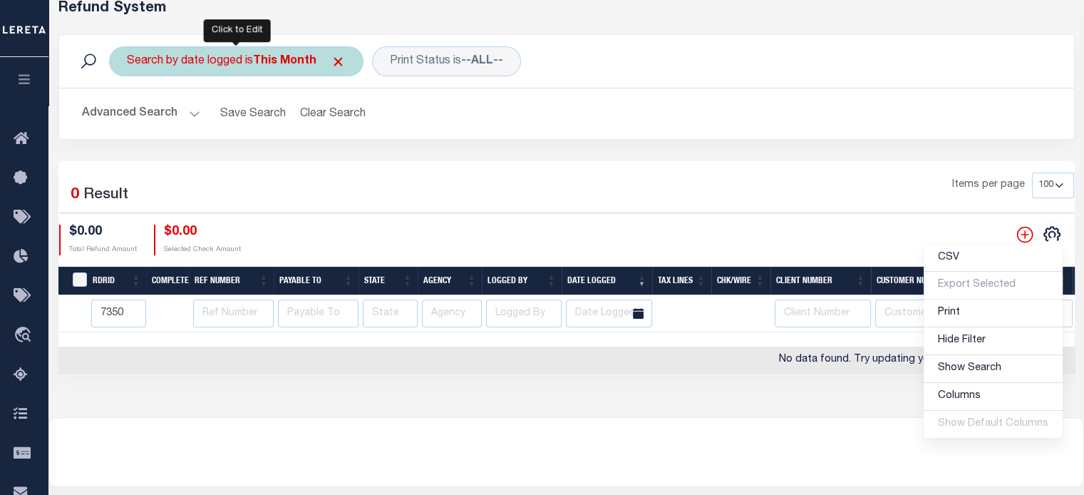
click at [253, 53] on div "Search by date logged is This Month" at bounding box center [236, 61] width 255 height 30
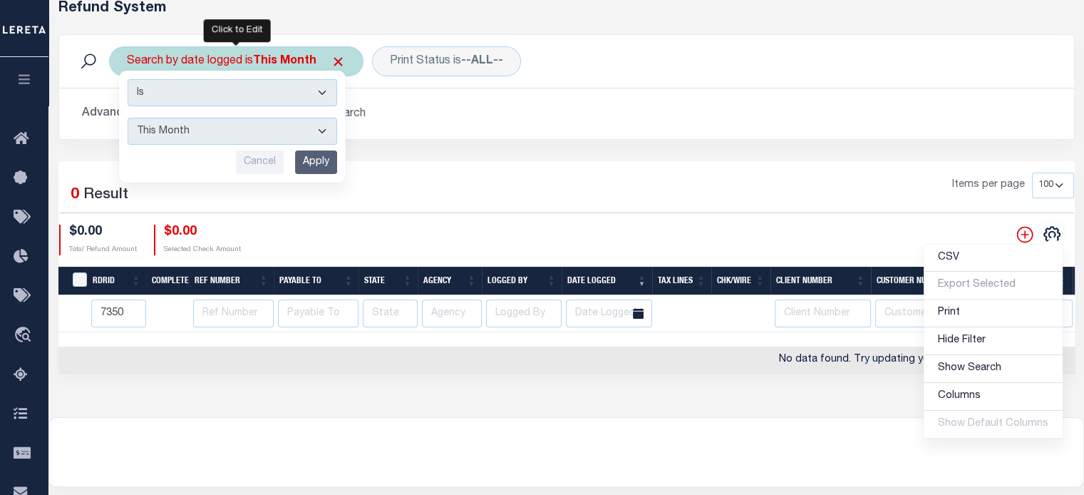
click at [200, 132] on select "This Month Last Month Last Three Months This Year Last Year" at bounding box center [233, 131] width 210 height 27
select select "This Year"
click at [128, 118] on select "This Month Last Month Last Three Months This Year Last Year" at bounding box center [233, 131] width 210 height 27
click at [327, 163] on input "Apply" at bounding box center [316, 162] width 42 height 24
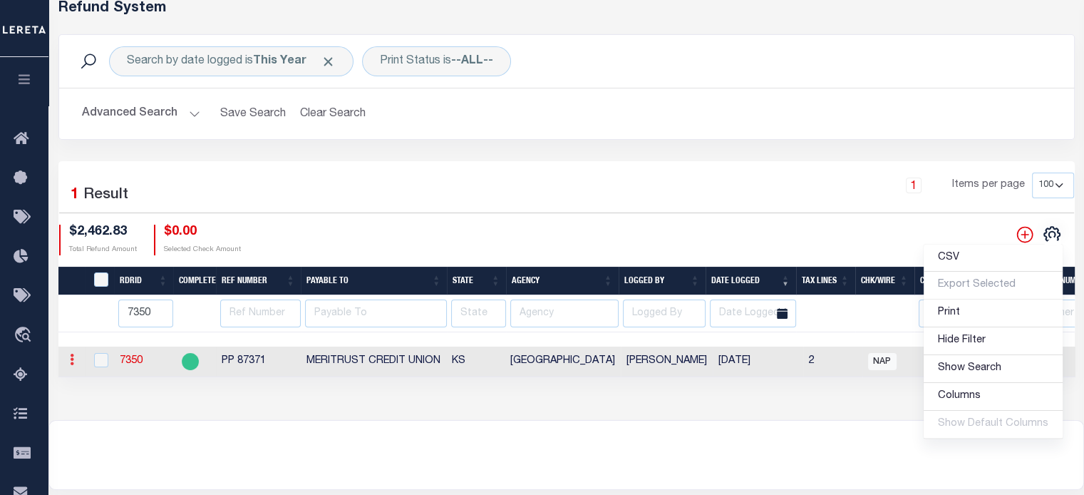
click at [70, 365] on icon at bounding box center [72, 359] width 4 height 11
click at [98, 361] on input "checkbox" at bounding box center [101, 360] width 14 height 14
checkbox input "true"
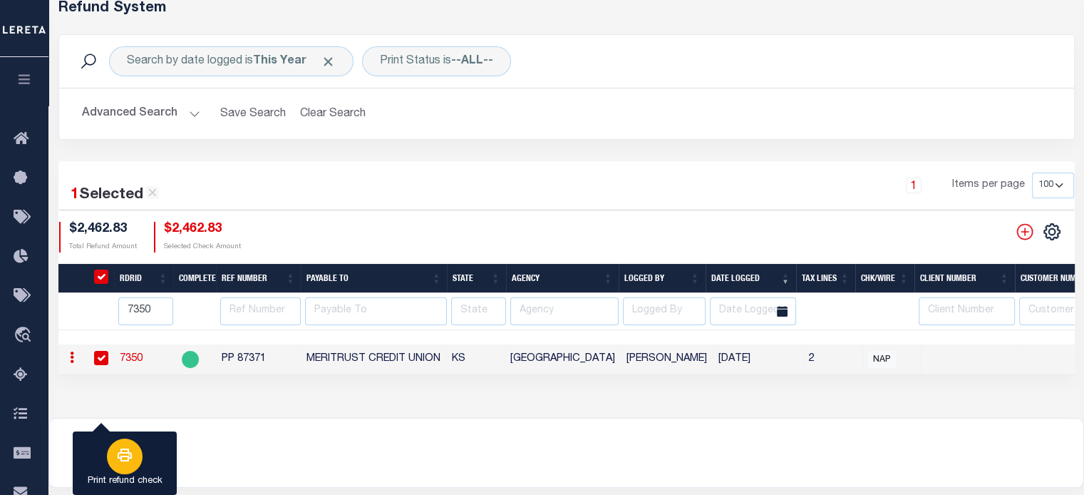
click at [165, 462] on button "Print refund check" at bounding box center [125, 463] width 104 height 64
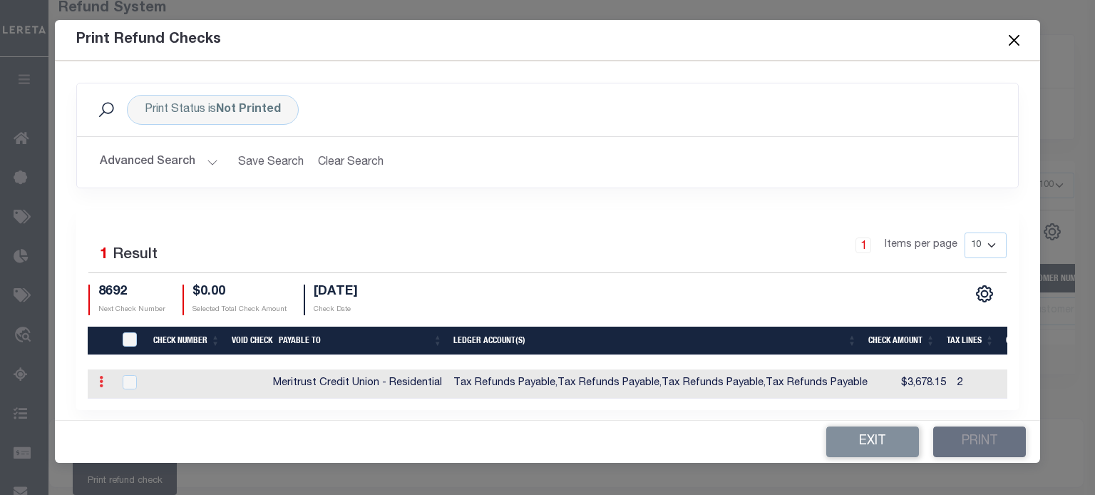
click at [103, 387] on icon at bounding box center [101, 381] width 4 height 11
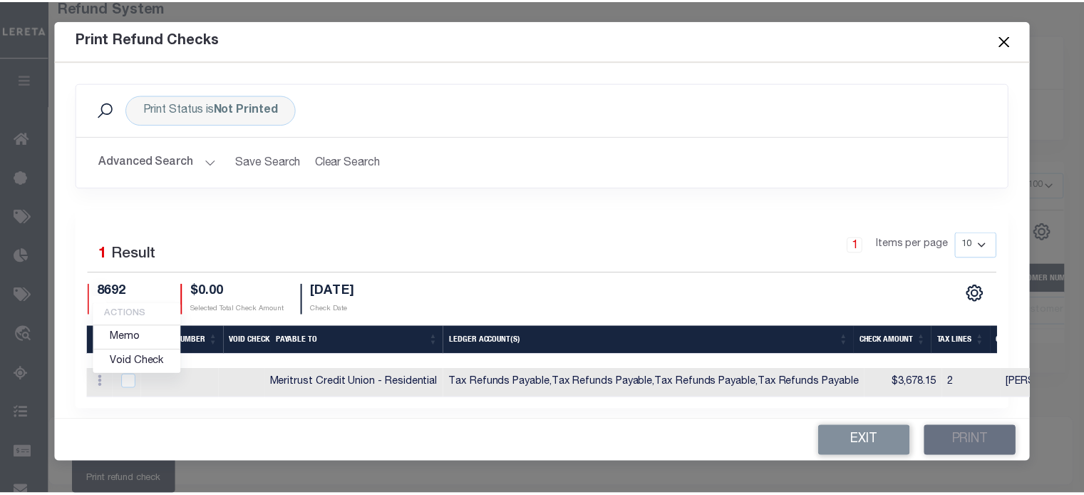
scroll to position [11, 0]
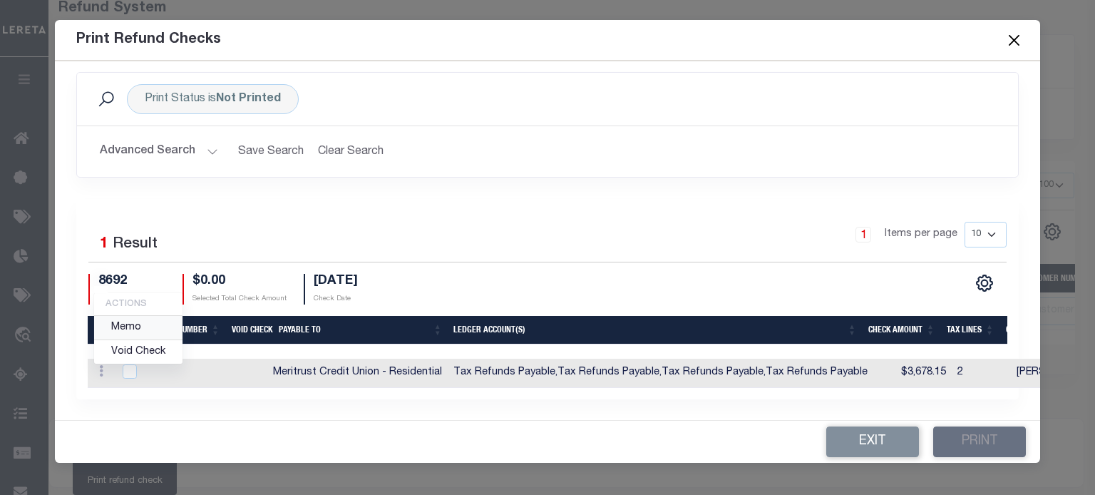
click at [130, 329] on link "Memo" at bounding box center [138, 328] width 88 height 24
checkbox input "true"
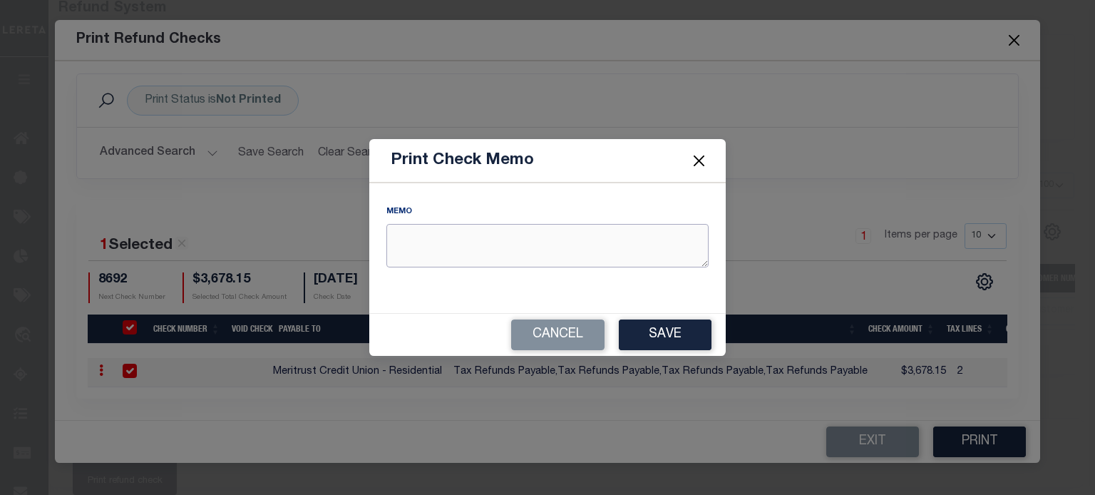
click at [516, 245] on textarea "REFUND AMOUNT" at bounding box center [547, 245] width 322 height 43
type textarea "T"
type textarea "RDID 7350 PP 87371"
click at [682, 332] on button "Save" at bounding box center [665, 334] width 93 height 31
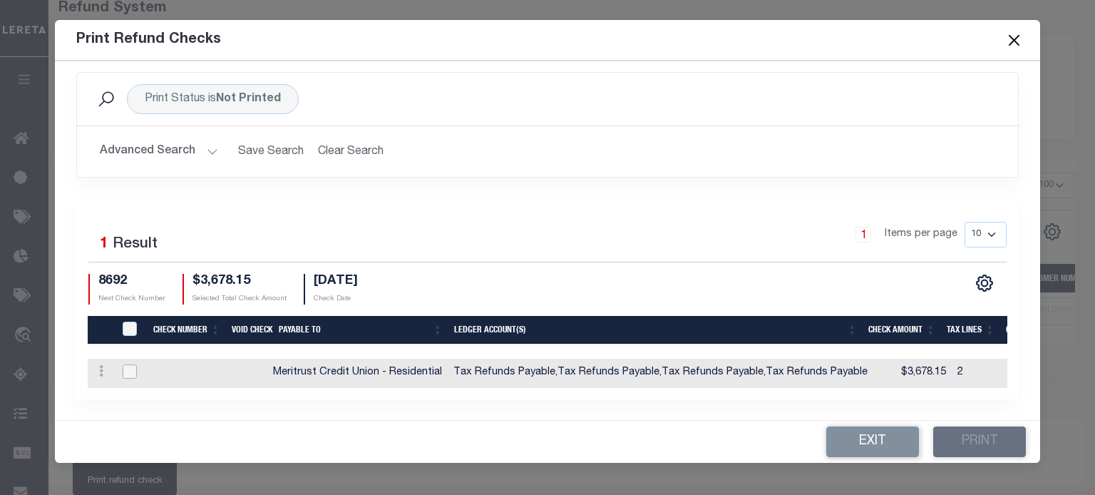
click at [130, 369] on input "checkbox" at bounding box center [130, 371] width 14 height 14
checkbox input "true"
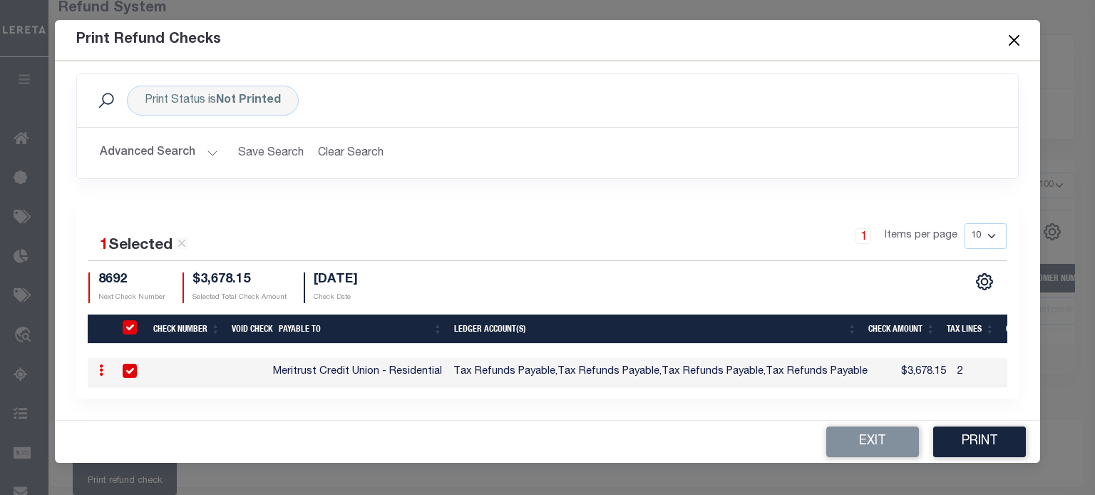
click at [126, 368] on input "checkbox" at bounding box center [130, 371] width 14 height 14
checkbox input "false"
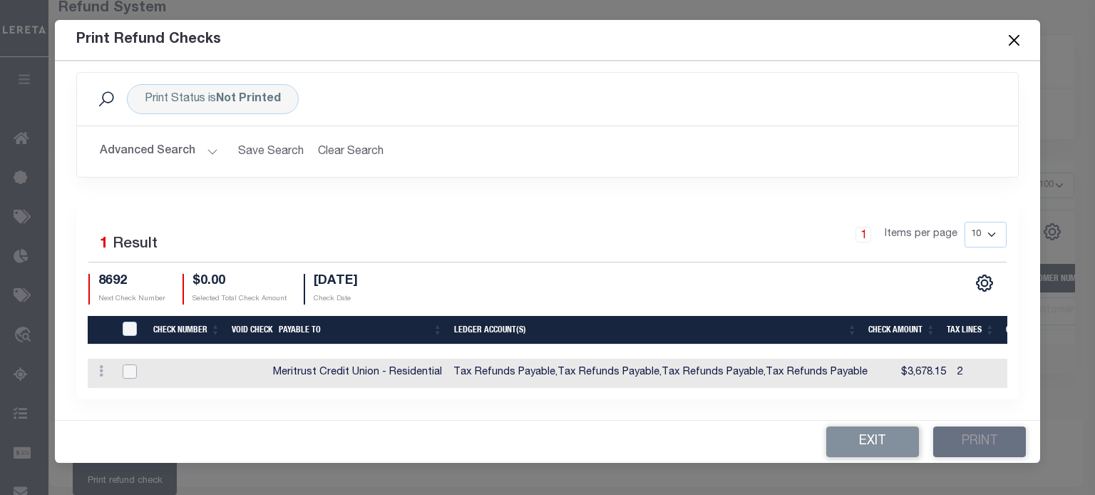
click at [126, 368] on input "checkbox" at bounding box center [130, 371] width 14 height 14
checkbox input "true"
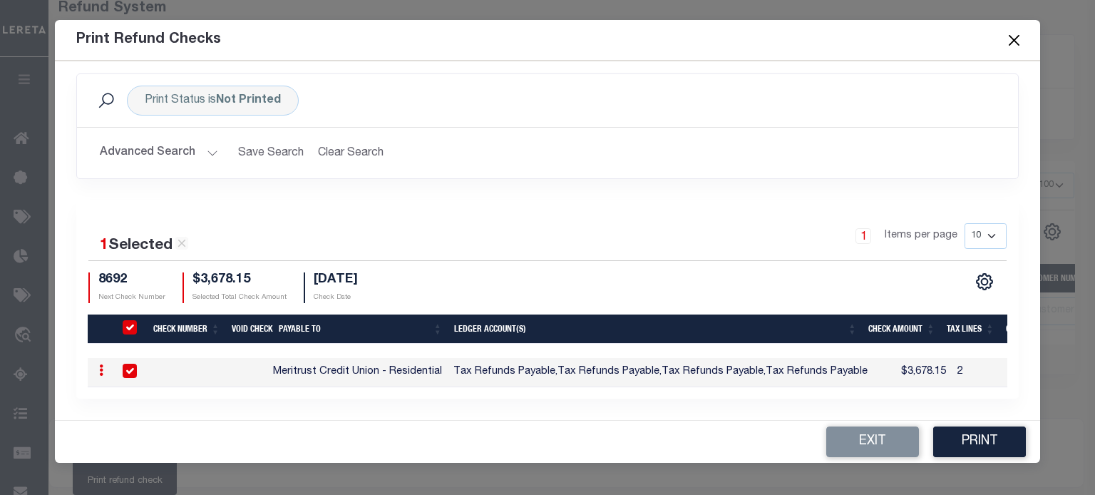
click at [1005, 42] on button "Close" at bounding box center [1014, 40] width 19 height 19
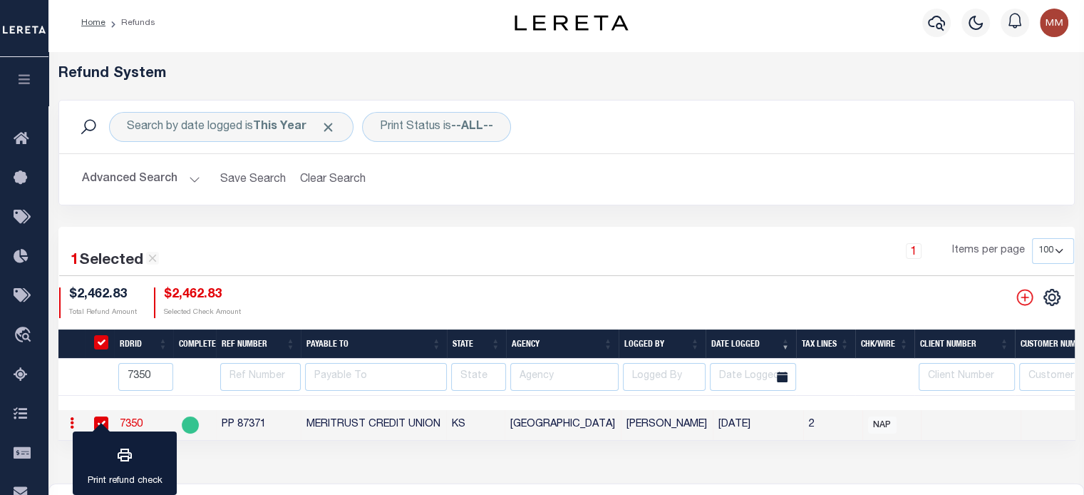
scroll to position [0, 0]
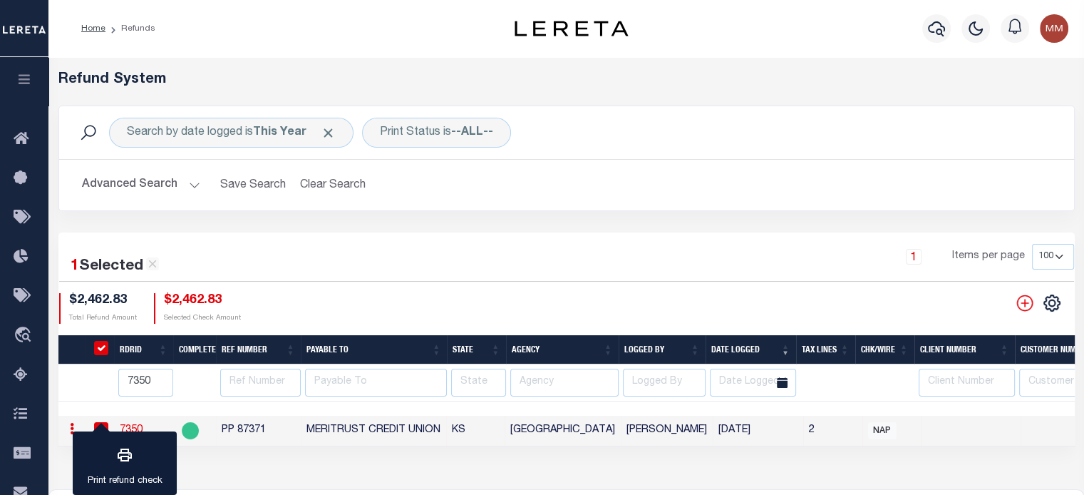
click at [103, 349] on input "RefundDepositRegisterID" at bounding box center [101, 348] width 14 height 14
checkbox input "false"
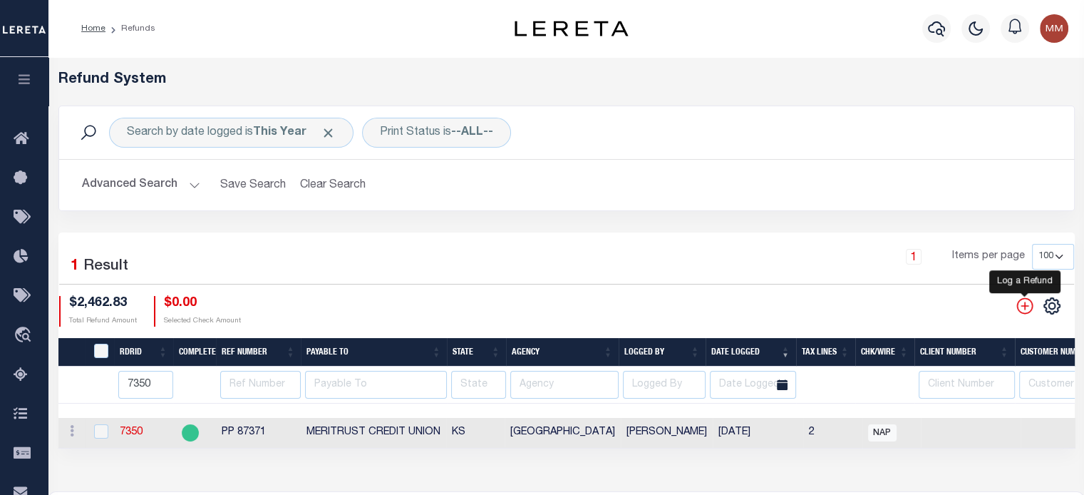
click at [1023, 304] on icon "" at bounding box center [1025, 306] width 19 height 19
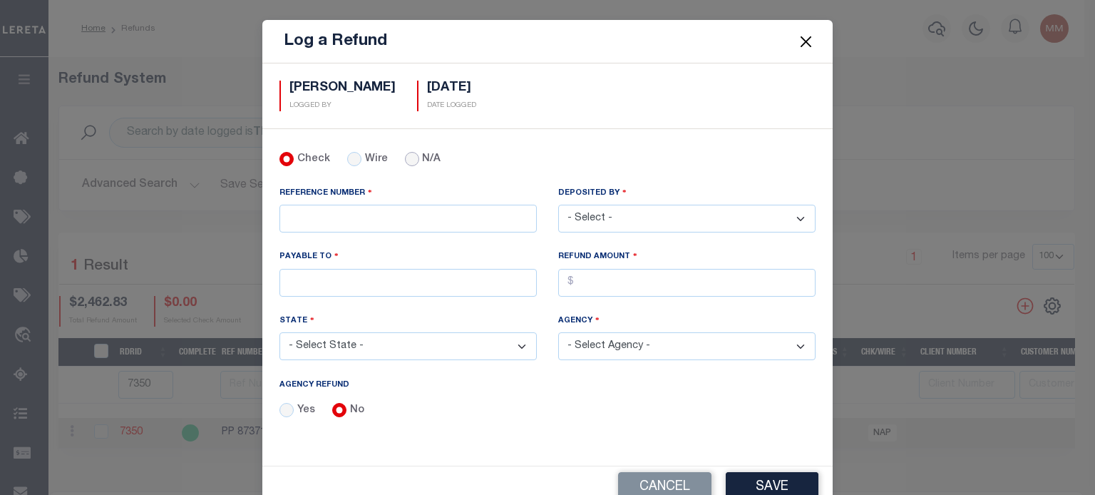
click at [405, 161] on input "N/A" at bounding box center [412, 159] width 14 height 14
radio input "true"
click at [344, 212] on input "REFERENCE NUMBER" at bounding box center [407, 219] width 257 height 28
type input "PP 88550"
click at [664, 217] on select "- Select - [PERSON_NAME] [PERSON_NAME] [PERSON_NAME] [PERSON_NAME] [PERSON_NAME…" at bounding box center [686, 219] width 257 height 28
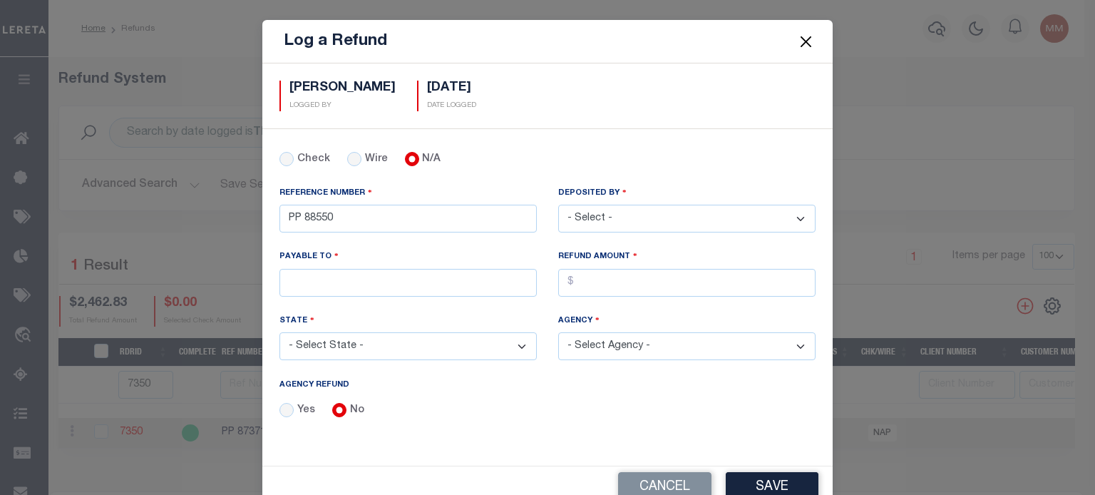
select select "[PERSON_NAME]"
click at [558, 205] on select "- Select - [PERSON_NAME] [PERSON_NAME] [PERSON_NAME] [PERSON_NAME] [PERSON_NAME…" at bounding box center [686, 219] width 257 height 28
click at [317, 287] on input "PAYABLE TO" at bounding box center [407, 283] width 257 height 28
type input "RENOVO MANAGEMENT COMPANY"
click at [611, 282] on input "AGENCY REFUND" at bounding box center [686, 283] width 257 height 28
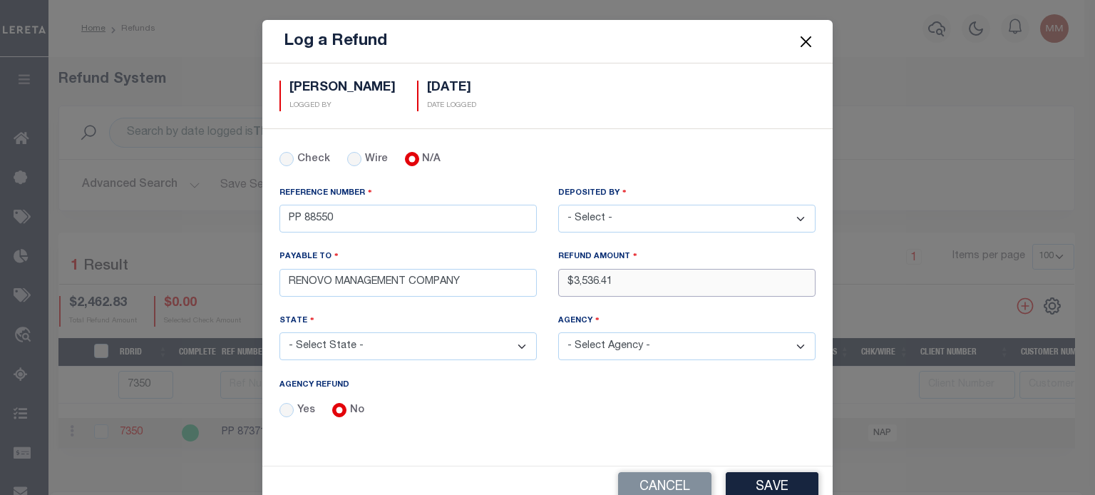
type input "$3,536.41"
click at [384, 340] on select "- Select State - [US_STATE] AL AR AZ CA CO [GEOGRAPHIC_DATA] [GEOGRAPHIC_DATA] …" at bounding box center [407, 346] width 257 height 28
select select "NJ"
click at [279, 332] on select "- Select State - [US_STATE] AL AR AZ CA CO [GEOGRAPHIC_DATA] [GEOGRAPHIC_DATA] …" at bounding box center [407, 346] width 257 height 28
click at [633, 339] on select "- Select Agency - [GEOGRAPHIC_DATA] [GEOGRAPHIC_DATA] [GEOGRAPHIC_DATA] [GEOGRA…" at bounding box center [686, 346] width 257 height 28
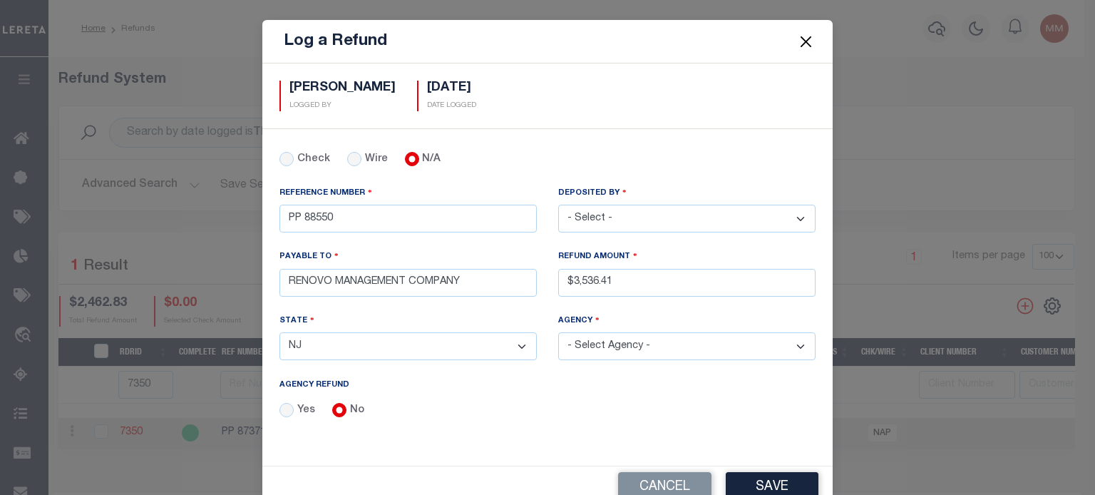
select select "3400303026"
click at [558, 332] on select "- Select Agency - [GEOGRAPHIC_DATA] [GEOGRAPHIC_DATA] [GEOGRAPHIC_DATA] [GEOGRA…" at bounding box center [686, 346] width 257 height 28
click at [784, 476] on button "Save" at bounding box center [772, 487] width 93 height 31
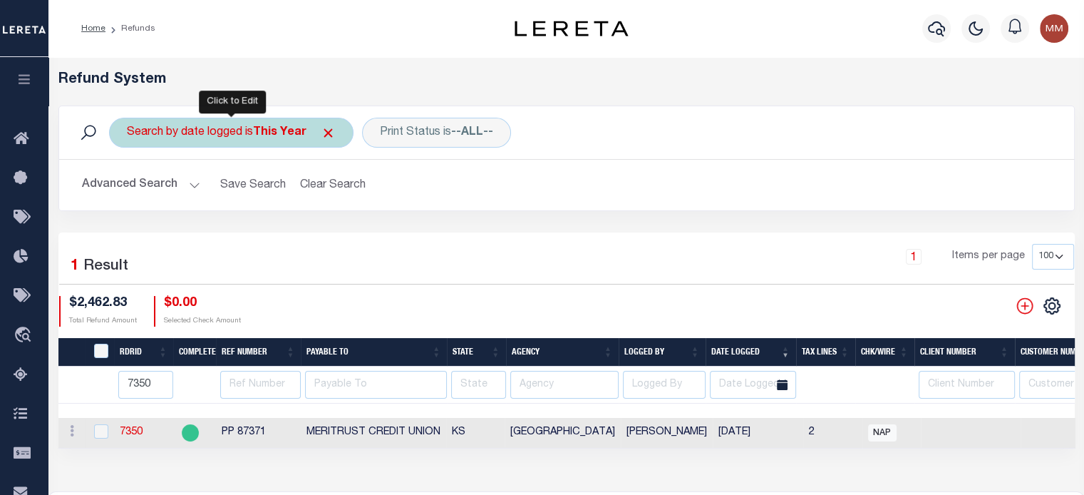
click at [254, 130] on div "Search by date logged is This Year" at bounding box center [231, 133] width 245 height 30
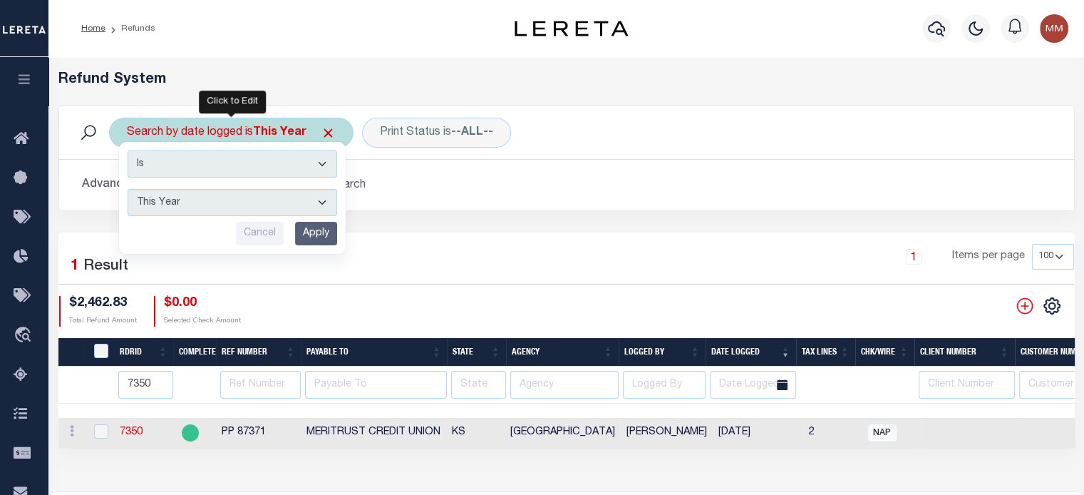
click at [193, 196] on select "This Month Last Month Last Three Months This Year Last Year" at bounding box center [233, 202] width 210 height 27
select select "This Month"
click at [128, 189] on select "This Month Last Month Last Three Months This Year Last Year" at bounding box center [233, 202] width 210 height 27
click at [329, 220] on div "Is Contains This Month Last Month Last Three Months This Year Last Year Cancel …" at bounding box center [232, 198] width 227 height 112
click at [319, 226] on input "Apply" at bounding box center [316, 234] width 42 height 24
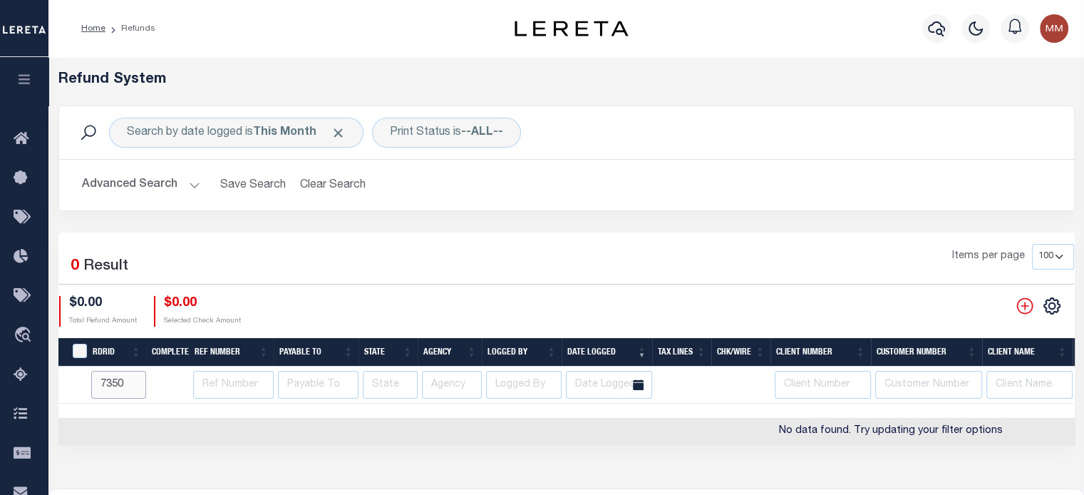
click at [130, 383] on input "7350" at bounding box center [118, 385] width 55 height 28
type input "7"
click at [327, 183] on button "Clear Search" at bounding box center [333, 185] width 78 height 28
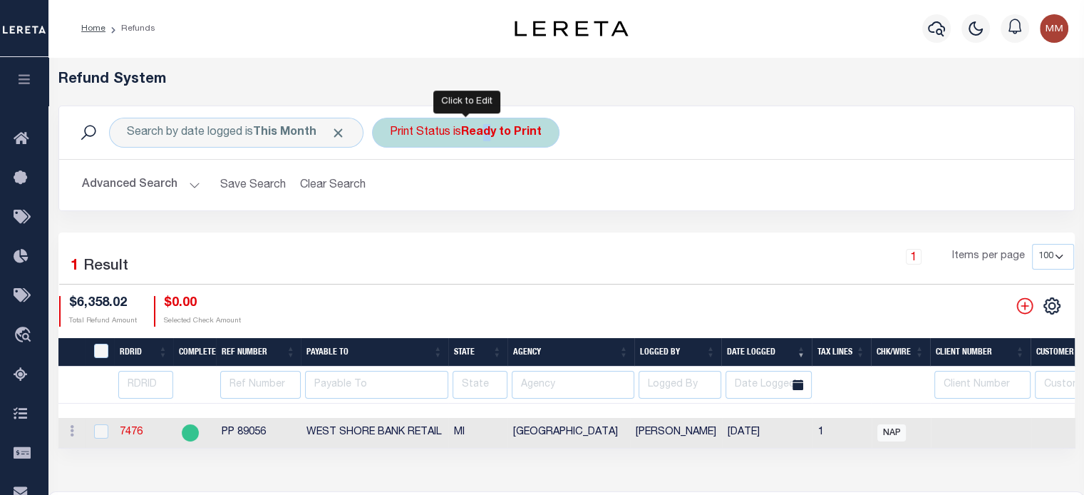
click at [491, 129] on b "Ready to Print" at bounding box center [501, 132] width 81 height 11
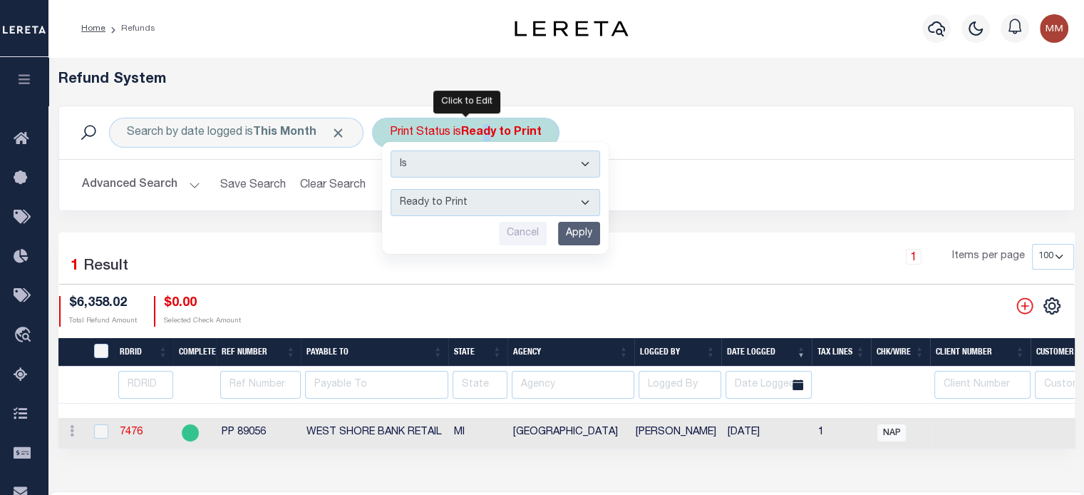
click at [456, 200] on select "--ALL-- Ready to Write Ready to Print Printed" at bounding box center [496, 202] width 210 height 27
select select "All"
click at [391, 189] on select "--ALL-- Ready to Write Ready to Print Printed" at bounding box center [496, 202] width 210 height 27
click at [583, 227] on input "Apply" at bounding box center [579, 234] width 42 height 24
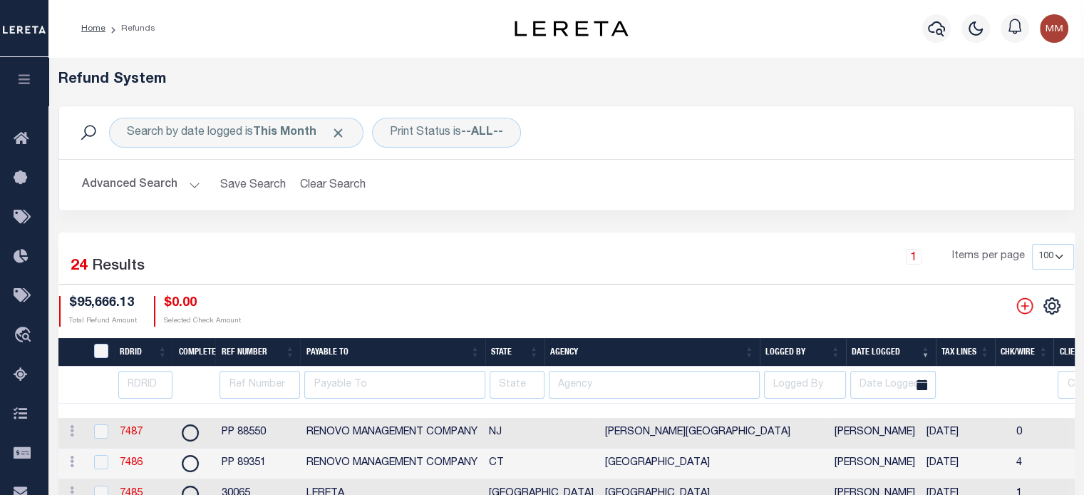
drag, startPoint x: 202, startPoint y: 406, endPoint x: 999, endPoint y: 411, distance: 797.1
click at [995, 406] on div at bounding box center [1046, 411] width 1976 height 14
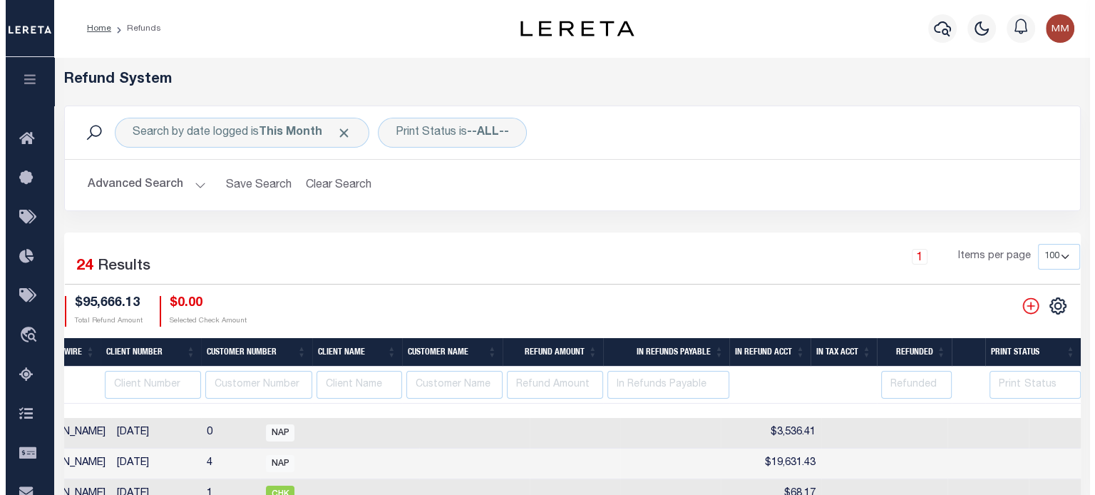
scroll to position [0, 959]
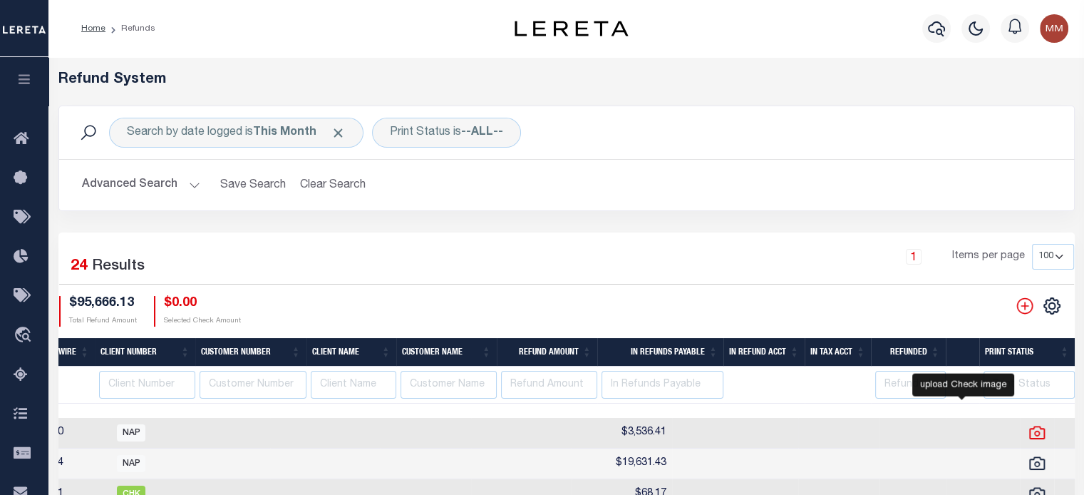
click at [1028, 429] on icon at bounding box center [1037, 432] width 19 height 19
checkbox input "true"
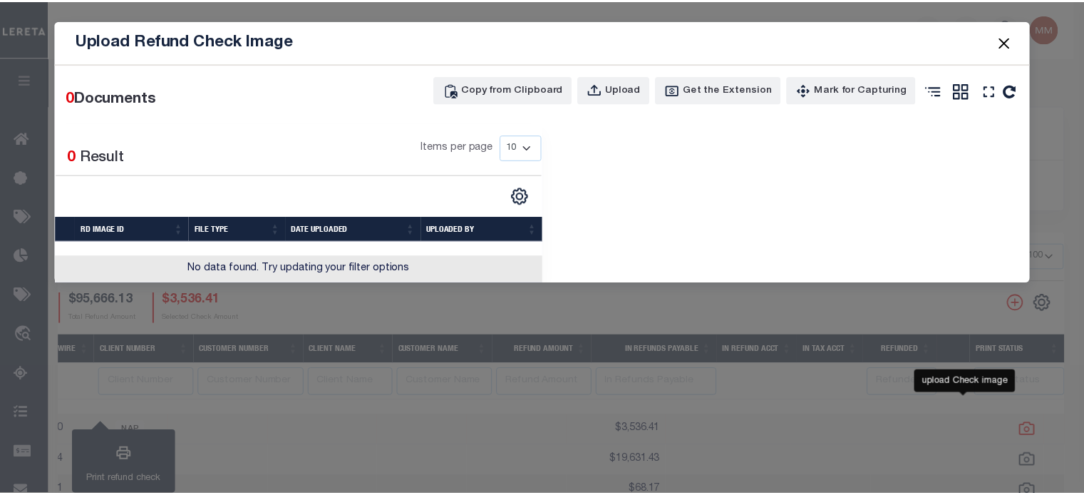
scroll to position [0, 948]
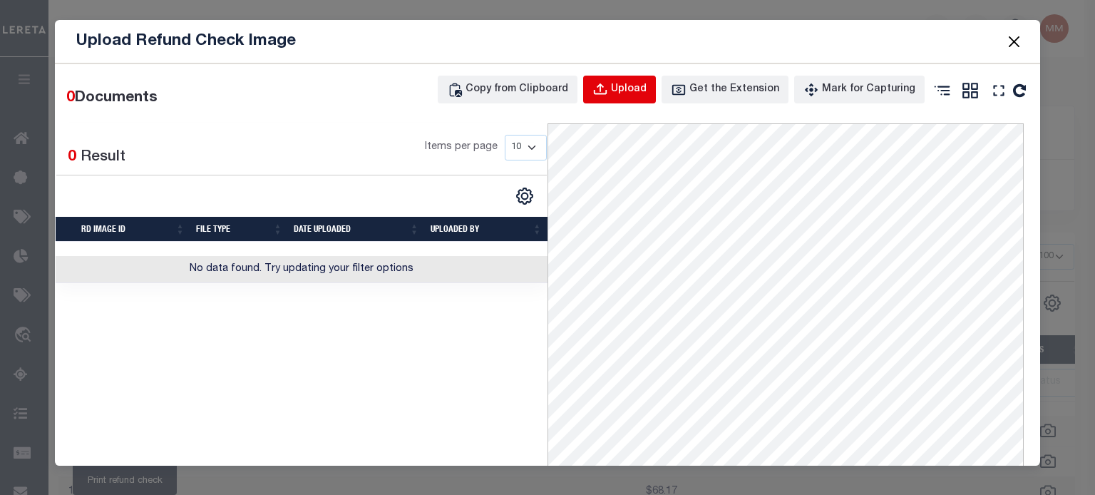
click at [625, 89] on div "Upload" at bounding box center [629, 90] width 36 height 16
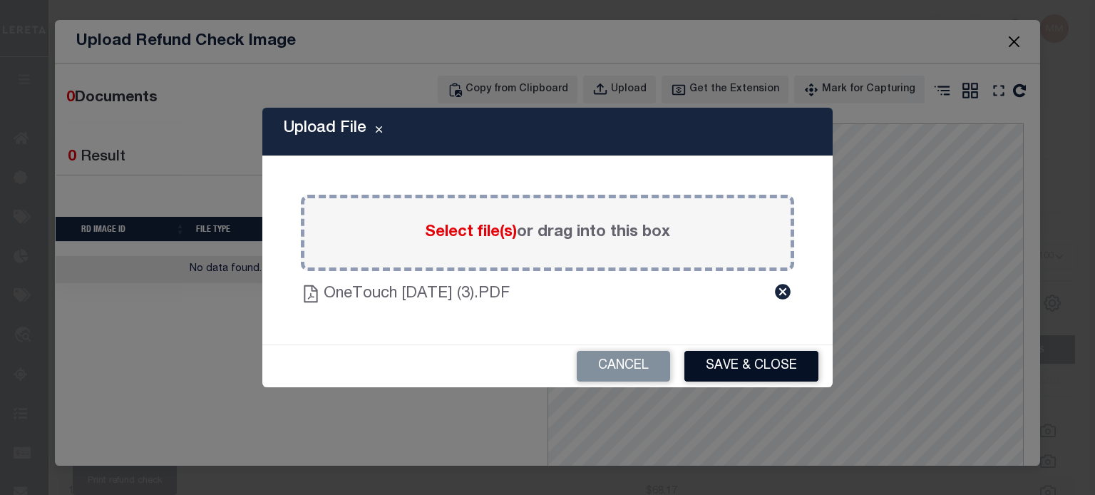
click at [771, 357] on button "Save & Close" at bounding box center [751, 366] width 134 height 31
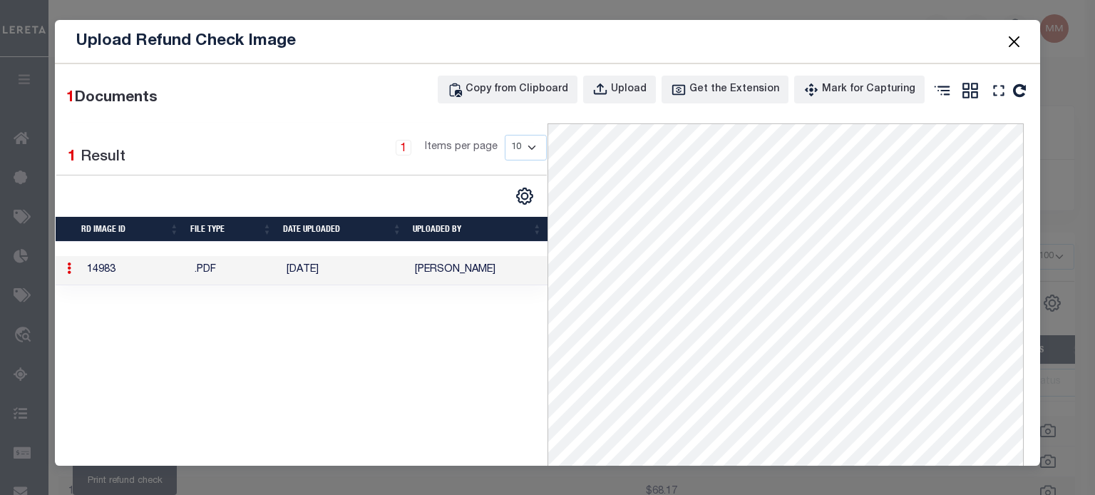
click at [1007, 35] on button "Close" at bounding box center [1014, 41] width 19 height 19
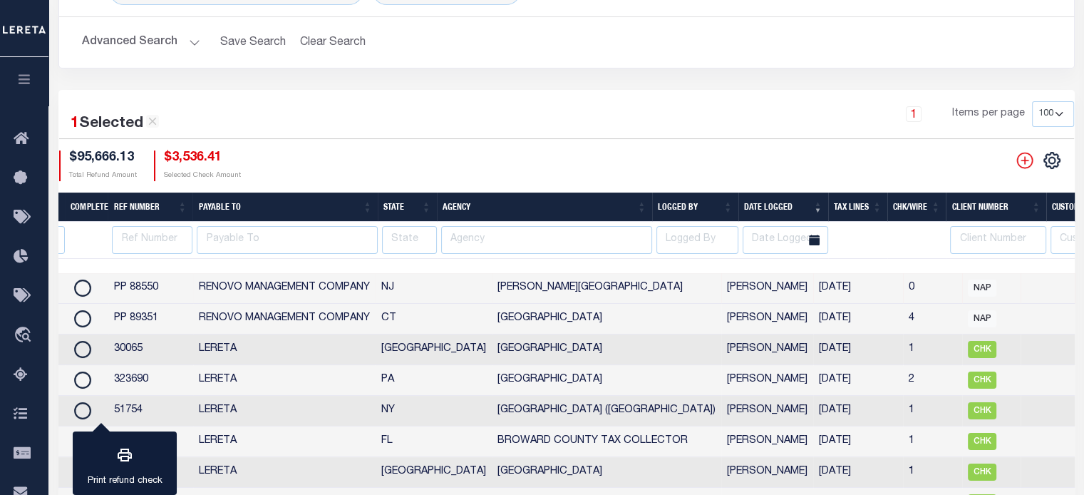
scroll to position [0, 0]
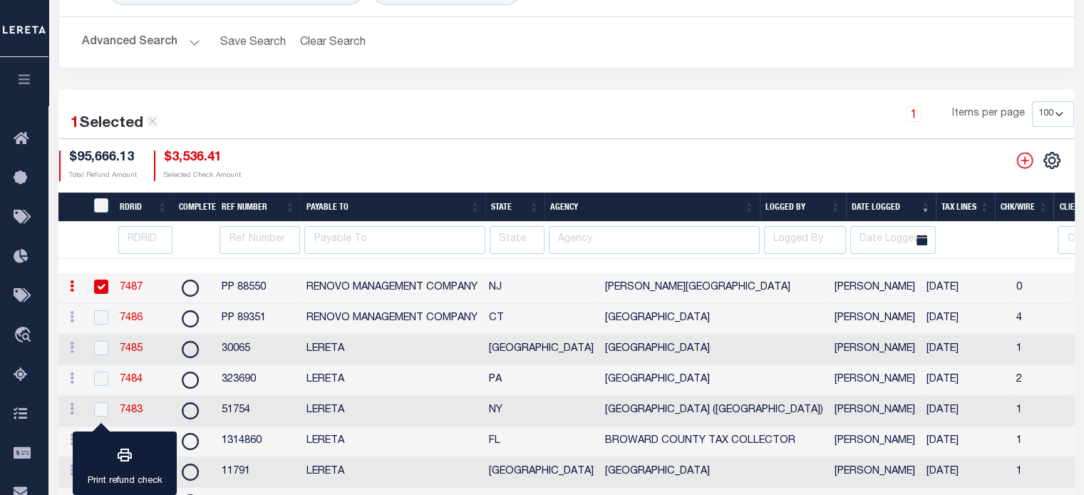
click at [132, 286] on link "7487" at bounding box center [131, 287] width 23 height 10
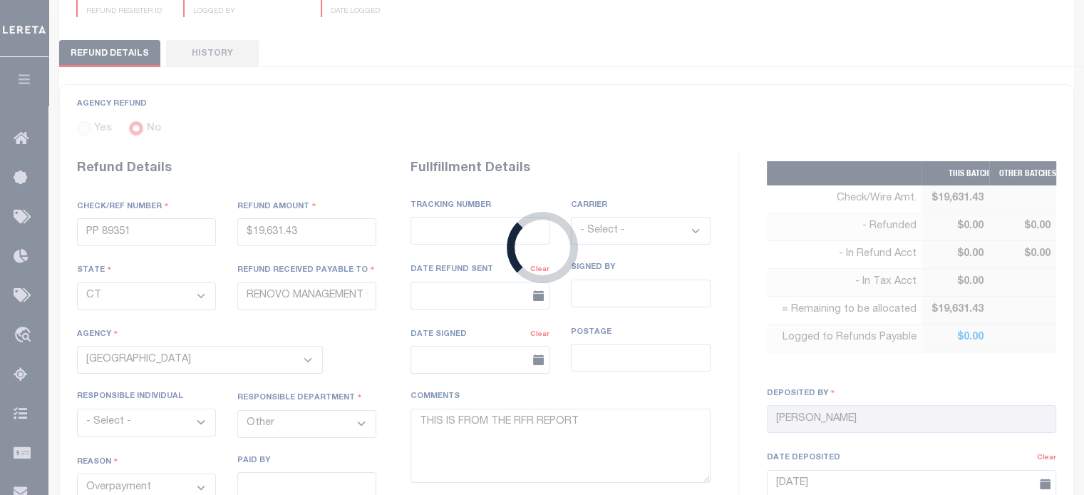
type input "PP 88550"
type input "$3,536.41"
select select "NJ"
select select
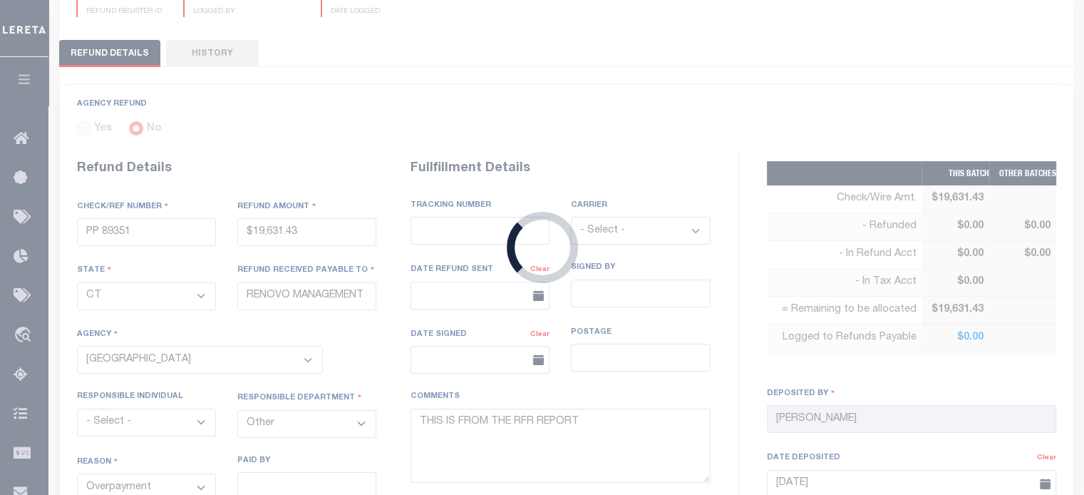
select select
select select "3400303026"
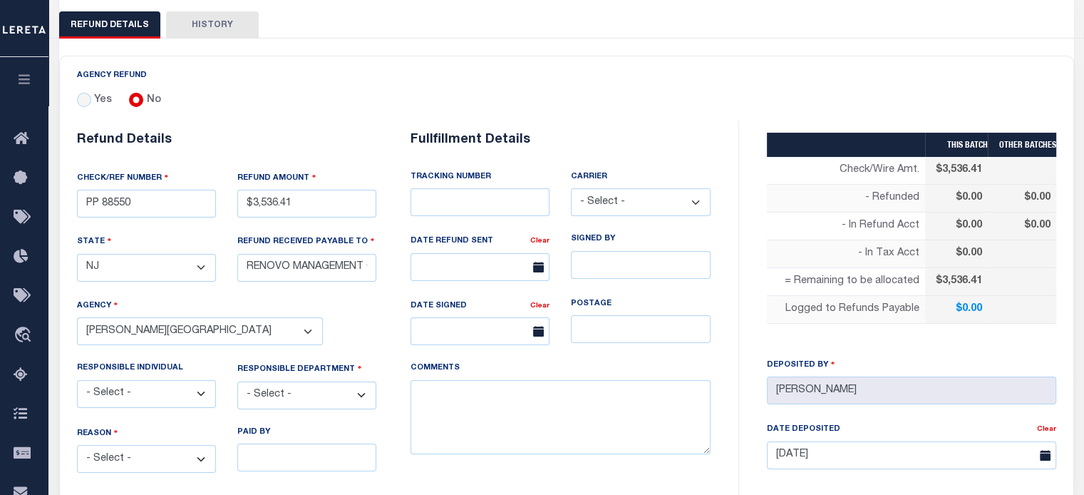
scroll to position [180, 0]
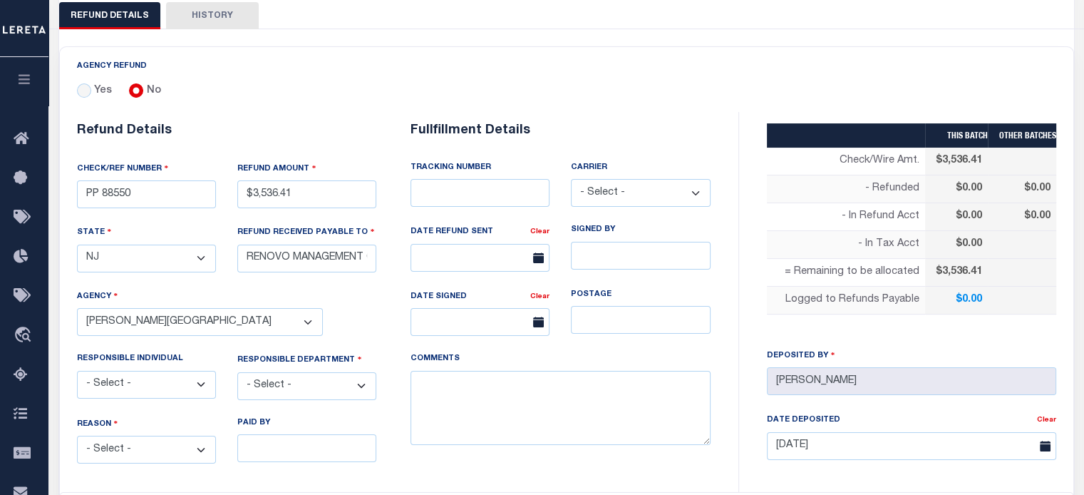
click at [125, 440] on select "- Select - Change In Value Discount Applied Duplicate Payment Exemption Applied…" at bounding box center [146, 450] width 139 height 28
select select "OVP"
click at [77, 436] on select "- Select - Change In Value Discount Applied Duplicate Payment Exemption Applied…" at bounding box center [146, 450] width 139 height 28
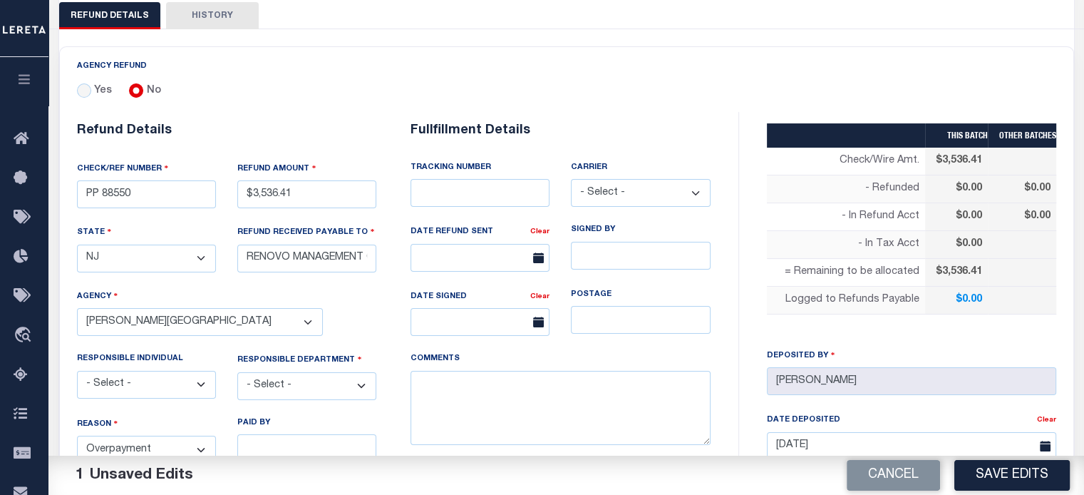
click at [284, 377] on select "- Select - 3rd Party Accounting AI Collector Customer Customer Service FactR JA…" at bounding box center [306, 386] width 139 height 28
select select "OTH"
click at [237, 372] on select "- Select - 3rd Party Accounting AI Collector Customer Customer Service FactR JA…" at bounding box center [306, 386] width 139 height 28
click at [456, 390] on textarea "COMMENTS" at bounding box center [561, 408] width 300 height 75
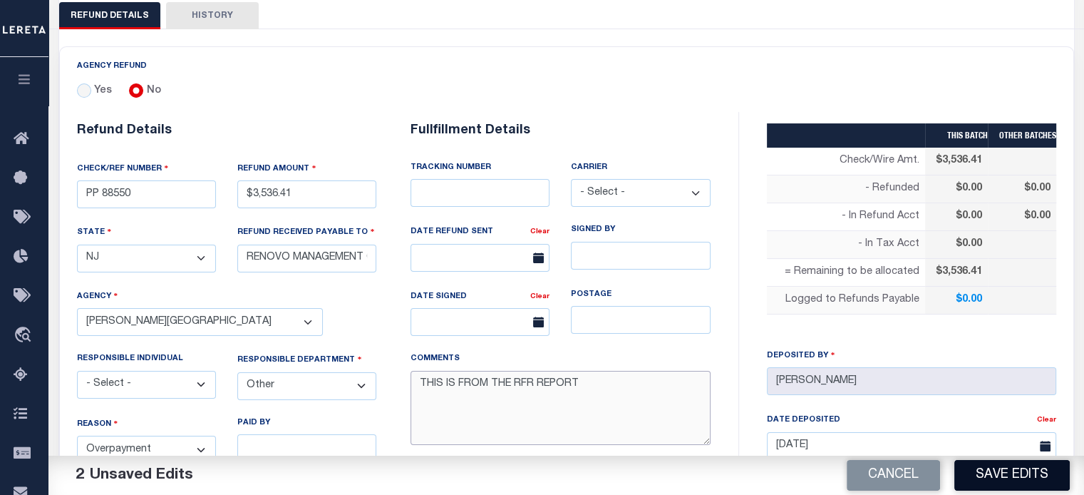
type textarea "THIS IS FROM THE RFR REPORT"
drag, startPoint x: 1015, startPoint y: 463, endPoint x: 990, endPoint y: 428, distance: 42.5
click at [1011, 463] on button "Save Edits" at bounding box center [1012, 475] width 115 height 31
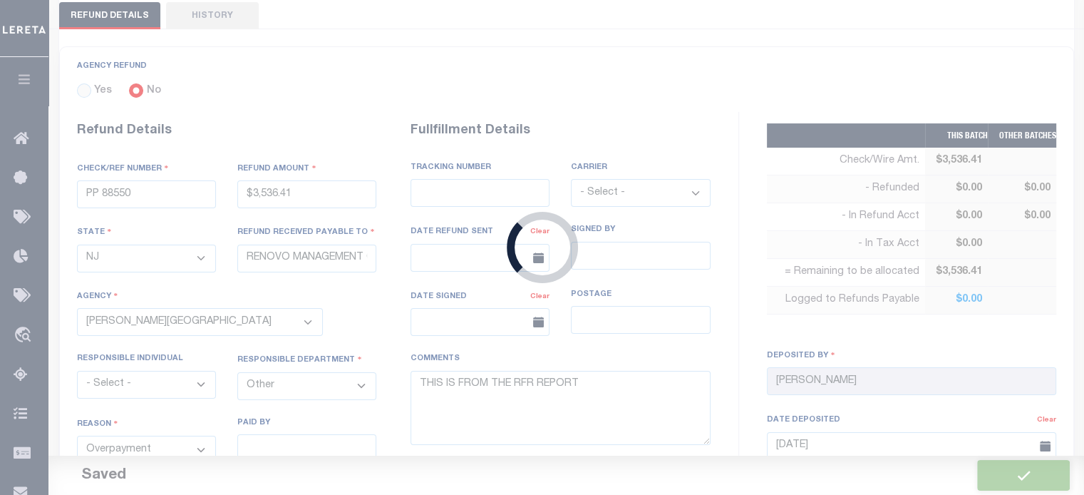
type input "$3,536.41"
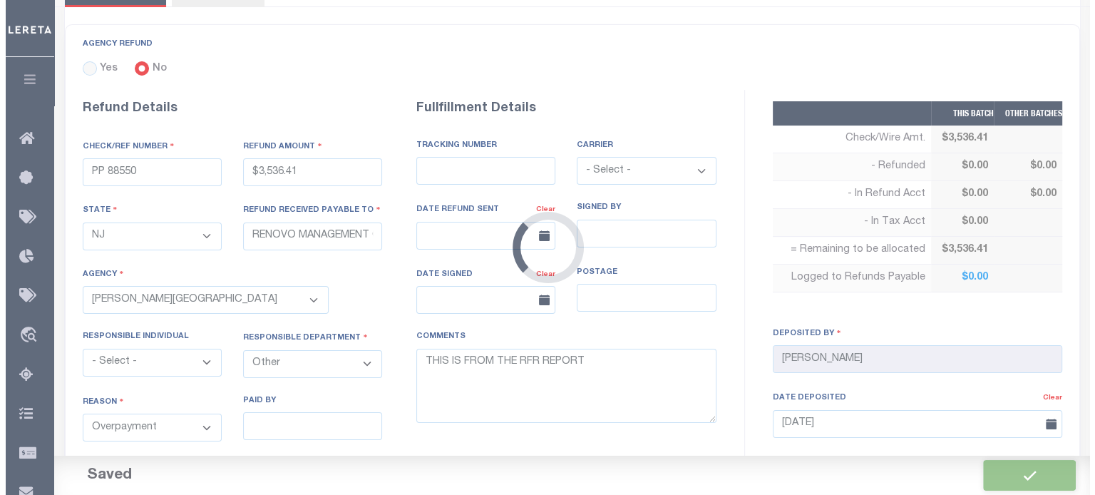
scroll to position [537, 0]
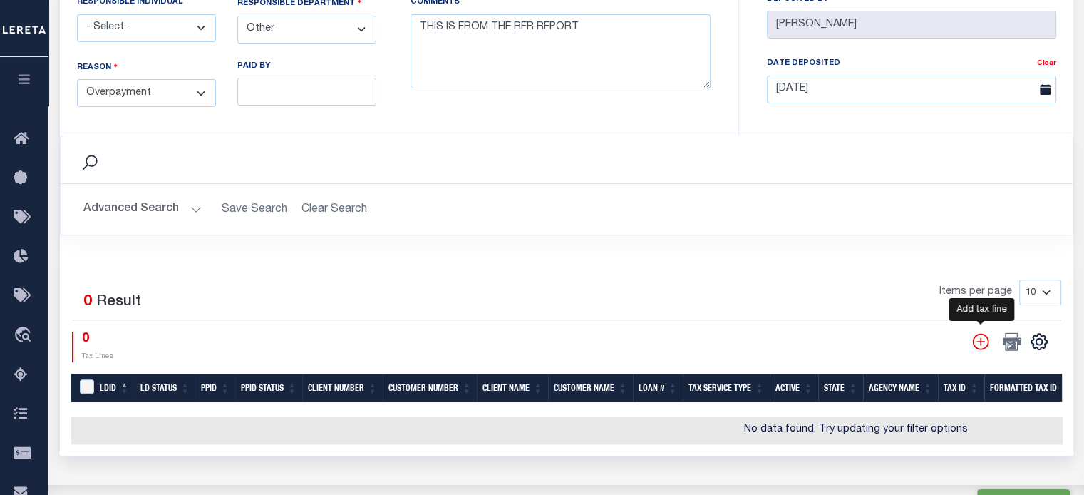
click at [980, 333] on icon "" at bounding box center [981, 341] width 19 height 19
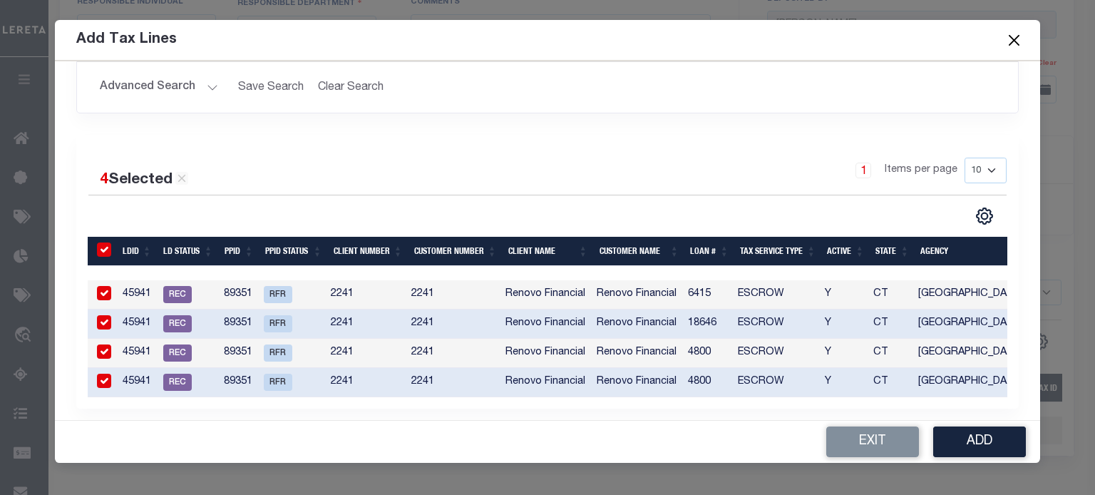
scroll to position [0, 0]
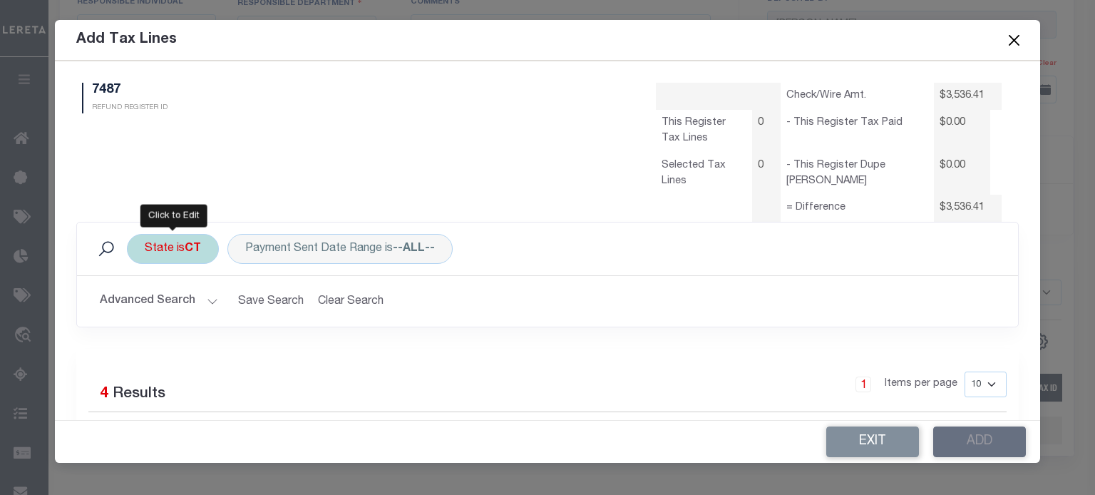
click at [188, 249] on b "CT" at bounding box center [193, 248] width 16 height 11
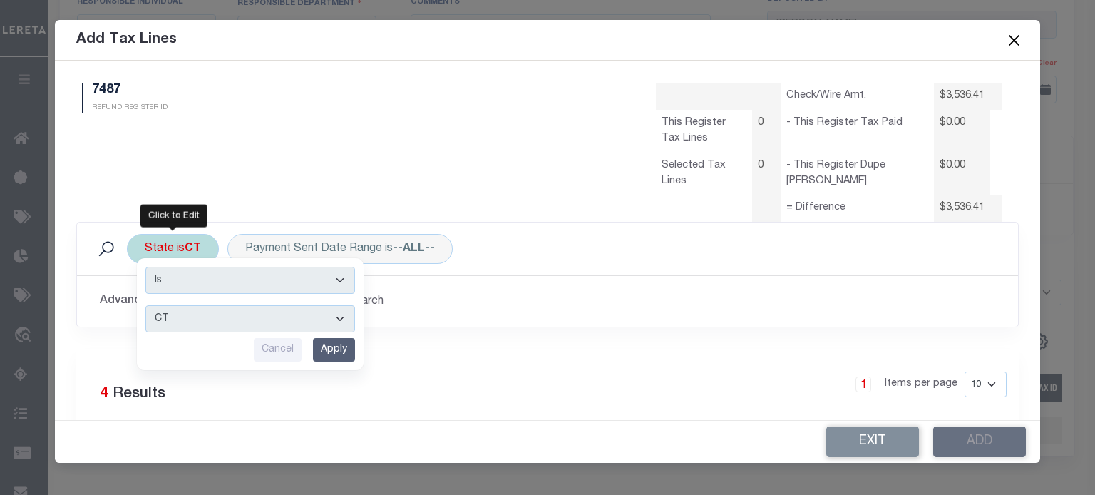
click at [177, 313] on select "AK AL AR AZ CA CO CT DC DE FL [GEOGRAPHIC_DATA] GU HI IA ID IL IN KS [GEOGRAPHI…" at bounding box center [250, 318] width 210 height 27
select select "NJ"
click at [145, 305] on select "AK AL AR AZ CA CO CT DC DE FL [GEOGRAPHIC_DATA] GU HI IA ID IL IN KS [GEOGRAPHI…" at bounding box center [250, 318] width 210 height 27
drag, startPoint x: 337, startPoint y: 349, endPoint x: 282, endPoint y: 342, distance: 55.3
click at [337, 347] on input "Apply" at bounding box center [334, 350] width 42 height 24
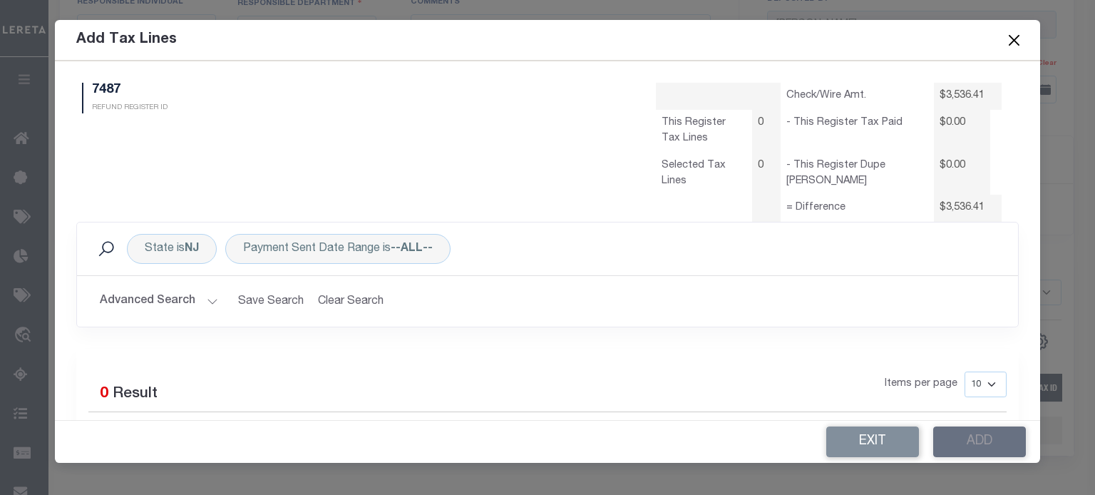
click at [184, 304] on button "Advanced Search" at bounding box center [159, 301] width 118 height 28
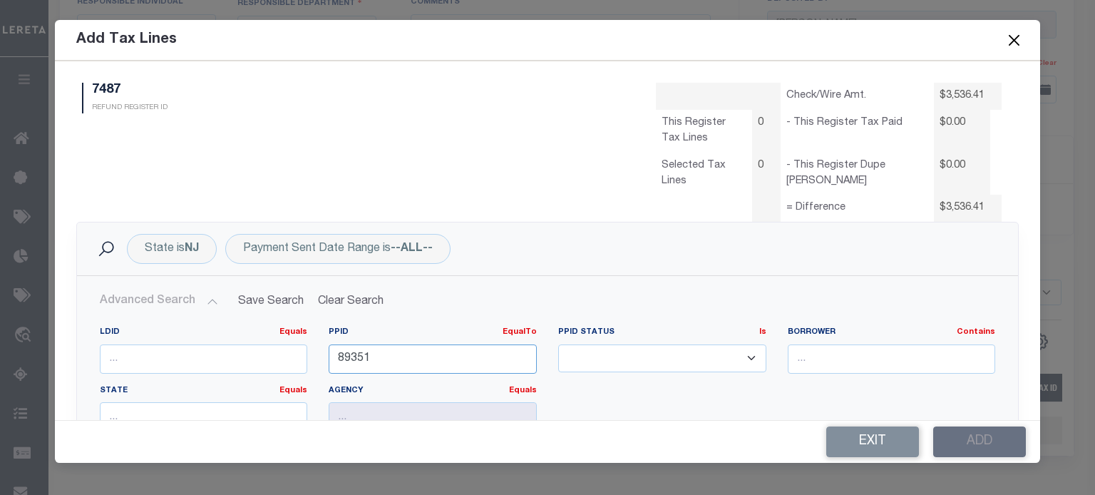
drag, startPoint x: 391, startPoint y: 361, endPoint x: 31, endPoint y: 319, distance: 362.6
click at [31, 319] on form "Add Tax Lines 7487 REFUND REGISTER ID Check/Wire Amt. 0" at bounding box center [547, 241] width 1095 height 443
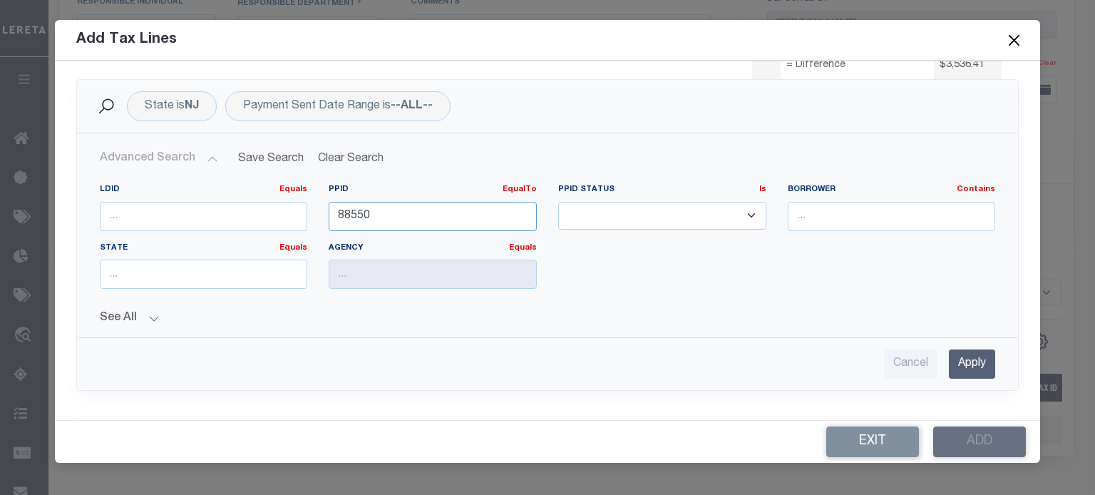
type input "88550"
click at [961, 359] on input "Apply" at bounding box center [972, 363] width 46 height 29
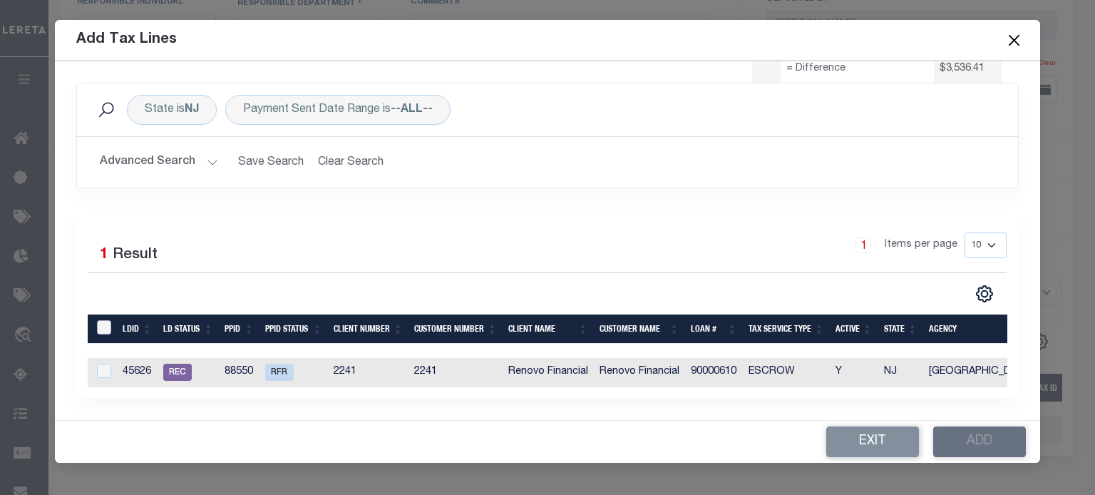
click at [103, 325] on input "LDBatchId" at bounding box center [104, 327] width 14 height 14
checkbox input "true"
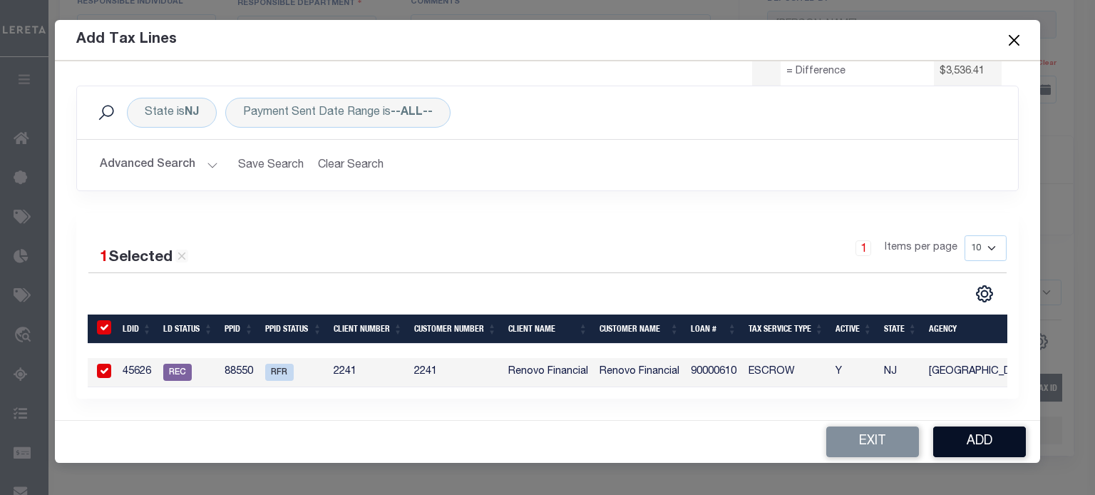
click at [985, 439] on button "Add" at bounding box center [979, 441] width 93 height 31
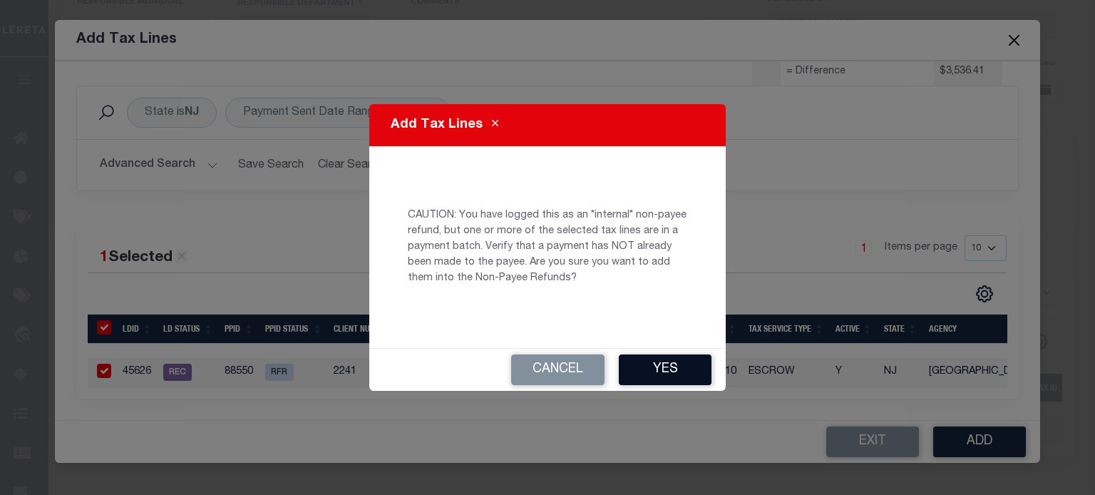
click at [690, 361] on button "Yes" at bounding box center [665, 369] width 93 height 31
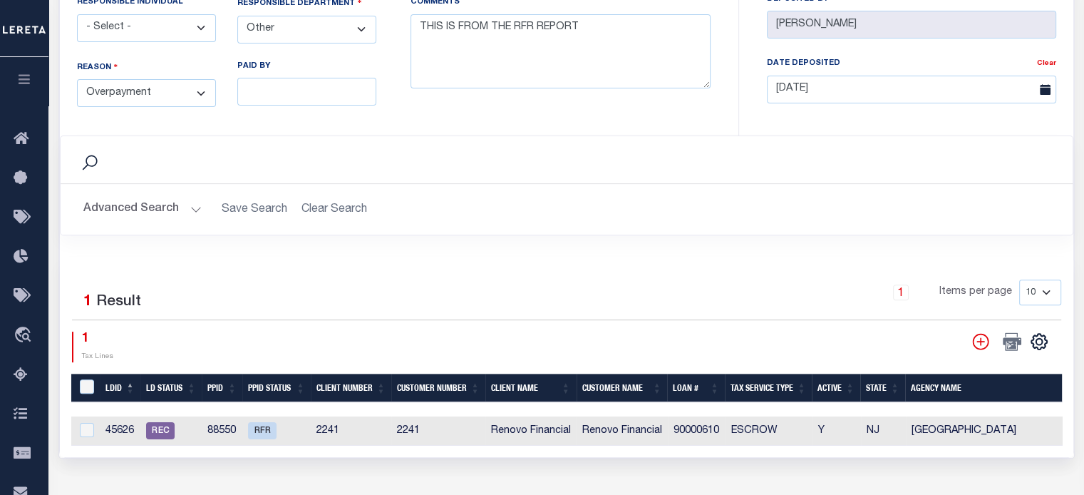
select select "100"
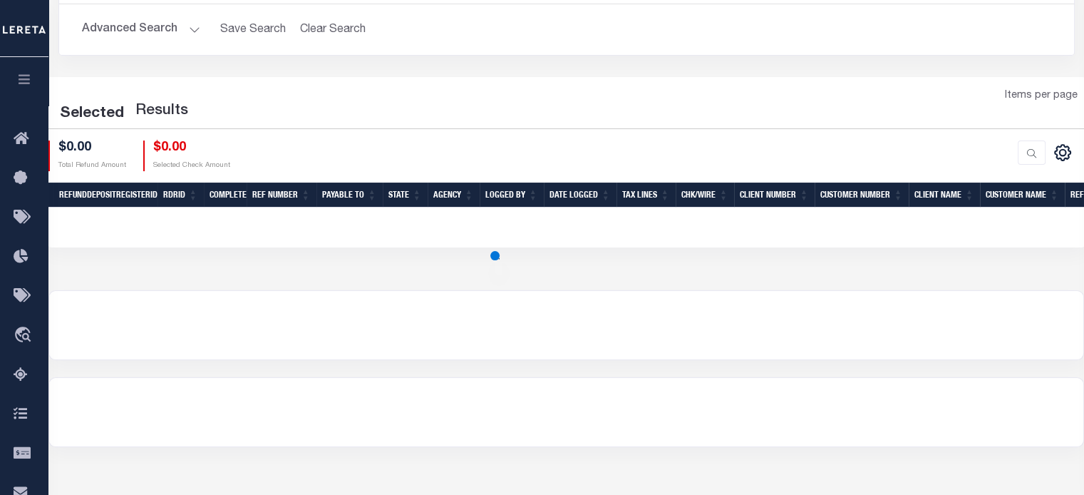
scroll to position [143, 0]
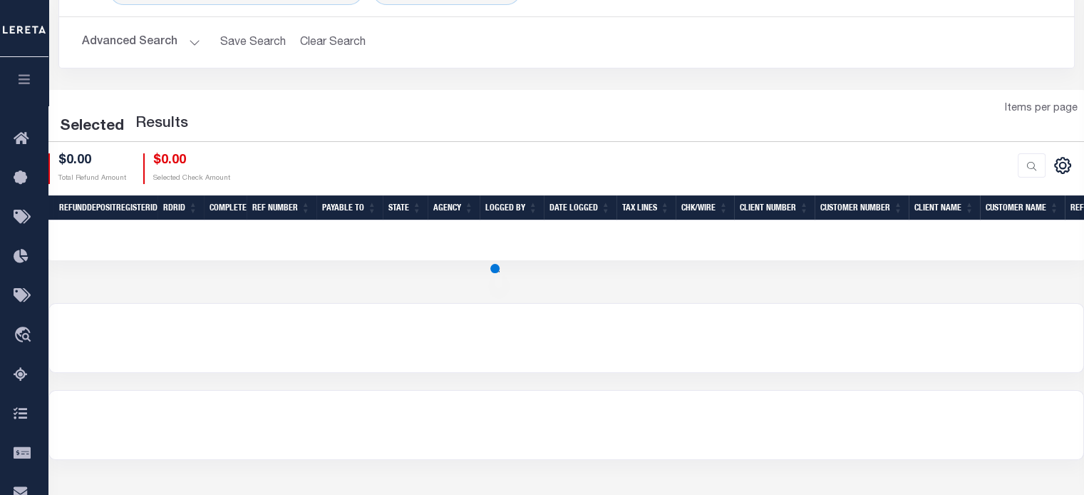
select select "100"
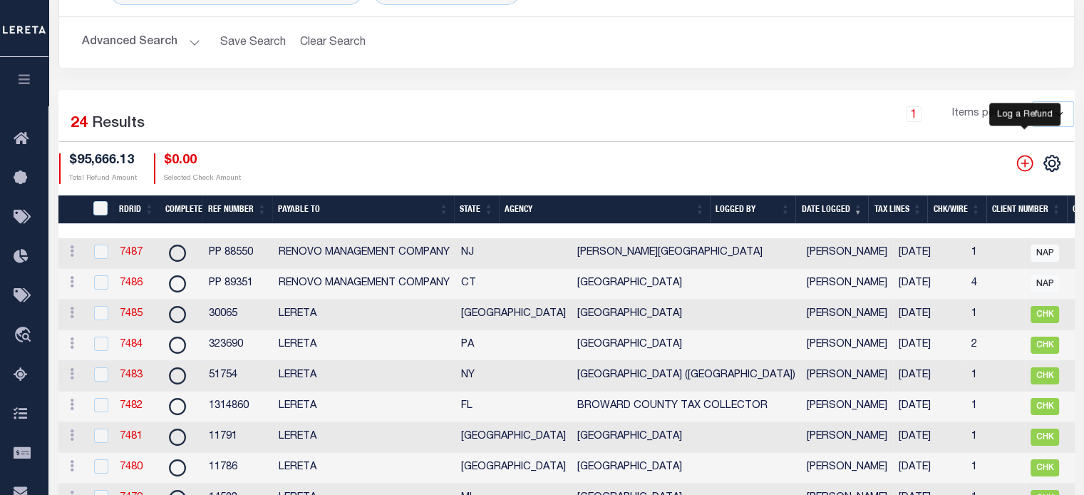
click at [1027, 162] on icon "" at bounding box center [1025, 163] width 19 height 19
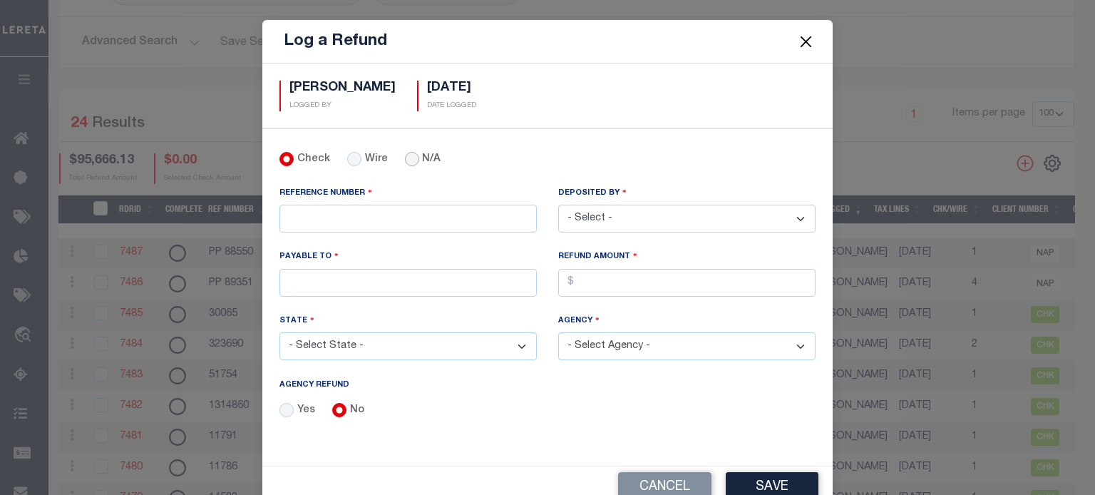
click at [405, 161] on input "N/A" at bounding box center [412, 159] width 14 height 14
radio input "true"
click at [365, 209] on input "REFERENCE NUMBER" at bounding box center [407, 219] width 257 height 28
type input "p"
click at [362, 210] on input "REFERENCE NUMBER" at bounding box center [407, 219] width 257 height 28
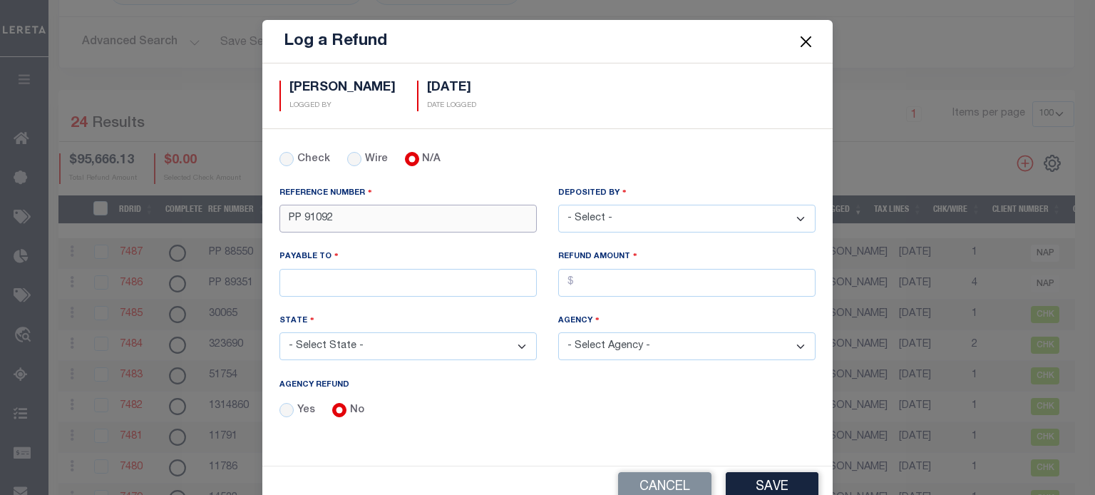
type input "PP 91092"
click at [590, 213] on select "- Select - [PERSON_NAME] [PERSON_NAME] [PERSON_NAME] [PERSON_NAME] [PERSON_NAME…" at bounding box center [686, 219] width 257 height 28
select select "[PERSON_NAME]"
click at [558, 205] on select "- Select - [PERSON_NAME] [PERSON_NAME] [PERSON_NAME] [PERSON_NAME] [PERSON_NAME…" at bounding box center [686, 219] width 257 height 28
click at [352, 276] on input "PAYABLE TO" at bounding box center [407, 283] width 257 height 28
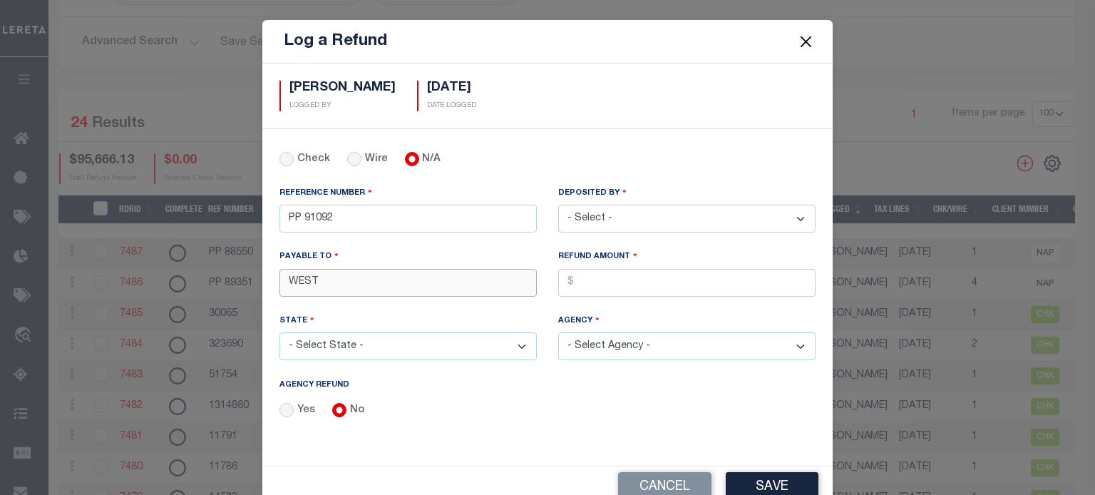
type input "WEST SHORE BANK RETAIL"
click at [575, 283] on input "AGENCY REFUND" at bounding box center [686, 283] width 257 height 28
type input "$1,695.82"
click at [385, 340] on select "- Select State - [US_STATE] AL AR AZ CA CO [GEOGRAPHIC_DATA] [GEOGRAPHIC_DATA] …" at bounding box center [407, 346] width 257 height 28
select select "MI"
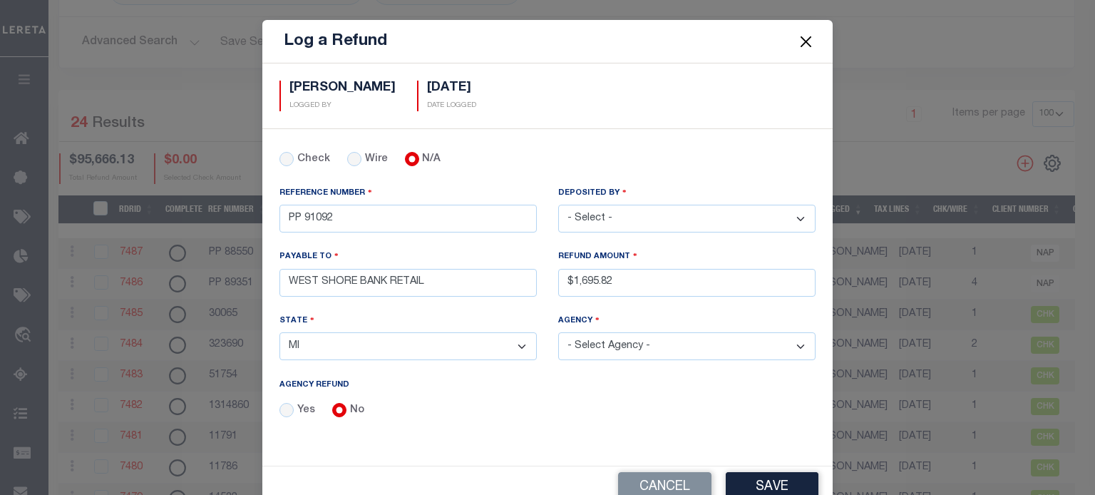
click at [279, 332] on select "- Select State - [US_STATE] AL AR AZ CA CO [GEOGRAPHIC_DATA] [GEOGRAPHIC_DATA] …" at bounding box center [407, 346] width 257 height 28
click at [612, 348] on select "- Select Agency - [GEOGRAPHIC_DATA] [GEOGRAPHIC_DATA] [PERSON_NAME][GEOGRAPHIC_…" at bounding box center [686, 346] width 257 height 28
select select "2614341001"
click at [558, 332] on select "- Select Agency - [GEOGRAPHIC_DATA] [GEOGRAPHIC_DATA] [PERSON_NAME][GEOGRAPHIC_…" at bounding box center [686, 346] width 257 height 28
drag, startPoint x: 770, startPoint y: 481, endPoint x: 747, endPoint y: 477, distance: 23.2
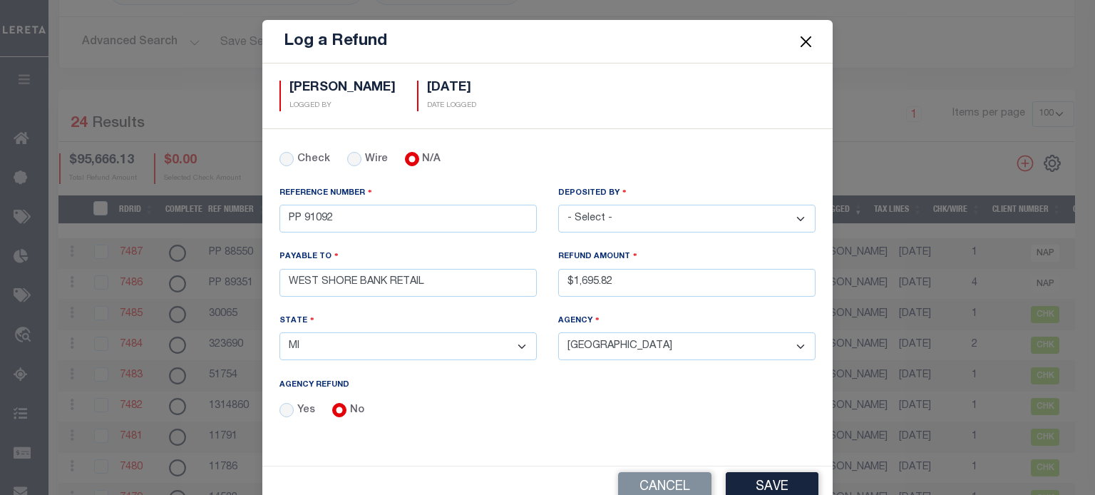
click at [770, 481] on button "Save" at bounding box center [772, 487] width 93 height 31
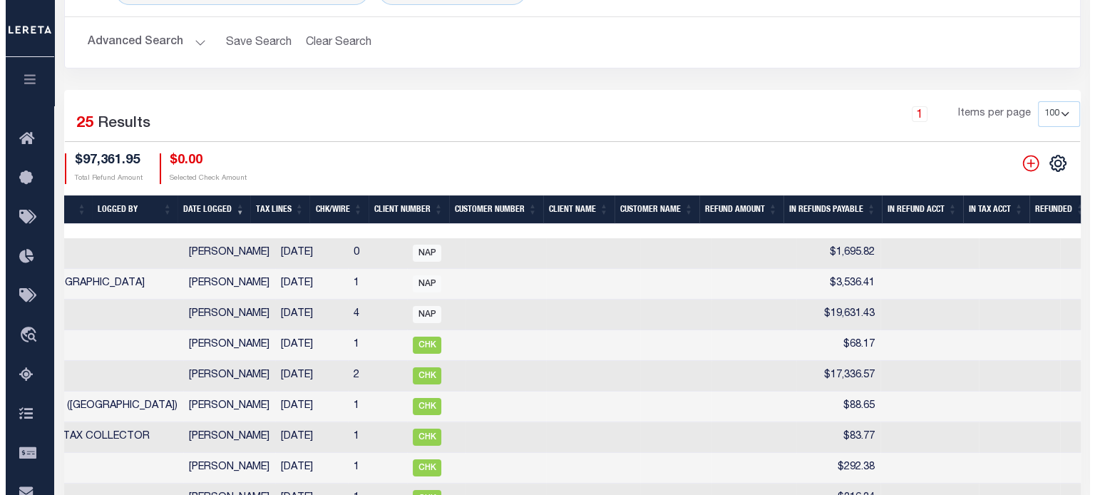
scroll to position [0, 744]
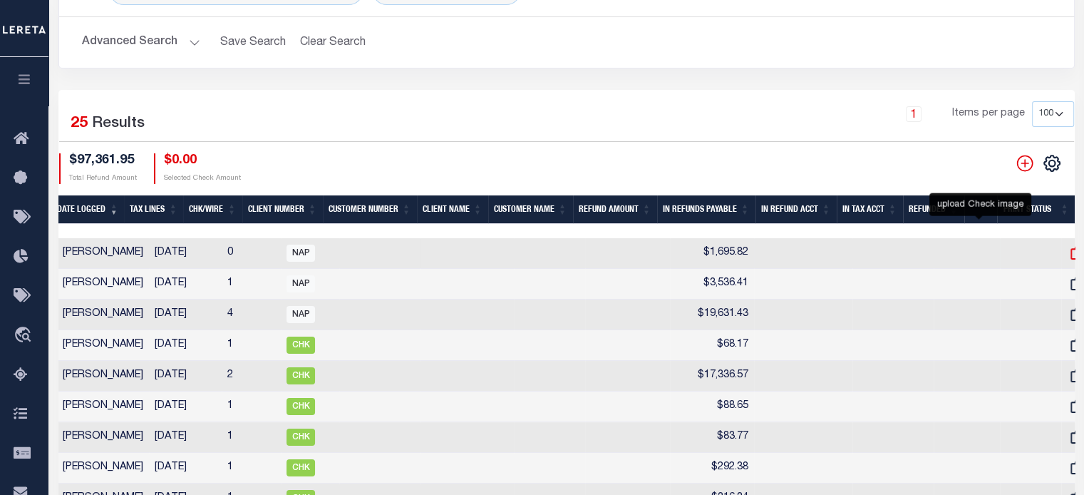
click at [1069, 254] on icon at bounding box center [1078, 253] width 19 height 19
checkbox input "true"
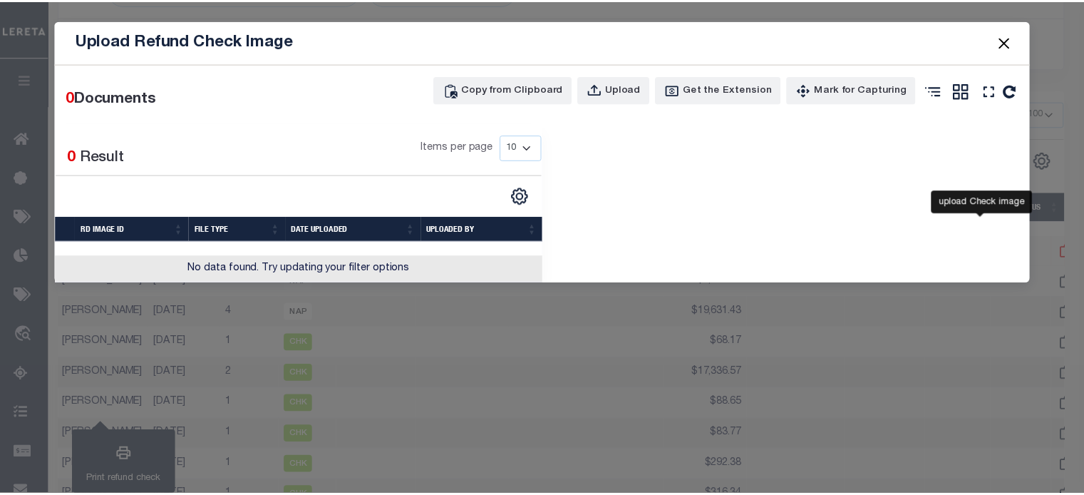
scroll to position [0, 734]
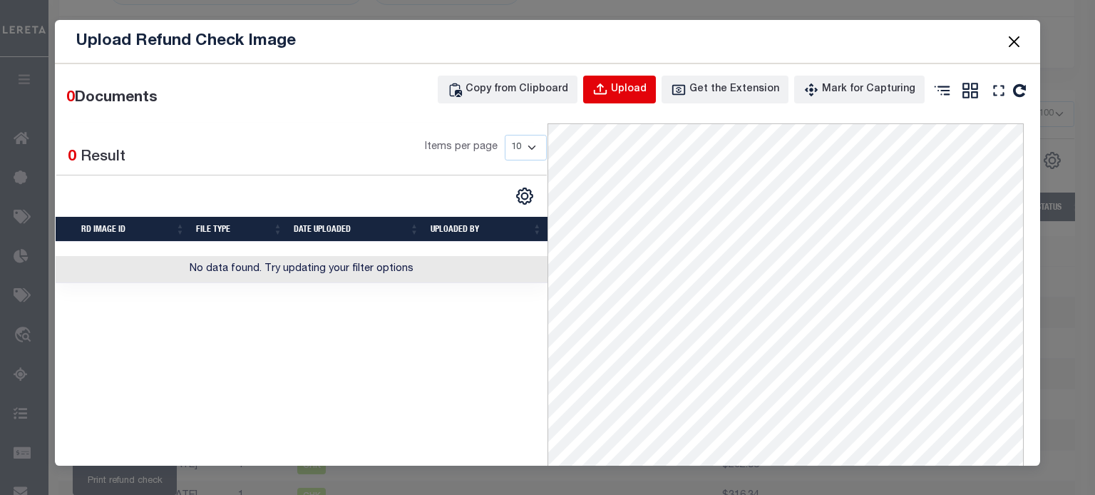
click at [631, 93] on div "Upload" at bounding box center [629, 90] width 36 height 16
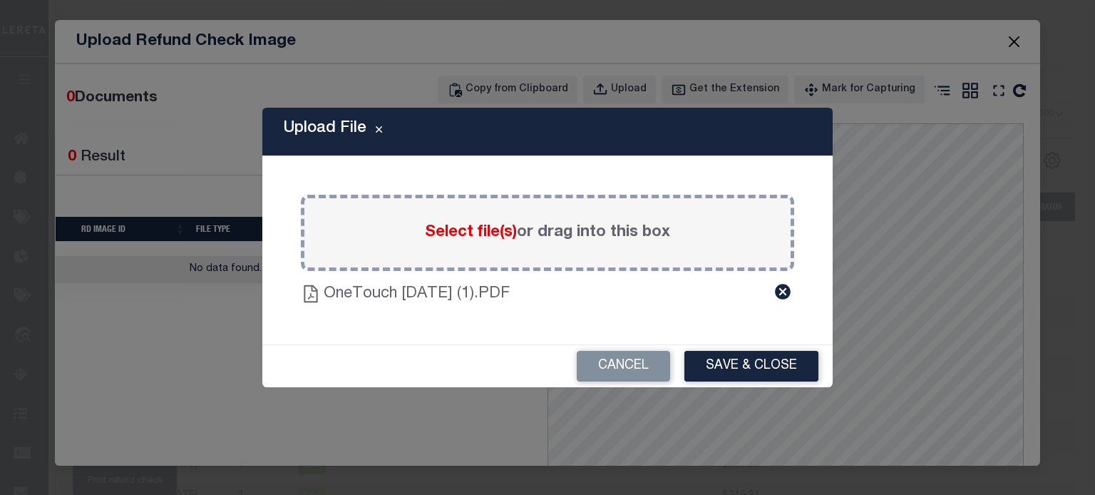
click at [760, 366] on button "Save & Close" at bounding box center [751, 366] width 134 height 31
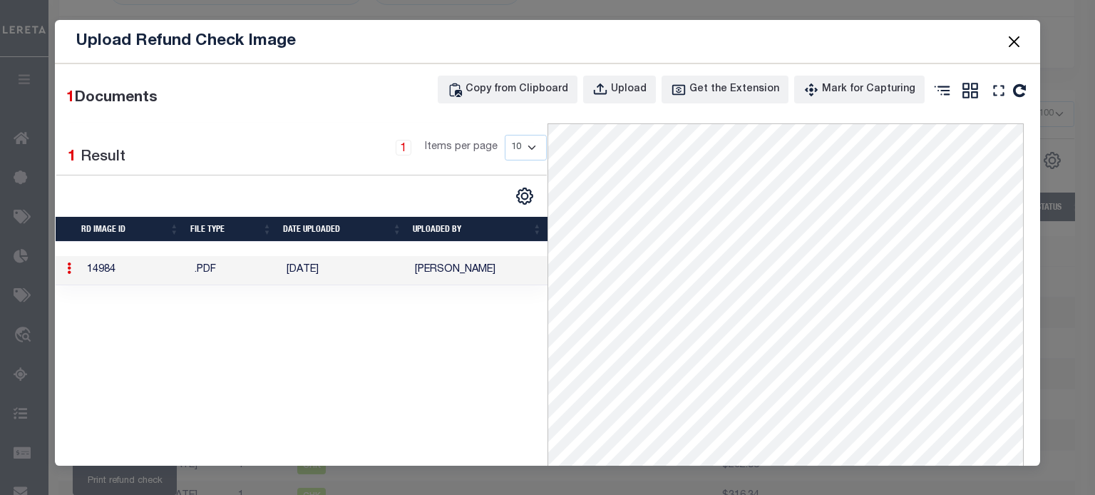
click at [1013, 30] on span at bounding box center [1013, 41] width 54 height 40
click at [1020, 38] on button "Close" at bounding box center [1014, 41] width 19 height 19
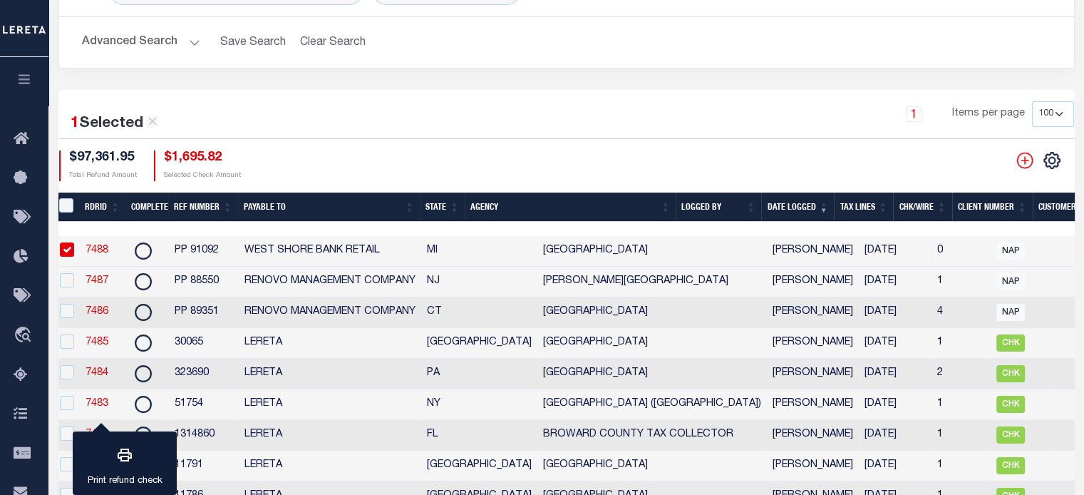
scroll to position [0, 0]
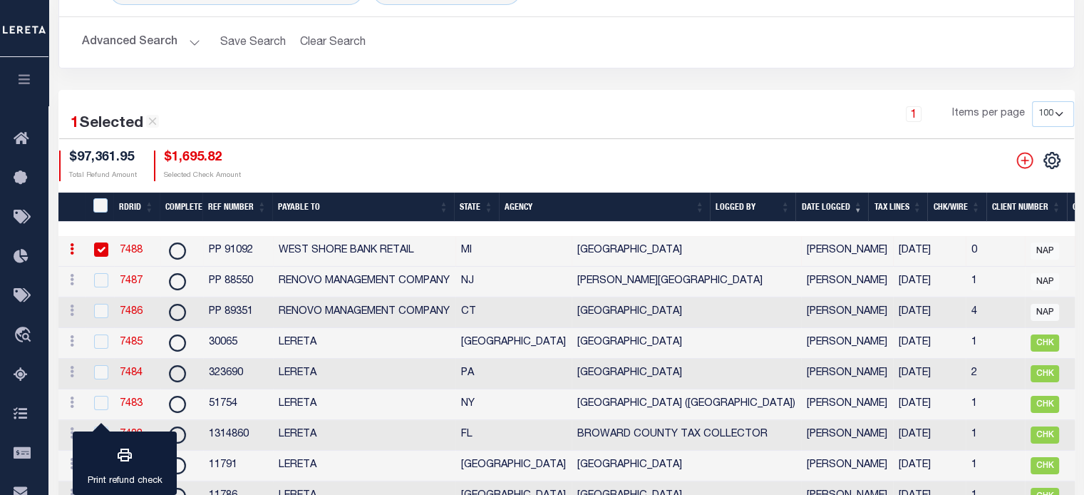
click at [130, 248] on link "7488" at bounding box center [131, 250] width 23 height 10
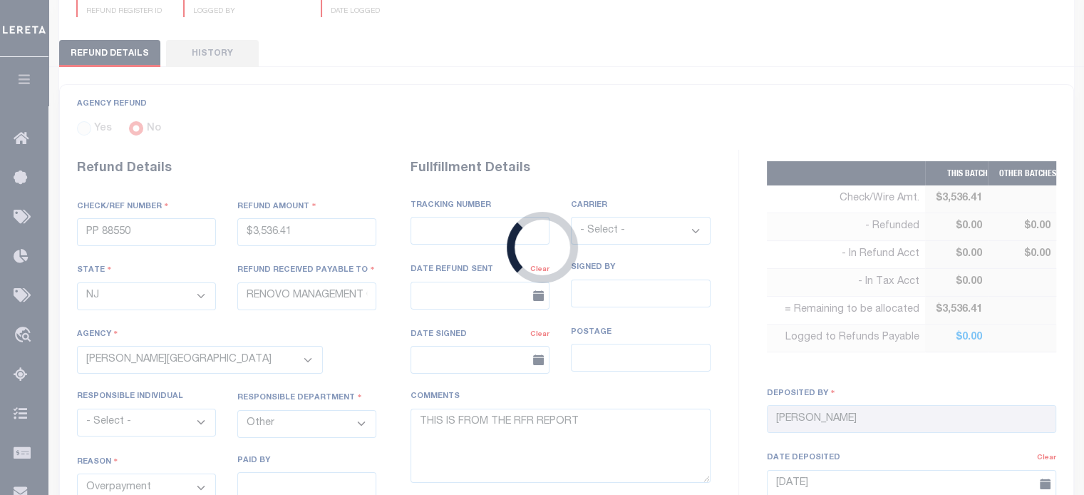
type input "PP 91092"
type input "$1,695.82"
select select "MI"
type input "WEST SHORE BANK RETAIL"
select select
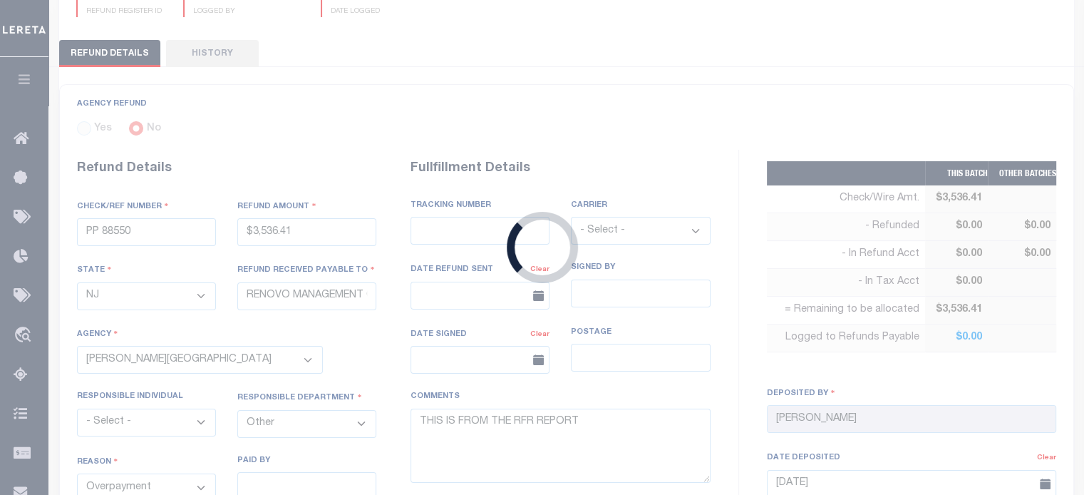
select select
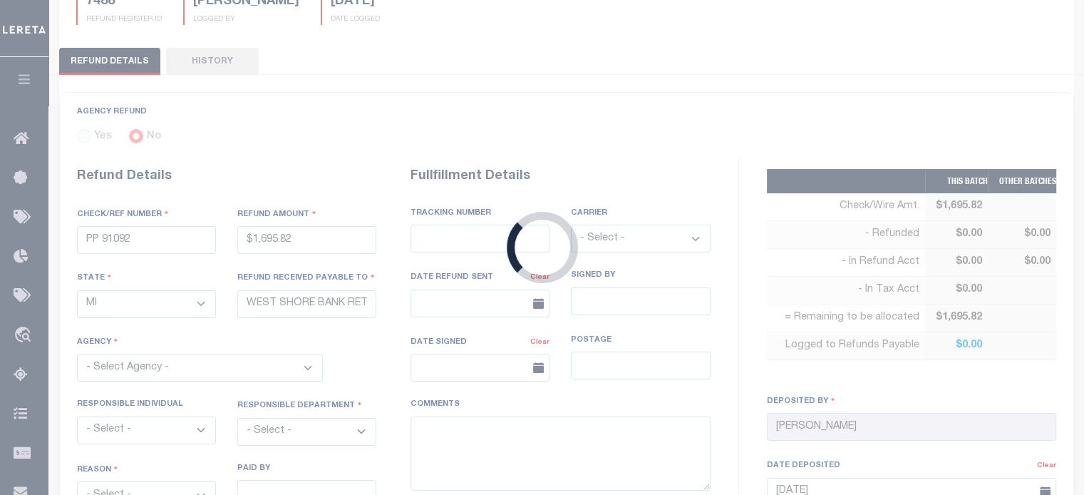
select select "2614341001"
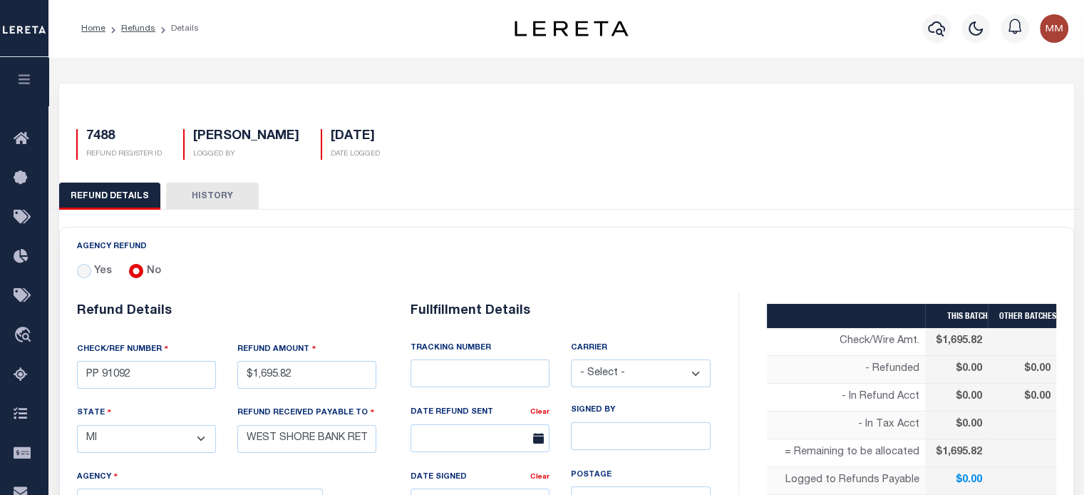
scroll to position [356, 0]
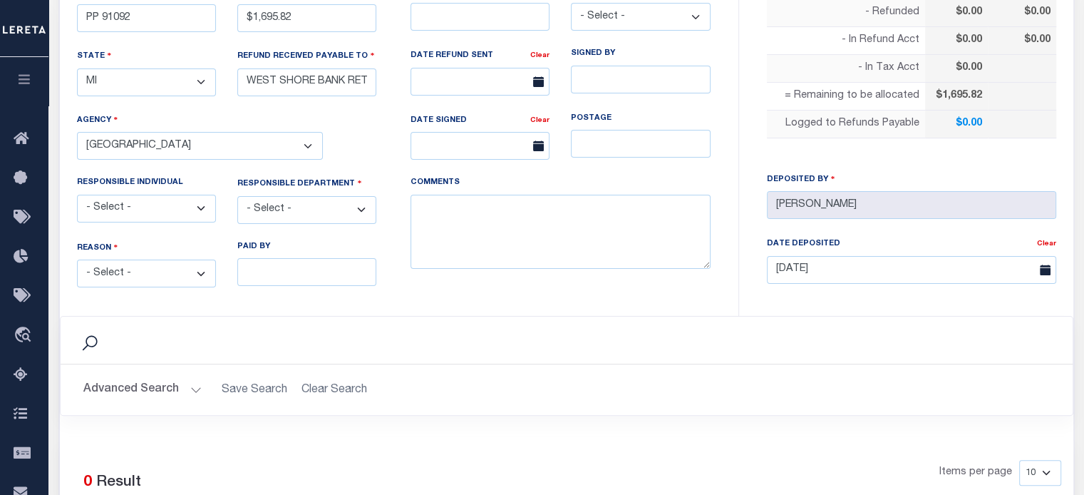
click at [138, 271] on select "- Select - Change In Value Discount Applied Duplicate Payment Exemption Applied…" at bounding box center [146, 274] width 139 height 28
select select "OVP"
click at [77, 260] on select "- Select - Change In Value Discount Applied Duplicate Payment Exemption Applied…" at bounding box center [146, 274] width 139 height 28
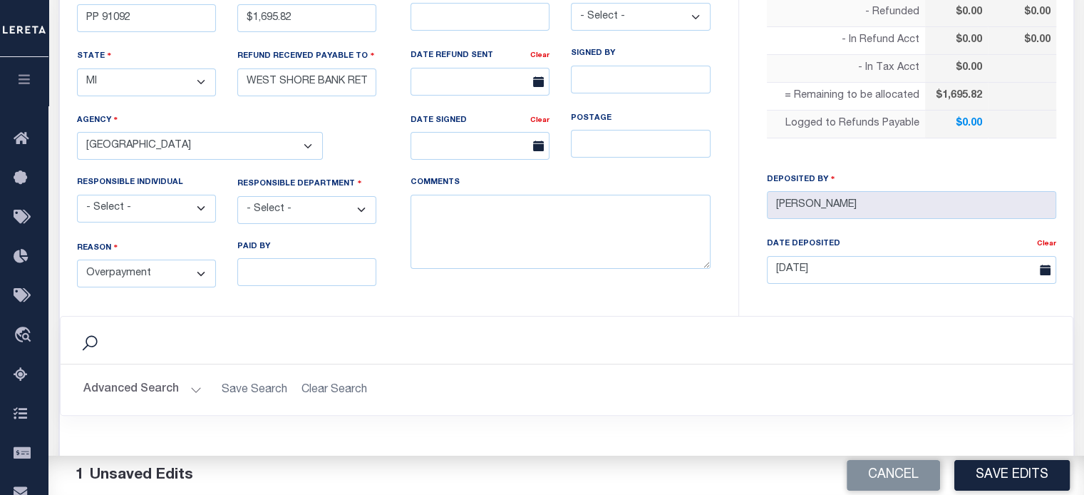
click at [290, 207] on select "- Select - 3rd Party Accounting AI Collector Customer Customer Service FactR JA…" at bounding box center [306, 210] width 139 height 28
click at [237, 196] on select "- Select - 3rd Party Accounting AI Collector Customer Customer Service FactR JA…" at bounding box center [306, 210] width 139 height 28
click at [327, 202] on select "- Select - 3rd Party Accounting AI Collector Customer Customer Service FactR JA…" at bounding box center [306, 210] width 139 height 28
select select "OTH"
click at [237, 196] on select "- Select - 3rd Party Accounting AI Collector Customer Customer Service FactR JA…" at bounding box center [306, 210] width 139 height 28
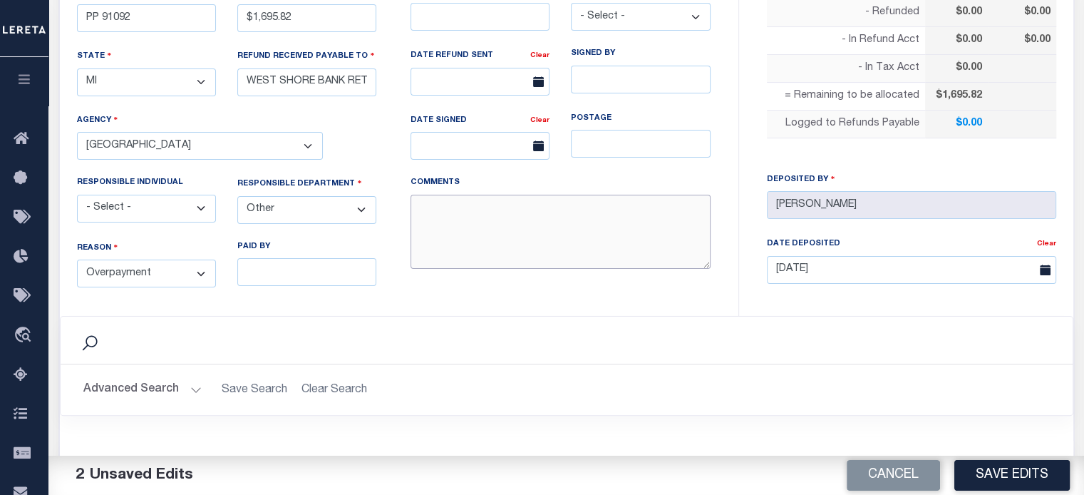
click at [510, 217] on textarea "COMMENTS" at bounding box center [561, 232] width 300 height 75
type textarea "THIS IS FROM THE RFR REPORT"
click at [999, 476] on button "Save Edits" at bounding box center [1012, 475] width 115 height 31
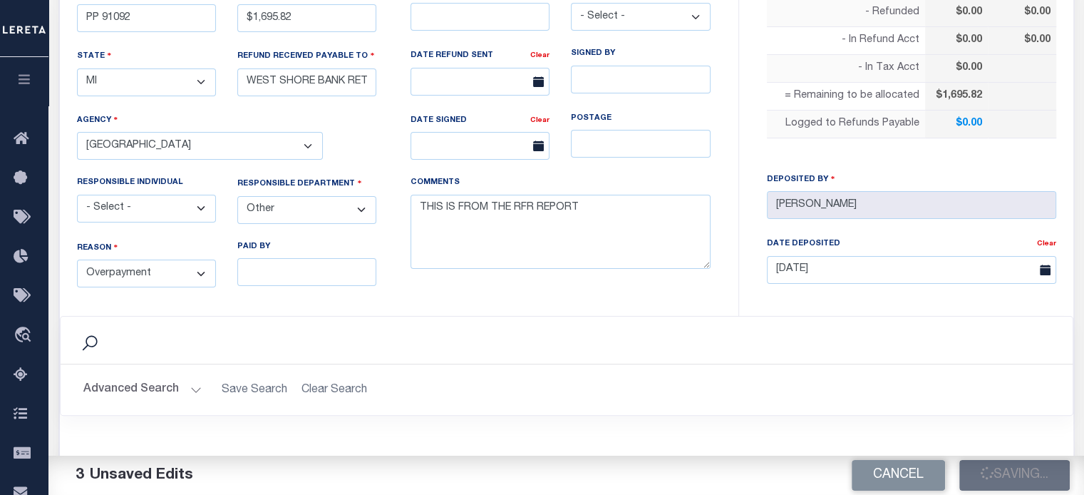
type input "$1,695.82"
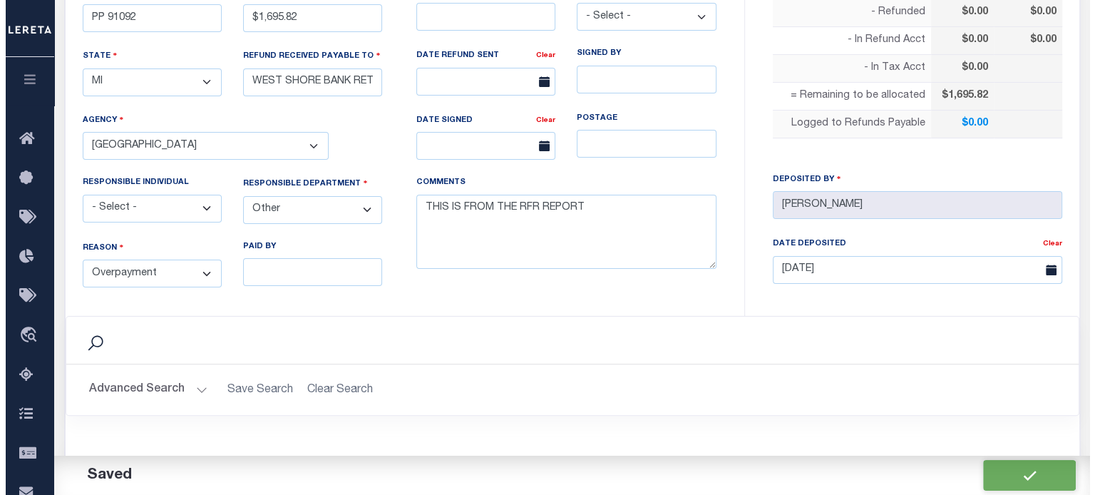
scroll to position [642, 0]
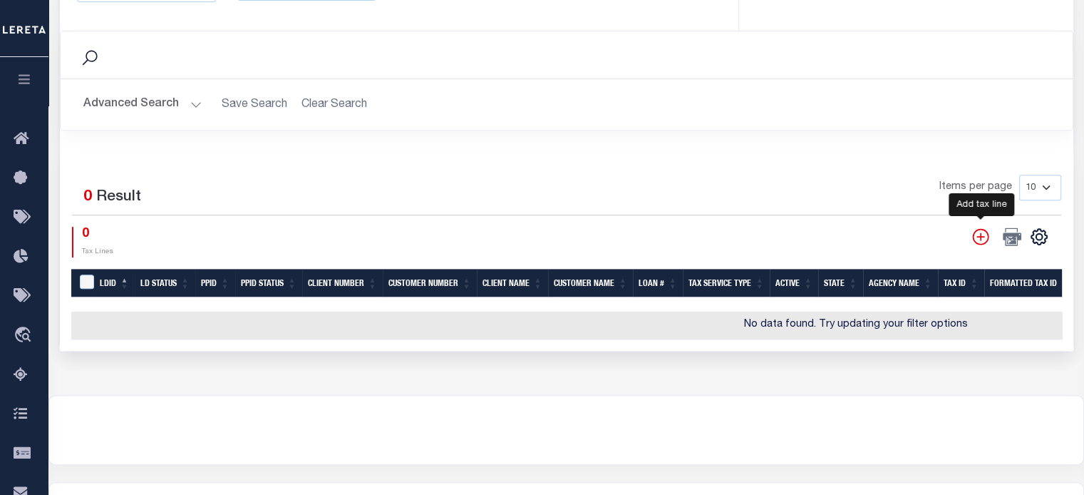
click at [985, 229] on icon "" at bounding box center [981, 236] width 19 height 19
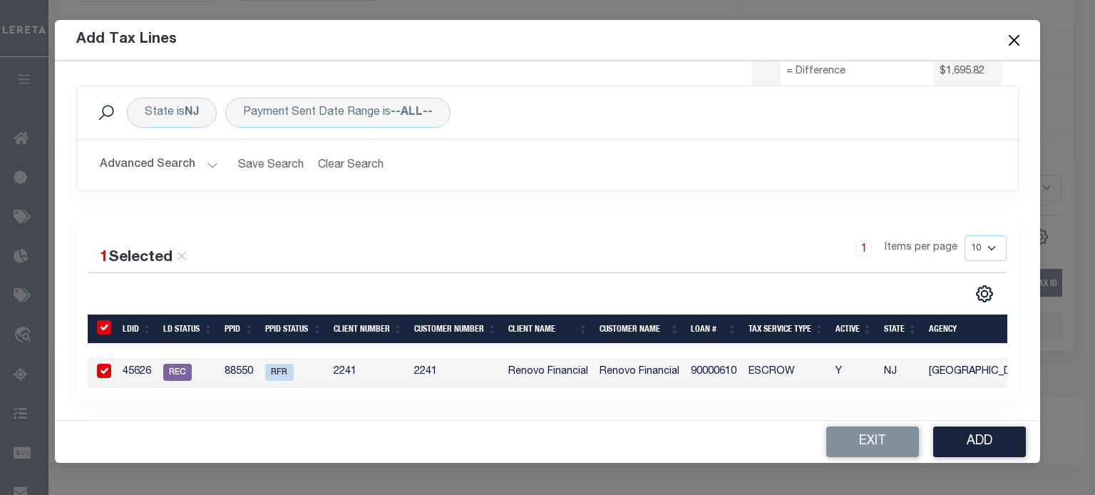
scroll to position [0, 0]
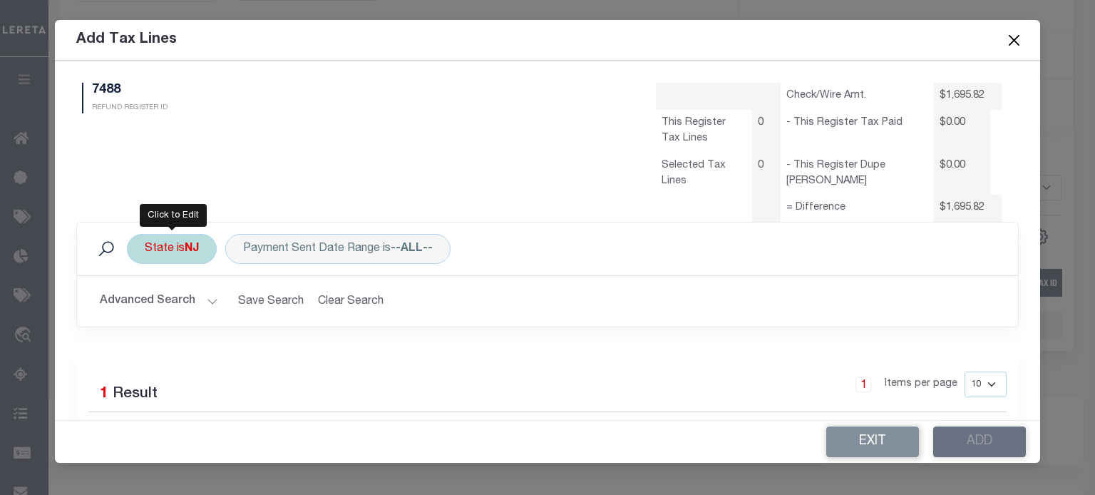
click at [177, 250] on div "State is [GEOGRAPHIC_DATA]" at bounding box center [172, 249] width 90 height 30
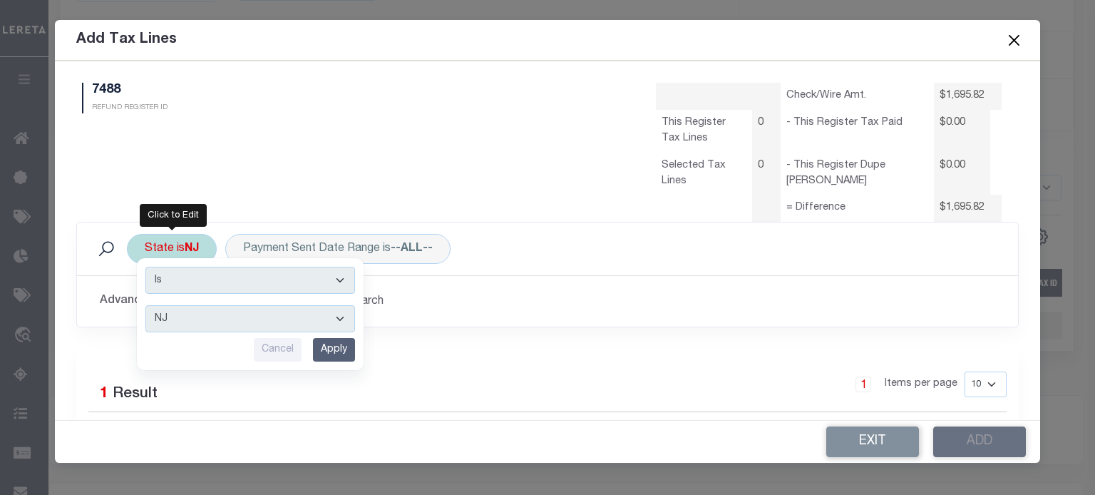
drag, startPoint x: 172, startPoint y: 326, endPoint x: 165, endPoint y: 320, distance: 8.6
click at [172, 326] on select "AK AL AR AZ CA CO CT DC DE FL [GEOGRAPHIC_DATA] GU HI IA ID IL IN KS [GEOGRAPHI…" at bounding box center [250, 318] width 210 height 27
select select "MI"
click at [145, 305] on select "AK AL AR AZ CA CO CT DC DE FL [GEOGRAPHIC_DATA] GU HI IA ID IL IN KS [GEOGRAPHI…" at bounding box center [250, 318] width 210 height 27
click at [327, 346] on input "Apply" at bounding box center [334, 350] width 42 height 24
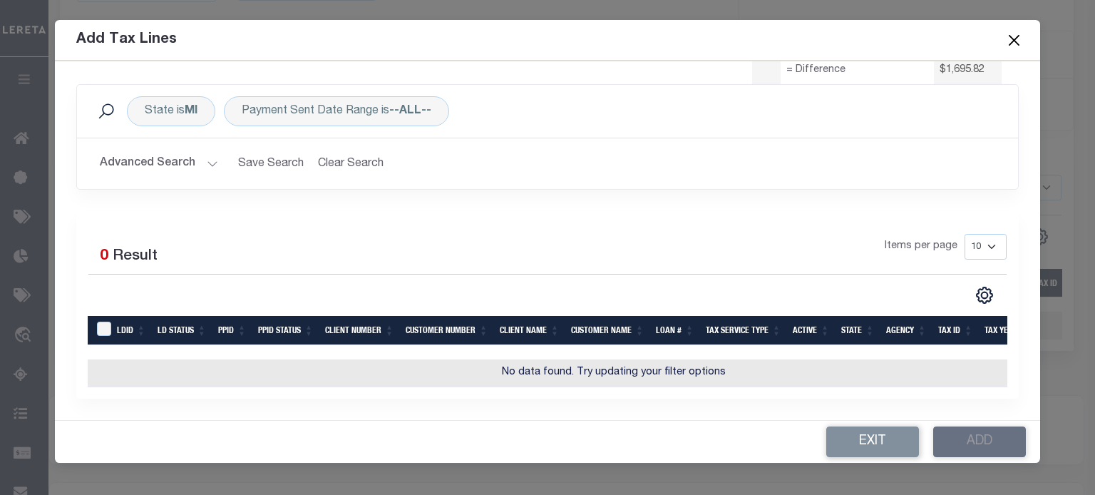
scroll to position [146, 0]
click at [163, 151] on button "Advanced Search" at bounding box center [159, 164] width 118 height 28
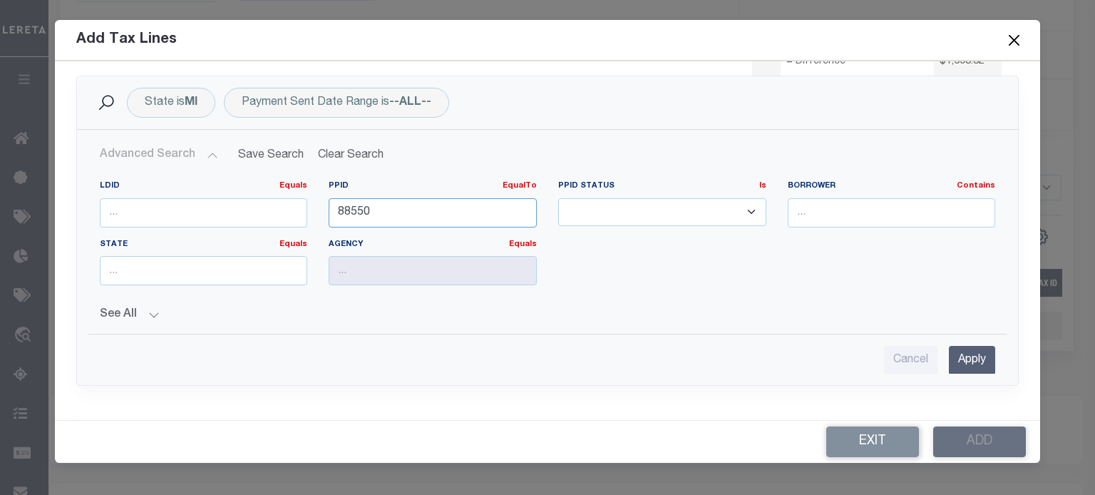
drag, startPoint x: 376, startPoint y: 217, endPoint x: -38, endPoint y: 208, distance: 414.3
type input "91092"
click at [961, 349] on input "Apply" at bounding box center [972, 360] width 46 height 29
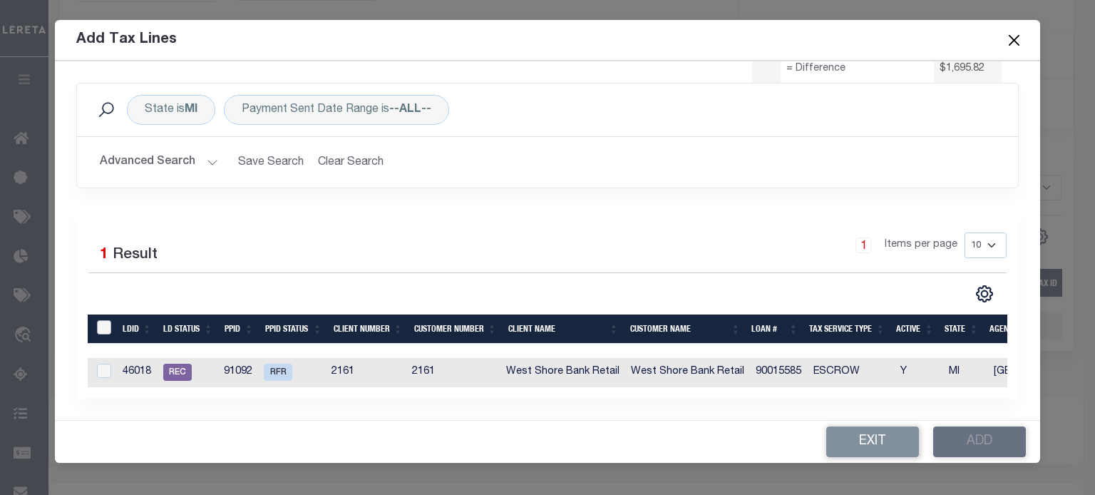
click at [108, 321] on input "LDBatchId" at bounding box center [104, 327] width 14 height 14
checkbox input "true"
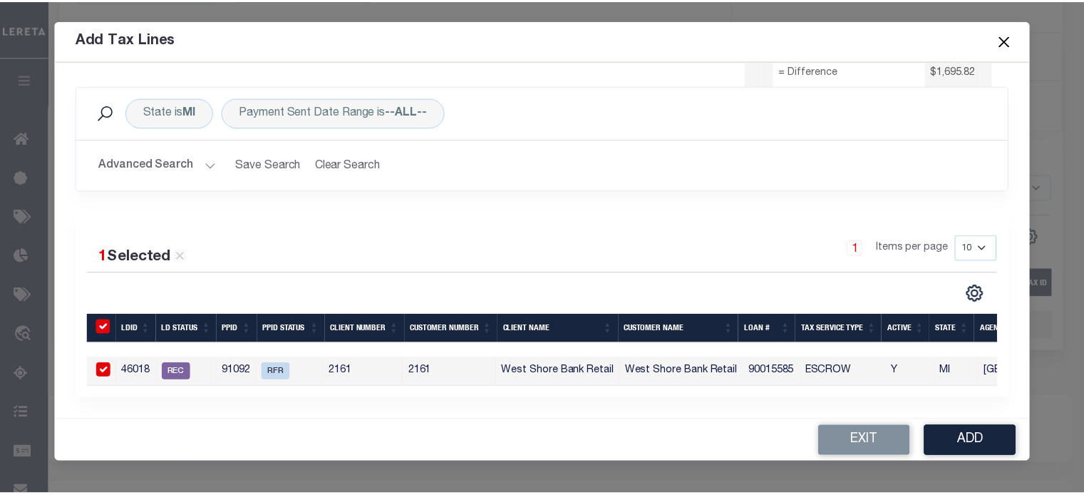
scroll to position [145, 0]
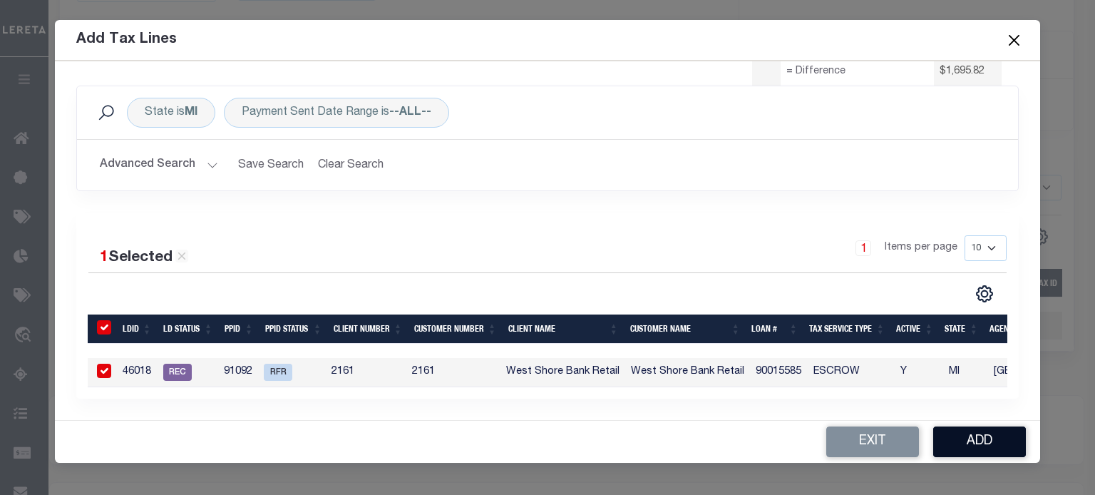
click at [984, 443] on button "Add" at bounding box center [979, 441] width 93 height 31
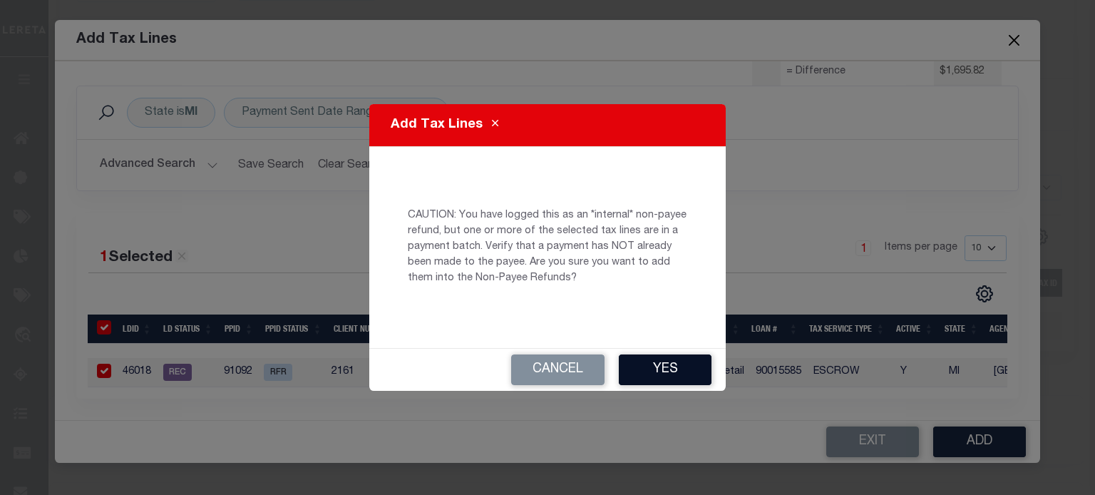
click at [678, 366] on button "Yes" at bounding box center [665, 369] width 93 height 31
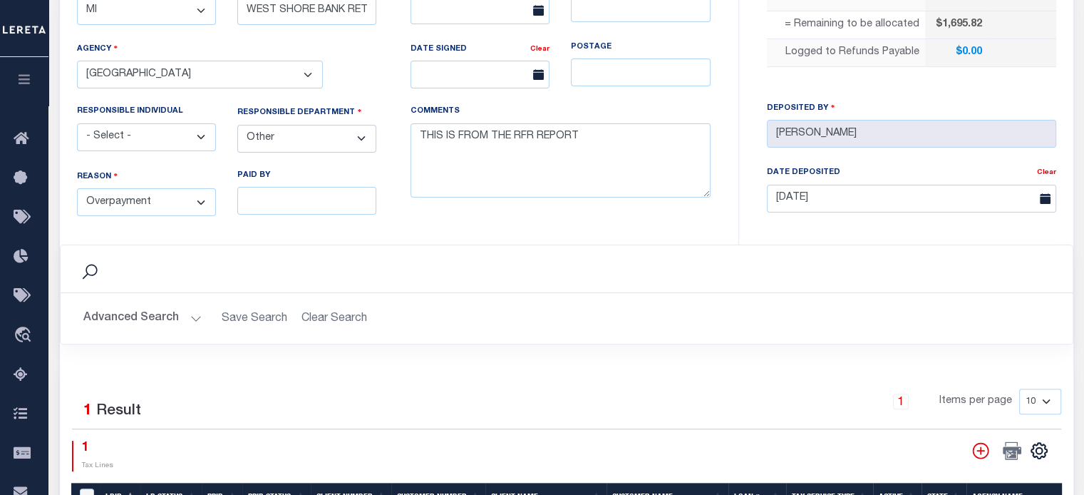
scroll to position [720, 0]
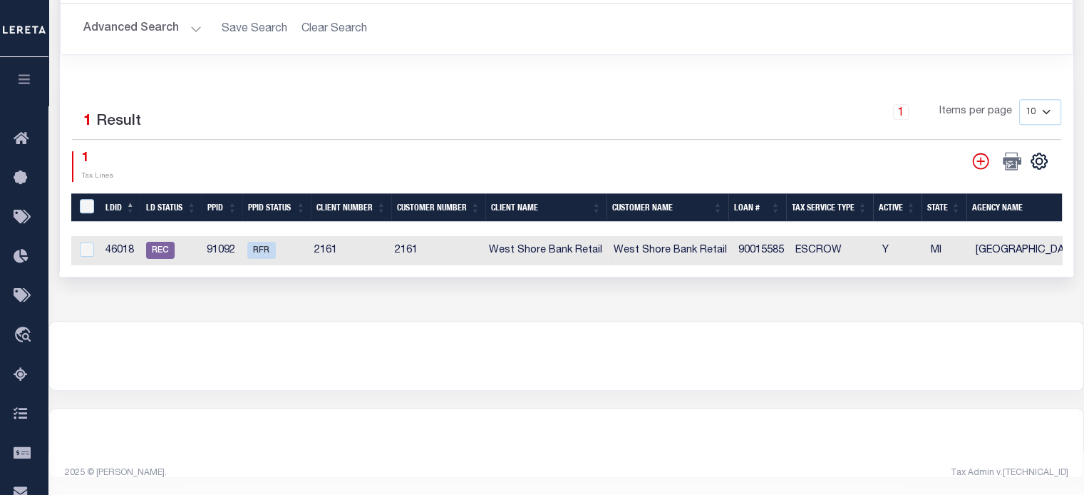
select select "100"
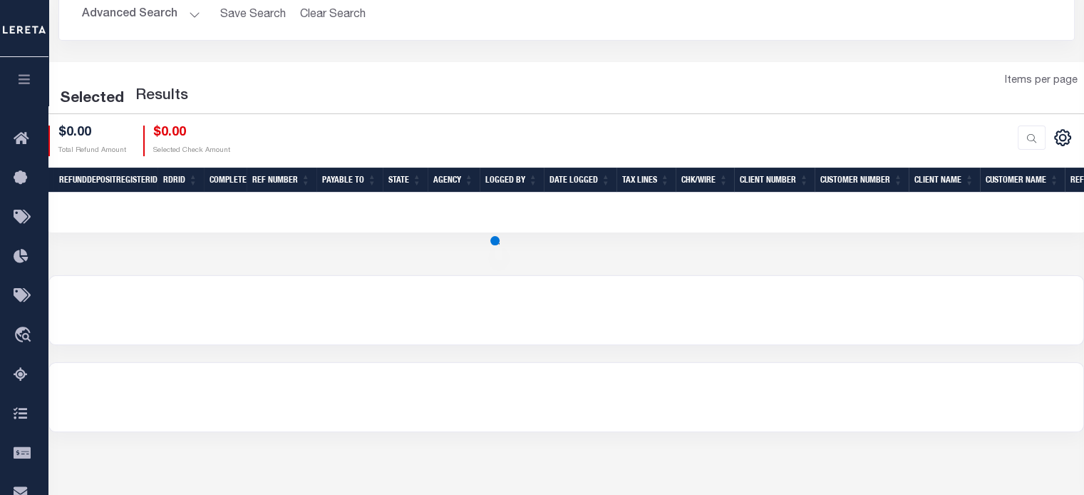
scroll to position [143, 0]
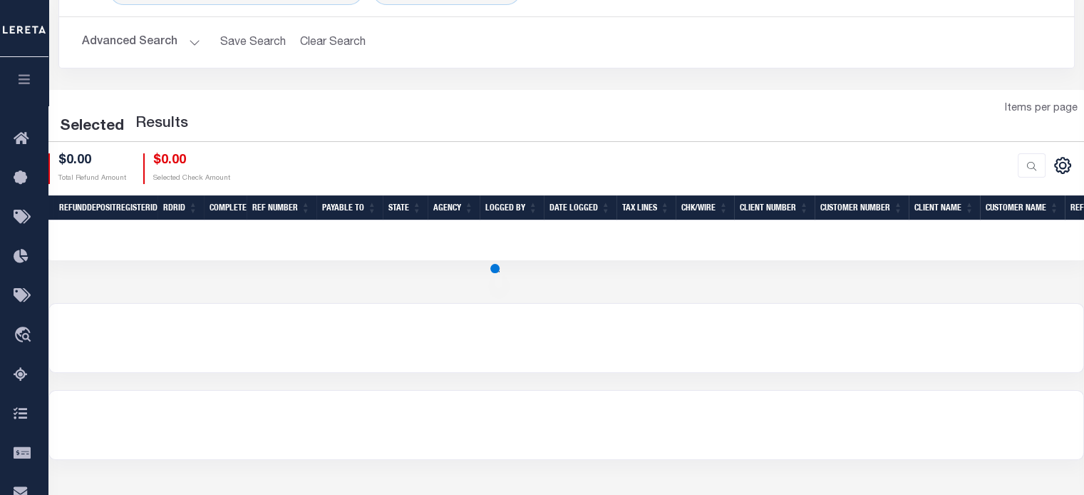
select select "100"
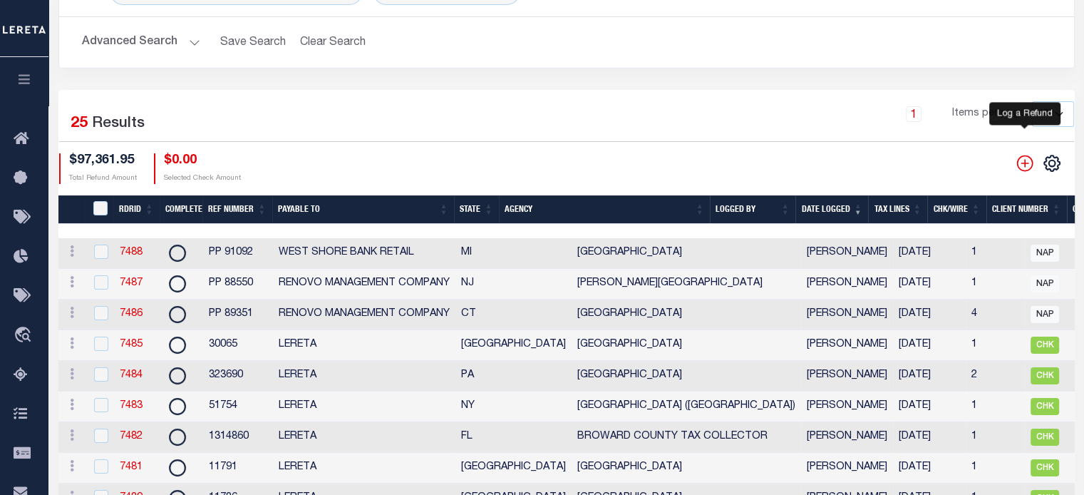
click at [1024, 163] on icon "" at bounding box center [1025, 163] width 19 height 19
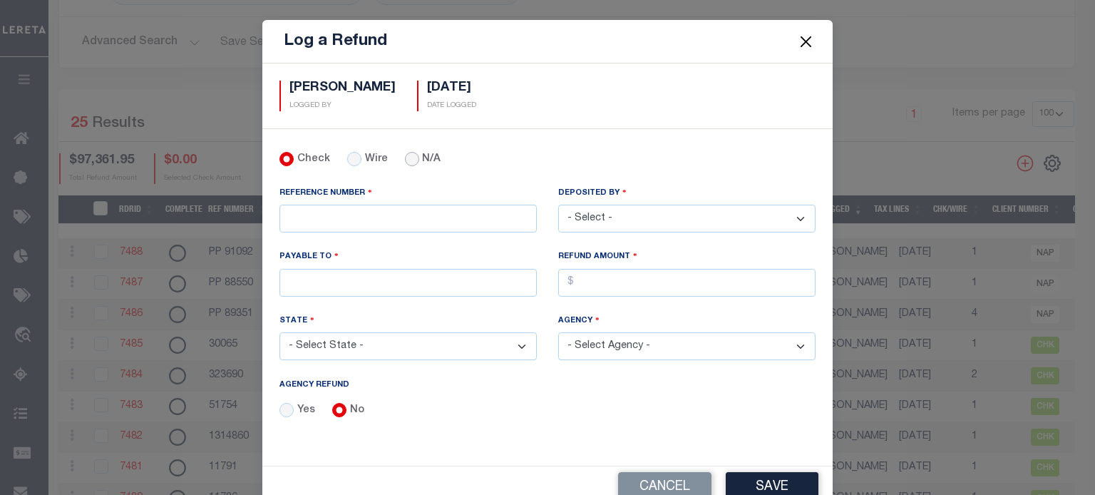
click at [405, 162] on input "N/A" at bounding box center [412, 159] width 14 height 14
radio input "true"
drag, startPoint x: 348, startPoint y: 204, endPoint x: 338, endPoint y: 217, distance: 16.8
click at [348, 205] on input "REFERENCE NUMBER" at bounding box center [407, 219] width 257 height 28
type input "PP 85118"
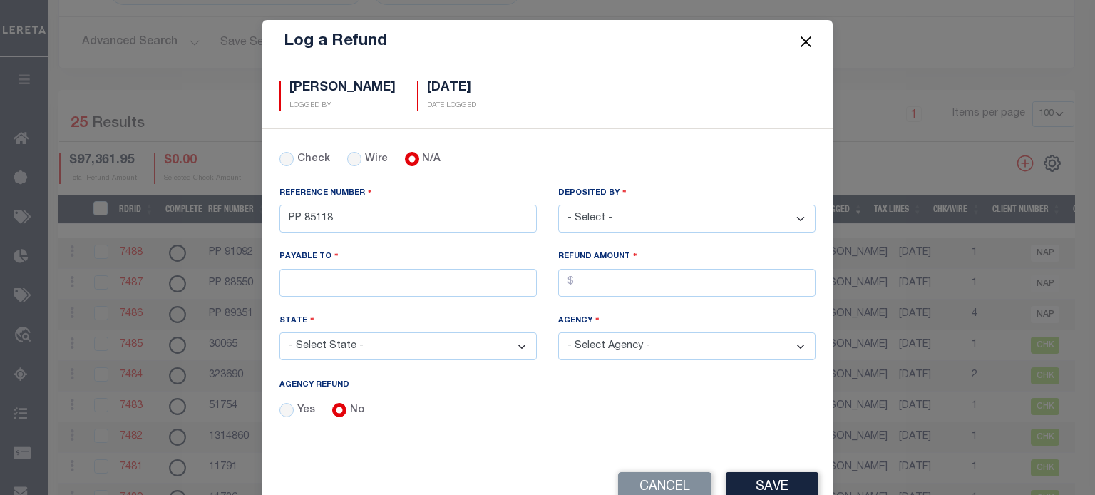
click at [607, 219] on select "- Select - [PERSON_NAME] [PERSON_NAME] [PERSON_NAME] [PERSON_NAME] [PERSON_NAME…" at bounding box center [686, 219] width 257 height 28
select select "[PERSON_NAME]"
click at [558, 205] on select "- Select - [PERSON_NAME] [PERSON_NAME] [PERSON_NAME] [PERSON_NAME] [PERSON_NAME…" at bounding box center [686, 219] width 257 height 28
click at [365, 289] on input "PAYABLE TO" at bounding box center [407, 283] width 257 height 28
type input "CIVISTA BANK"
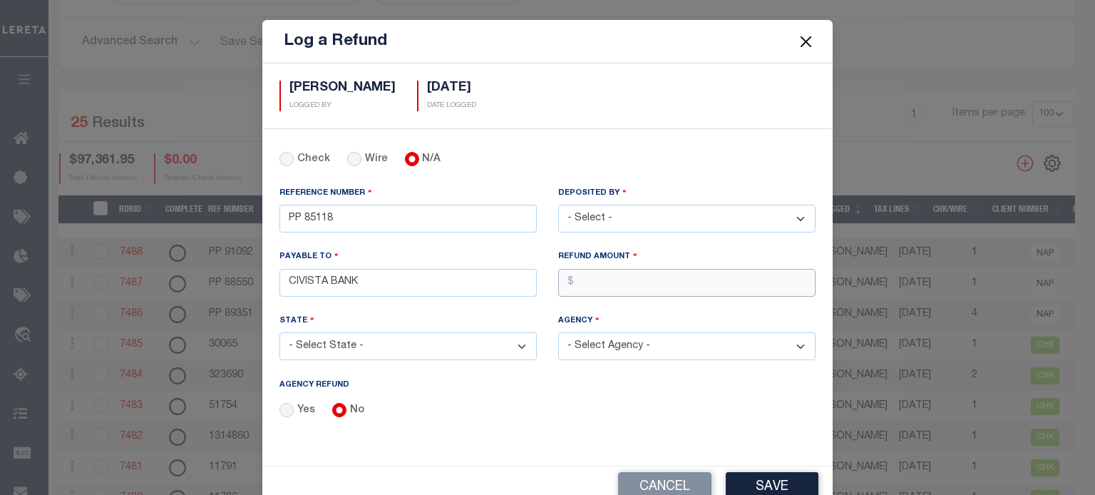
click at [622, 285] on input "AGENCY REFUND" at bounding box center [686, 283] width 257 height 28
type input "$6,235.31"
click at [399, 340] on select "- Select State - [US_STATE] AL AR AZ CA CO [GEOGRAPHIC_DATA] [GEOGRAPHIC_DATA] …" at bounding box center [407, 346] width 257 height 28
select select "OH"
click at [279, 332] on select "- Select State - [US_STATE] AL AR AZ CA CO [GEOGRAPHIC_DATA] [GEOGRAPHIC_DATA] …" at bounding box center [407, 346] width 257 height 28
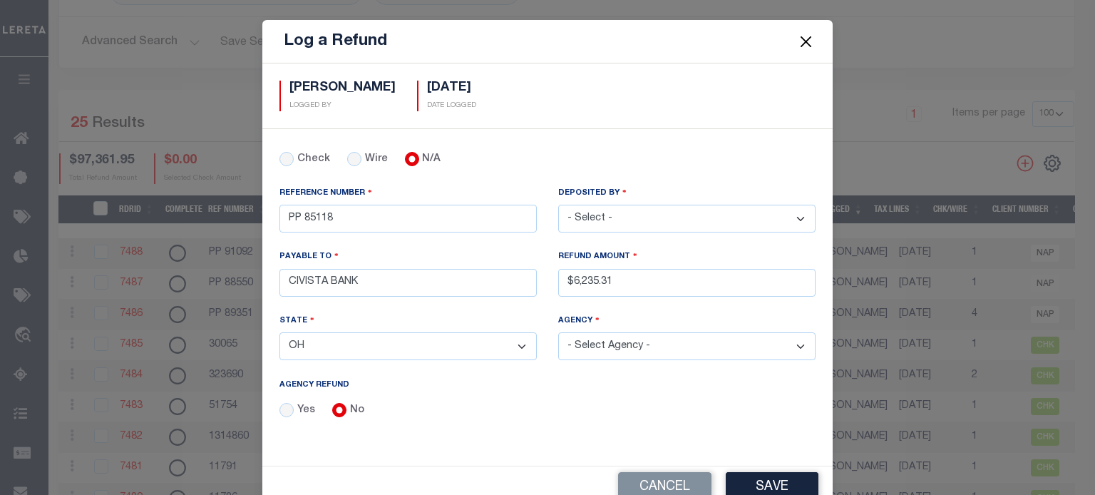
click at [622, 343] on select "- Select Agency - [GEOGRAPHIC_DATA] [GEOGRAPHIC_DATA] MOBILE HOMES [GEOGRAPHIC_…" at bounding box center [686, 346] width 257 height 28
select select "3913900000"
click at [558, 332] on select "- Select Agency - [GEOGRAPHIC_DATA] [GEOGRAPHIC_DATA] MOBILE HOMES [GEOGRAPHIC_…" at bounding box center [686, 346] width 257 height 28
click at [789, 481] on button "Save" at bounding box center [772, 487] width 93 height 31
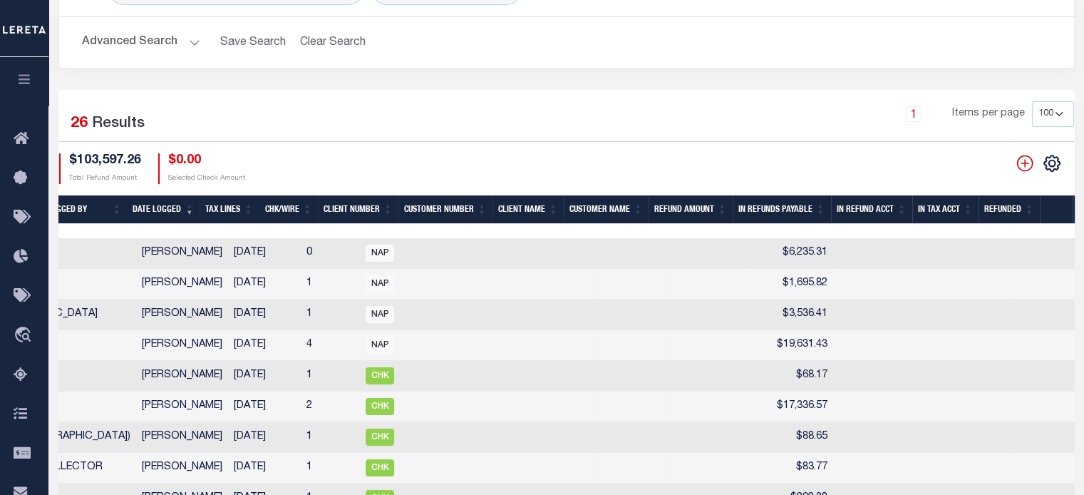
scroll to position [0, 669]
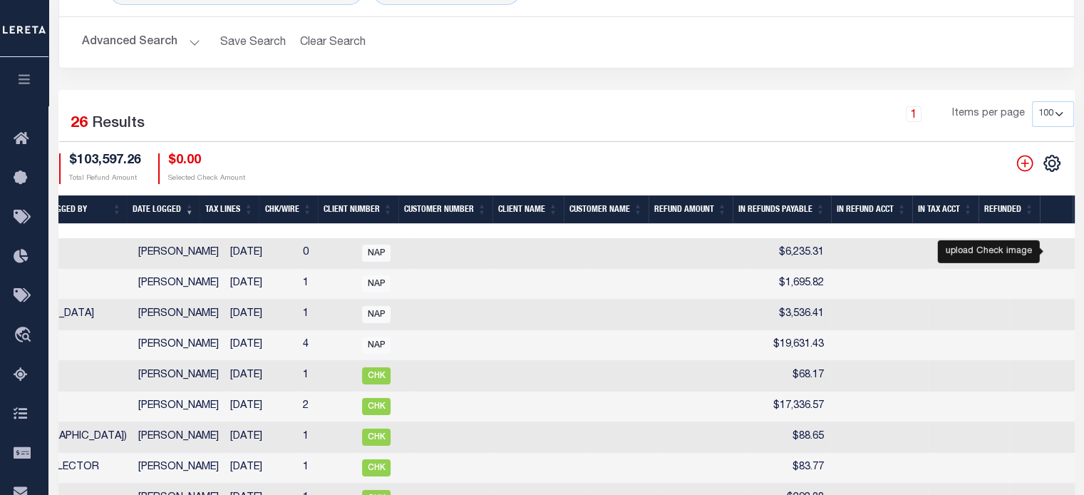
checkbox input "true"
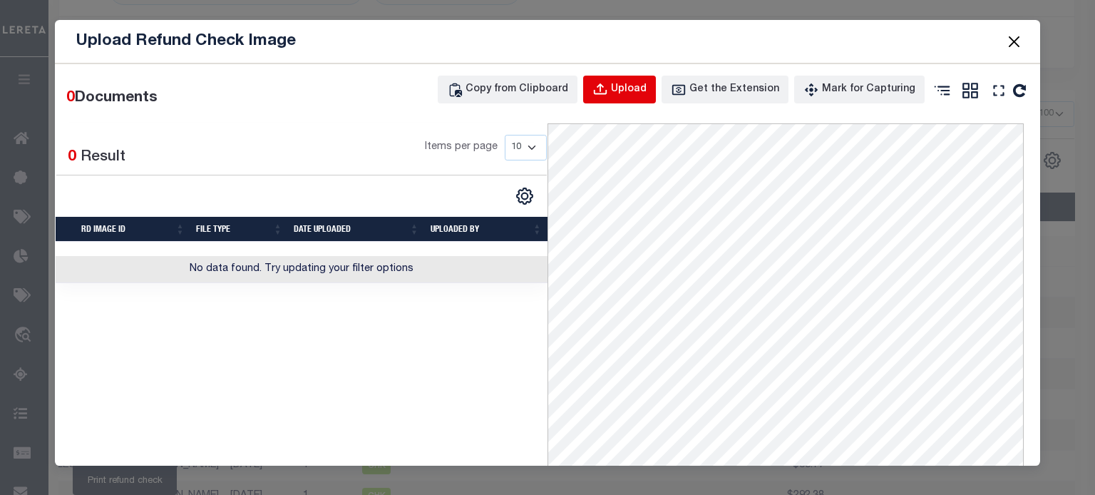
click at [639, 89] on div "Upload" at bounding box center [629, 90] width 36 height 16
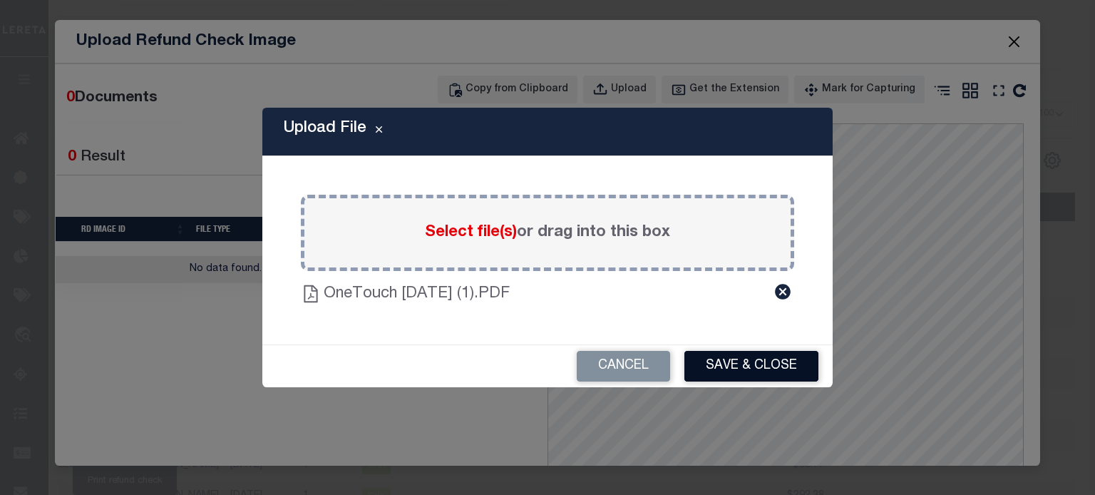
click at [741, 366] on button "Save & Close" at bounding box center [751, 366] width 134 height 31
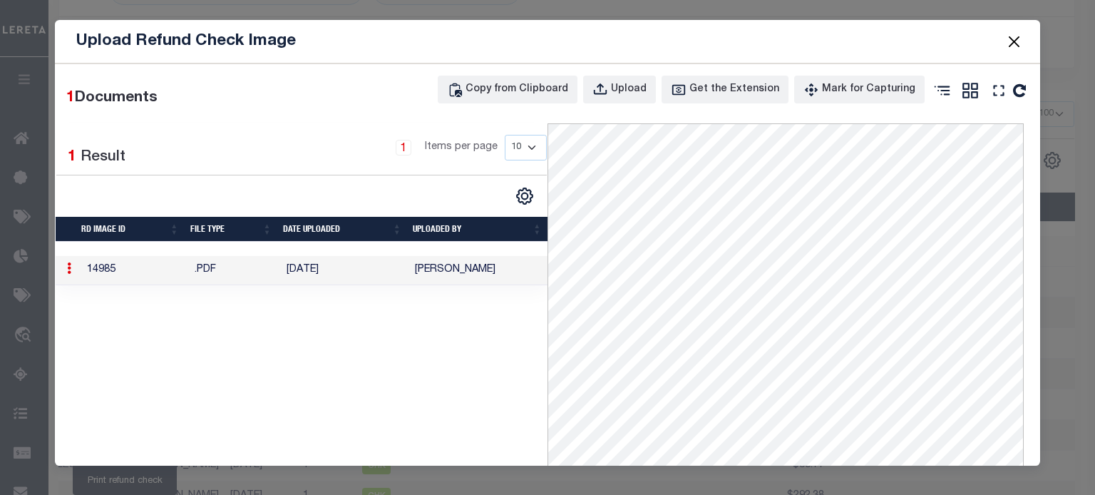
click at [1012, 40] on button "Close" at bounding box center [1014, 41] width 19 height 19
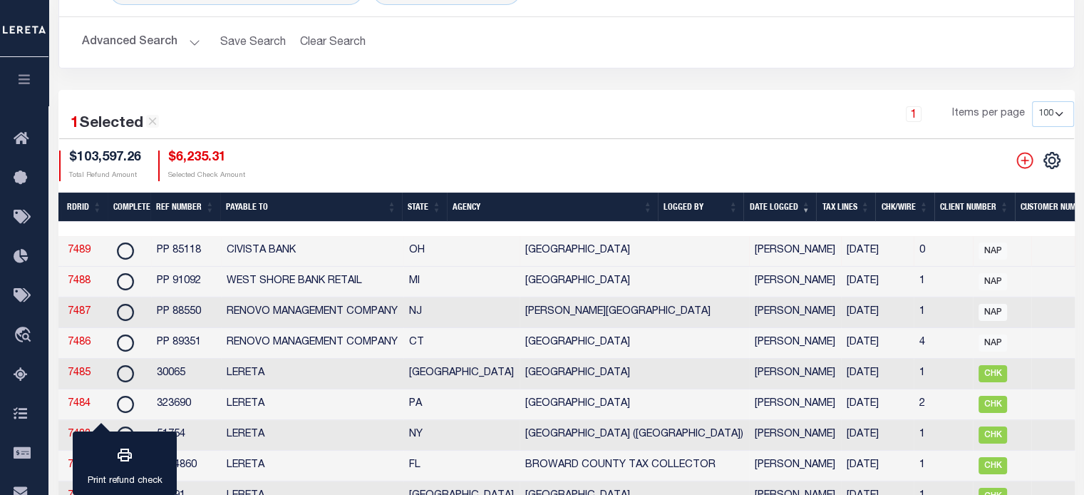
scroll to position [0, 0]
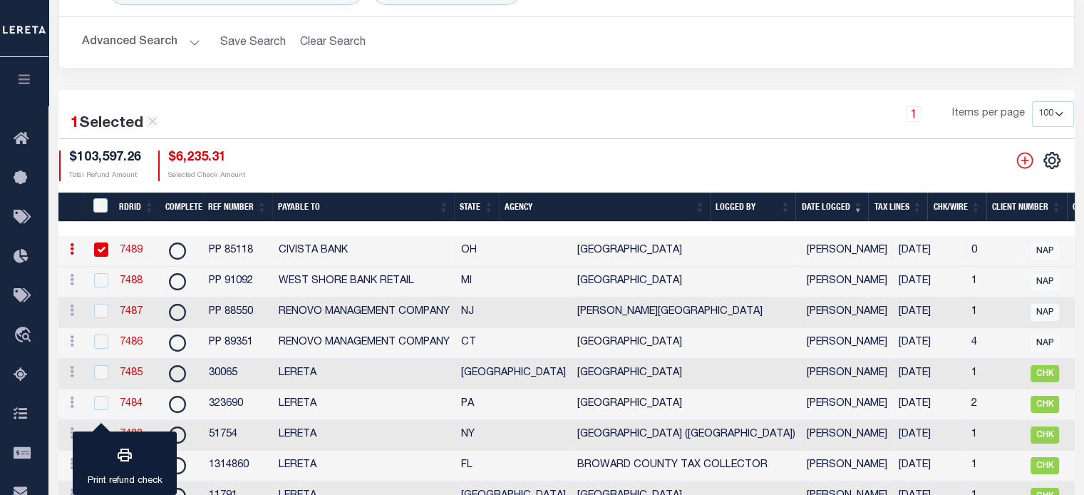
click at [131, 247] on link "7489" at bounding box center [131, 250] width 23 height 10
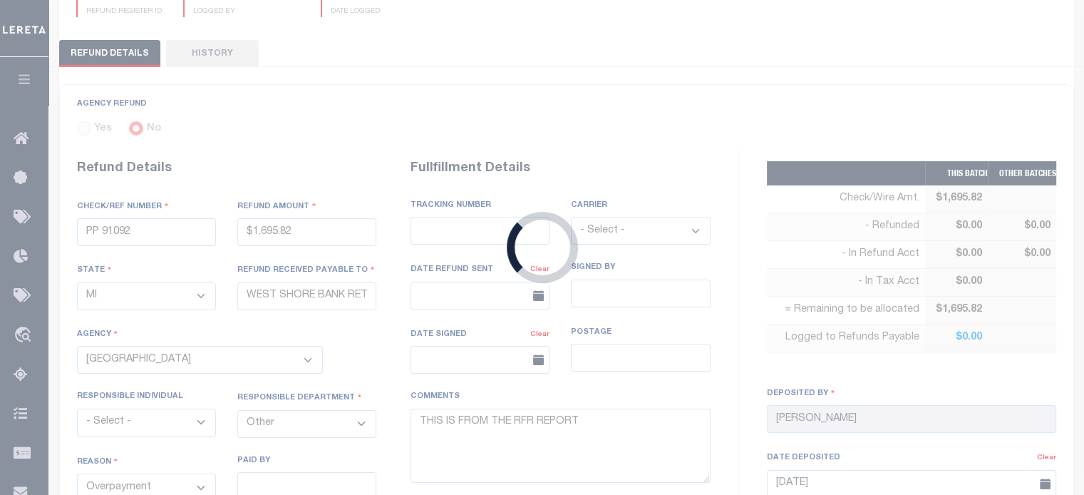
type input "PP 85118"
type input "$6,235.31"
select select "OH"
type input "CIVISTA BANK"
select select
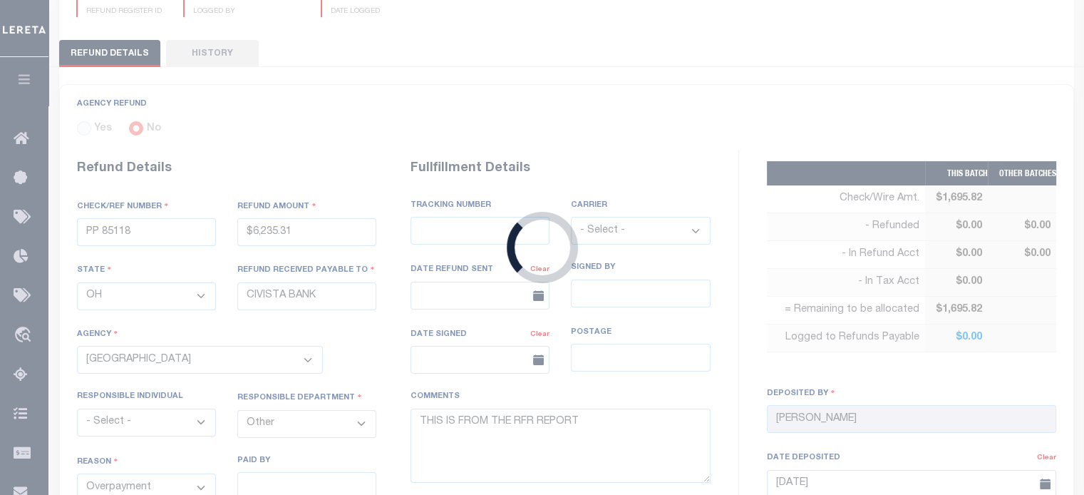
select select
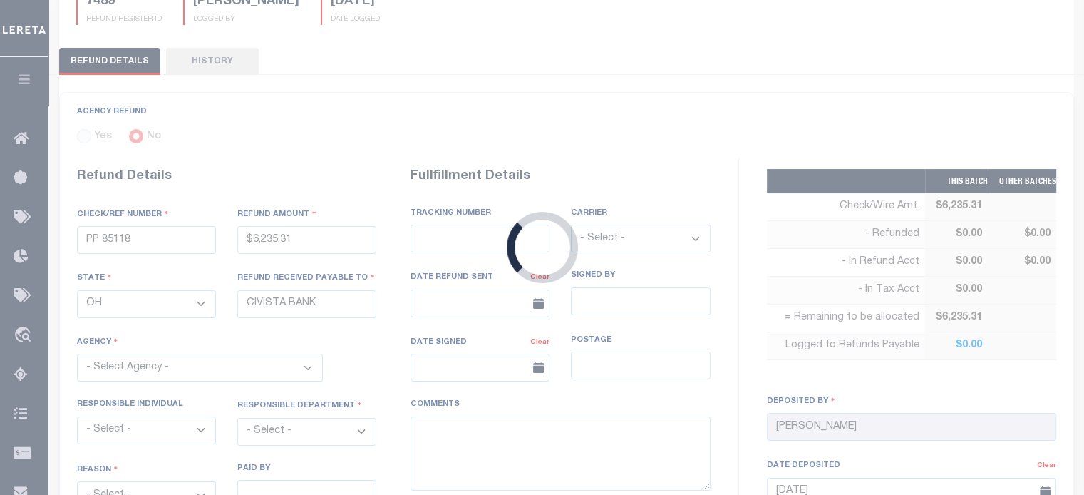
select select "3913900000"
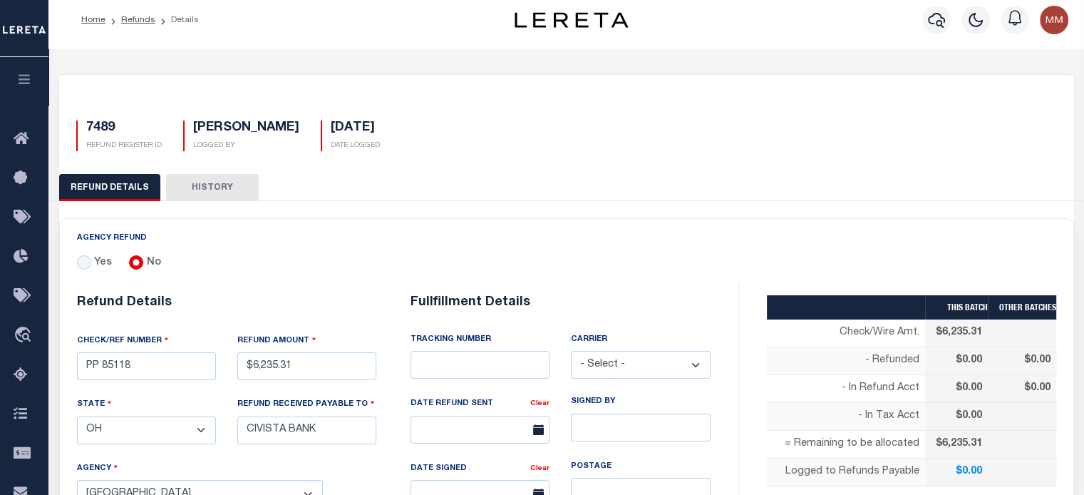
scroll to position [222, 0]
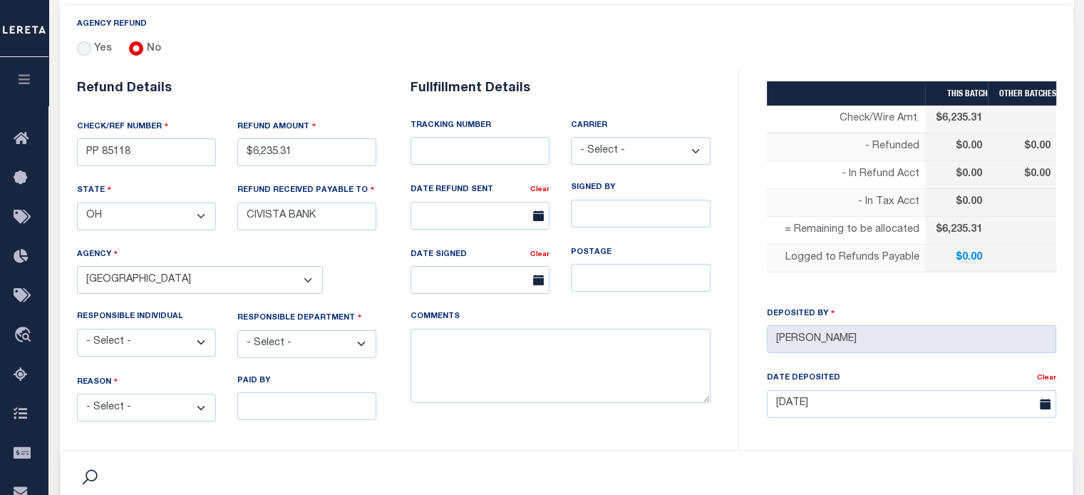
click at [150, 400] on select "- Select - Change In Value Discount Applied Duplicate Payment Exemption Applied…" at bounding box center [146, 408] width 139 height 28
select select "OVP"
click at [77, 394] on select "- Select - Change In Value Discount Applied Duplicate Payment Exemption Applied…" at bounding box center [146, 408] width 139 height 28
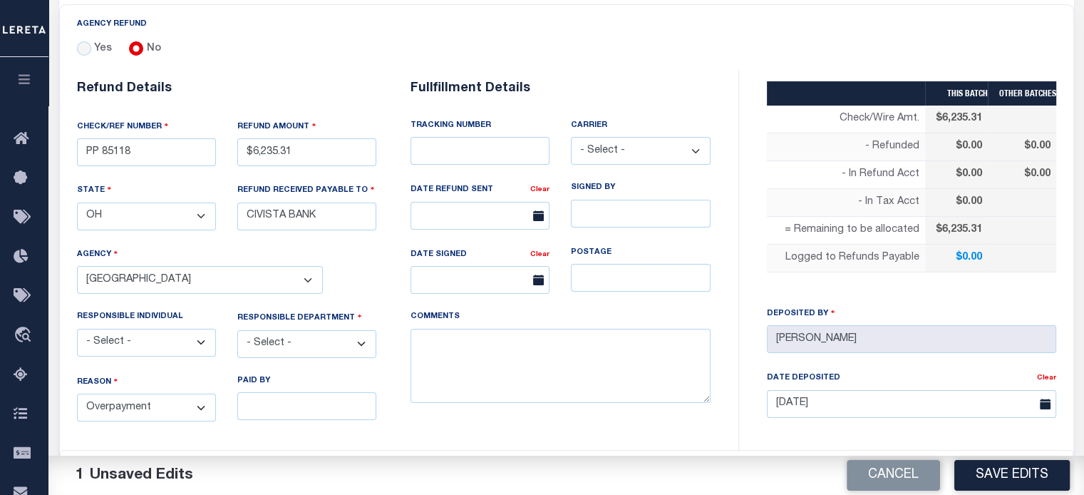
click at [326, 330] on select "- Select - 3rd Party Accounting AI Collector Customer Customer Service FactR JA…" at bounding box center [306, 344] width 139 height 28
select select "OTH"
click at [237, 330] on select "- Select - 3rd Party Accounting AI Collector Customer Customer Service FactR JA…" at bounding box center [306, 344] width 139 height 28
click at [516, 342] on textarea "COMMENTS" at bounding box center [561, 366] width 300 height 75
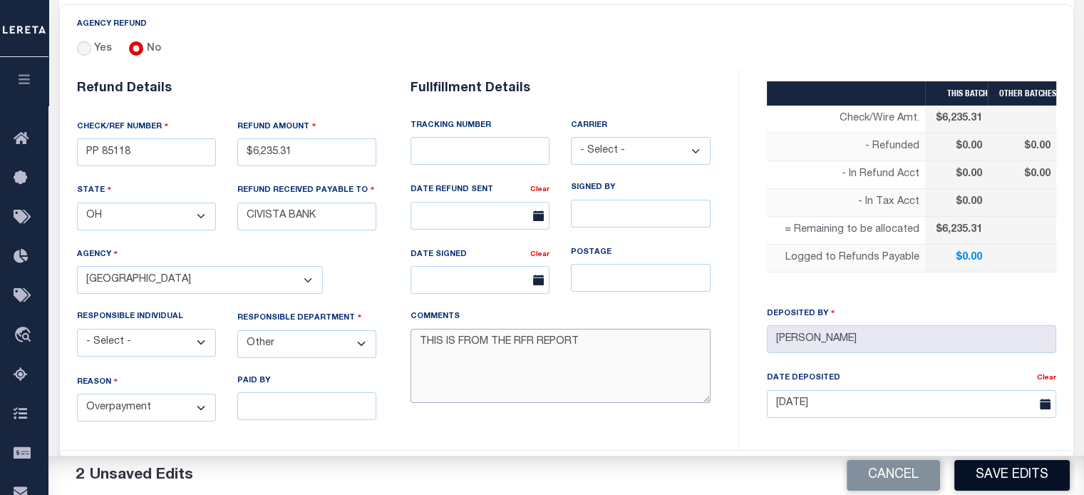
type textarea "THIS IS FROM THE RFR REPORT"
drag, startPoint x: 965, startPoint y: 477, endPoint x: 974, endPoint y: 476, distance: 8.7
click at [970, 478] on button "Save Edits" at bounding box center [1012, 475] width 115 height 31
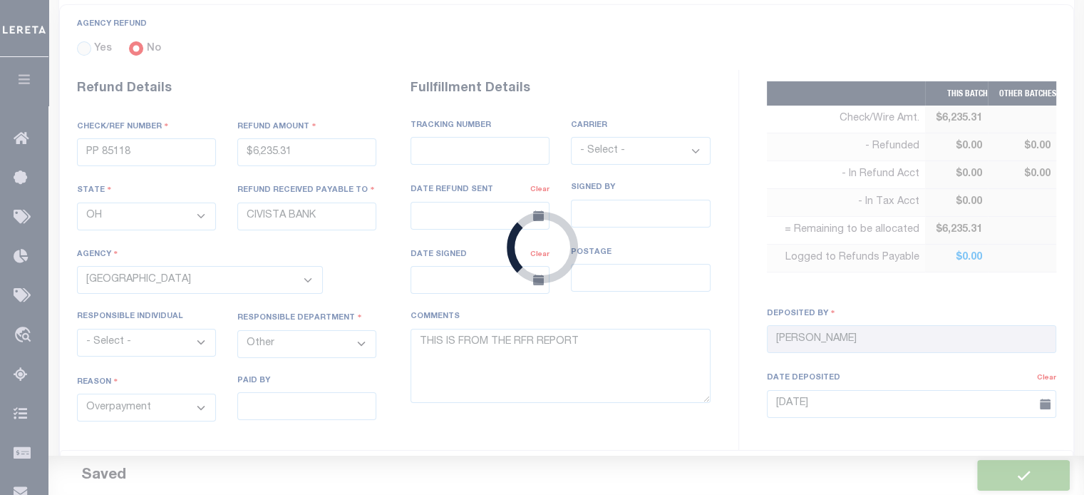
type input "$6,235.31"
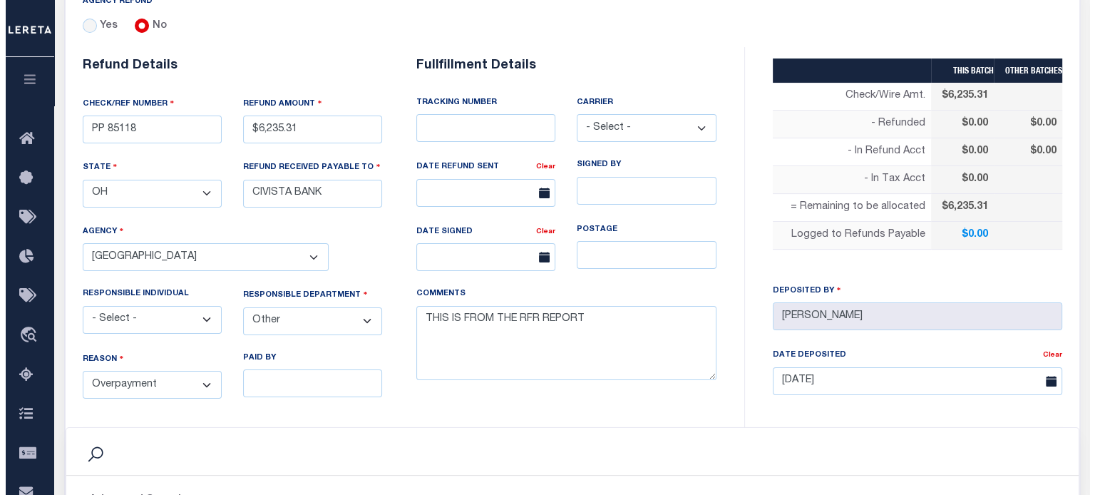
scroll to position [508, 0]
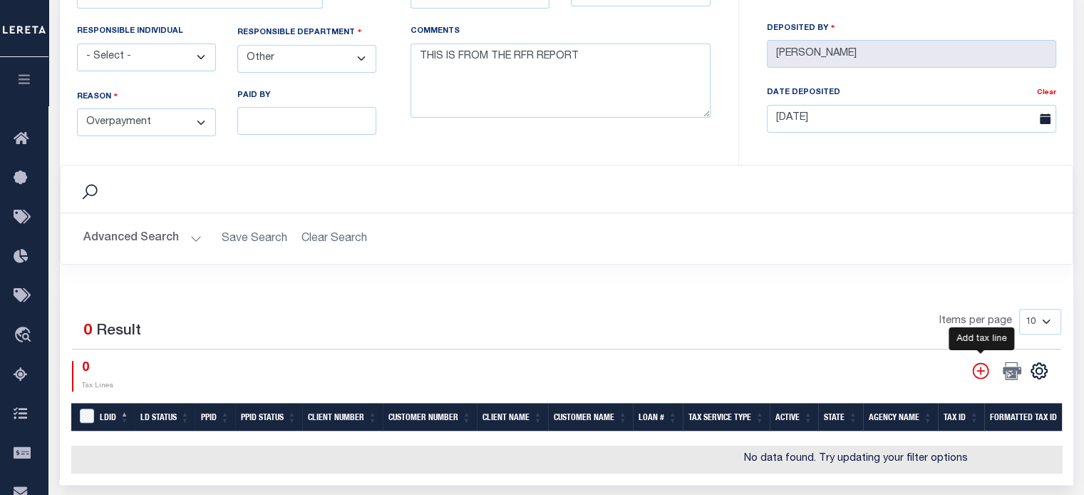
click at [982, 361] on icon "" at bounding box center [981, 370] width 19 height 19
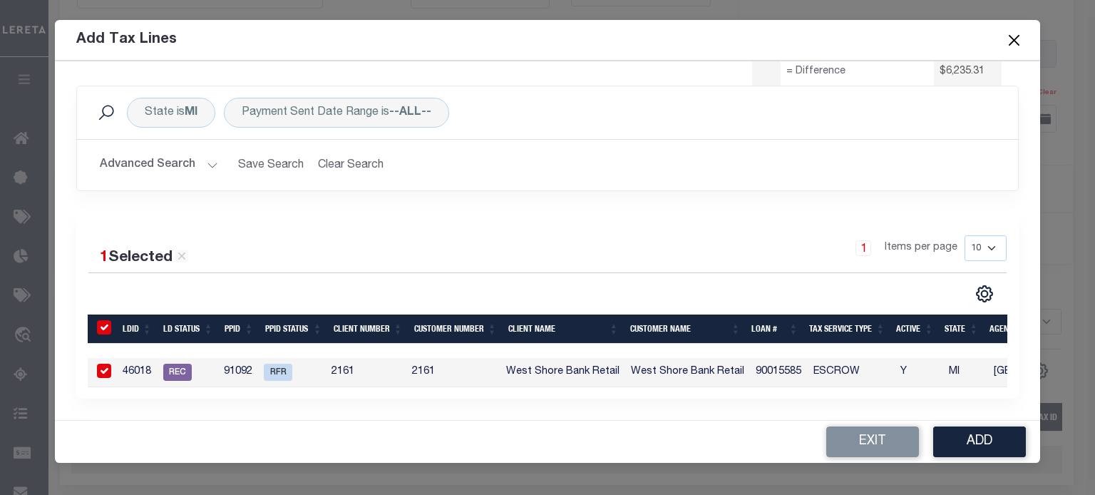
scroll to position [0, 0]
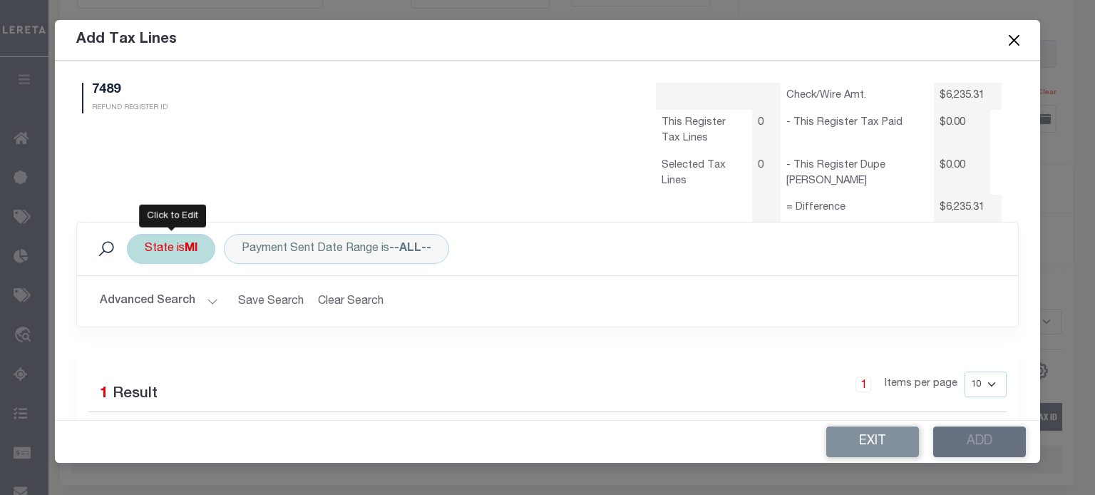
click at [191, 247] on b "MI" at bounding box center [191, 248] width 13 height 11
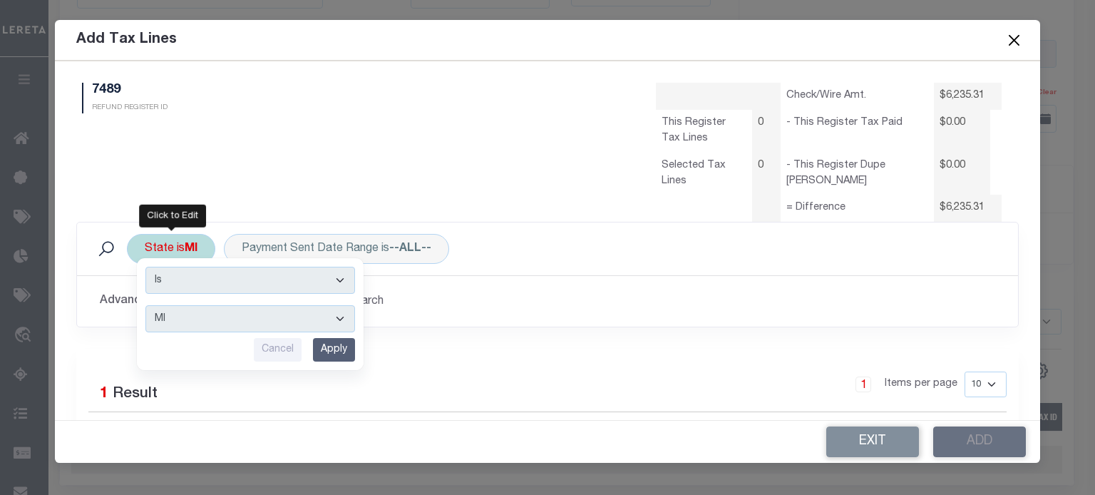
click at [186, 319] on select "AK AL AR AZ CA CO CT DC DE FL [GEOGRAPHIC_DATA] GU HI IA ID IL IN KS [GEOGRAPHI…" at bounding box center [250, 318] width 210 height 27
select select "OH"
click at [145, 305] on select "AK AL AR AZ CA CO CT DC DE FL [GEOGRAPHIC_DATA] GU HI IA ID IL IN KS [GEOGRAPHI…" at bounding box center [250, 318] width 210 height 27
drag, startPoint x: 326, startPoint y: 348, endPoint x: 316, endPoint y: 343, distance: 11.2
click at [326, 347] on input "Apply" at bounding box center [334, 350] width 42 height 24
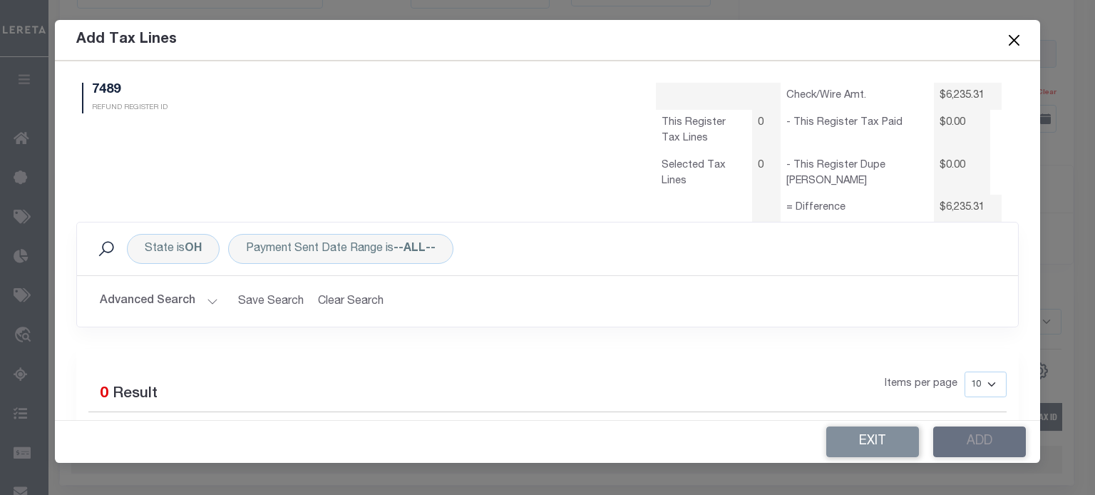
click at [187, 302] on button "Advanced Search" at bounding box center [159, 301] width 118 height 28
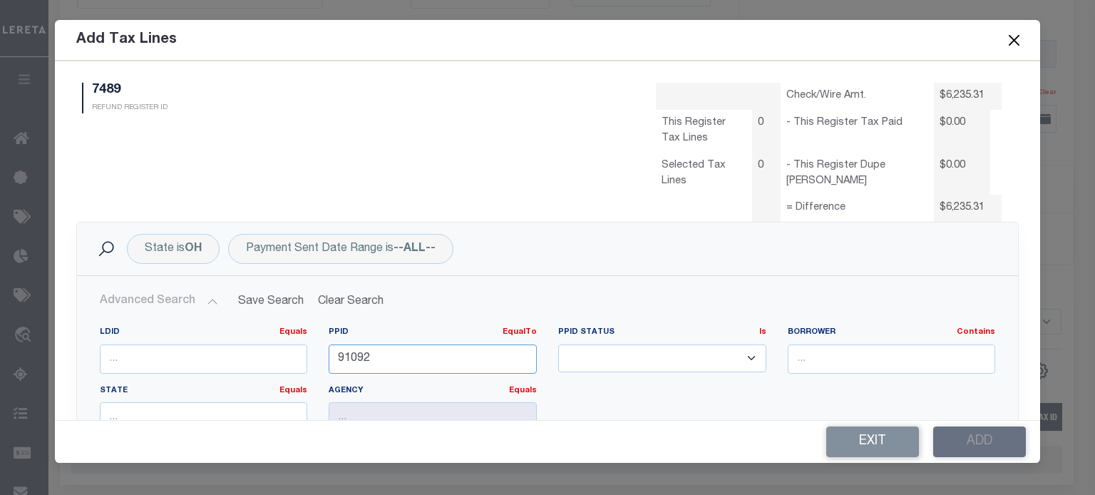
drag, startPoint x: 399, startPoint y: 349, endPoint x: 14, endPoint y: 334, distance: 384.6
click at [26, 342] on form "Add Tax Lines 7489 REFUND REGISTER ID Check/Wire Amt. 0" at bounding box center [547, 241] width 1095 height 443
type input "85118"
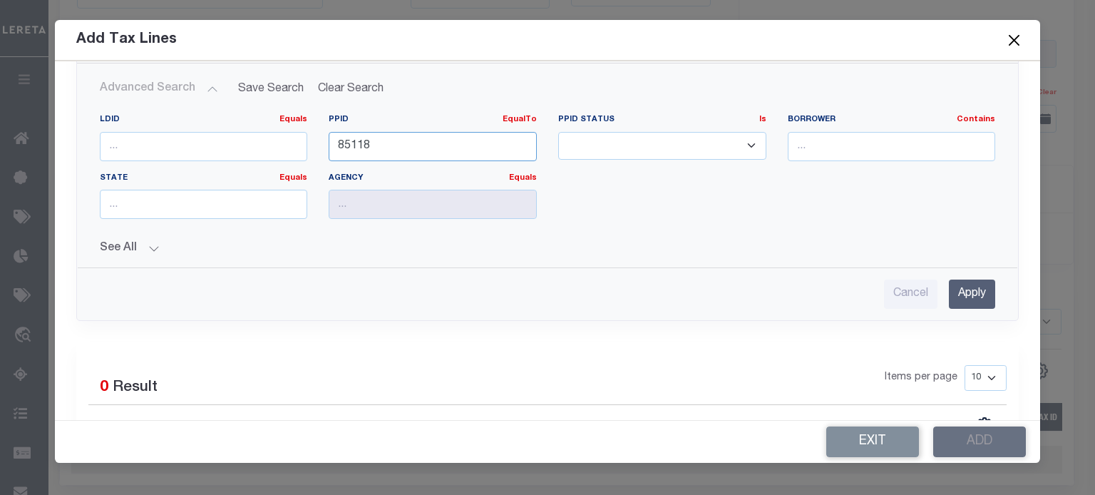
scroll to position [214, 0]
click at [970, 287] on input "Apply" at bounding box center [972, 292] width 46 height 29
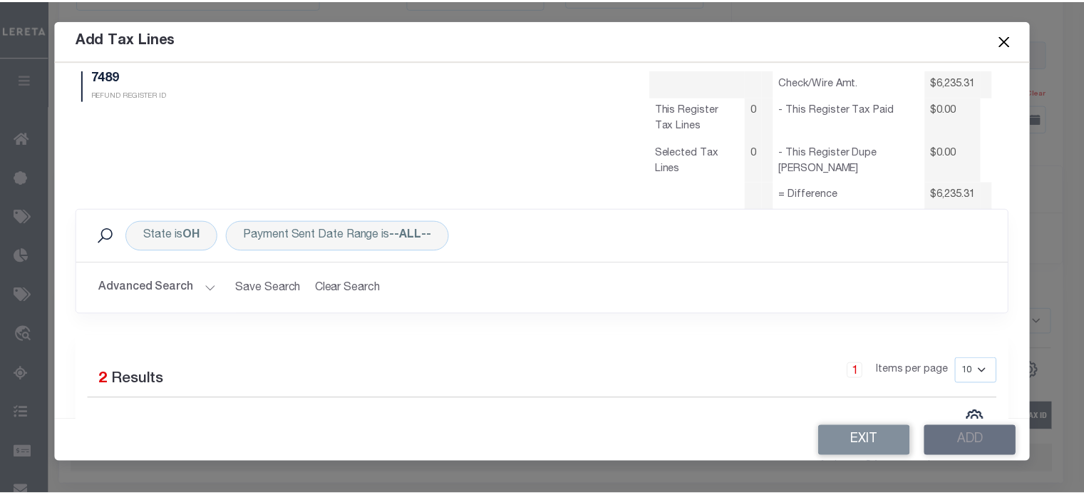
scroll to position [0, 0]
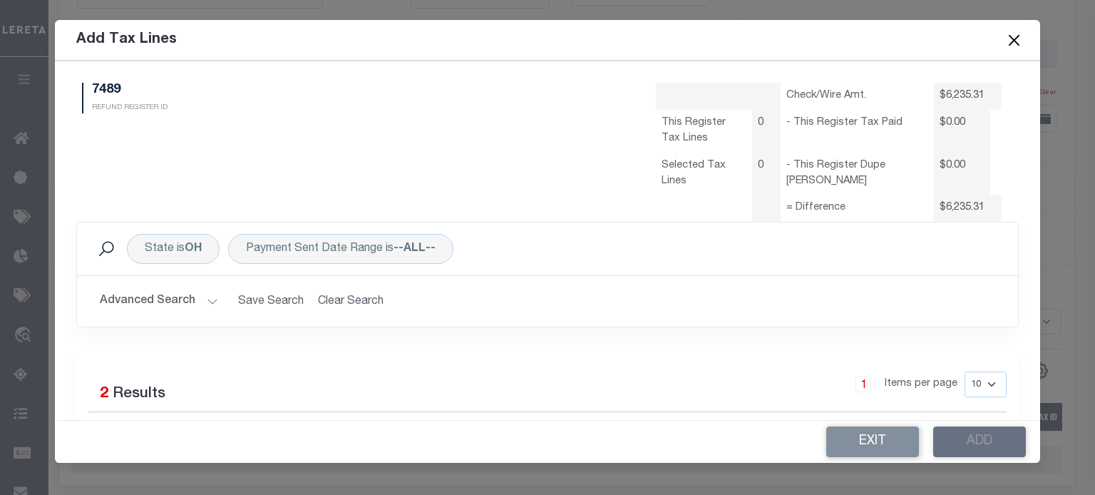
click at [1017, 43] on button "Close" at bounding box center [1014, 40] width 19 height 19
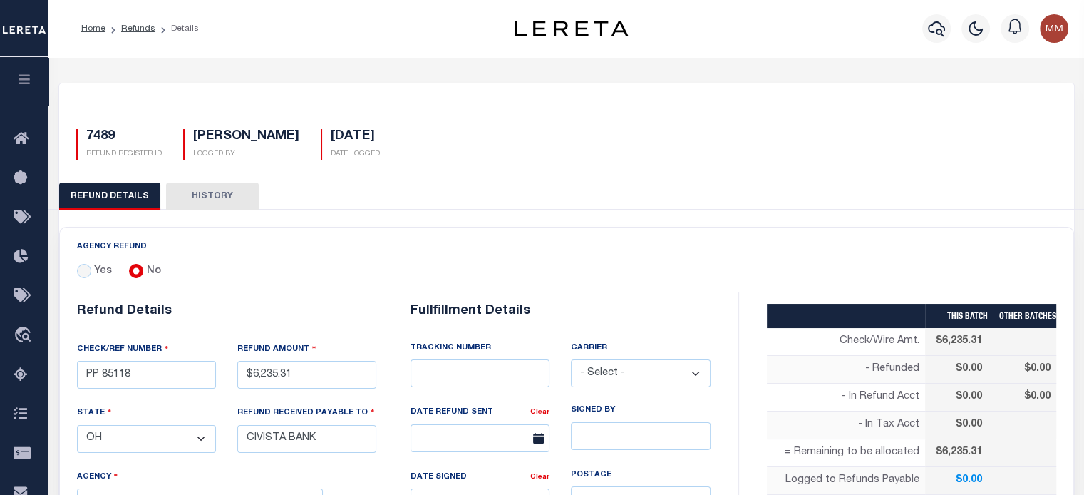
select select "100"
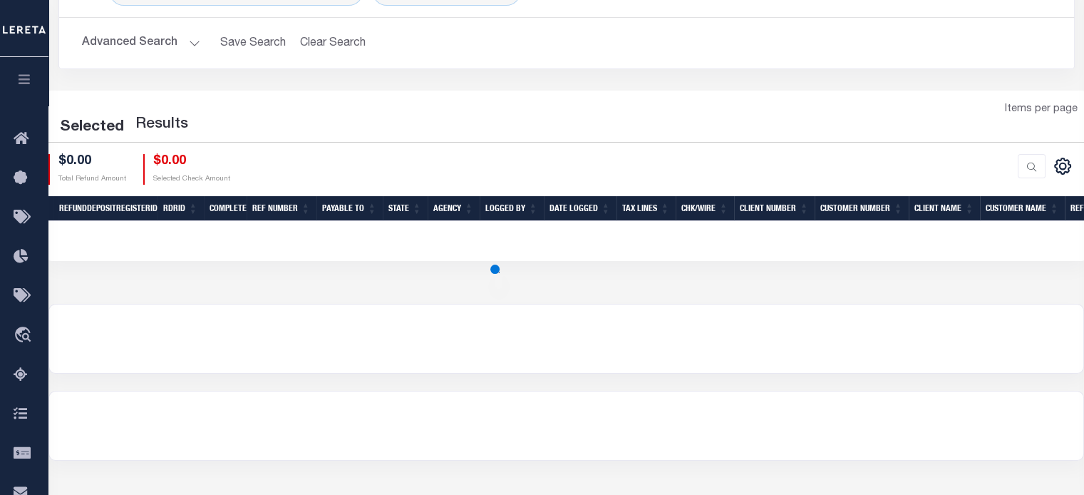
scroll to position [143, 0]
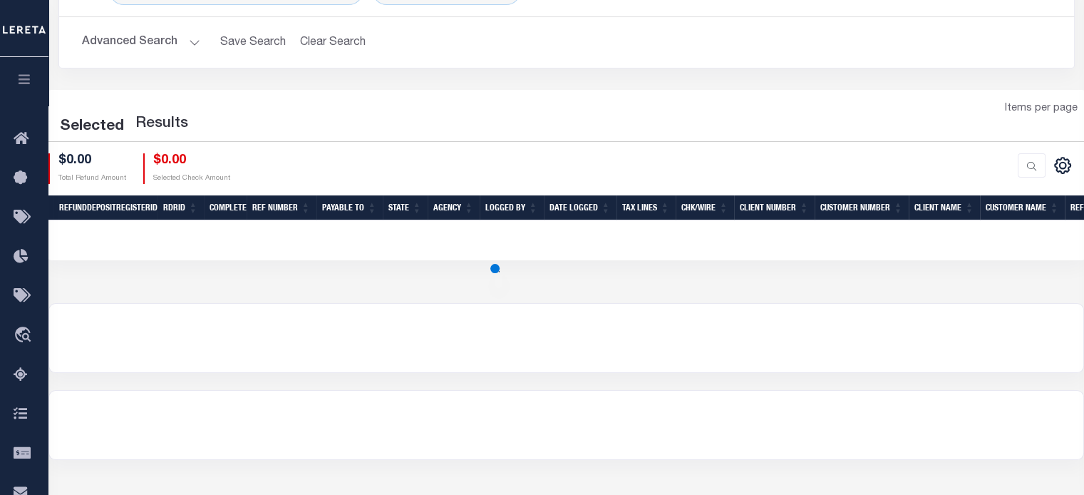
select select "100"
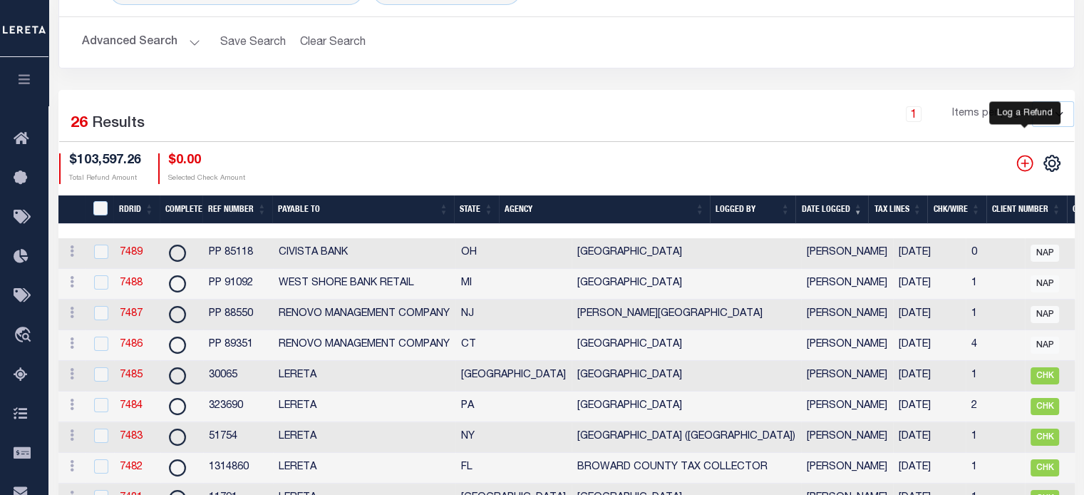
click at [1024, 166] on icon "" at bounding box center [1025, 163] width 16 height 16
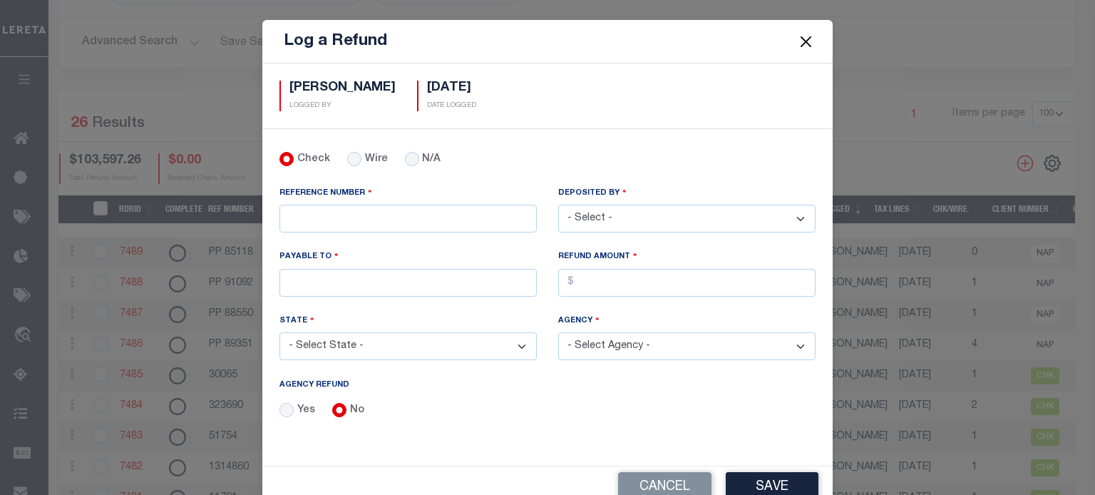
click at [405, 166] on div "N/A" at bounding box center [423, 160] width 36 height 16
click at [405, 155] on input "N/A" at bounding box center [412, 159] width 14 height 14
radio input "true"
drag, startPoint x: 346, startPoint y: 217, endPoint x: 339, endPoint y: 232, distance: 16.6
click at [346, 217] on input "REFERENCE NUMBER" at bounding box center [407, 219] width 257 height 28
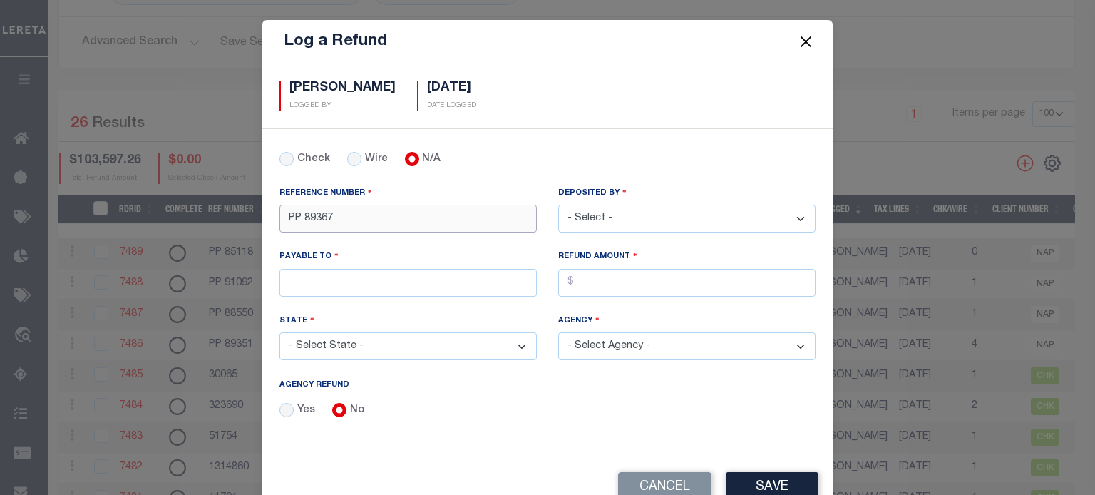
type input "PP 89367"
click at [597, 208] on select "- Select - [PERSON_NAME] [PERSON_NAME] [PERSON_NAME] [PERSON_NAME] [PERSON_NAME…" at bounding box center [686, 219] width 257 height 28
select select "[PERSON_NAME]"
click at [558, 205] on select "- Select - [PERSON_NAME] [PERSON_NAME] [PERSON_NAME] [PERSON_NAME] [PERSON_NAME…" at bounding box center [686, 219] width 257 height 28
click at [354, 274] on input "PAYABLE TO" at bounding box center [407, 283] width 257 height 28
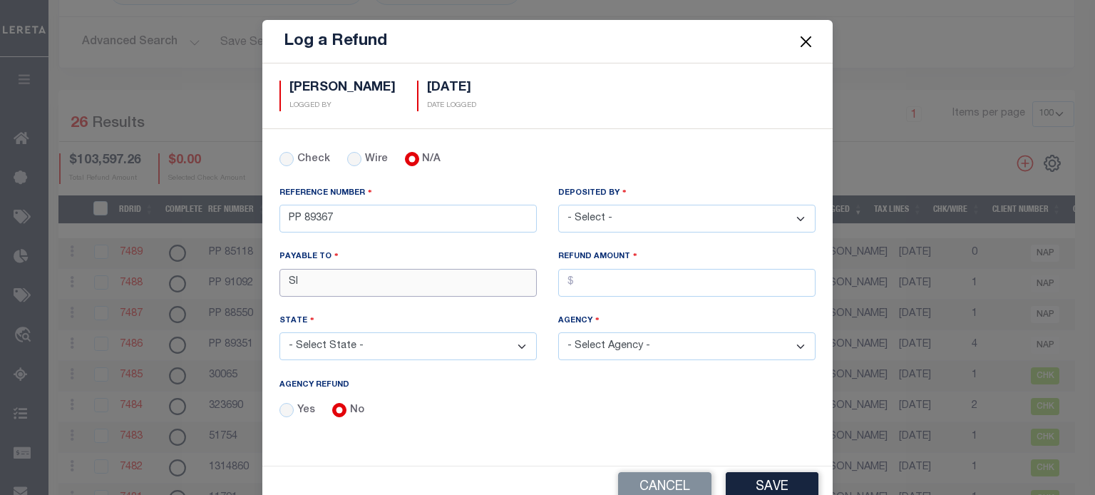
type input "SIGNAL FINANCIAL FCU"
click at [607, 281] on input "AGENCY REFUND" at bounding box center [686, 283] width 257 height 28
type input "$4,394.67"
click at [382, 349] on select "- Select State - [US_STATE] AL AR AZ CA CO [GEOGRAPHIC_DATA] [GEOGRAPHIC_DATA] …" at bounding box center [407, 346] width 257 height 28
select select "DC"
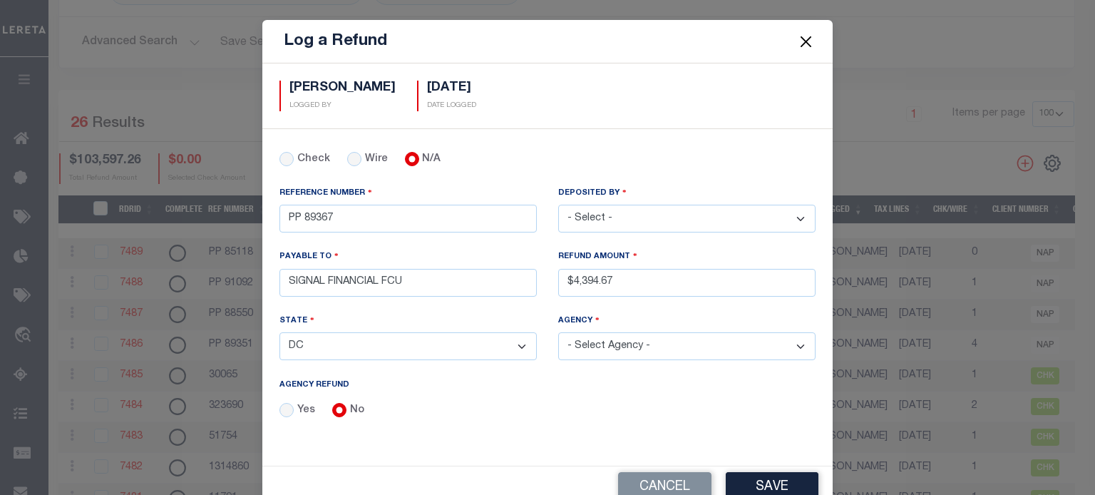
click at [279, 332] on select "- Select State - [US_STATE] AL AR AZ CA CO [GEOGRAPHIC_DATA] [GEOGRAPHIC_DATA] …" at bounding box center [407, 346] width 257 height 28
click at [613, 346] on select "- Select Agency - [GEOGRAPHIC_DATA] SERVICE/GROUND RENT [US_STATE][GEOGRAPHIC_D…" at bounding box center [686, 346] width 257 height 28
select select "7803022187"
click at [558, 332] on select "- Select Agency - [GEOGRAPHIC_DATA] SERVICE/GROUND RENT [US_STATE][GEOGRAPHIC_D…" at bounding box center [686, 346] width 257 height 28
drag, startPoint x: 769, startPoint y: 476, endPoint x: 776, endPoint y: 411, distance: 65.2
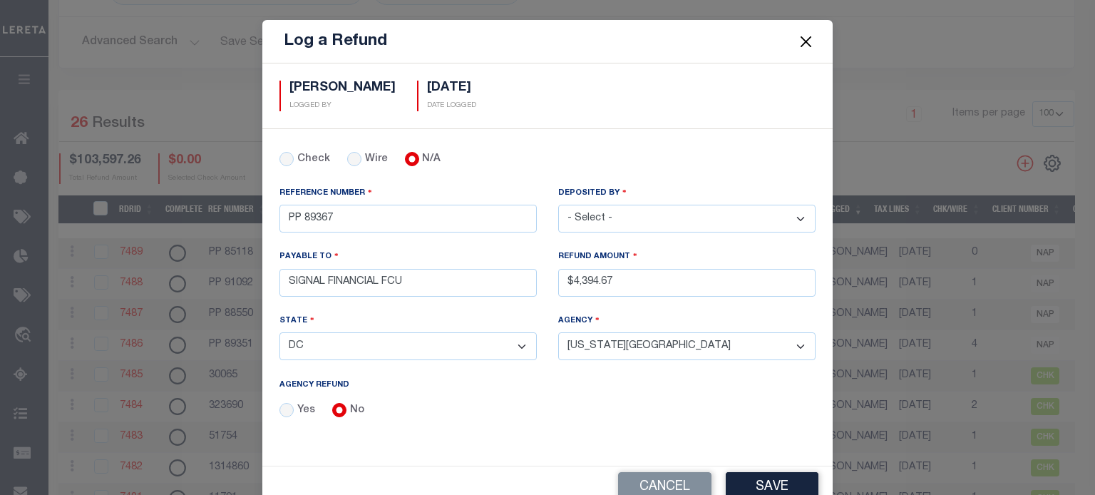
click at [768, 476] on button "Save" at bounding box center [772, 487] width 93 height 31
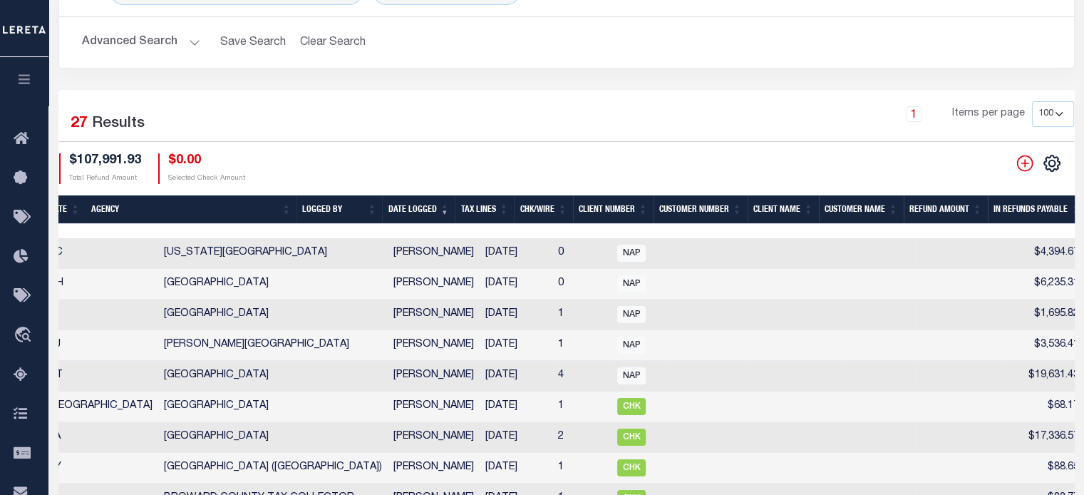
scroll to position [0, 625]
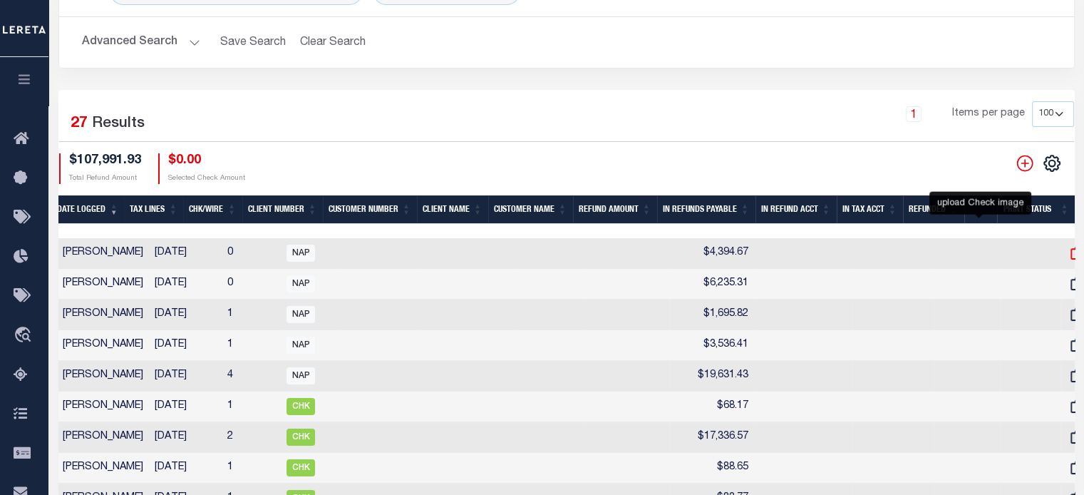
click at [1069, 250] on icon at bounding box center [1078, 253] width 19 height 19
checkbox input "true"
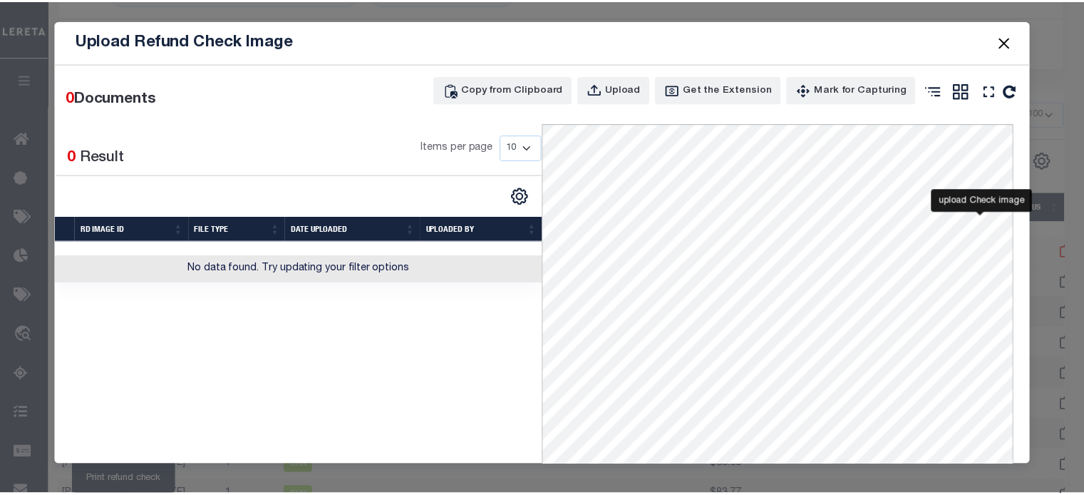
scroll to position [0, 734]
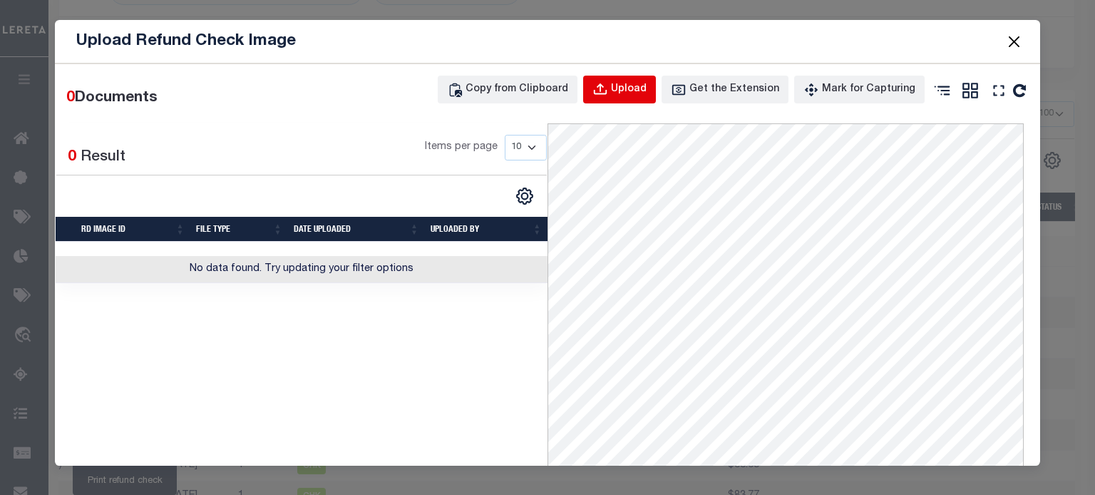
click at [628, 84] on div "Upload" at bounding box center [629, 90] width 36 height 16
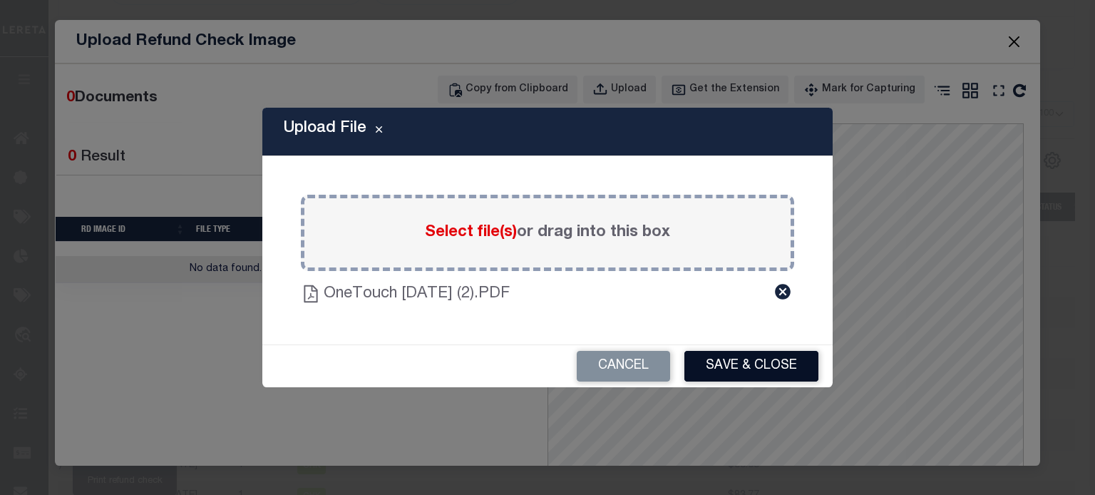
click at [771, 370] on button "Save & Close" at bounding box center [751, 366] width 134 height 31
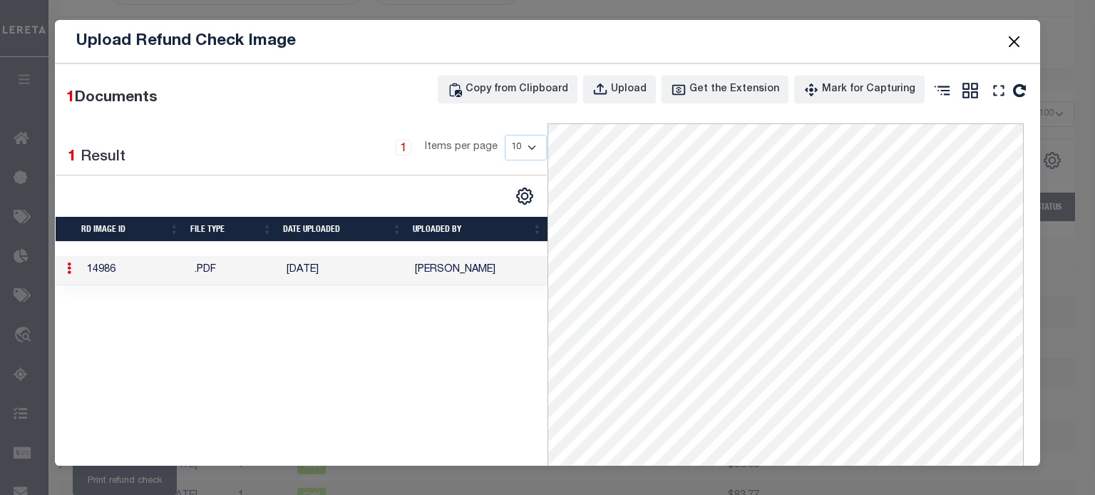
drag, startPoint x: 1015, startPoint y: 32, endPoint x: 1024, endPoint y: 30, distance: 8.8
click at [1016, 32] on button "Close" at bounding box center [1014, 41] width 19 height 19
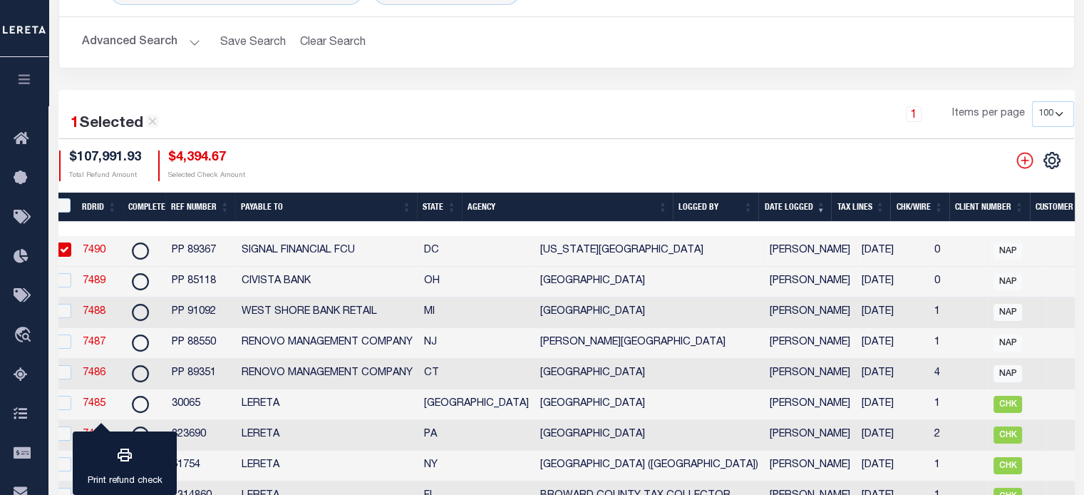
scroll to position [0, 0]
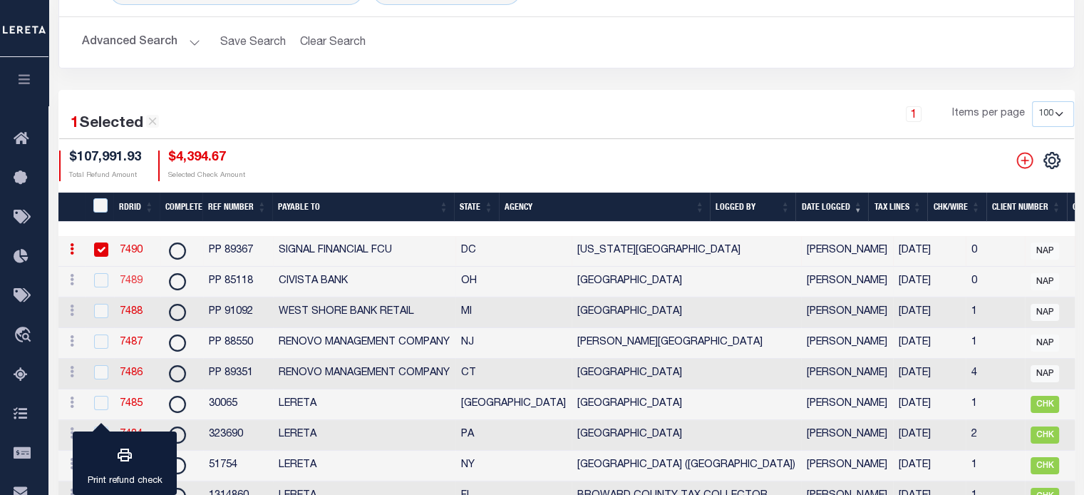
click at [135, 282] on link "7489" at bounding box center [131, 281] width 23 height 10
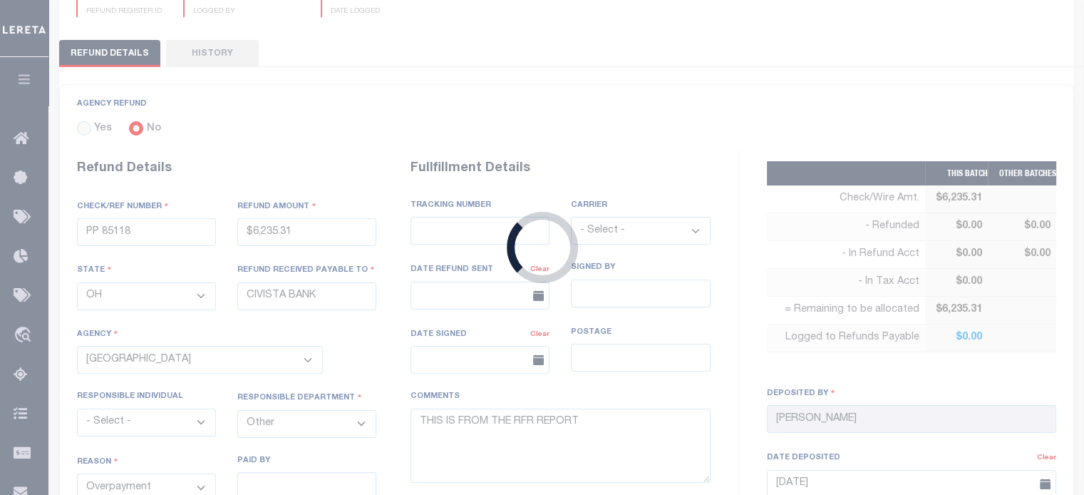
type input "$6,235.31"
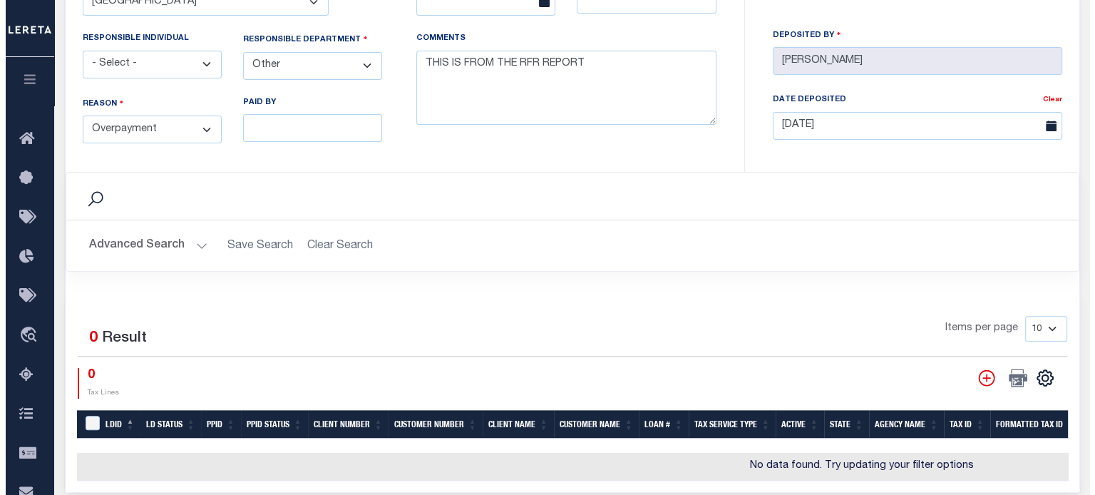
scroll to position [510, 0]
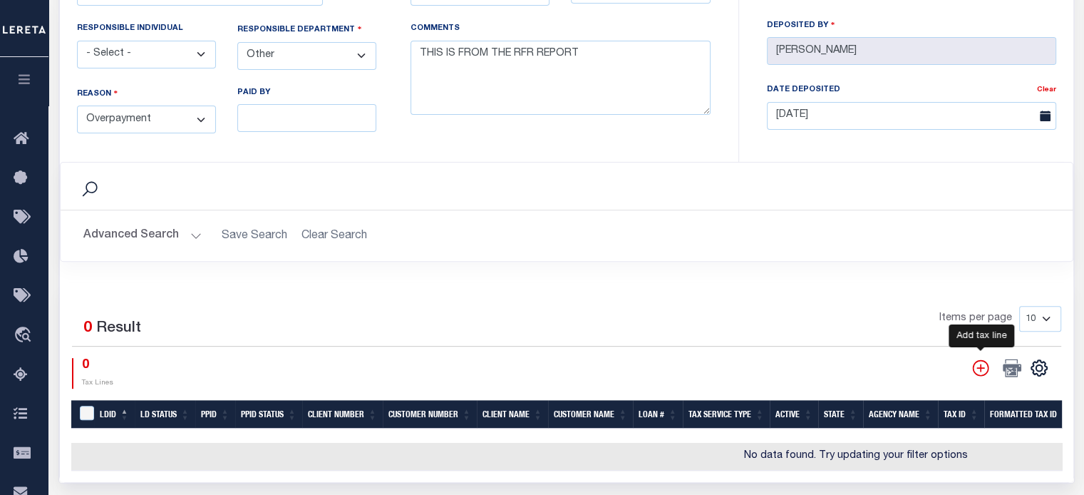
click at [978, 363] on icon "" at bounding box center [981, 368] width 19 height 19
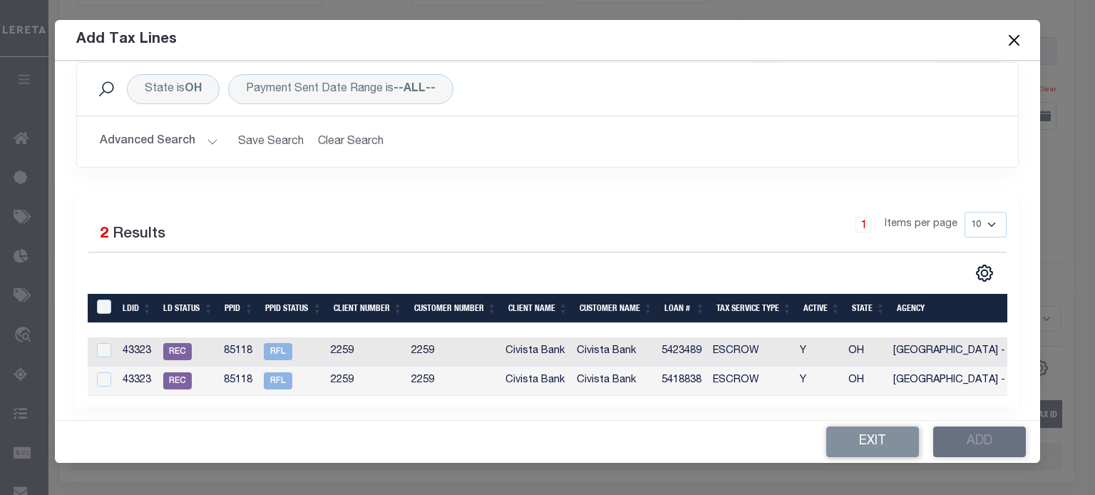
scroll to position [177, 0]
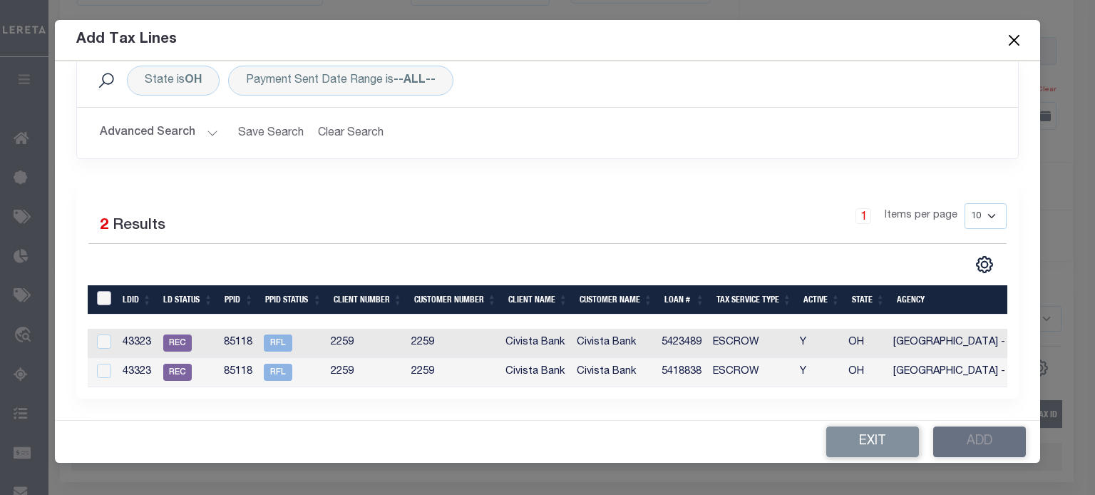
click at [107, 291] on input "LDBatchId" at bounding box center [104, 298] width 14 height 14
checkbox input "true"
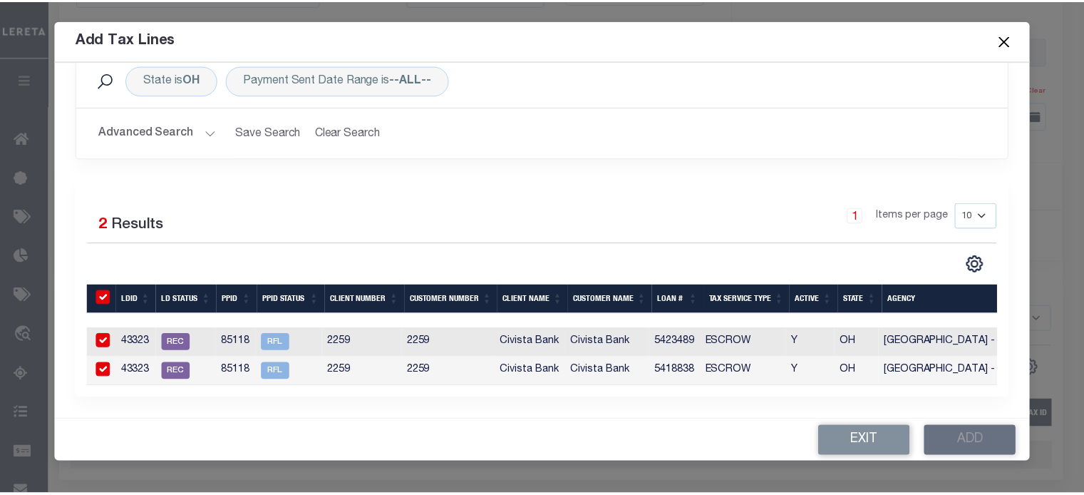
scroll to position [174, 0]
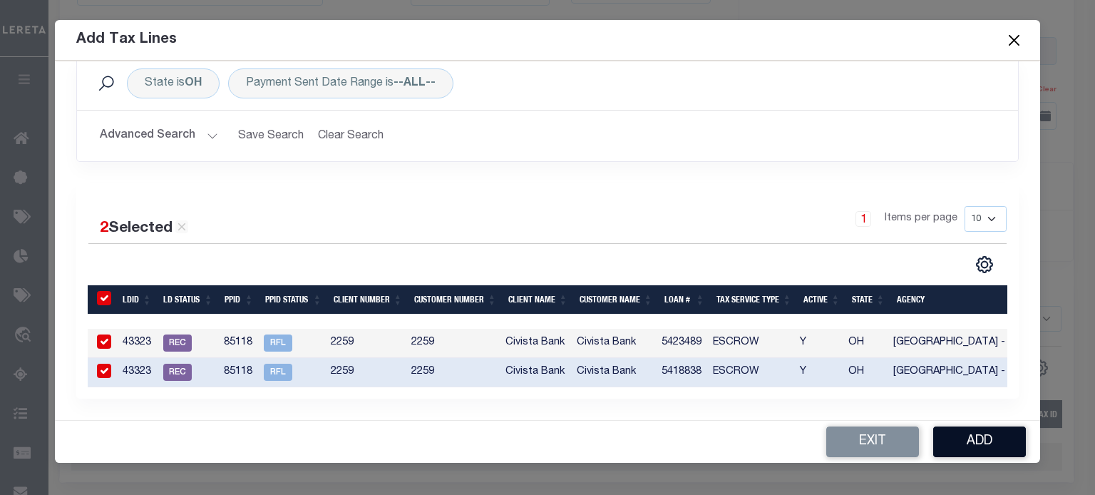
click at [992, 438] on button "Add" at bounding box center [979, 441] width 93 height 31
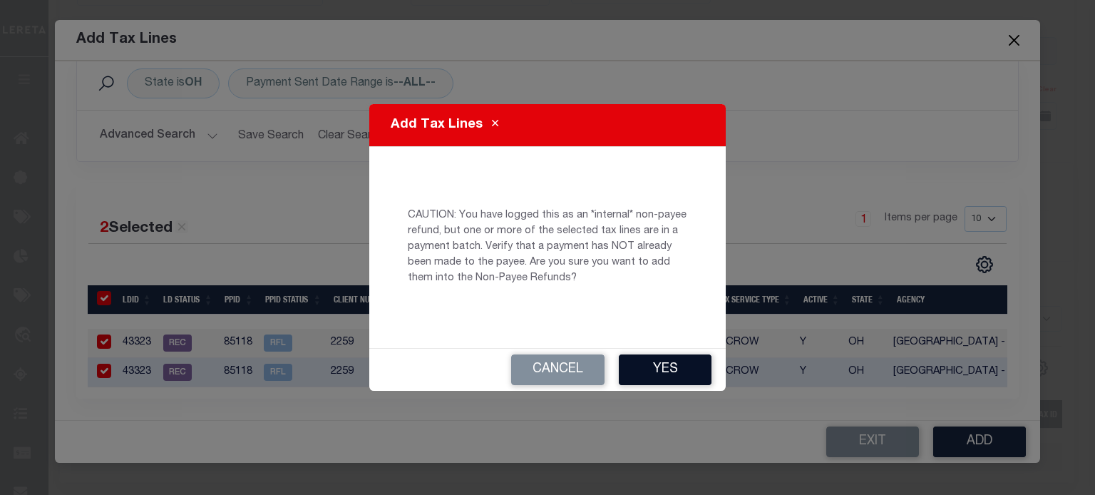
click at [654, 369] on button "Yes" at bounding box center [665, 369] width 93 height 31
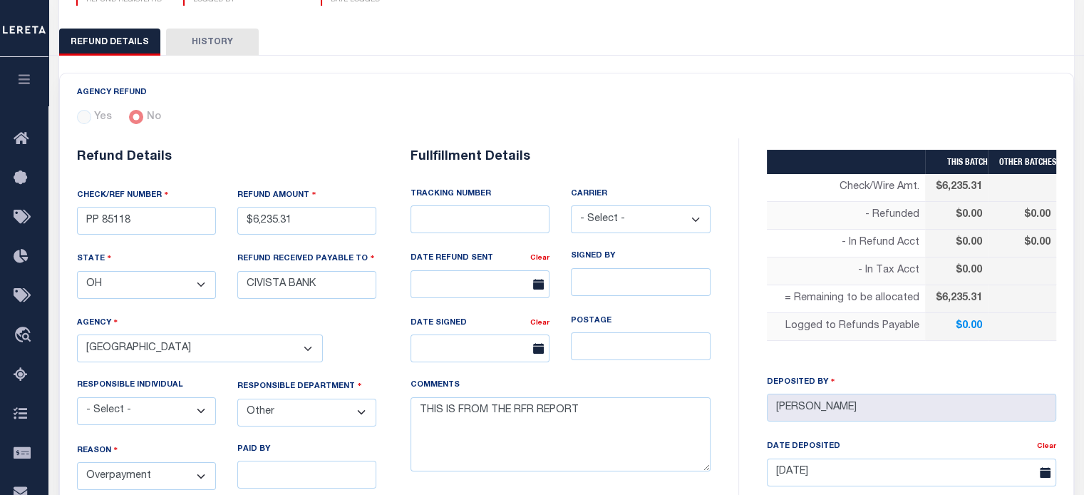
select select "100"
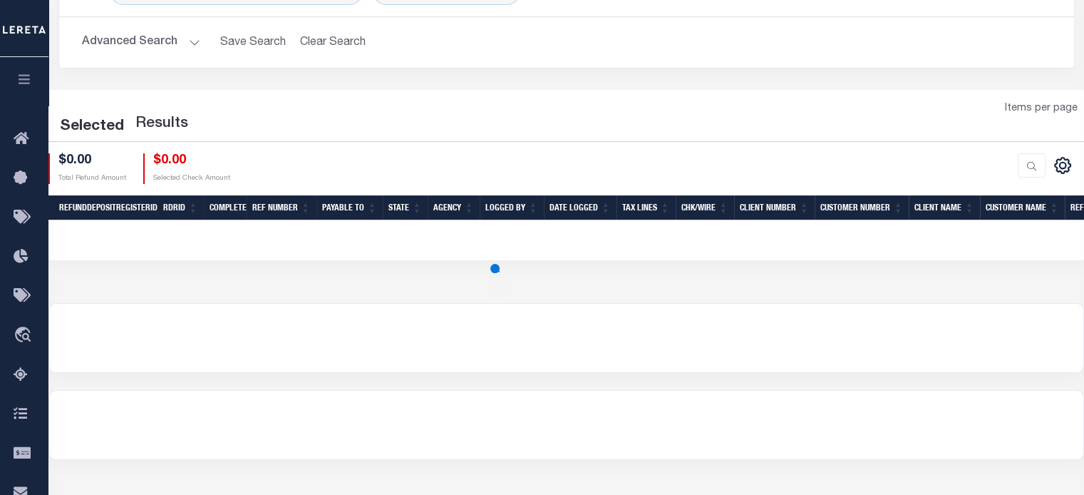
select select "100"
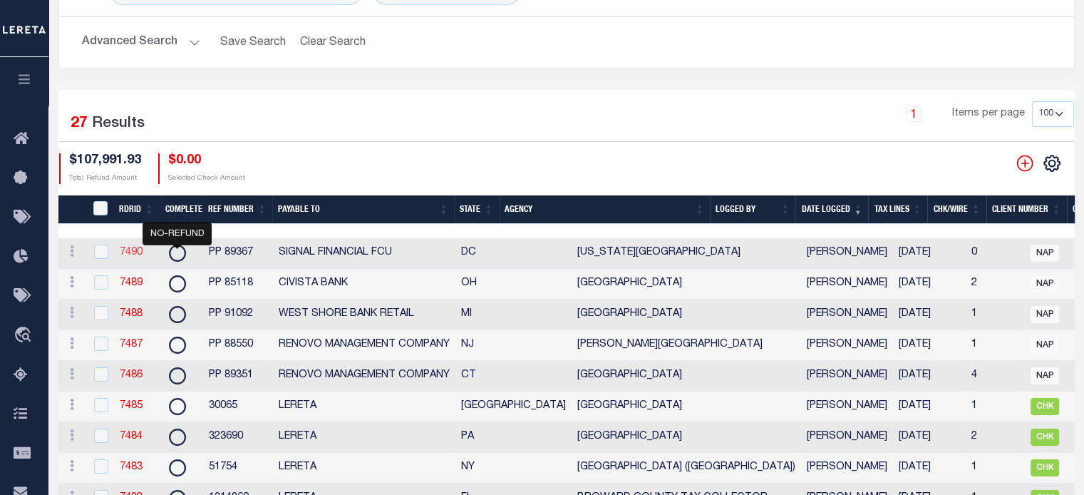
click at [134, 248] on link "7490" at bounding box center [131, 252] width 23 height 10
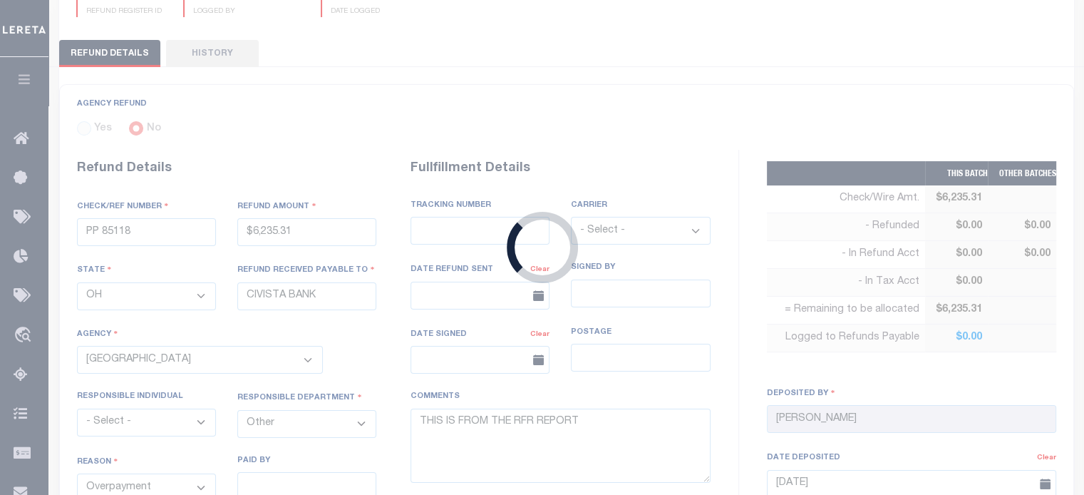
type input "PP 89367"
type input "$4,394.67"
select select "DC"
type input "SIGNAL FINANCIAL FCU"
select select
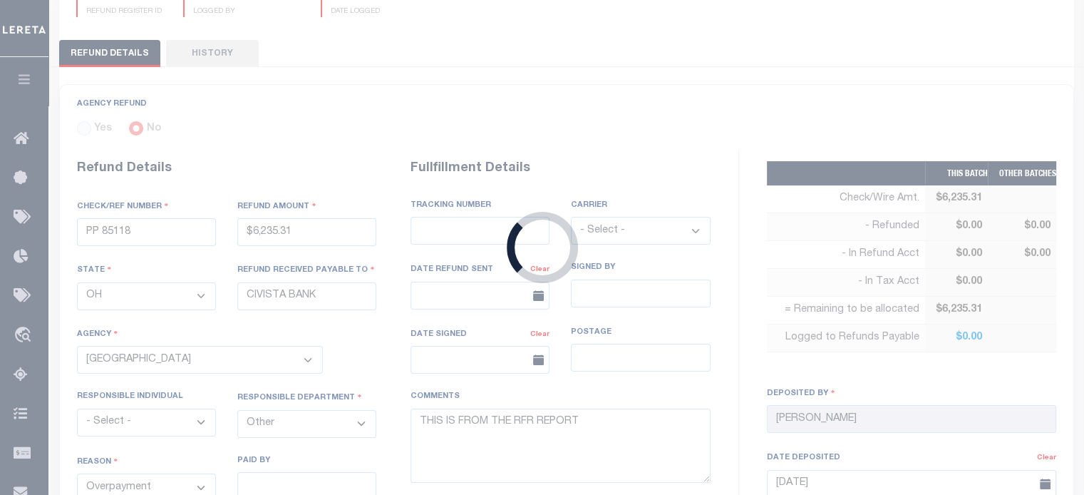
select select
select select "7803022187"
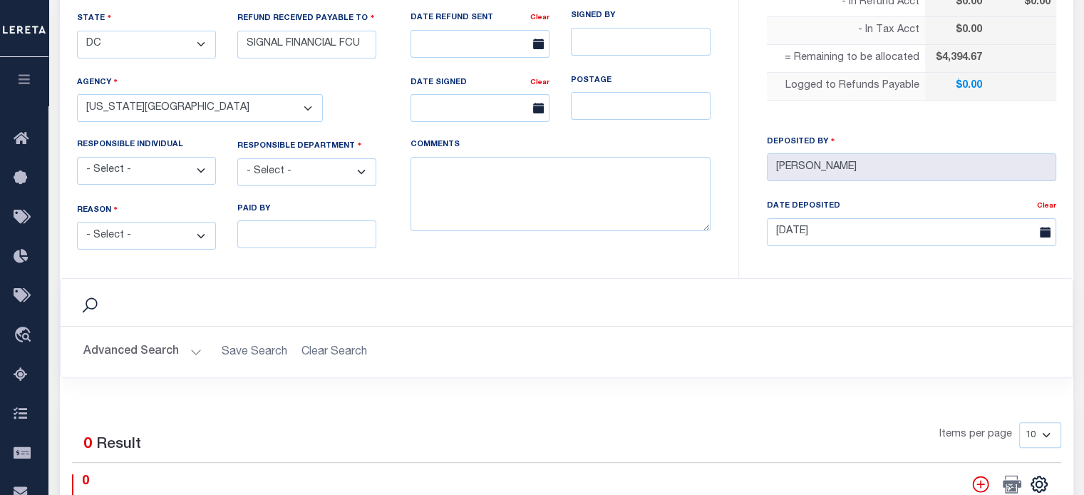
click at [145, 231] on select "- Select - Change In Value Discount Applied Duplicate Payment Exemption Applied…" at bounding box center [146, 236] width 139 height 28
select select "OVP"
click at [77, 222] on select "- Select - Change In Value Discount Applied Duplicate Payment Exemption Applied…" at bounding box center [146, 236] width 139 height 28
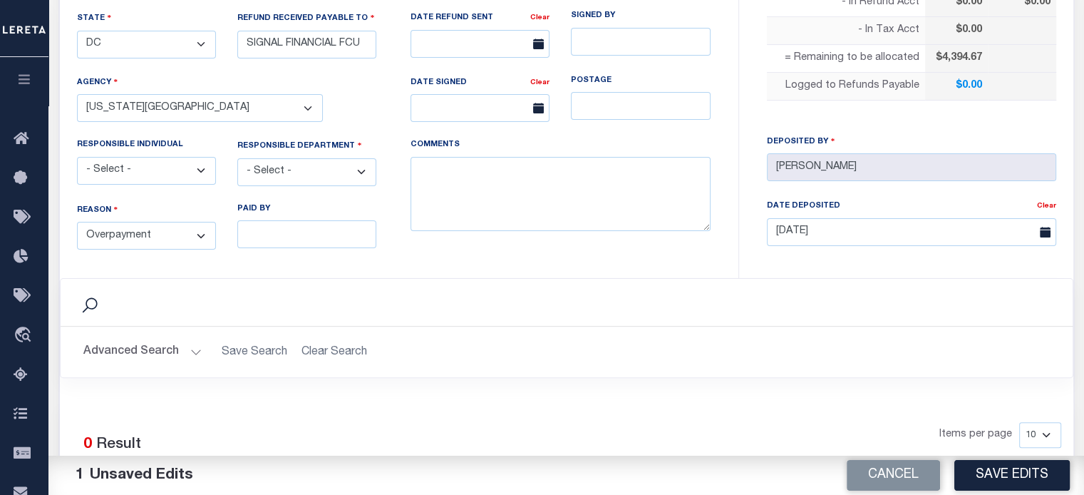
click at [270, 165] on select "- Select - 3rd Party Accounting AI Collector Customer Customer Service FactR JA…" at bounding box center [306, 172] width 139 height 28
select select "OTH"
click at [237, 158] on select "- Select - 3rd Party Accounting AI Collector Customer Customer Service FactR JA…" at bounding box center [306, 172] width 139 height 28
drag, startPoint x: 462, startPoint y: 202, endPoint x: 466, endPoint y: 186, distance: 16.8
click at [466, 186] on textarea "COMMENTS" at bounding box center [561, 194] width 300 height 75
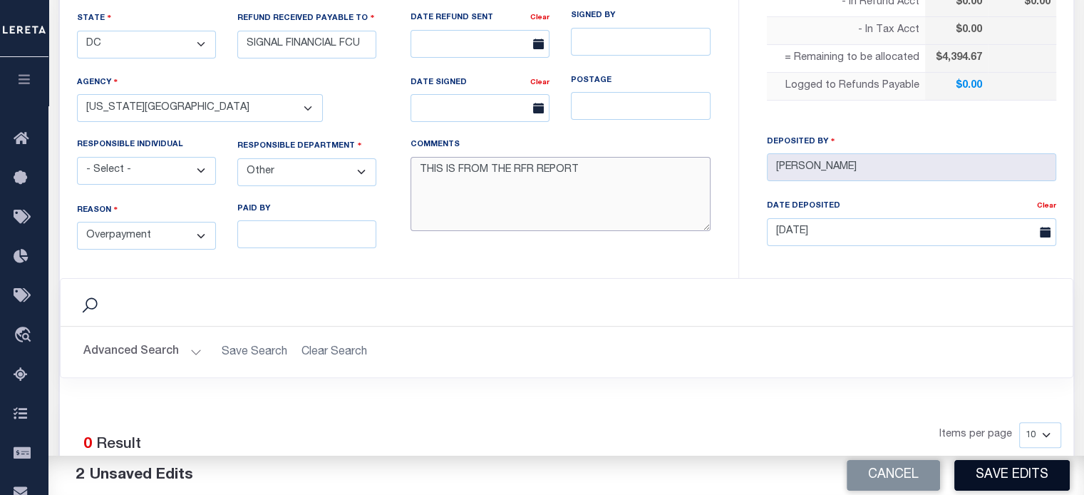
type textarea "THIS IS FROM THE RFR REPORT"
drag, startPoint x: 1022, startPoint y: 470, endPoint x: 970, endPoint y: 457, distance: 54.3
click at [1022, 470] on button "Save Edits" at bounding box center [1012, 475] width 115 height 31
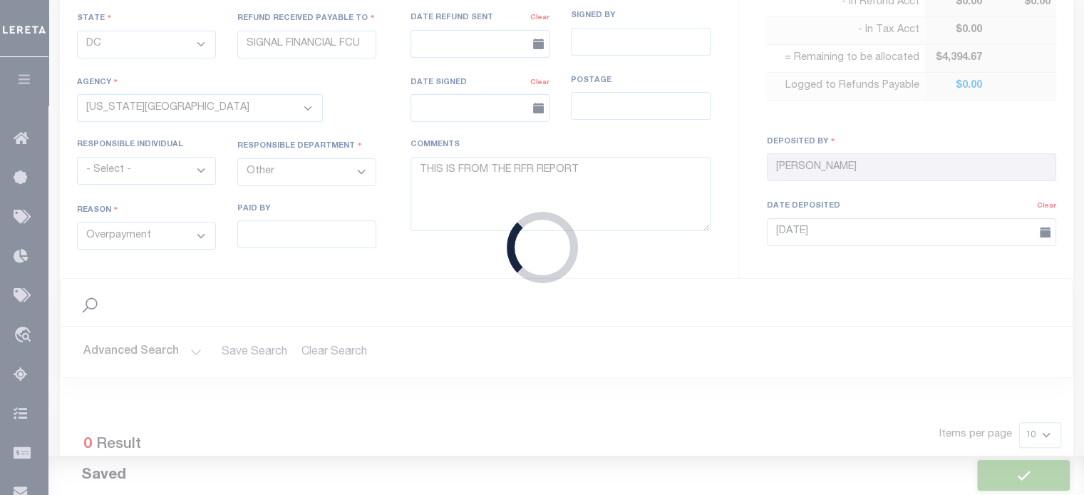
type input "$4,394.67"
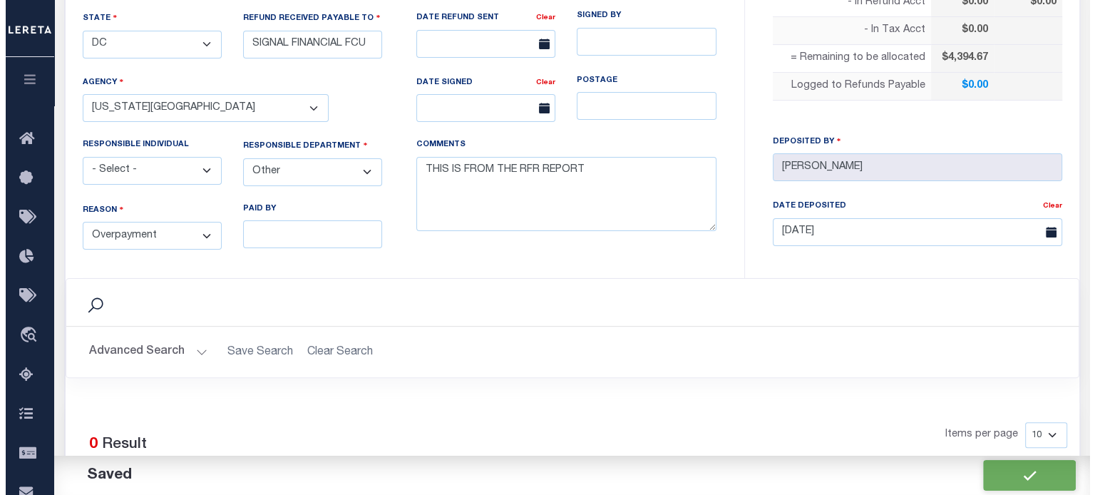
scroll to position [719, 0]
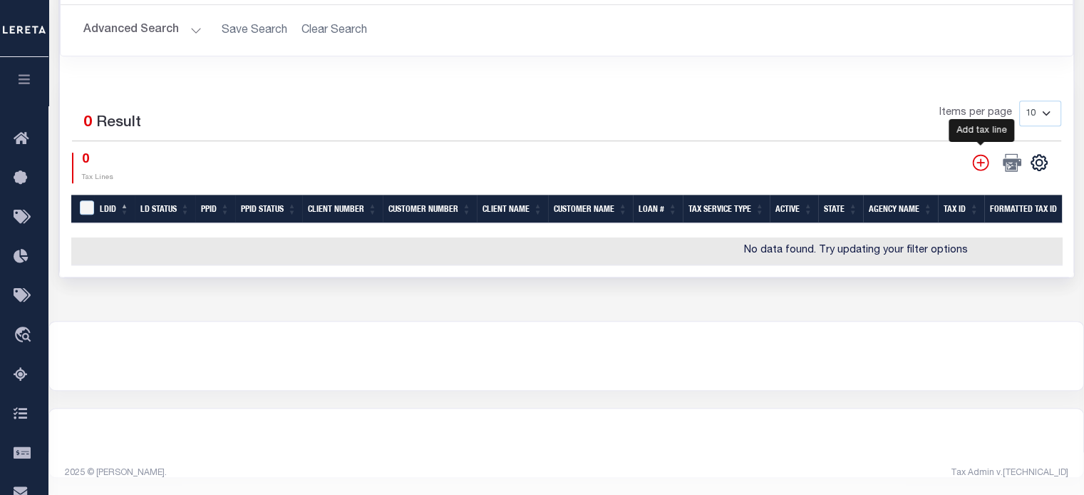
click at [984, 155] on icon "" at bounding box center [980, 162] width 16 height 16
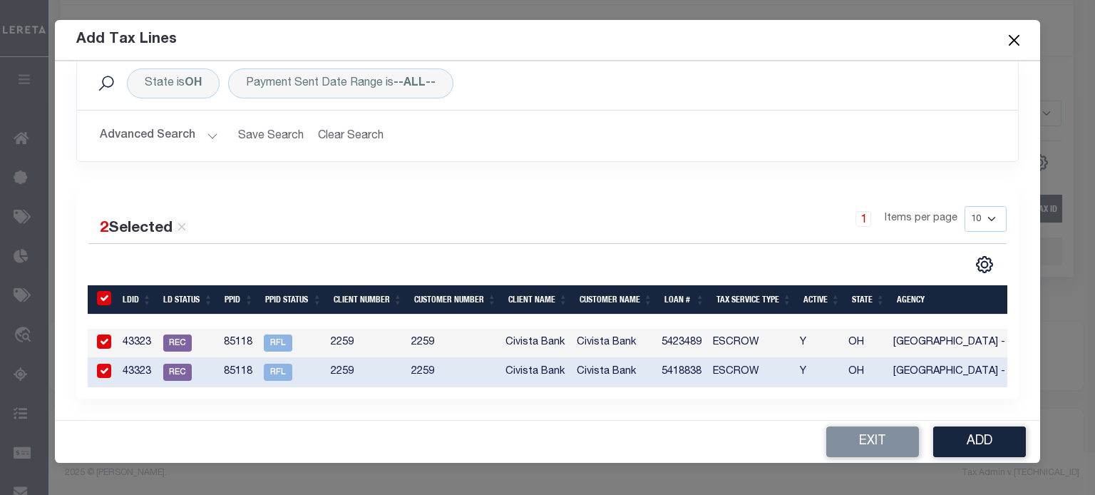
scroll to position [0, 0]
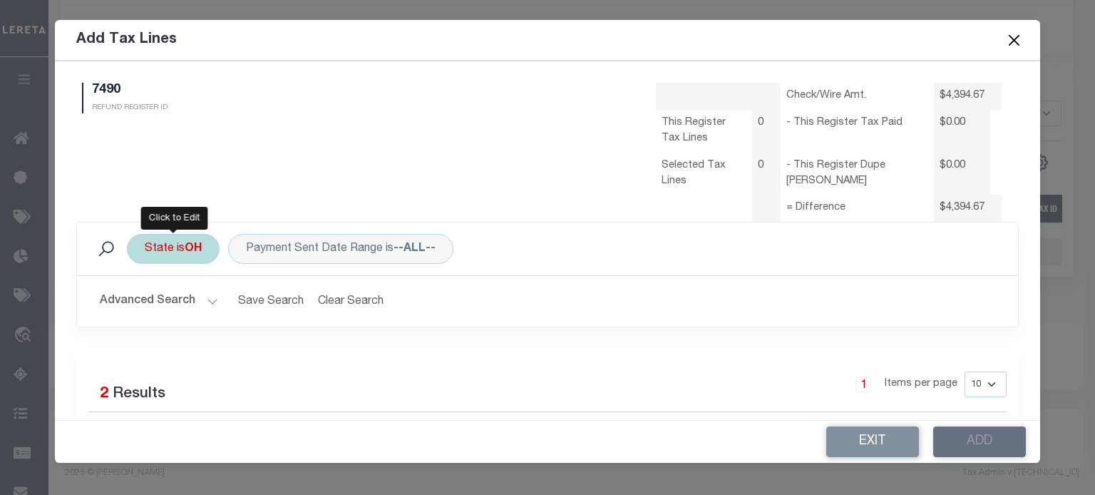
drag, startPoint x: 166, startPoint y: 255, endPoint x: 165, endPoint y: 240, distance: 14.3
click at [165, 246] on div "State is [GEOGRAPHIC_DATA]" at bounding box center [173, 249] width 93 height 30
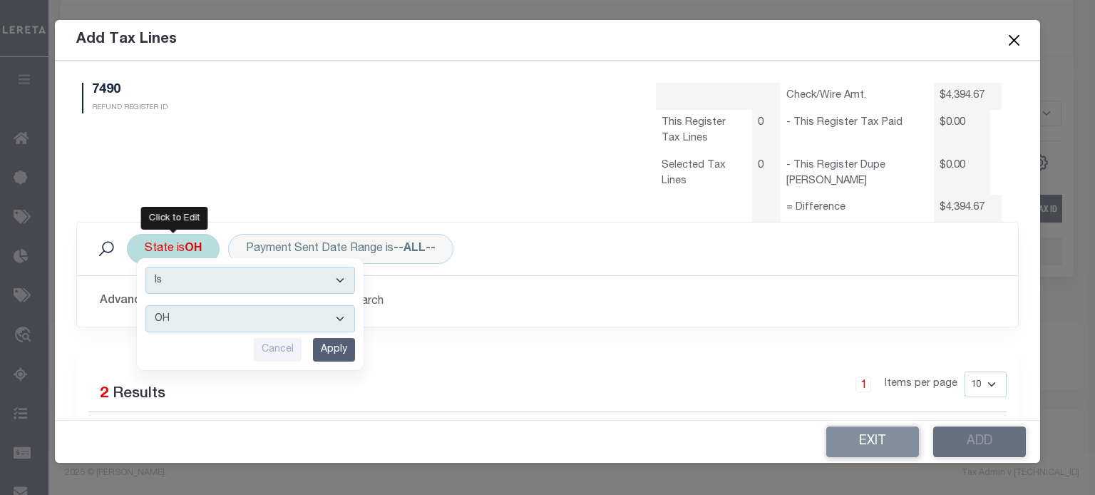
drag, startPoint x: 166, startPoint y: 324, endPoint x: 168, endPoint y: 307, distance: 17.9
click at [168, 320] on select "AK AL AR AZ CA CO CT DC DE FL [GEOGRAPHIC_DATA] GU HI IA ID IL IN KS [GEOGRAPHI…" at bounding box center [250, 318] width 210 height 27
select select "DC"
click at [145, 305] on select "AK AL AR AZ CA CO CT DC DE FL [GEOGRAPHIC_DATA] GU HI IA ID IL IN KS [GEOGRAPHI…" at bounding box center [250, 318] width 210 height 27
click at [332, 342] on input "Apply" at bounding box center [334, 350] width 42 height 24
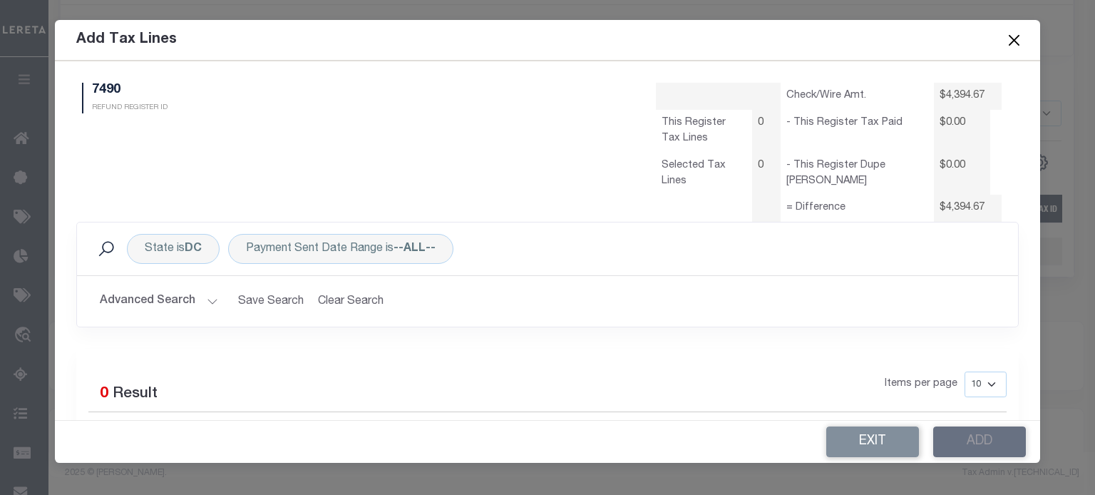
click at [178, 294] on button "Advanced Search" at bounding box center [159, 301] width 118 height 28
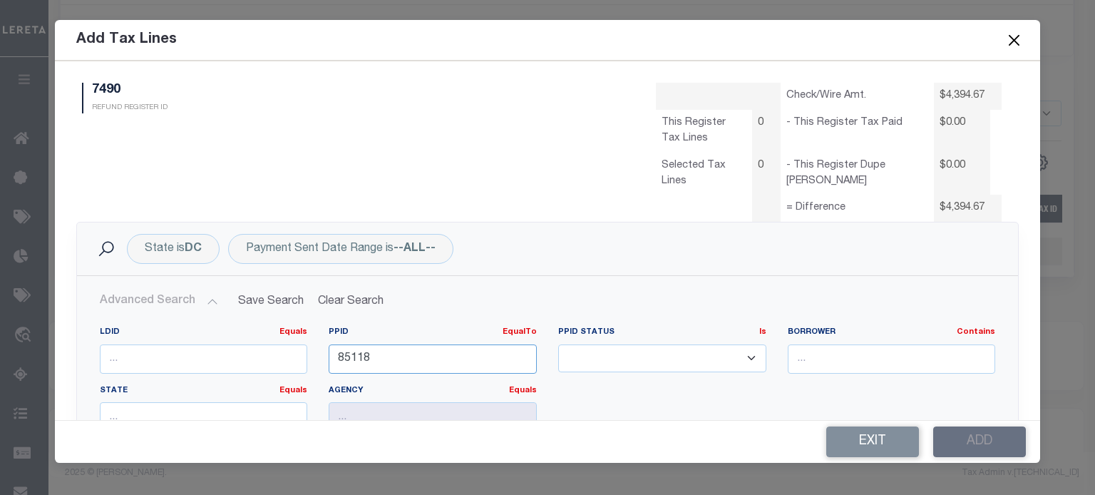
drag, startPoint x: 382, startPoint y: 358, endPoint x: 61, endPoint y: 346, distance: 321.1
click at [71, 348] on div "State is DC Payment Sent Date Range is --ALL-- Search Advanced Search Save Sear…" at bounding box center [548, 388] width 964 height 332
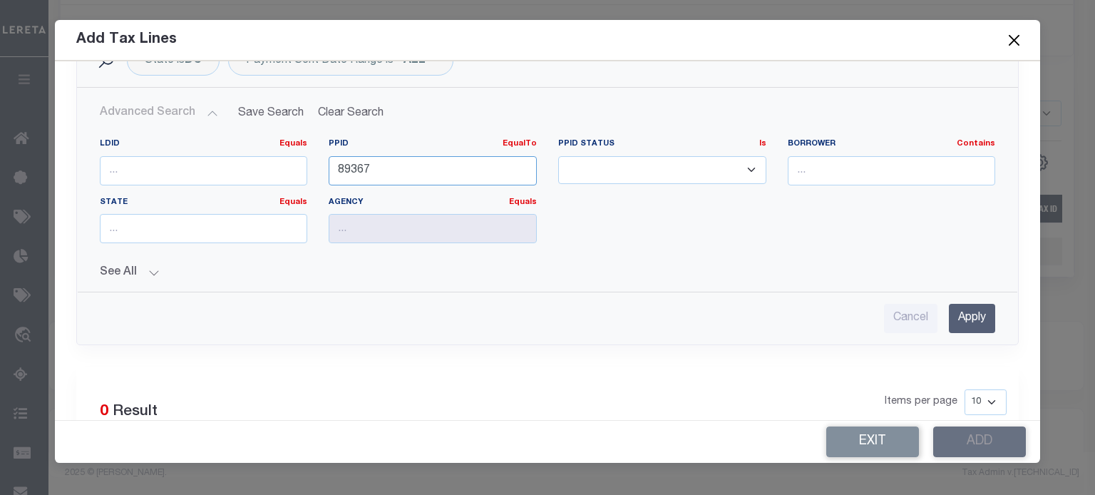
scroll to position [214, 0]
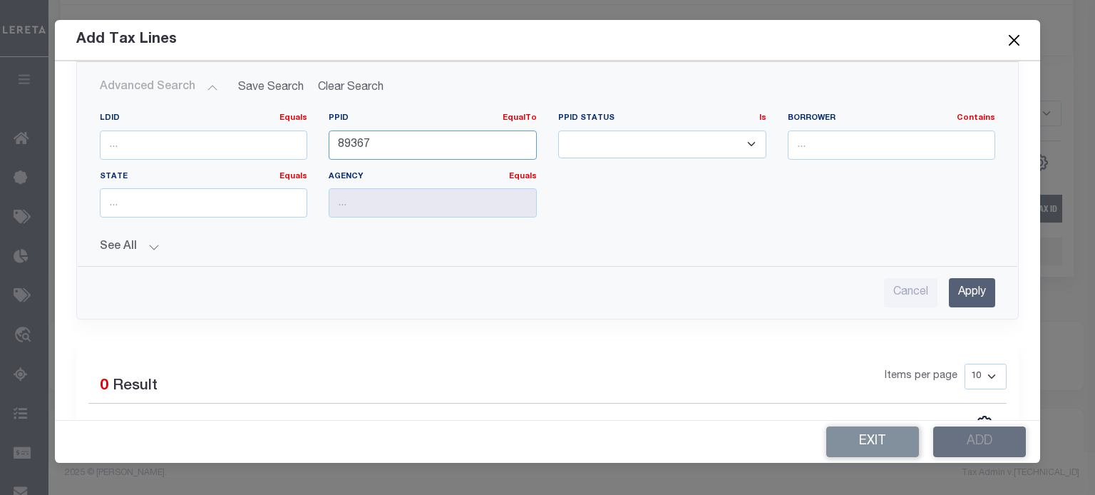
type input "89367"
drag, startPoint x: 960, startPoint y: 284, endPoint x: 965, endPoint y: 277, distance: 8.7
click at [962, 278] on input "Apply" at bounding box center [972, 292] width 46 height 29
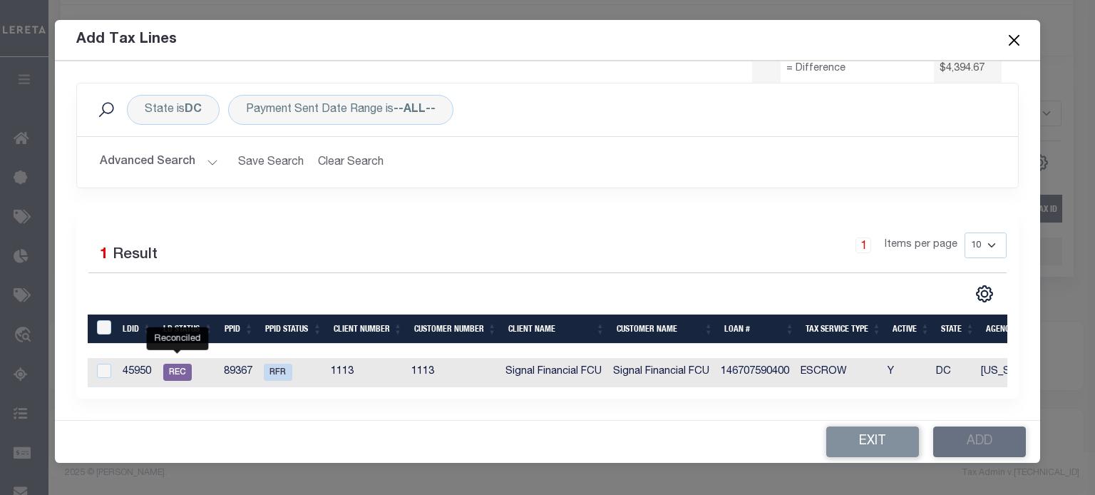
scroll to position [148, 0]
click at [108, 320] on input "LDBatchId" at bounding box center [104, 327] width 14 height 14
checkbox input "true"
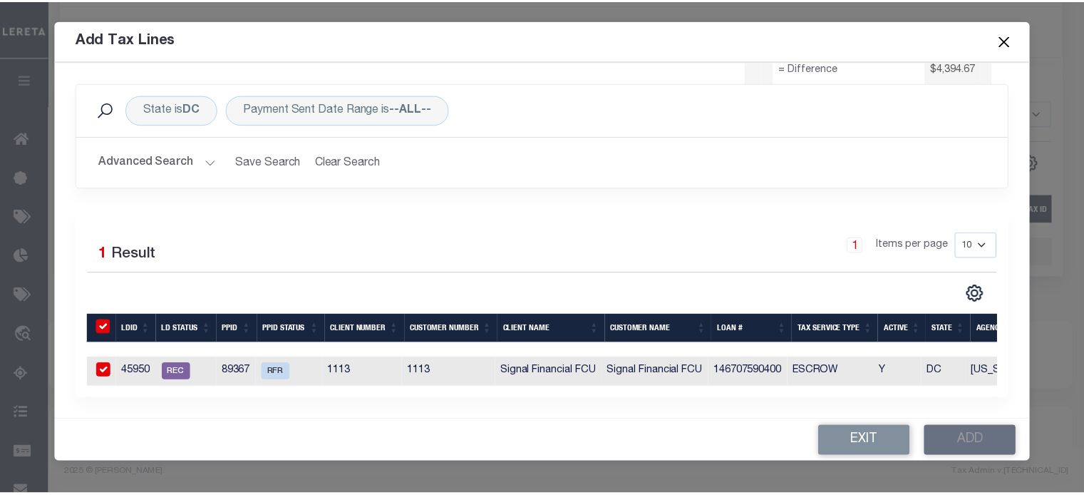
scroll to position [145, 0]
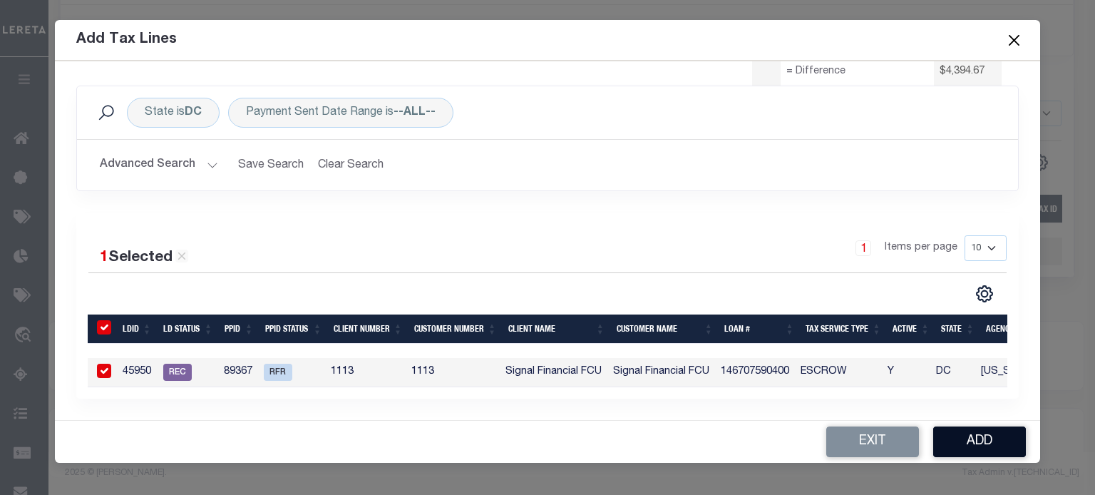
click at [985, 441] on button "Add" at bounding box center [979, 441] width 93 height 31
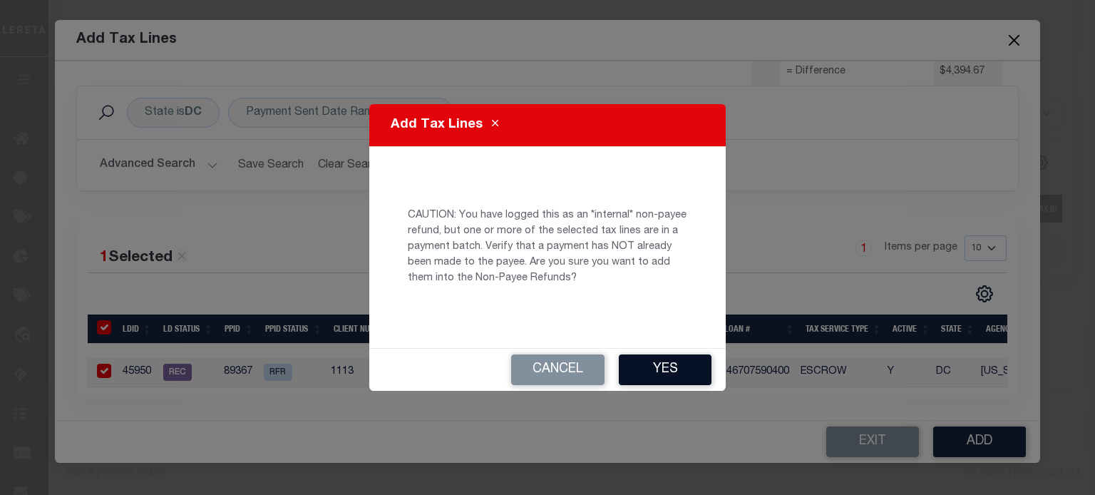
click at [682, 369] on button "Yes" at bounding box center [665, 369] width 93 height 31
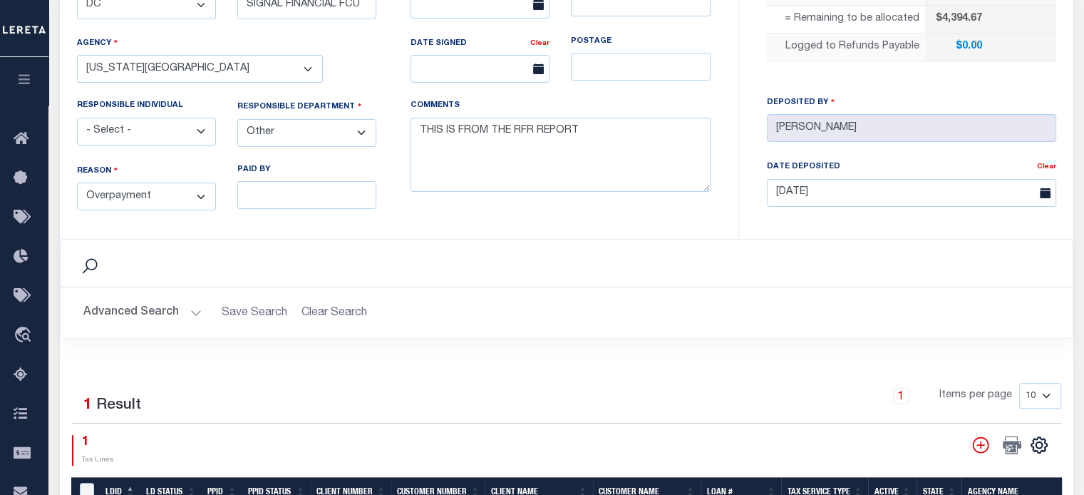
scroll to position [220, 0]
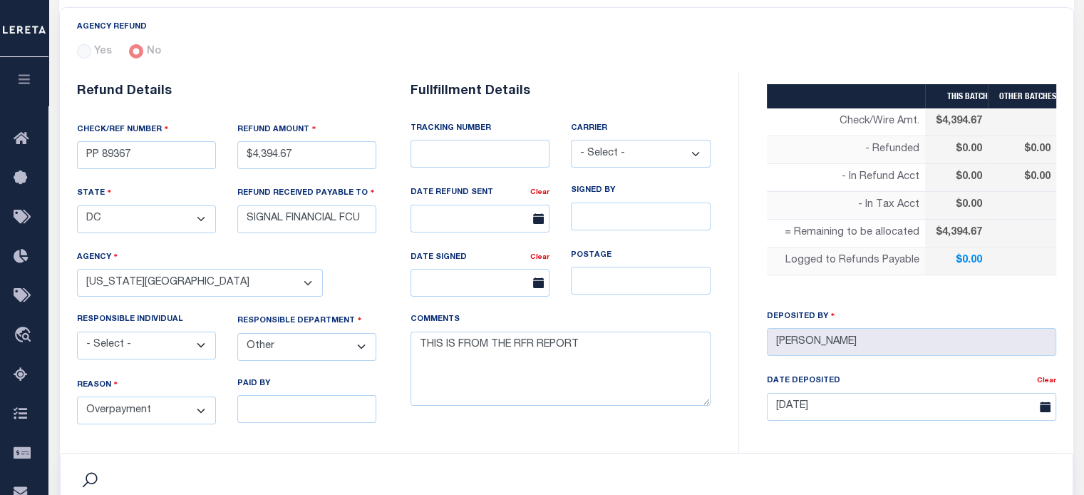
select select "100"
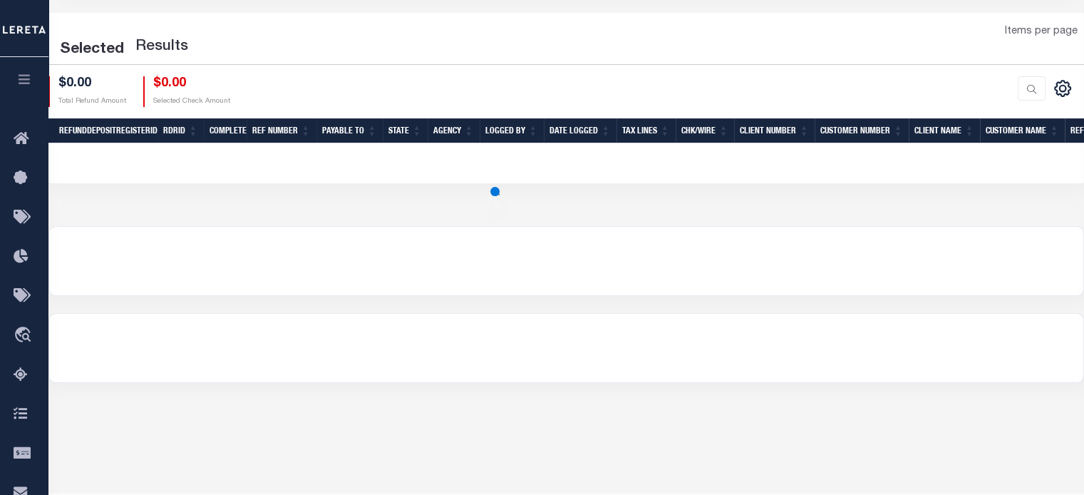
scroll to position [143, 0]
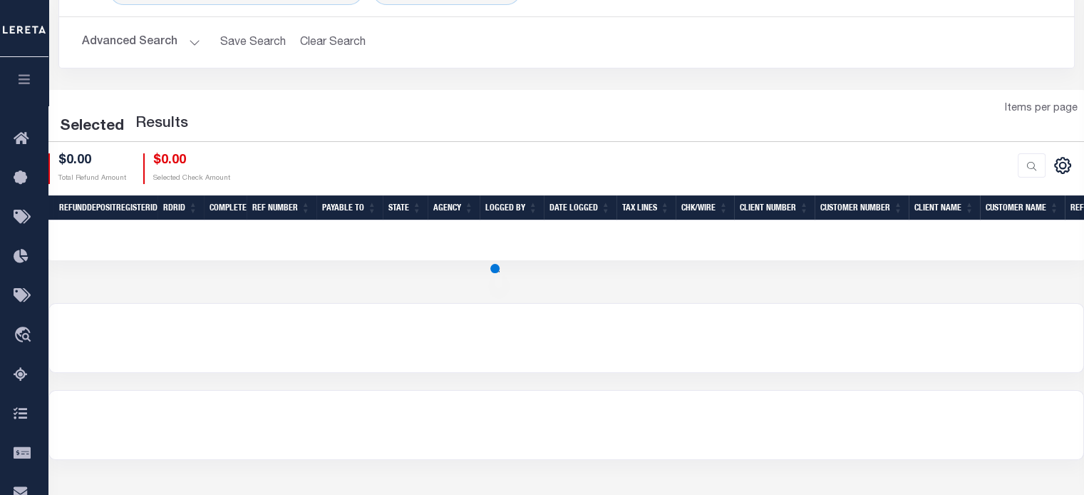
select select "100"
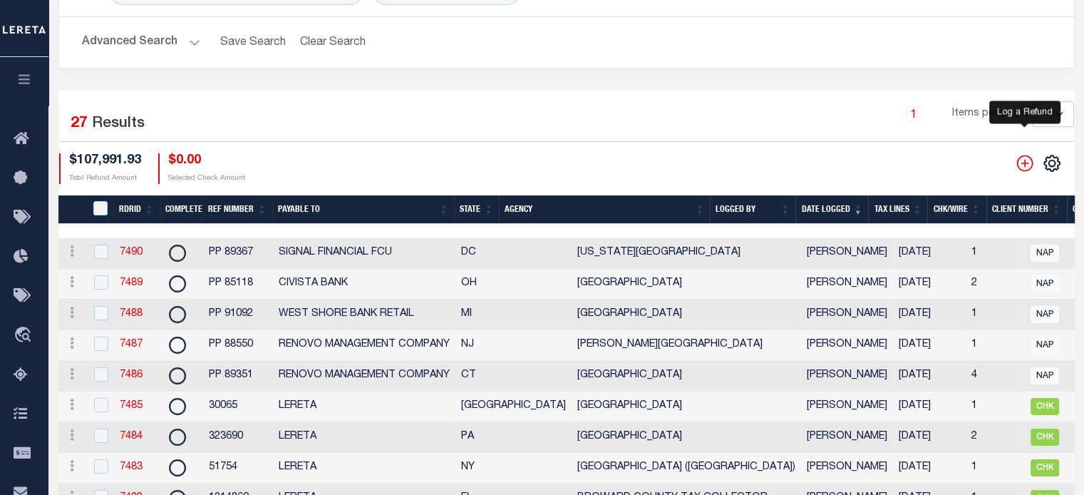
click at [1025, 167] on icon "" at bounding box center [1025, 163] width 19 height 19
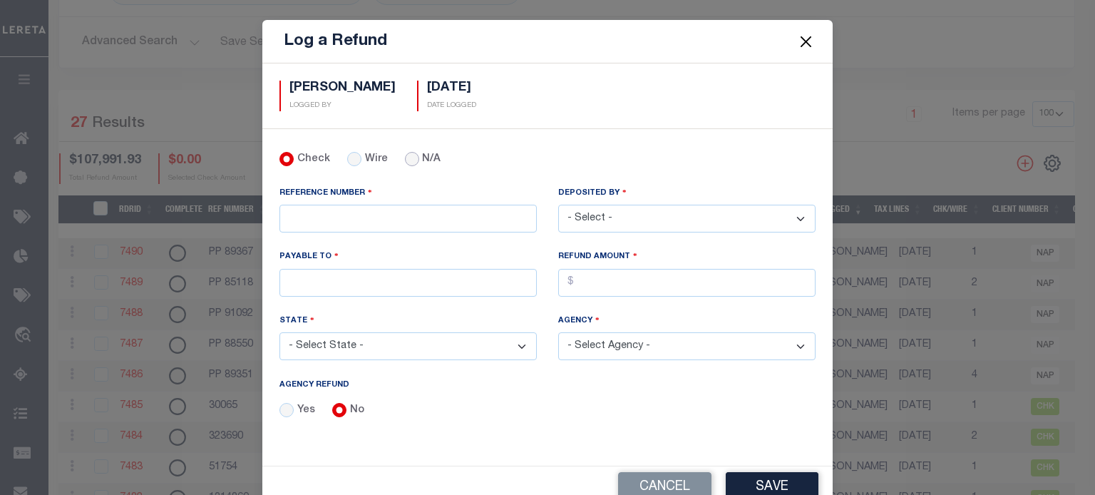
click at [405, 163] on input "N/A" at bounding box center [412, 159] width 14 height 14
radio input "true"
click at [351, 210] on input "REFERENCE NUMBER" at bounding box center [407, 219] width 257 height 28
type input "PP 88854"
click at [664, 215] on select "- Select - [PERSON_NAME] [PERSON_NAME] [PERSON_NAME] [PERSON_NAME] [PERSON_NAME…" at bounding box center [686, 219] width 257 height 28
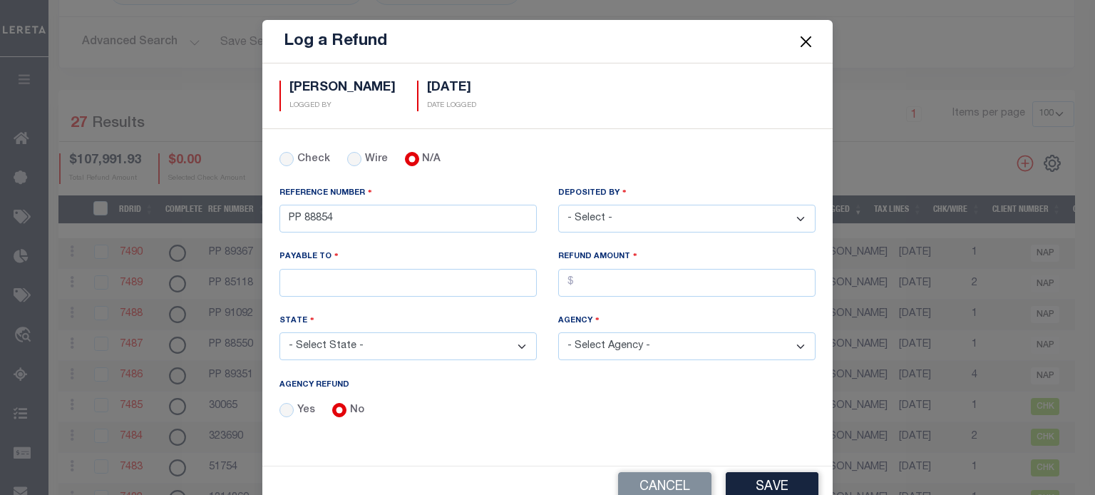
select select "[PERSON_NAME]"
click at [558, 205] on select "- Select - [PERSON_NAME] [PERSON_NAME] [PERSON_NAME] [PERSON_NAME] [PERSON_NAME…" at bounding box center [686, 219] width 257 height 28
click at [387, 282] on input "PAYABLE TO" at bounding box center [407, 283] width 257 height 28
type input "RENOVO MANAGEMENT COMPANY"
click at [602, 284] on input "AGENCY REFUND" at bounding box center [686, 283] width 257 height 28
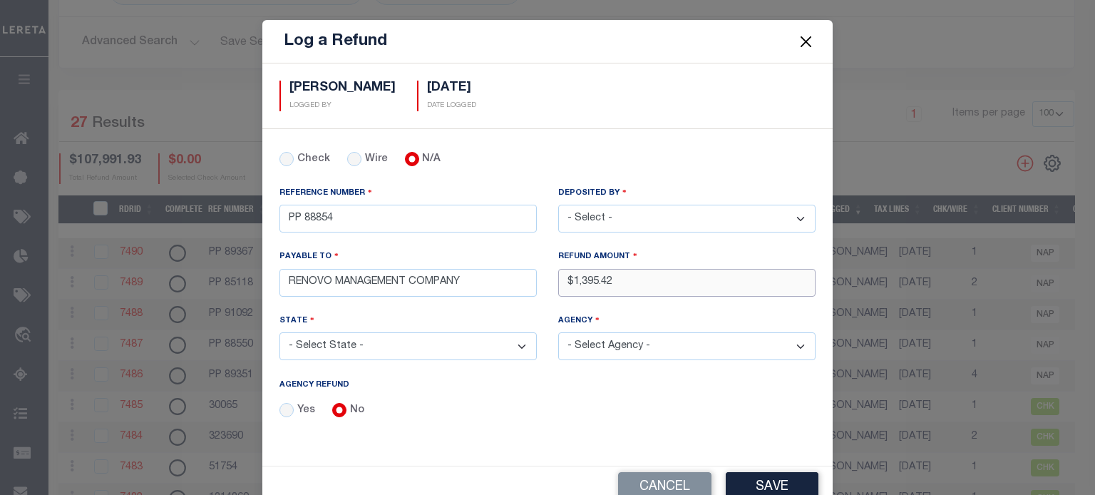
type input "$1,395.42"
click at [399, 337] on select "- Select State - [US_STATE] AL AR AZ CA CO [GEOGRAPHIC_DATA] [GEOGRAPHIC_DATA] …" at bounding box center [407, 346] width 257 height 28
select select "CA"
click at [279, 332] on select "- Select State - [US_STATE] AL AR AZ CA CO [GEOGRAPHIC_DATA] [GEOGRAPHIC_DATA] …" at bounding box center [407, 346] width 257 height 28
click at [609, 340] on select "- Select Agency - [GEOGRAPHIC_DATA] [GEOGRAPHIC_DATA] MOBILE HOMES [PERSON_NAME…" at bounding box center [686, 346] width 257 height 28
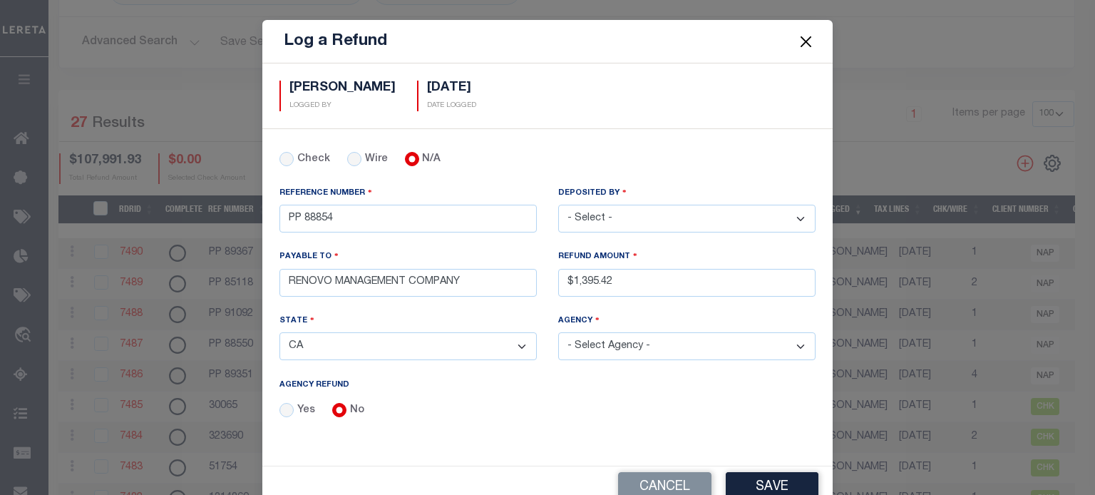
select select "606500000"
click at [558, 332] on select "- Select Agency - [GEOGRAPHIC_DATA] [GEOGRAPHIC_DATA] MOBILE HOMES [PERSON_NAME…" at bounding box center [686, 346] width 257 height 28
click at [763, 476] on button "Save" at bounding box center [772, 487] width 93 height 31
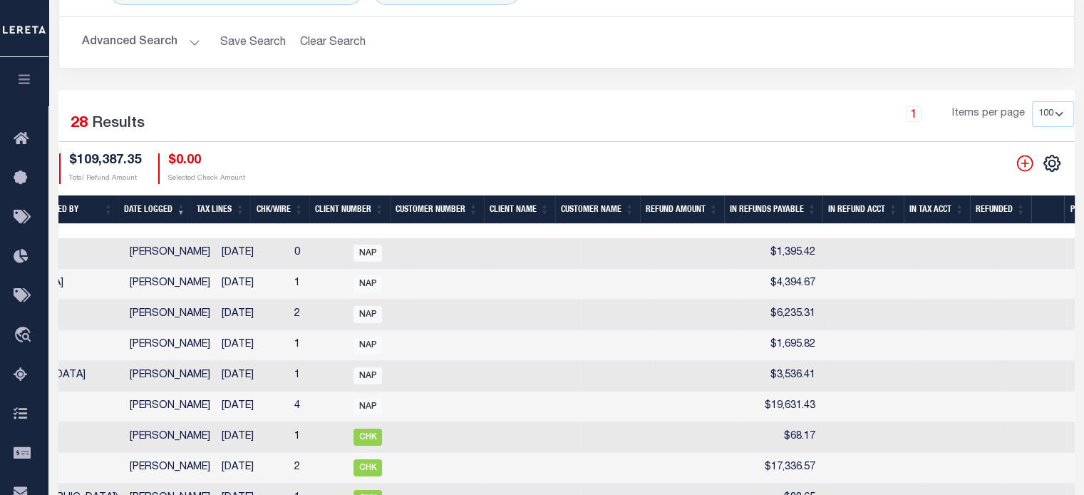
scroll to position [0, 677]
checkbox input "true"
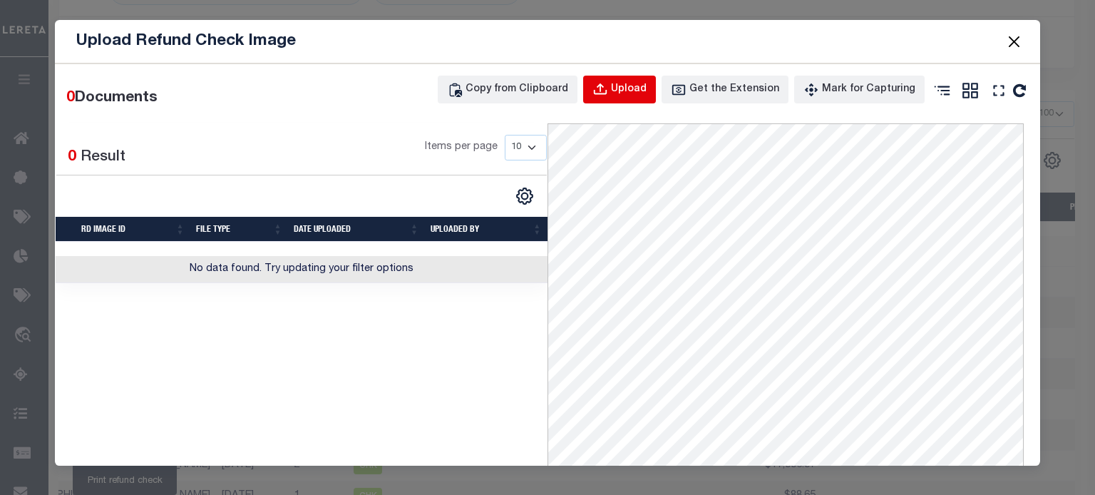
click at [644, 93] on div "Upload" at bounding box center [629, 90] width 36 height 16
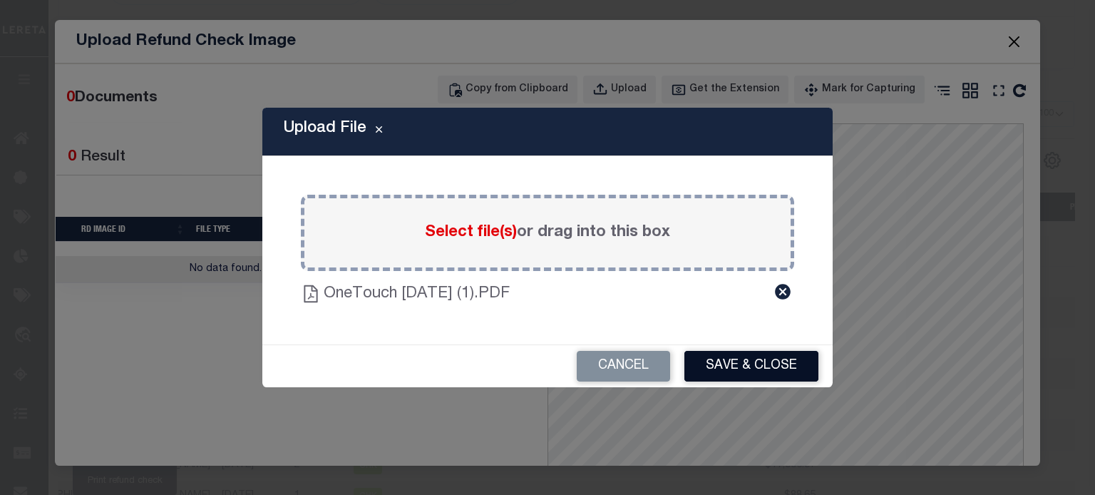
click at [778, 366] on button "Save & Close" at bounding box center [751, 366] width 134 height 31
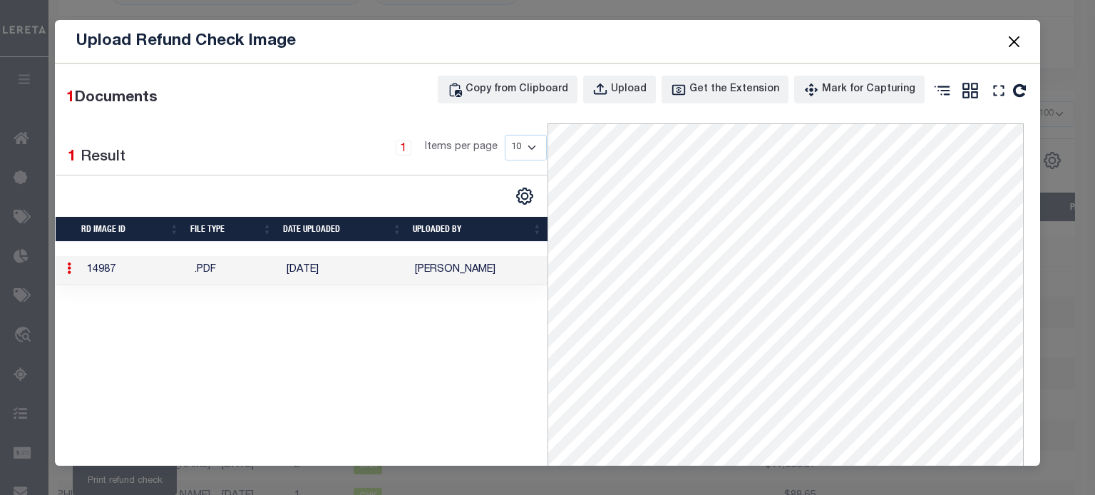
click at [1012, 32] on button "Close" at bounding box center [1014, 41] width 19 height 19
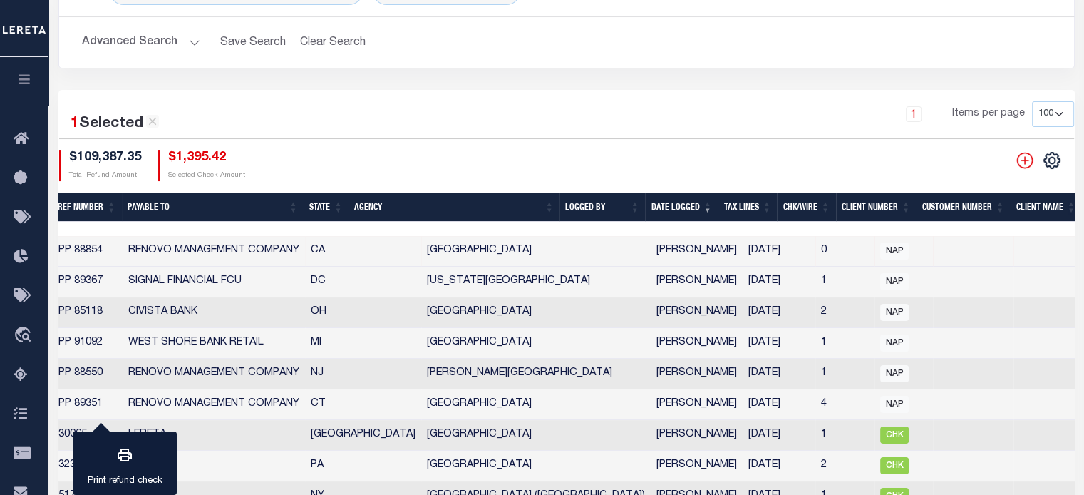
scroll to position [0, 0]
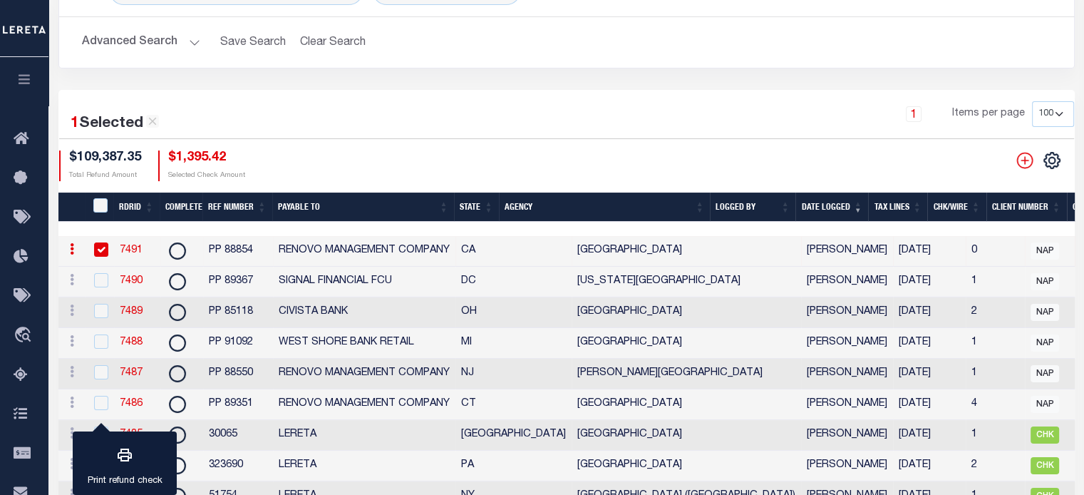
click at [128, 252] on link "7491" at bounding box center [131, 250] width 23 height 10
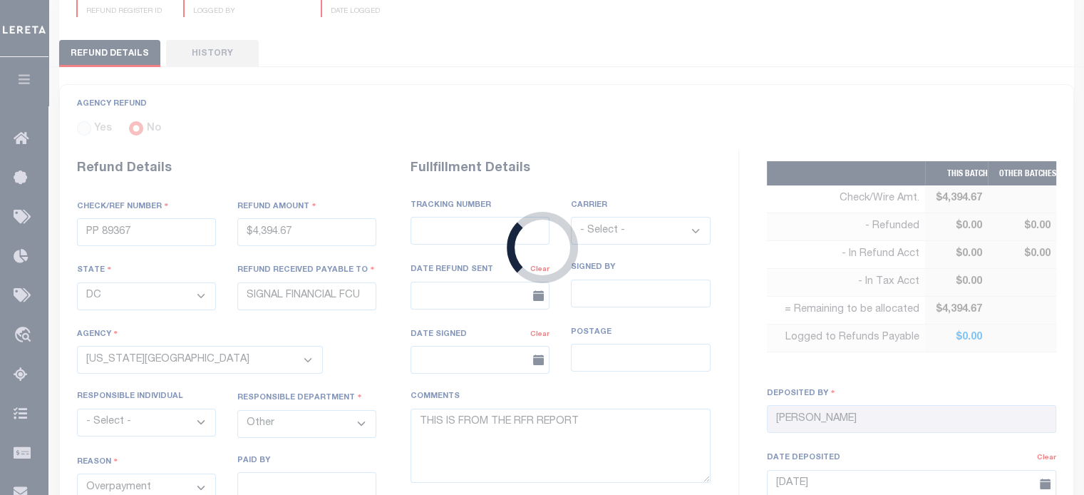
type input "PP 88854"
type input "$1,395.42"
select select "CA"
type input "RENOVO MANAGEMENT COMPANY"
select select
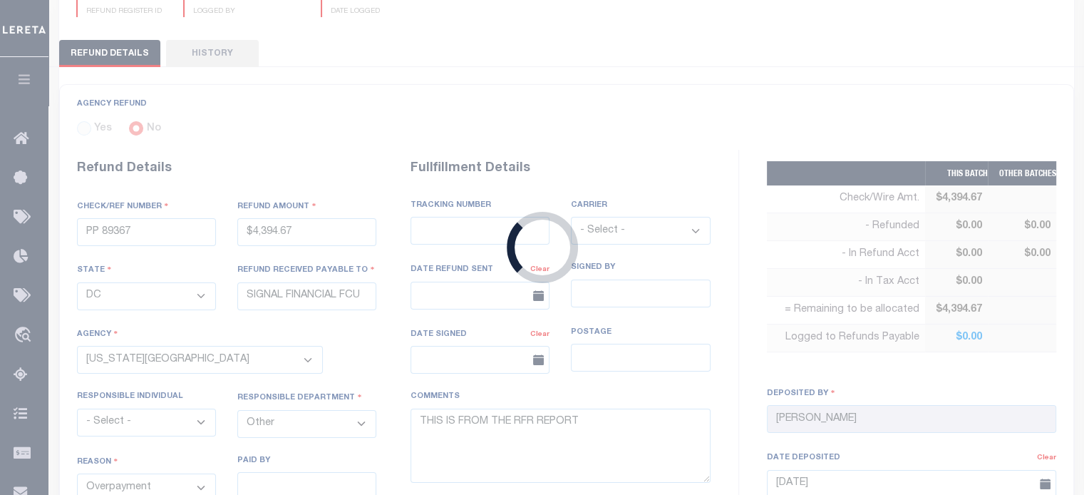
select select
select select "606500000"
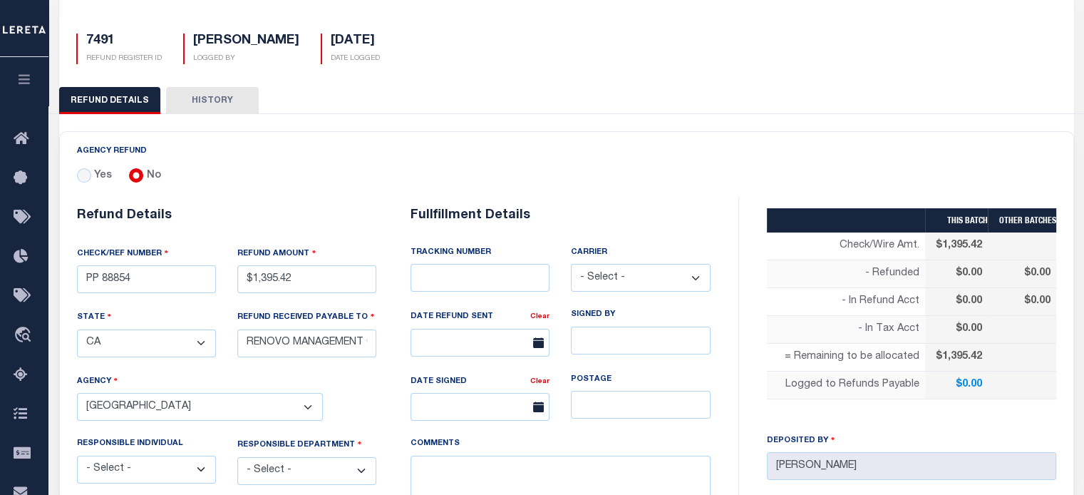
scroll to position [285, 0]
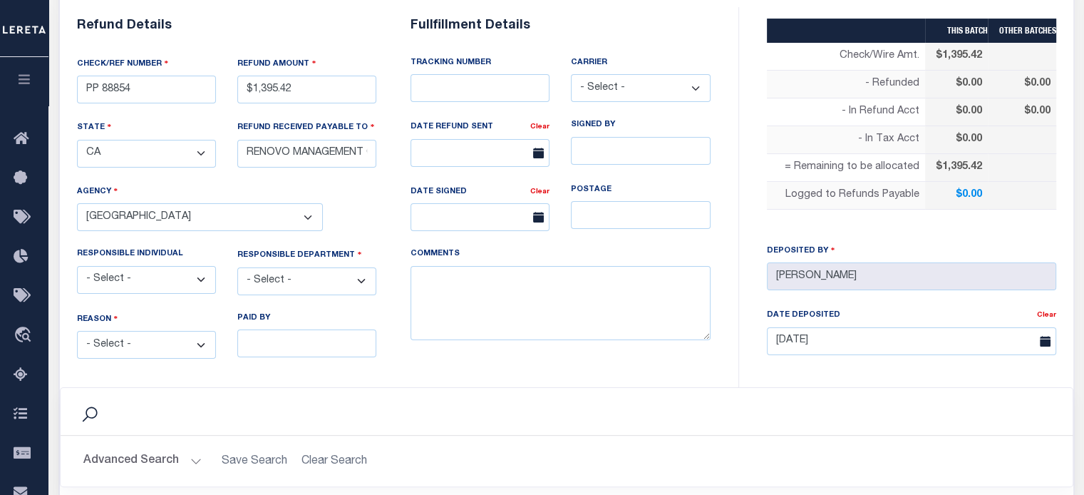
click at [138, 337] on select "- Select - Change In Value Discount Applied Duplicate Payment Exemption Applied…" at bounding box center [146, 345] width 139 height 28
select select "OVP"
click at [77, 331] on select "- Select - Change In Value Discount Applied Duplicate Payment Exemption Applied…" at bounding box center [146, 345] width 139 height 28
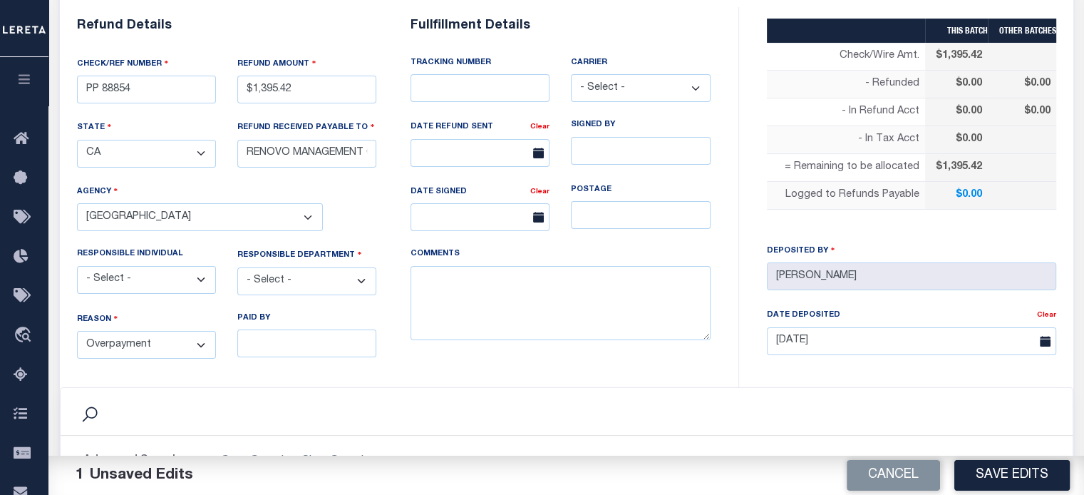
click at [277, 277] on select "- Select - 3rd Party Accounting AI Collector Customer Customer Service FactR JA…" at bounding box center [306, 281] width 139 height 28
select select "OTH"
click at [237, 267] on select "- Select - 3rd Party Accounting AI Collector Customer Customer Service FactR JA…" at bounding box center [306, 281] width 139 height 28
click at [445, 292] on textarea "COMMENTS" at bounding box center [561, 303] width 300 height 75
type textarea "THIS IS FROM THE RFR REPORT"
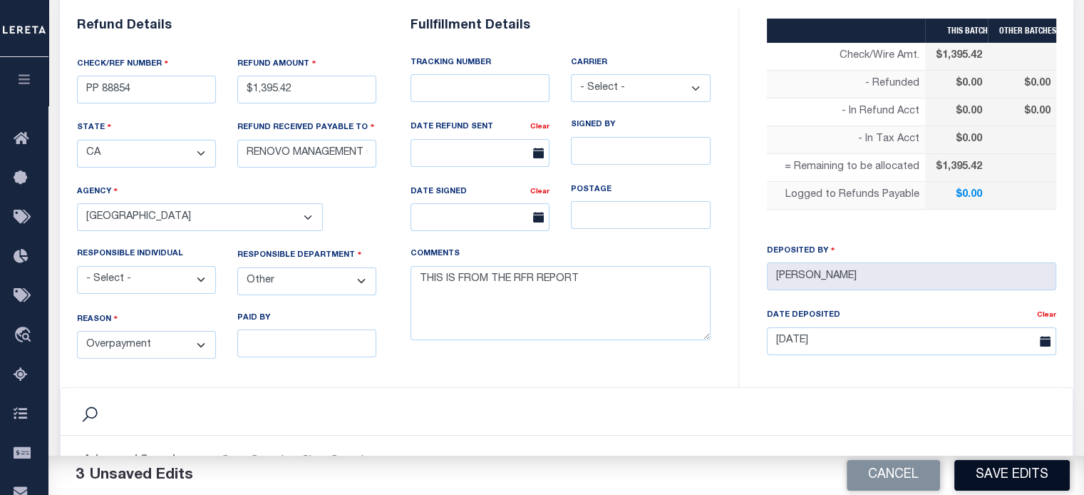
click at [1033, 468] on button "Save Edits" at bounding box center [1012, 475] width 115 height 31
type input "$1,395.42"
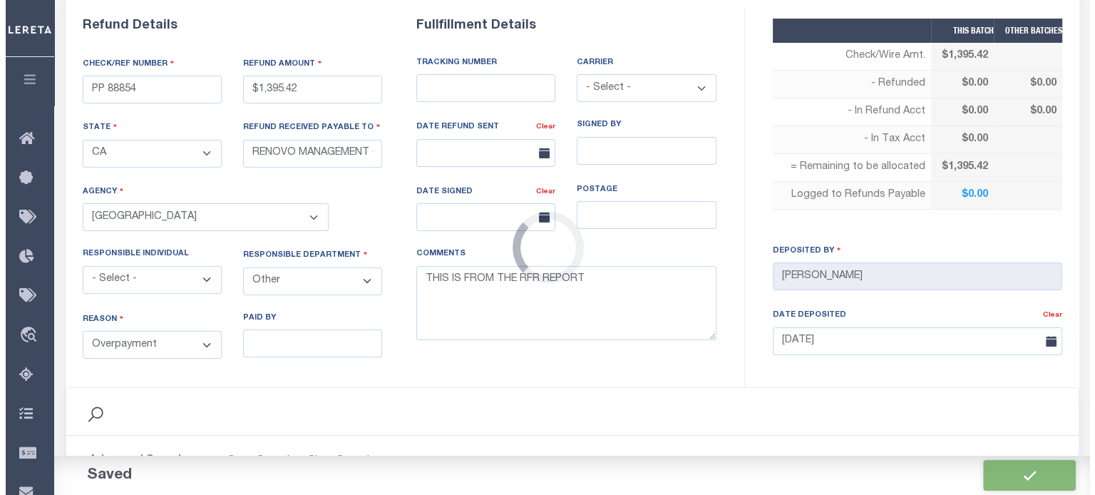
scroll to position [499, 0]
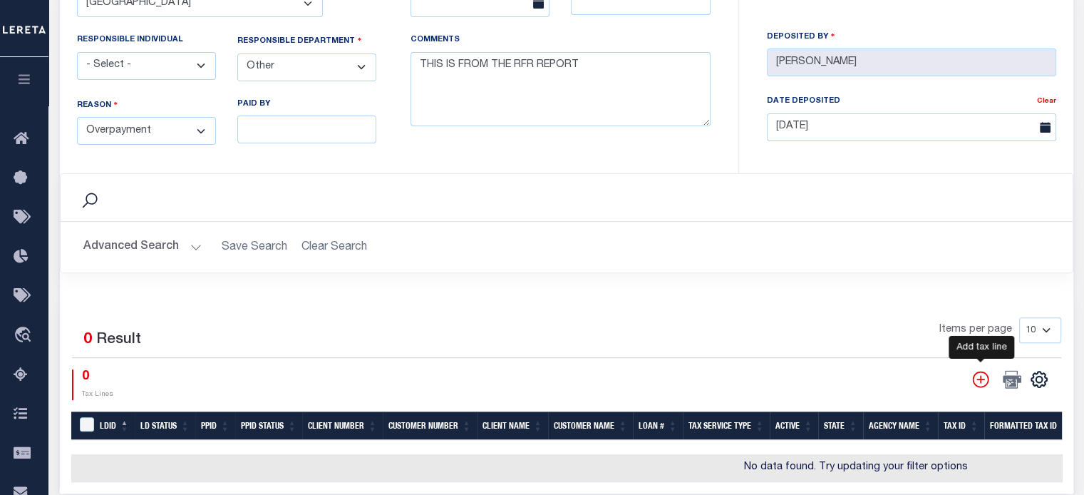
click at [980, 381] on icon "" at bounding box center [981, 379] width 19 height 19
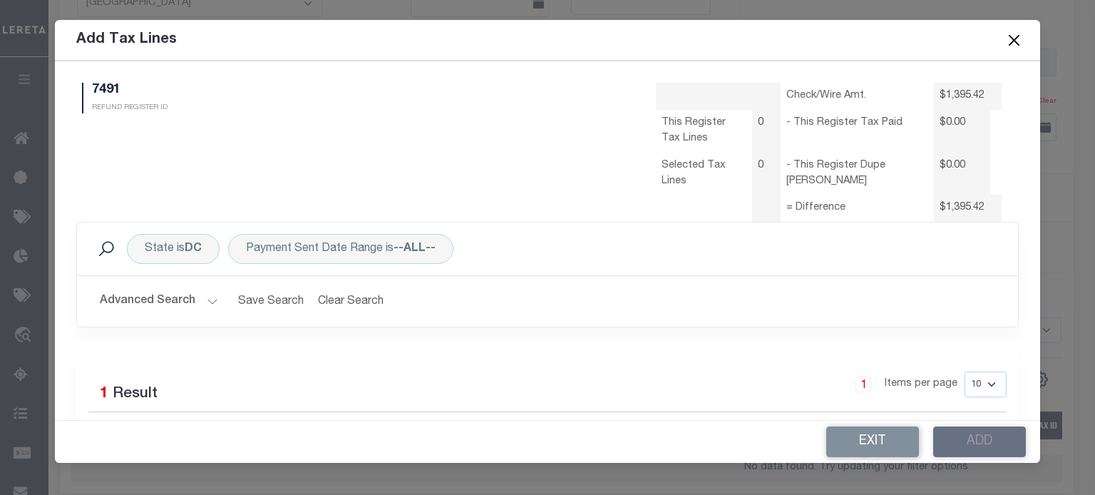
scroll to position [136, 0]
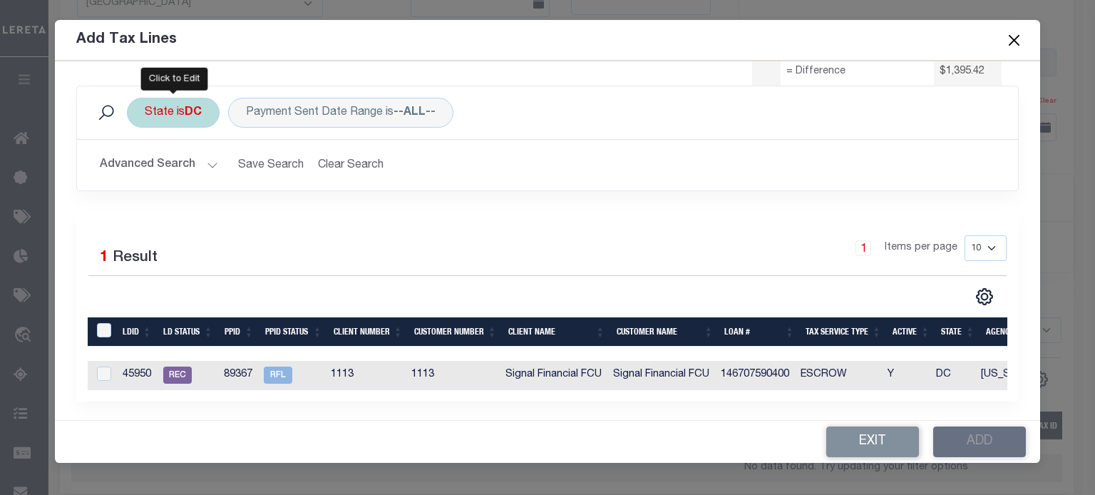
click at [170, 118] on div "State is DC" at bounding box center [173, 113] width 93 height 30
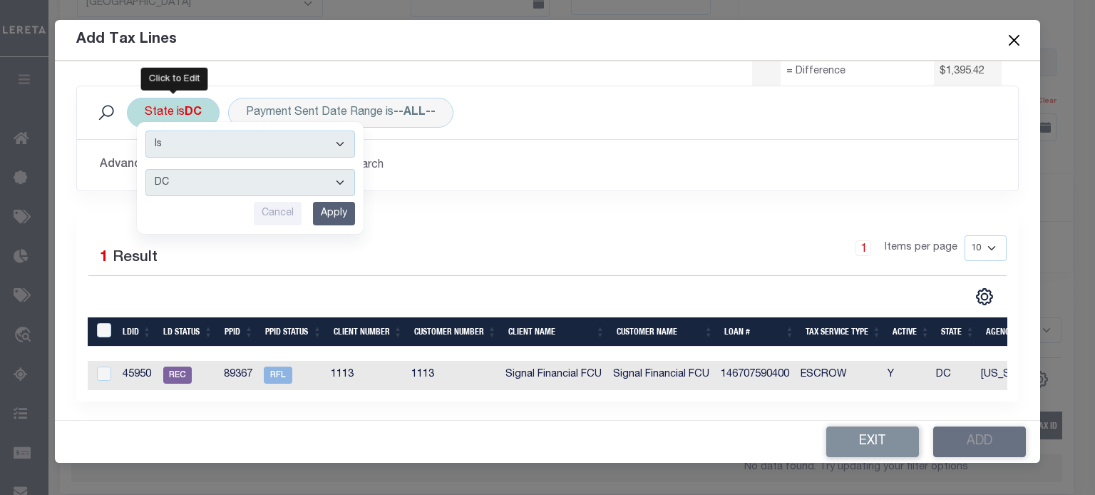
click at [172, 178] on select "AK AL AR AZ CA CO CT DC DE FL [GEOGRAPHIC_DATA] GU HI IA ID IL IN KS [GEOGRAPHI…" at bounding box center [250, 182] width 210 height 27
select select "CA"
click at [145, 169] on select "AK AL AR AZ CA CO CT DC DE FL [GEOGRAPHIC_DATA] GU HI IA ID IL IN KS [GEOGRAPHI…" at bounding box center [250, 182] width 210 height 27
click at [347, 216] on input "Apply" at bounding box center [334, 214] width 42 height 24
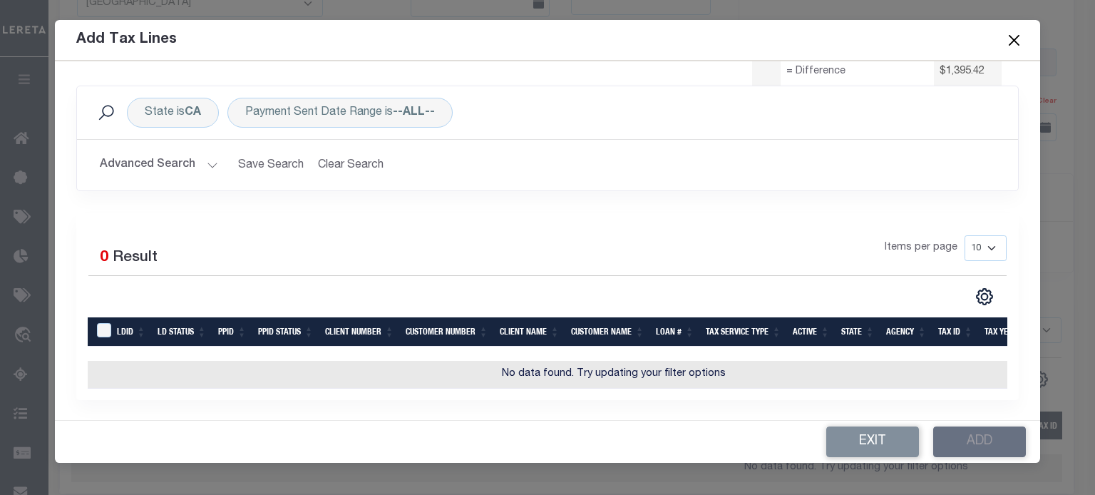
click at [177, 166] on button "Advanced Search" at bounding box center [159, 165] width 118 height 28
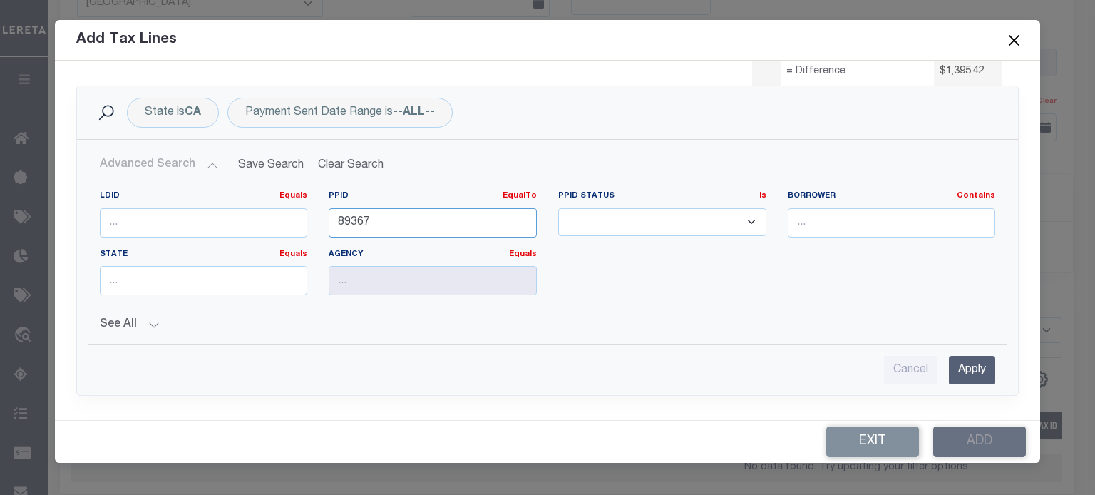
drag, startPoint x: 380, startPoint y: 226, endPoint x: 0, endPoint y: 186, distance: 382.1
click at [33, 197] on form "Add Tax Lines 7491 REFUND REGISTER ID Check/Wire Amt. 0" at bounding box center [547, 241] width 1095 height 443
type input "88854"
click at [960, 374] on input "Apply" at bounding box center [972, 370] width 46 height 29
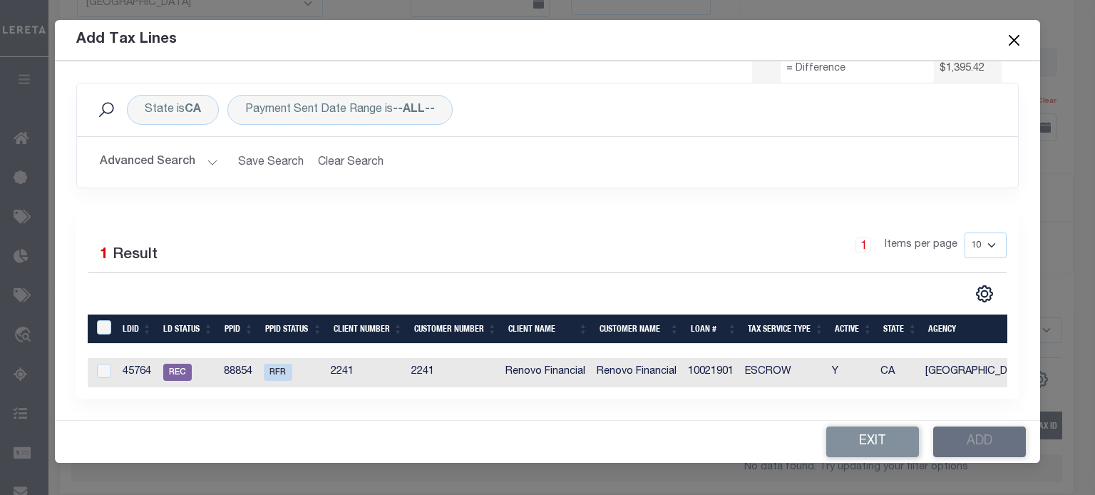
scroll to position [148, 0]
click at [98, 322] on input "LDBatchId" at bounding box center [104, 327] width 14 height 14
checkbox input "true"
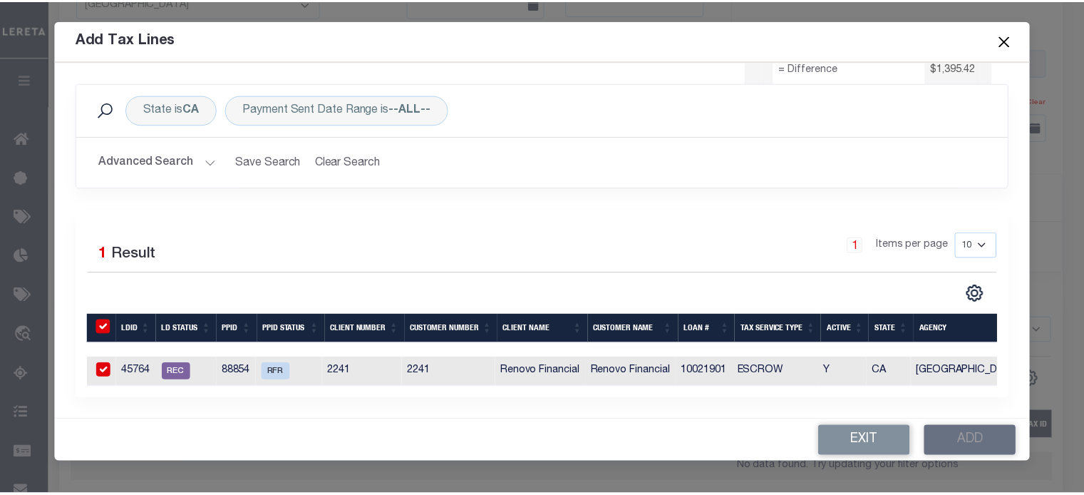
scroll to position [145, 0]
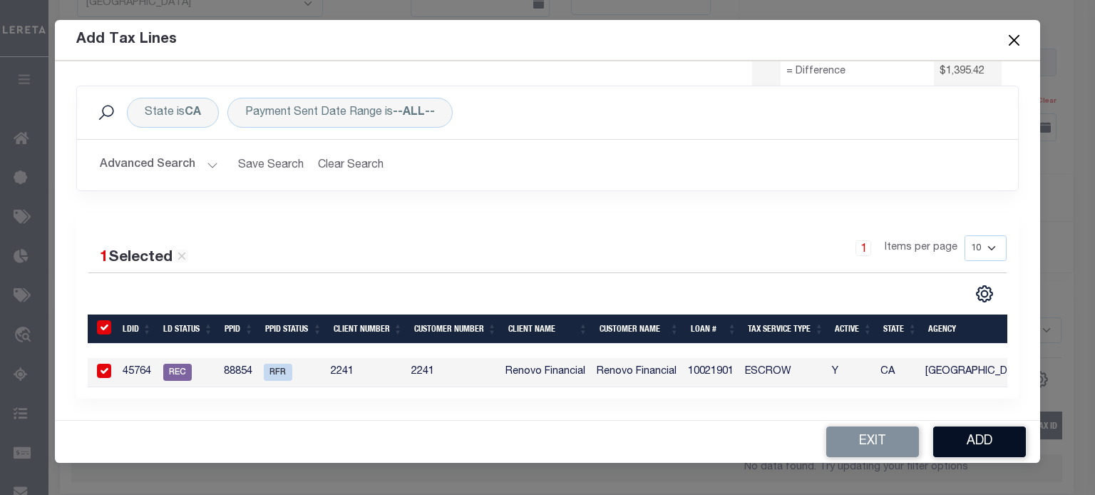
click at [992, 441] on button "Add" at bounding box center [979, 441] width 93 height 31
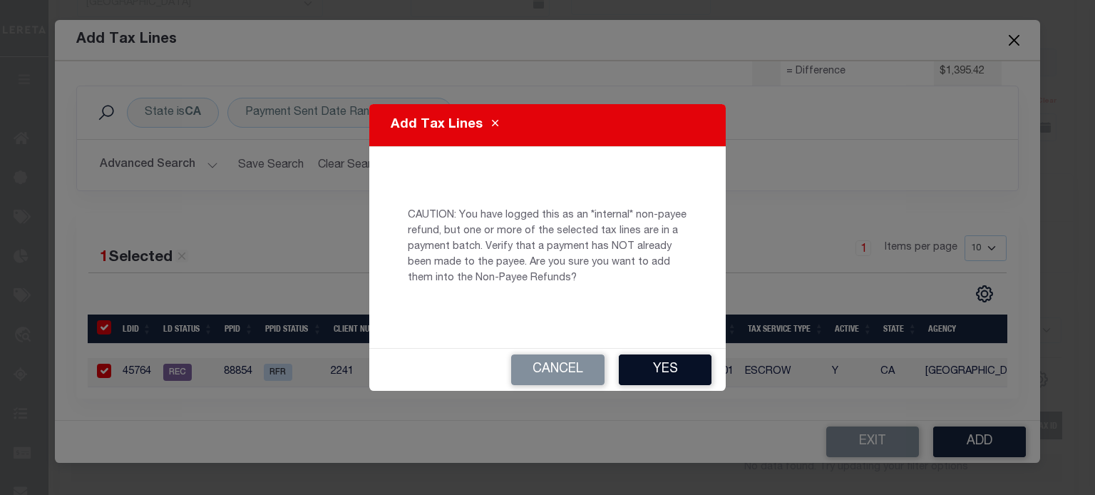
click at [664, 363] on button "Yes" at bounding box center [665, 369] width 93 height 31
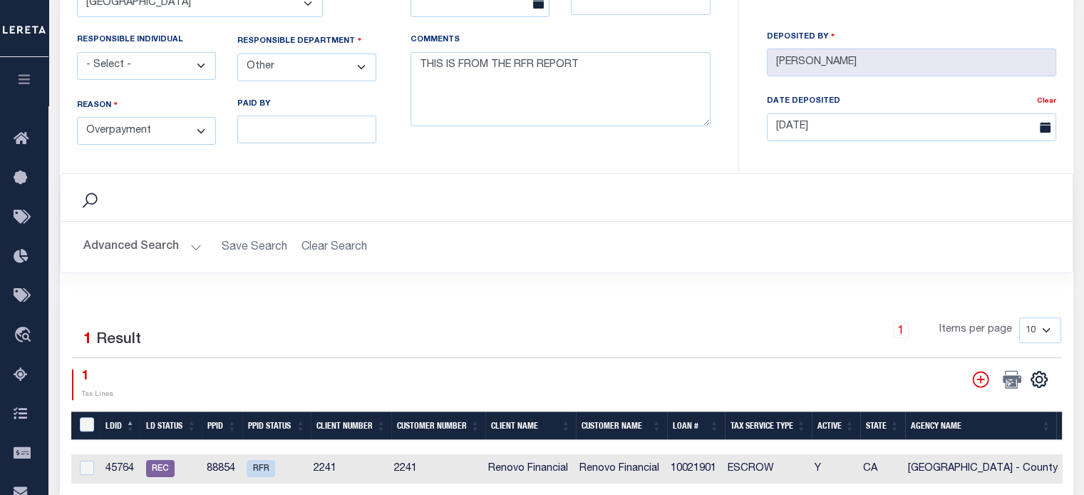
select select "100"
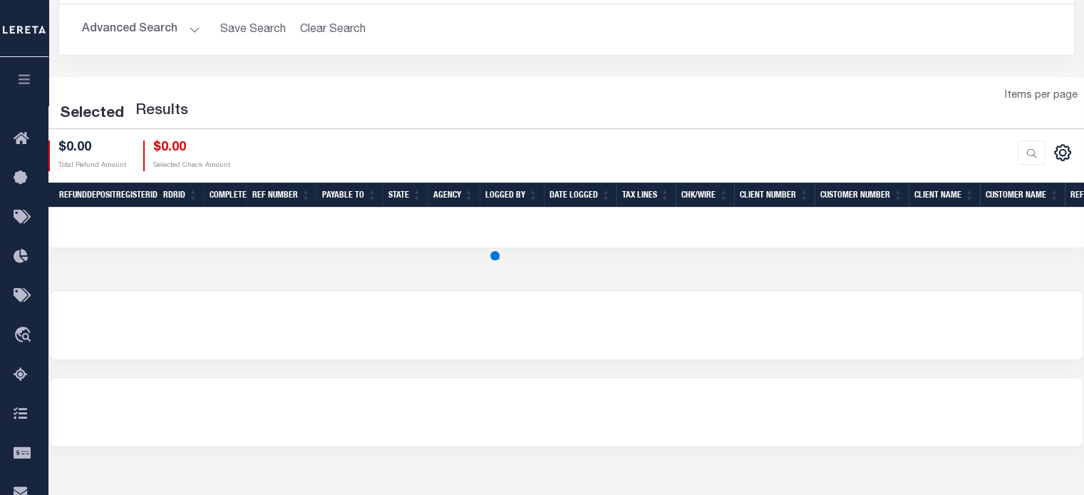
scroll to position [143, 0]
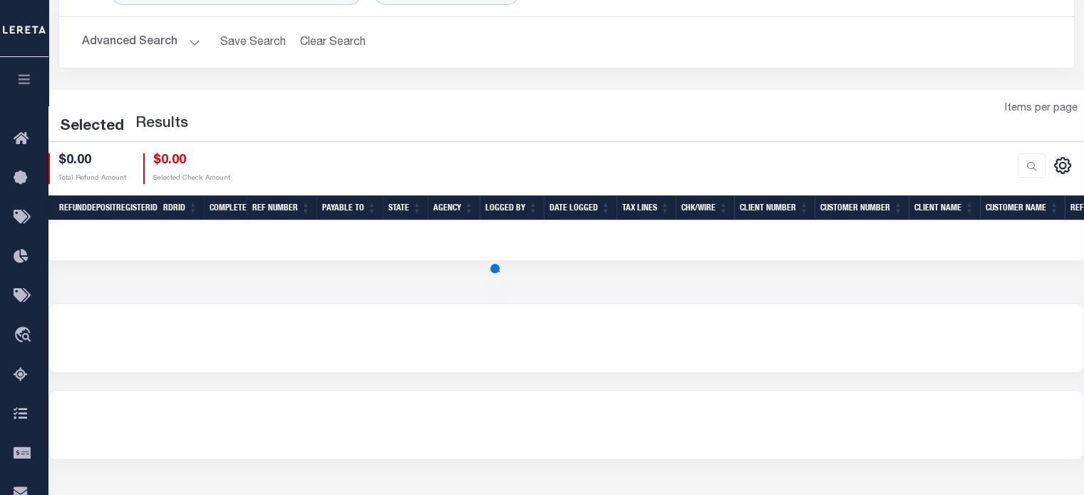
select select "100"
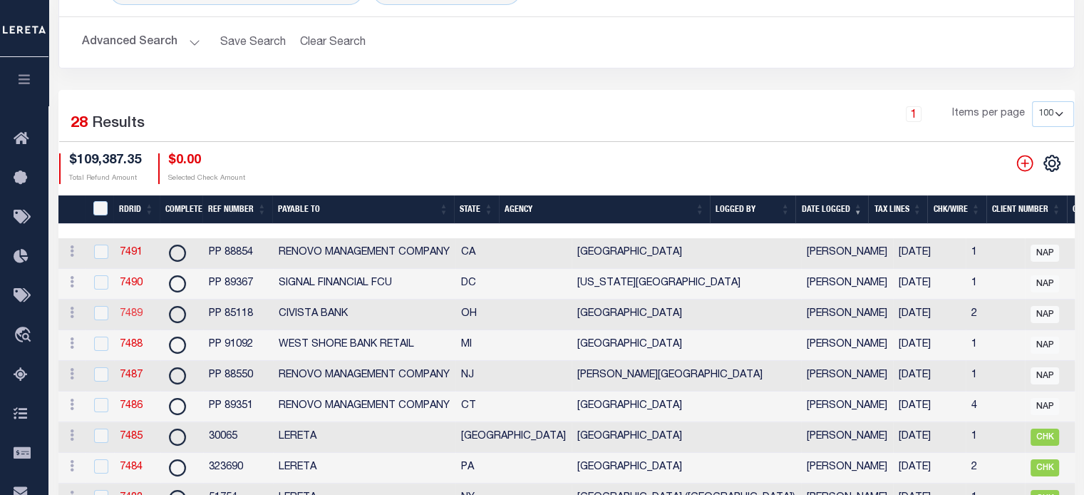
click at [130, 312] on link "7489" at bounding box center [131, 314] width 23 height 10
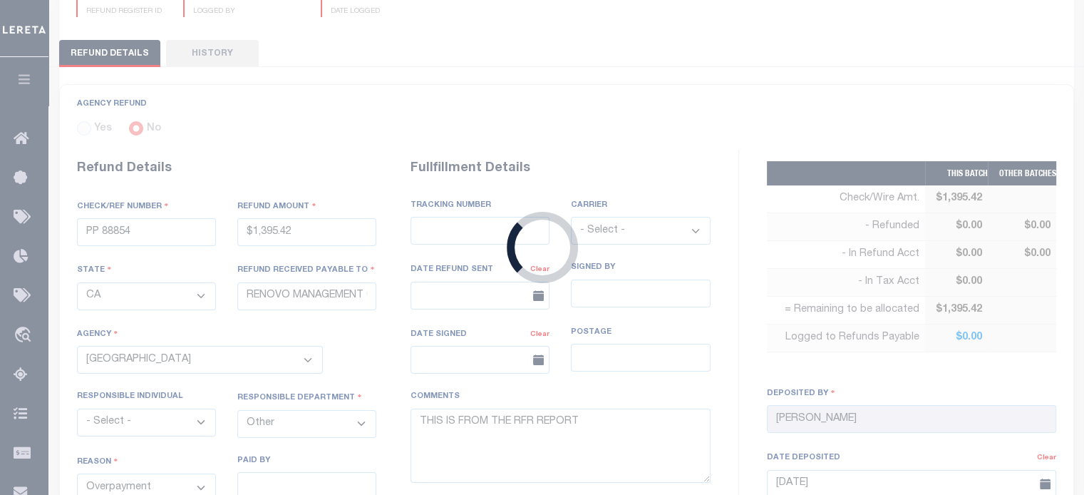
type input "PP 85118"
type input "$6,235.31"
select select "OH"
type input "CIVISTA BANK"
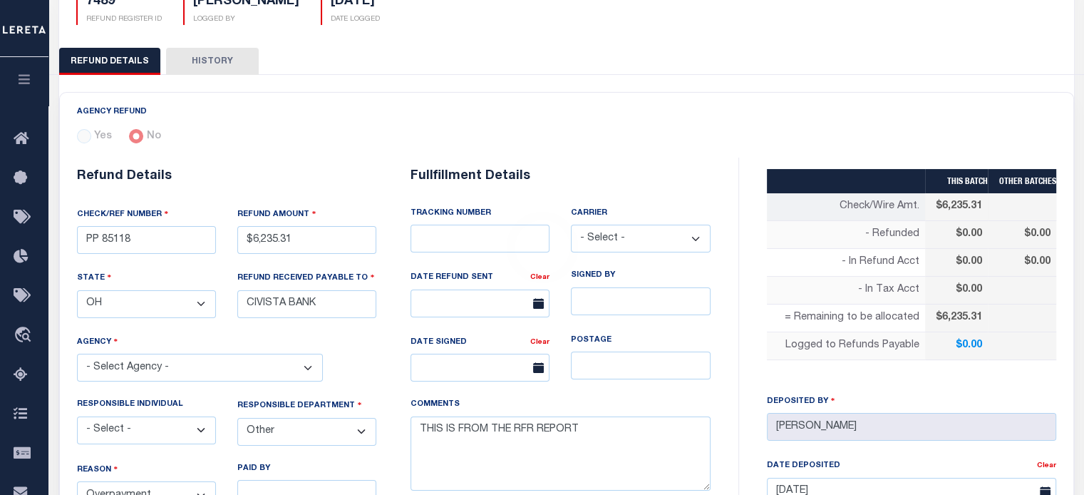
select select "3913900000"
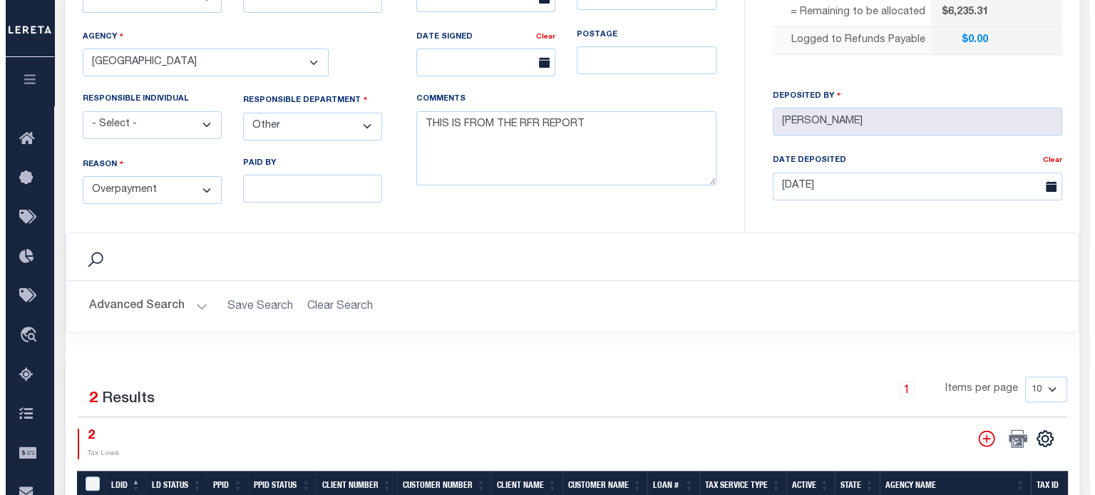
scroll to position [537, 0]
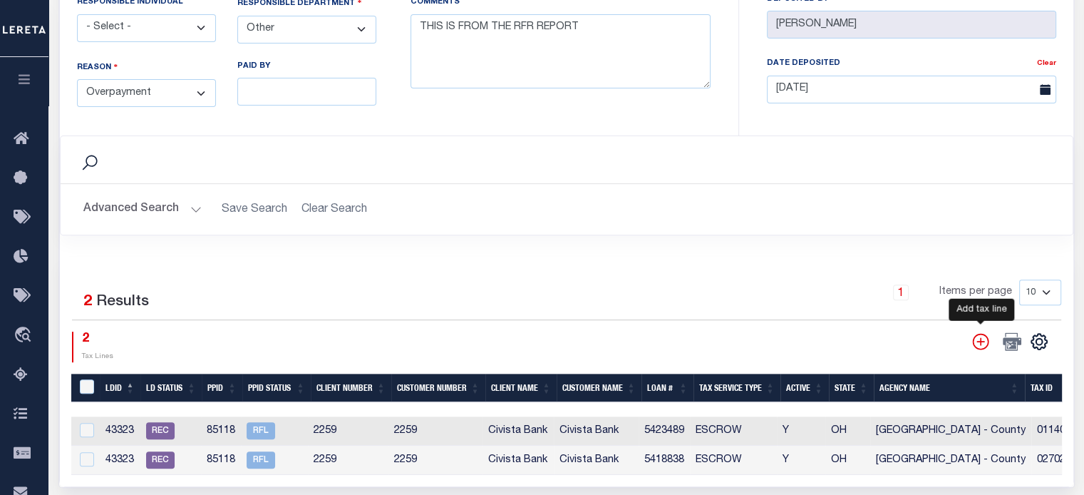
click at [978, 337] on icon "" at bounding box center [980, 341] width 16 height 16
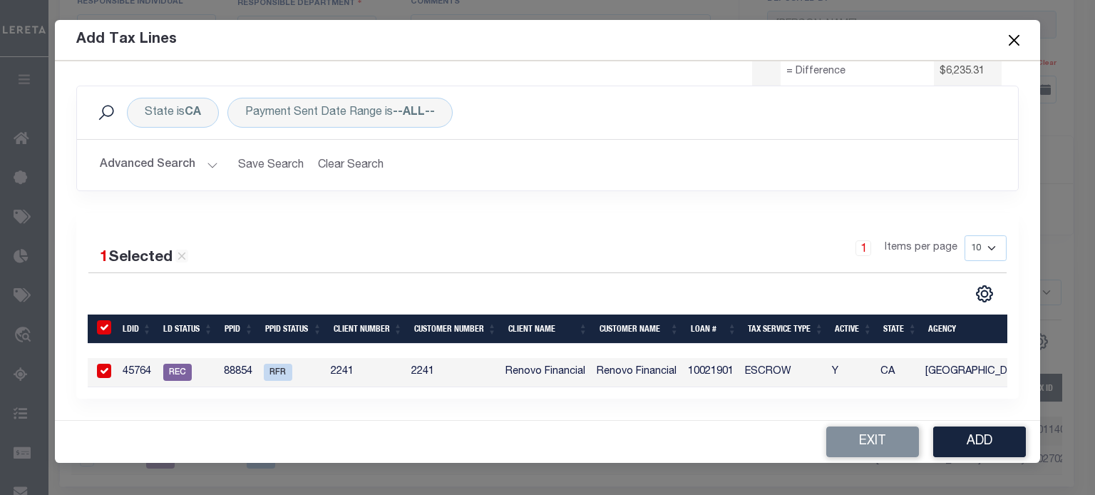
scroll to position [0, 0]
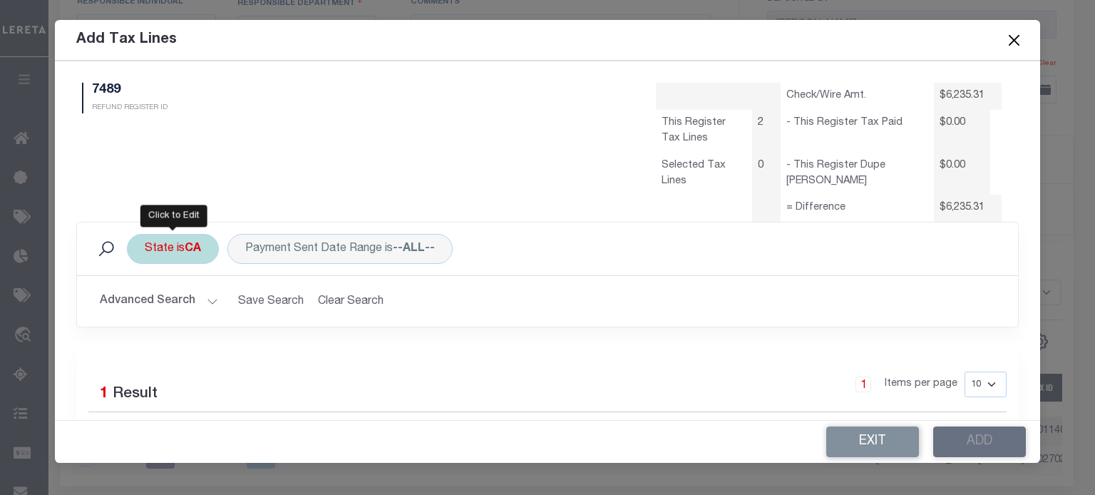
click at [190, 250] on b "CA" at bounding box center [193, 248] width 16 height 11
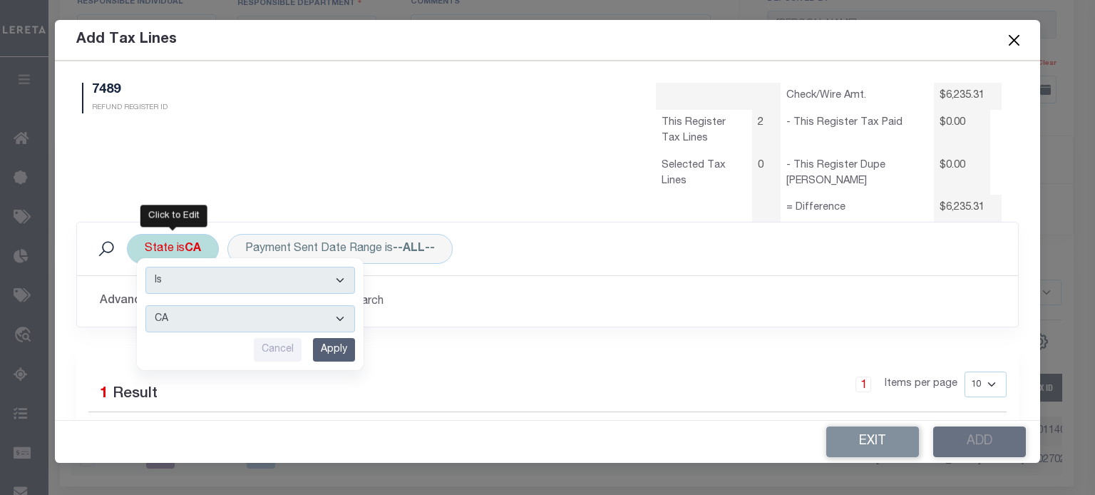
drag, startPoint x: 202, startPoint y: 326, endPoint x: 202, endPoint y: 317, distance: 8.6
click at [202, 325] on select "AK AL AR AZ CA CO CT DC DE FL [GEOGRAPHIC_DATA] GU HI IA ID IL IN KS [GEOGRAPHI…" at bounding box center [250, 318] width 210 height 27
click at [145, 305] on select "AK AL AR AZ CA CO CT DC DE FL [GEOGRAPHIC_DATA] GU HI IA ID IL IN KS [GEOGRAPHI…" at bounding box center [250, 318] width 210 height 27
click at [329, 346] on input "Apply" at bounding box center [334, 350] width 42 height 24
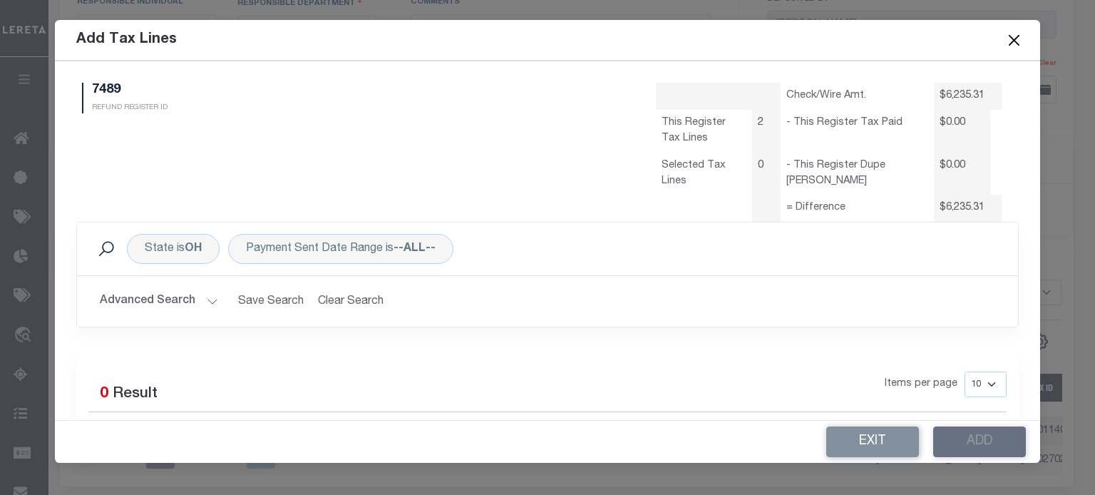
click at [192, 294] on button "Advanced Search" at bounding box center [159, 301] width 118 height 28
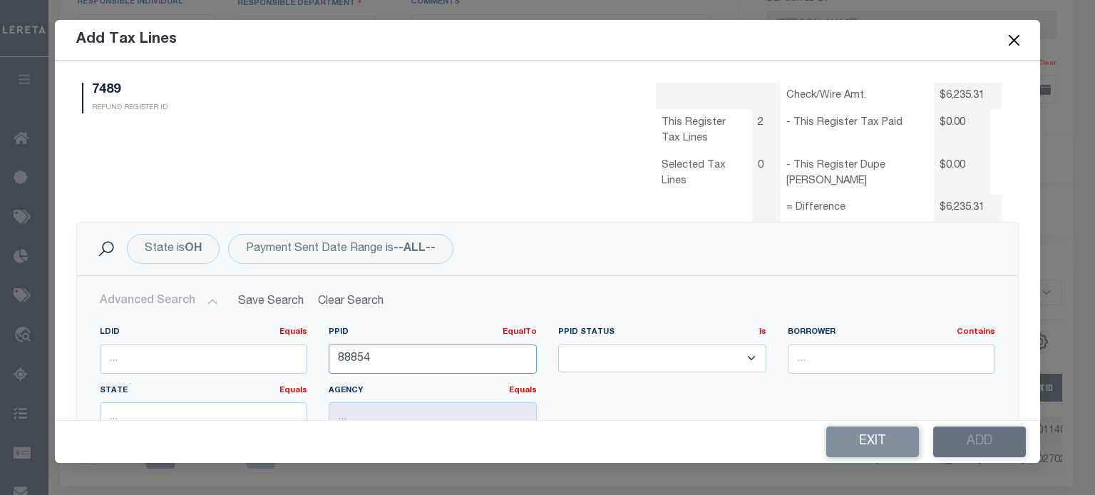
click at [268, 362] on div "LDID Equals Equals Is Not Equal To Is Greater Than Is Less Than PPID EqualTo Eq…" at bounding box center [547, 385] width 917 height 116
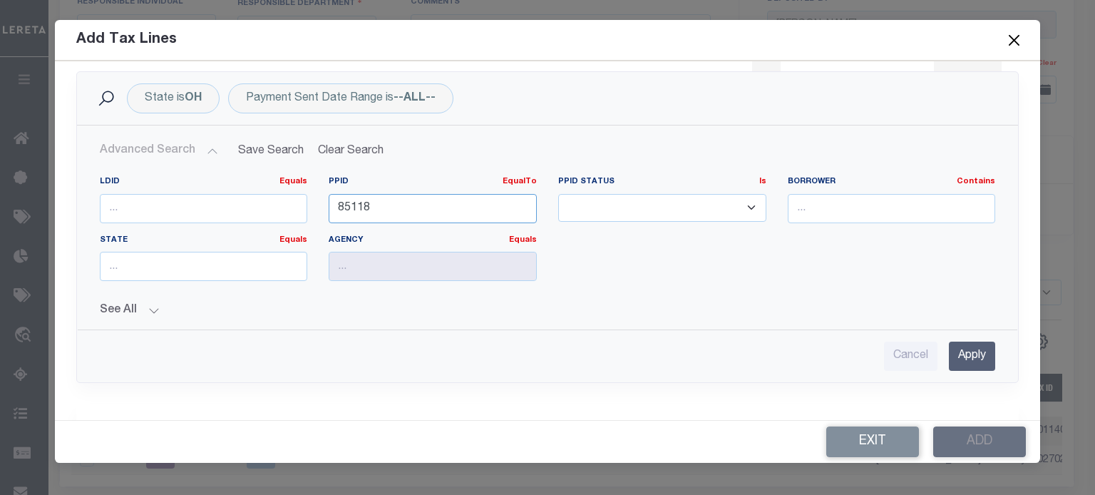
scroll to position [285, 0]
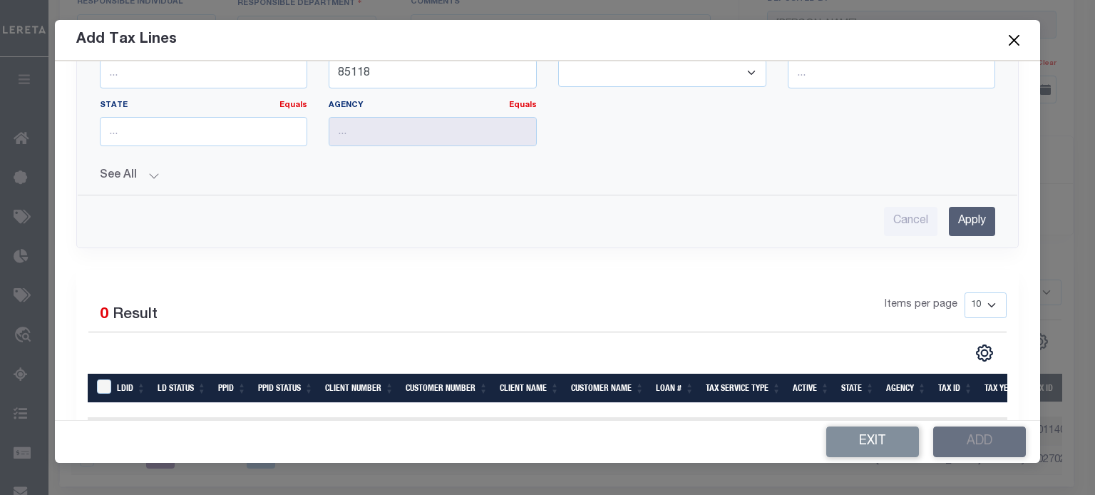
click at [965, 215] on input "Apply" at bounding box center [972, 221] width 46 height 29
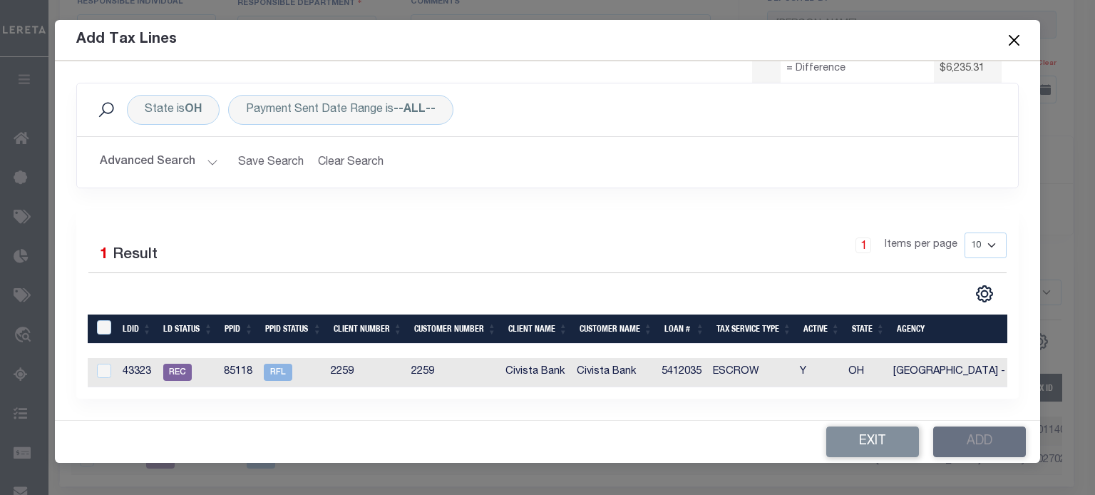
scroll to position [148, 0]
click at [108, 364] on input "checkbox" at bounding box center [104, 371] width 14 height 14
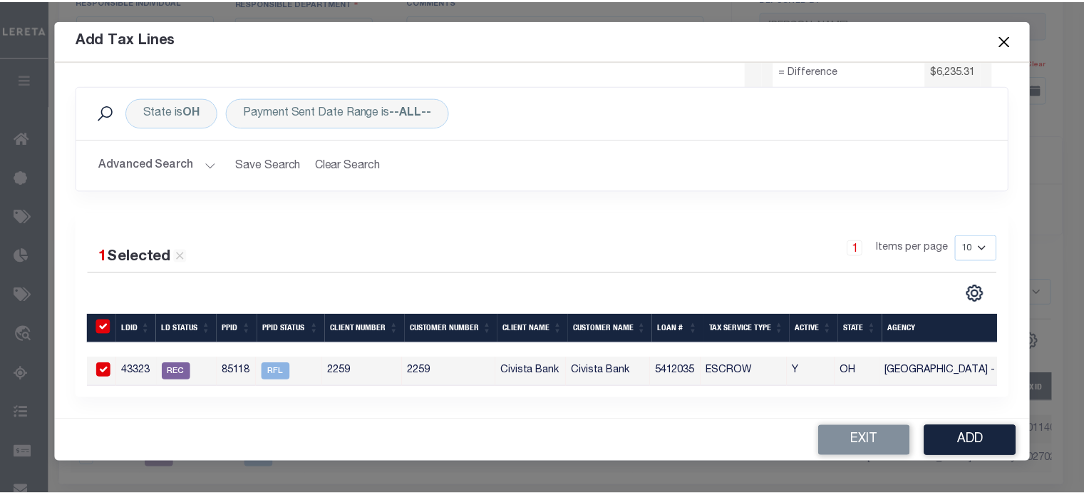
scroll to position [145, 0]
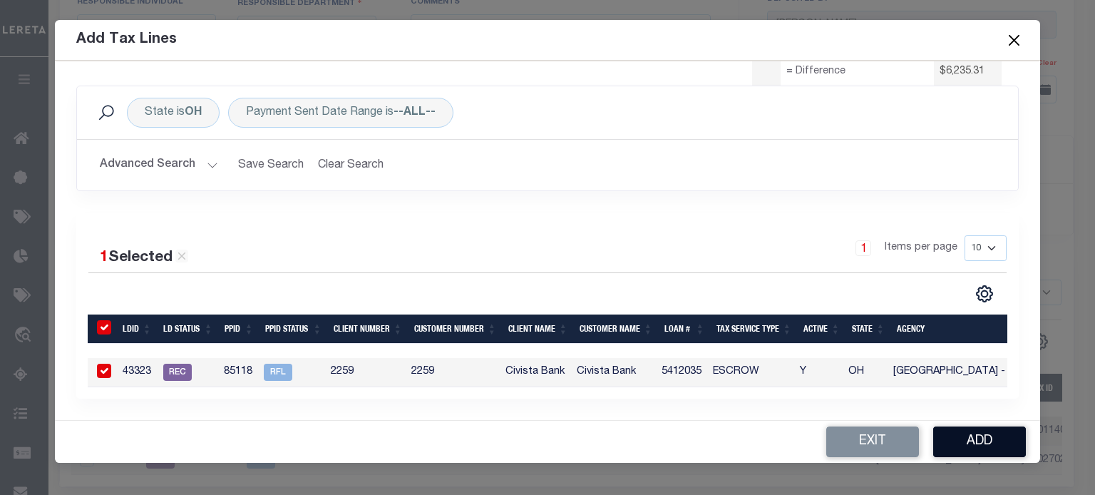
click at [968, 440] on button "Add" at bounding box center [979, 441] width 93 height 31
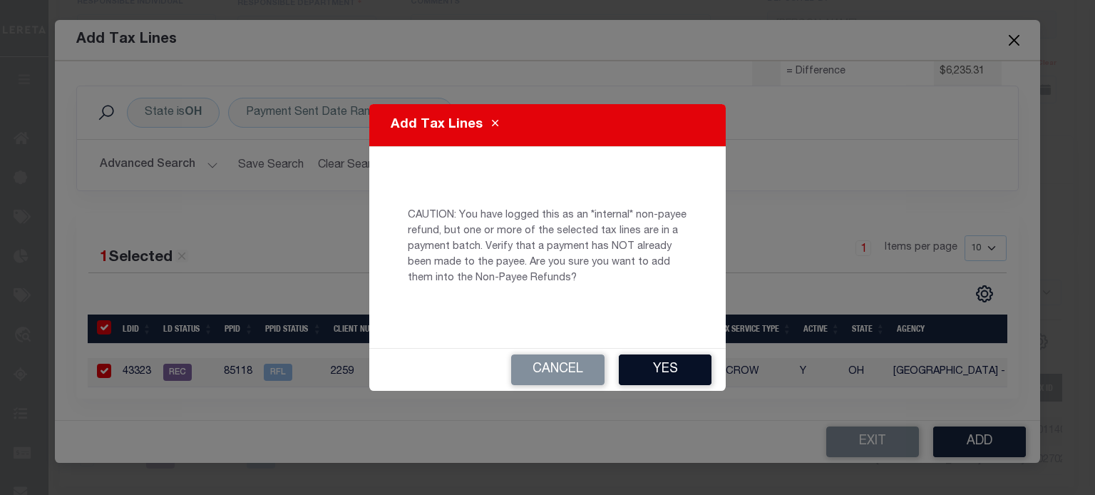
click at [647, 365] on button "Yes" at bounding box center [665, 369] width 93 height 31
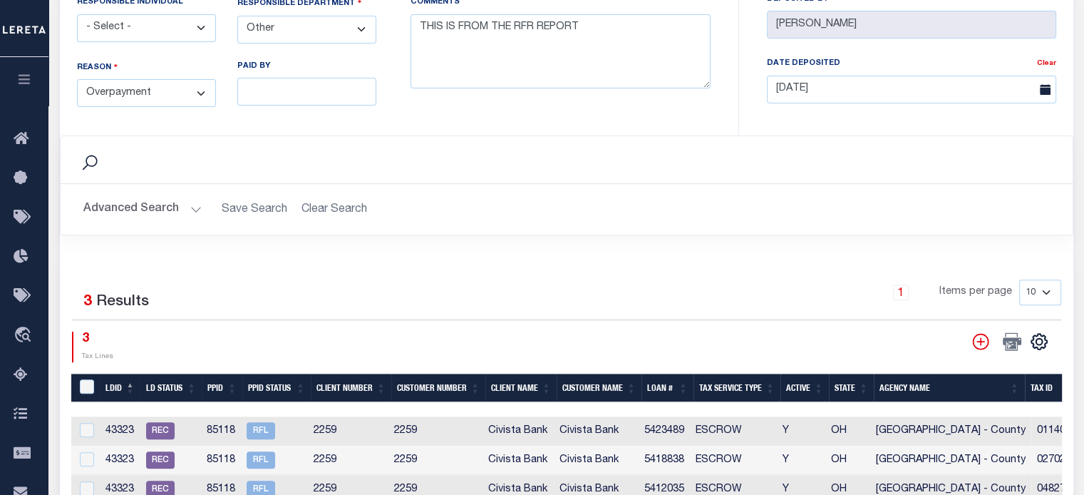
scroll to position [679, 0]
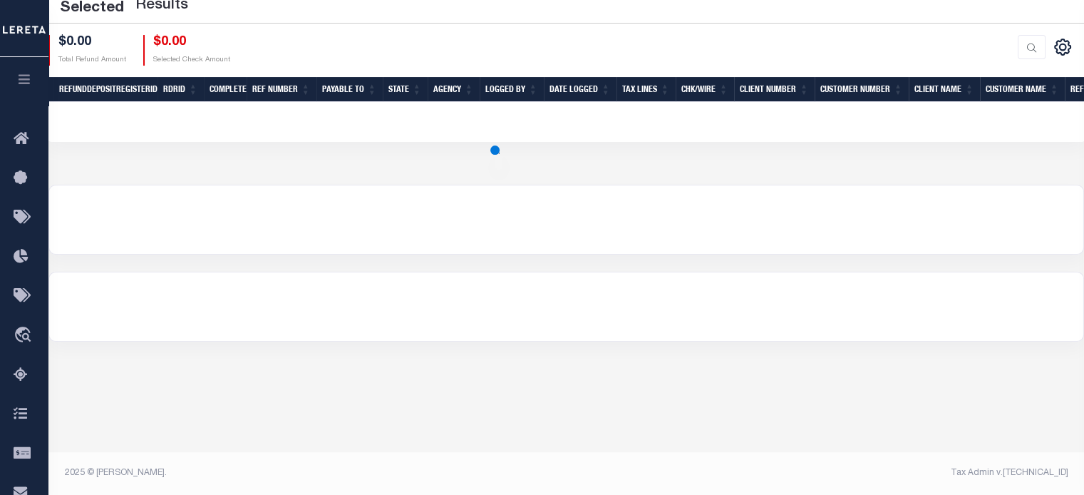
scroll to position [216, 0]
